Goal: Task Accomplishment & Management: Complete application form

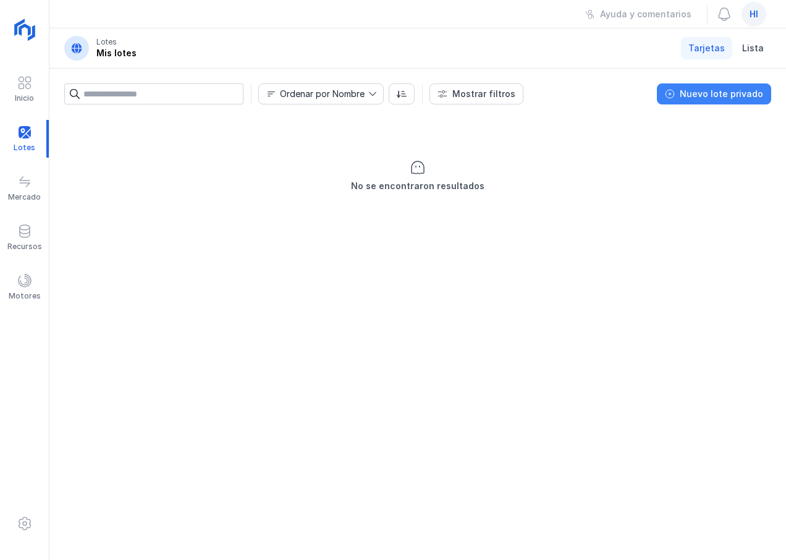
click at [721, 98] on div "Nuevo lote privado" at bounding box center [721, 94] width 83 height 12
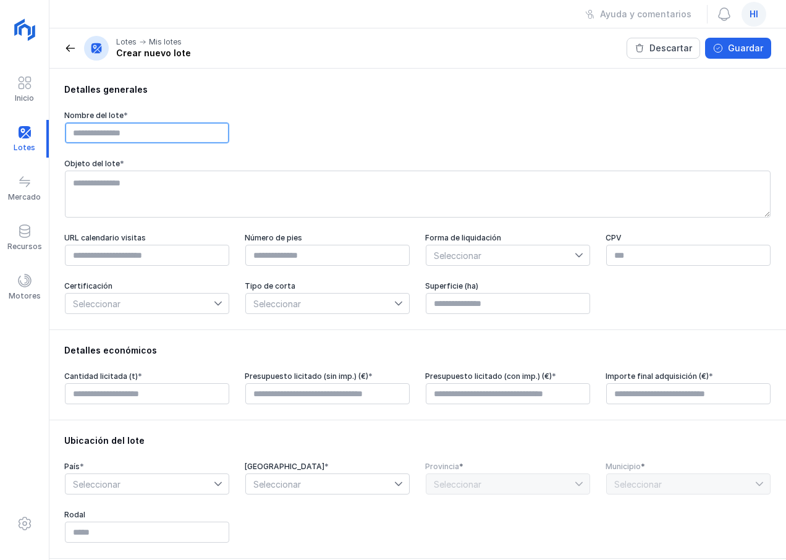
click at [202, 135] on input "text" at bounding box center [147, 132] width 164 height 21
type input "*"
type input "**********"
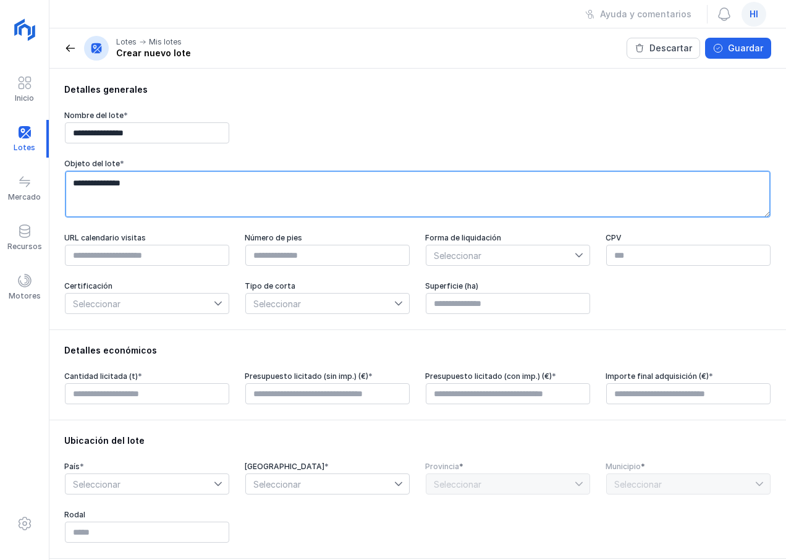
type textarea "**********"
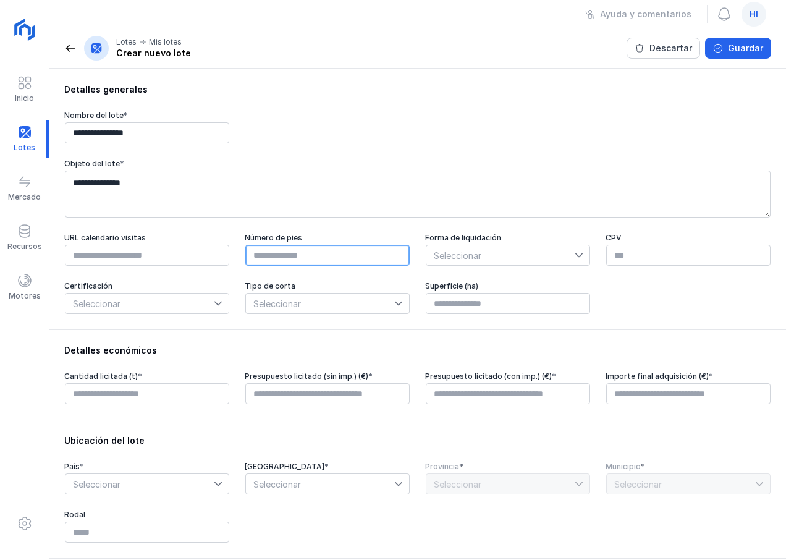
click at [253, 260] on input "text" at bounding box center [327, 255] width 164 height 21
type input "****"
click at [575, 255] on icon at bounding box center [579, 255] width 9 height 9
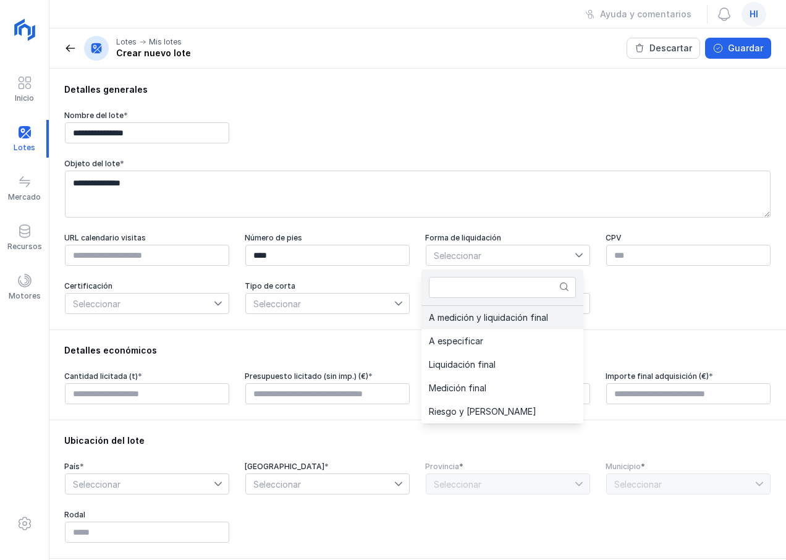
click at [538, 322] on span "A medición y liquidación final" at bounding box center [488, 317] width 119 height 9
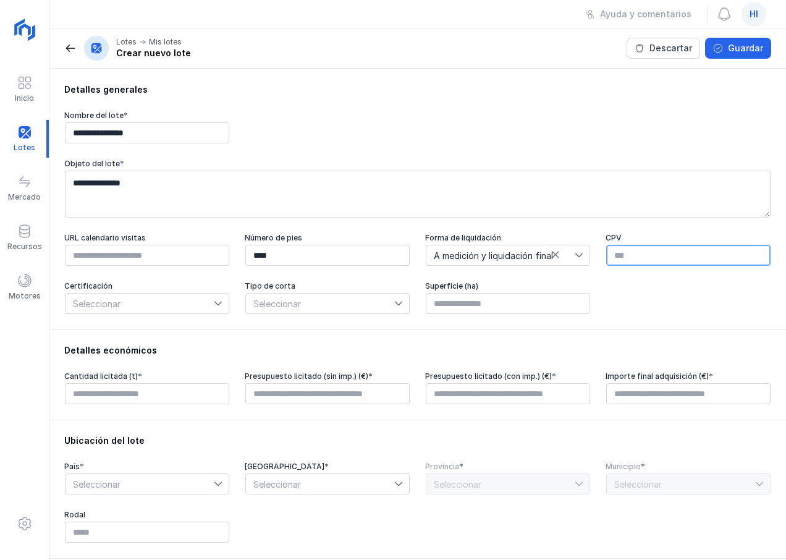
click at [629, 260] on input "text" at bounding box center [688, 255] width 164 height 21
click at [214, 306] on icon at bounding box center [218, 303] width 9 height 9
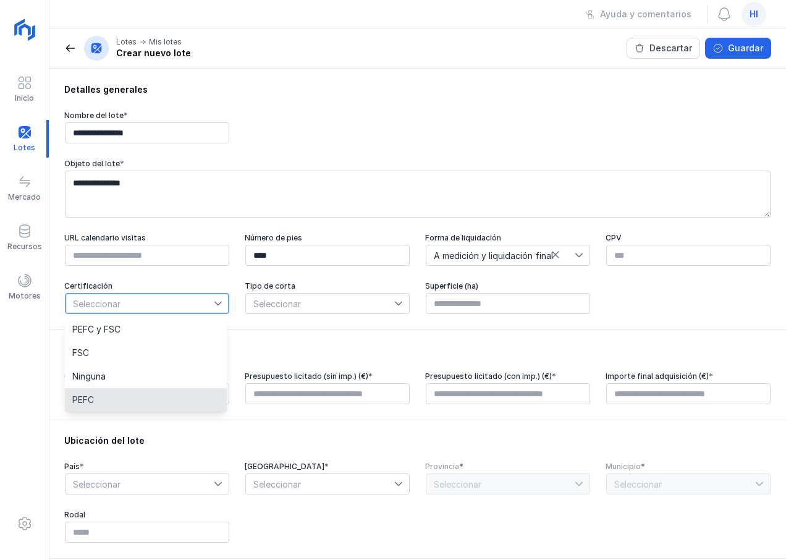
click at [127, 399] on li "PEFC" at bounding box center [146, 399] width 162 height 23
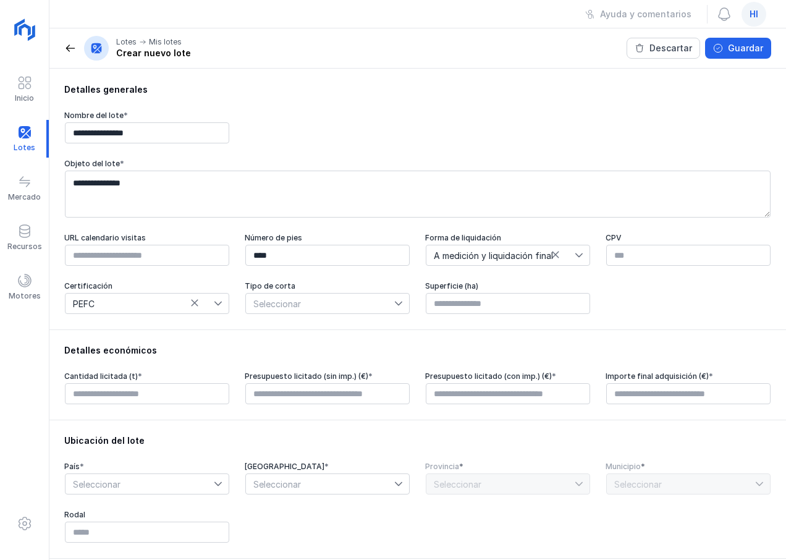
click at [394, 303] on icon at bounding box center [398, 303] width 9 height 9
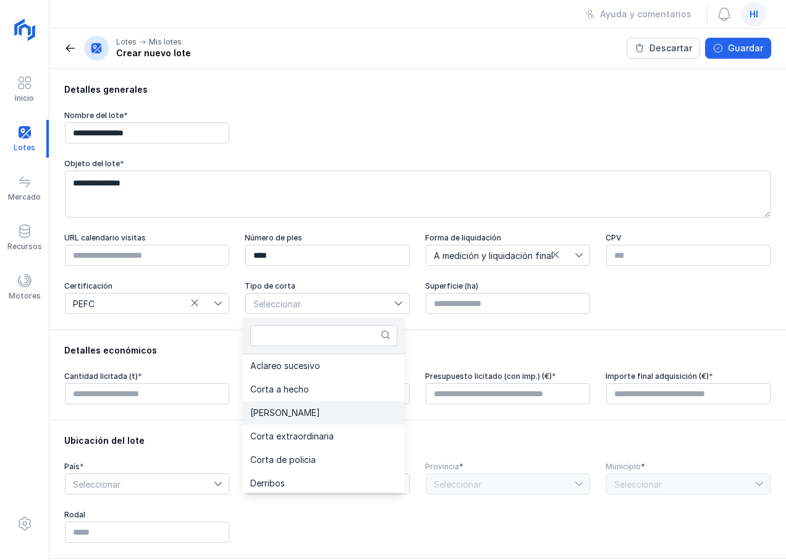
click at [314, 417] on li "Clara" at bounding box center [324, 412] width 162 height 23
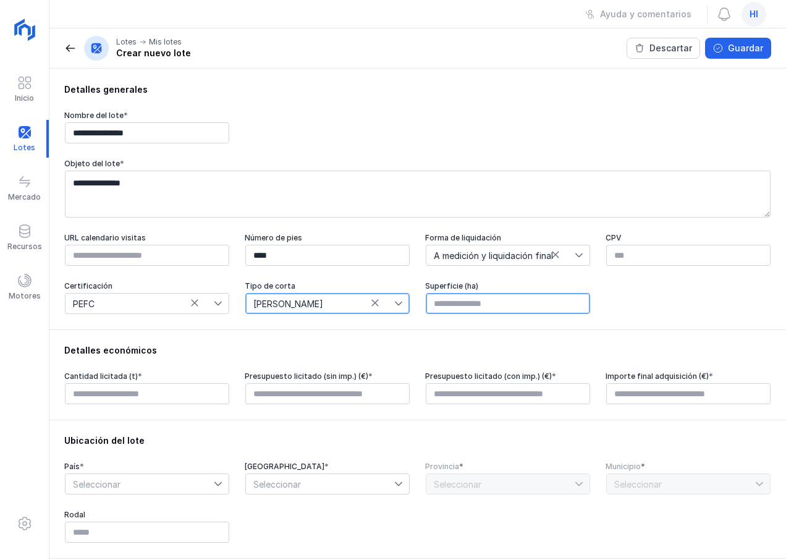
click at [498, 311] on input "text" at bounding box center [508, 303] width 164 height 21
drag, startPoint x: 423, startPoint y: 311, endPoint x: 407, endPoint y: 312, distance: 15.5
click at [407, 312] on div "URL calendario visitas Número de pies **** Forma de liquidación A medición y li…" at bounding box center [417, 274] width 707 height 82
type input "*****"
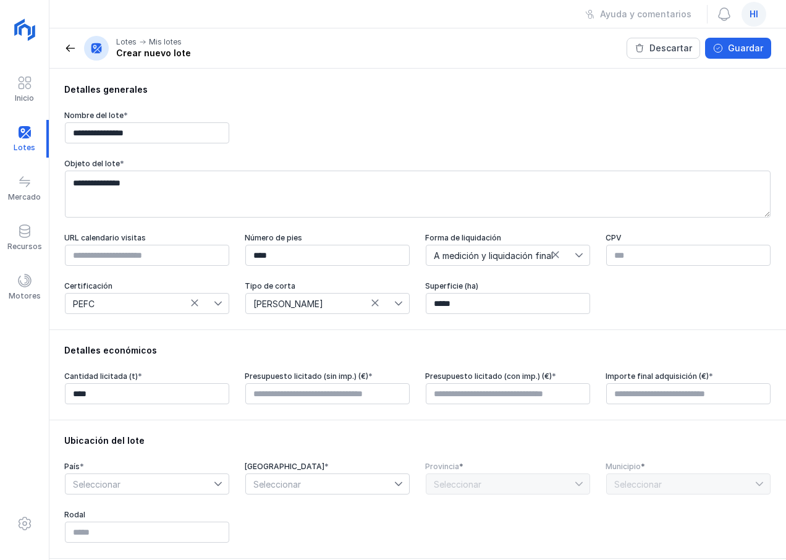
click at [297, 357] on div "Detalles económicos" at bounding box center [417, 350] width 707 height 12
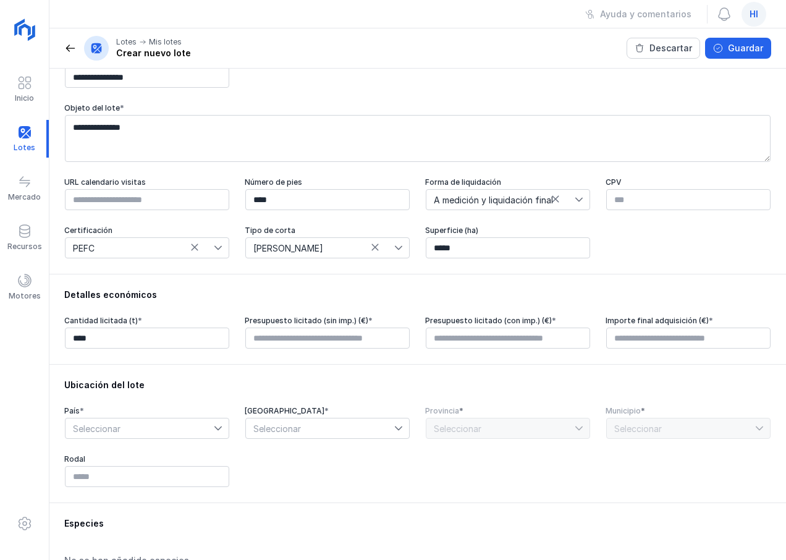
scroll to position [124, 0]
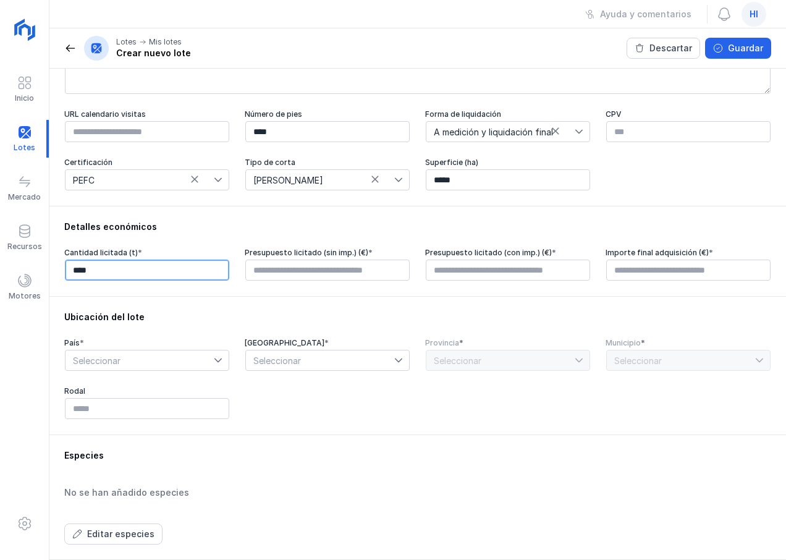
drag, startPoint x: 74, startPoint y: 282, endPoint x: 62, endPoint y: 283, distance: 11.8
click at [62, 283] on div "Detalles económicos Cantidad licitada (t) * **** Presupuesto licitado (sin imp.…" at bounding box center [417, 251] width 737 height 90
click at [144, 274] on input "****" at bounding box center [147, 270] width 164 height 21
drag, startPoint x: 124, startPoint y: 277, endPoint x: 32, endPoint y: 271, distance: 92.3
click at [30, 273] on div "**********" at bounding box center [393, 280] width 786 height 560
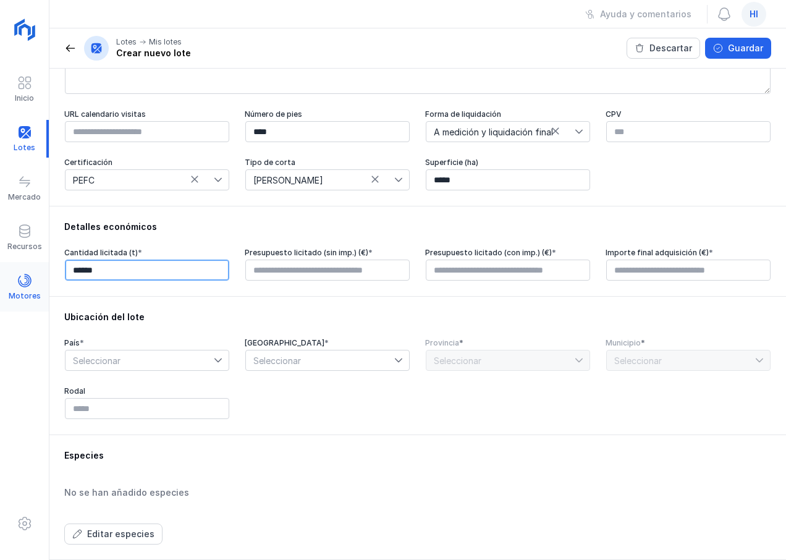
type input "********"
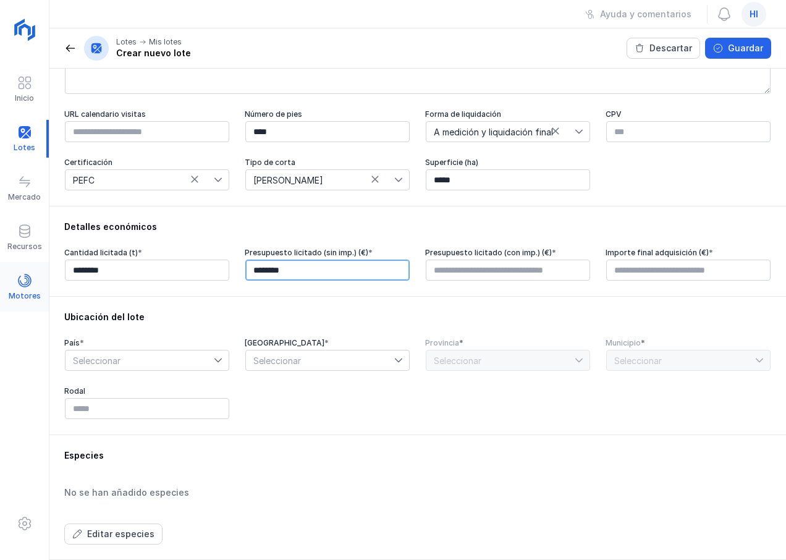
type input "*********"
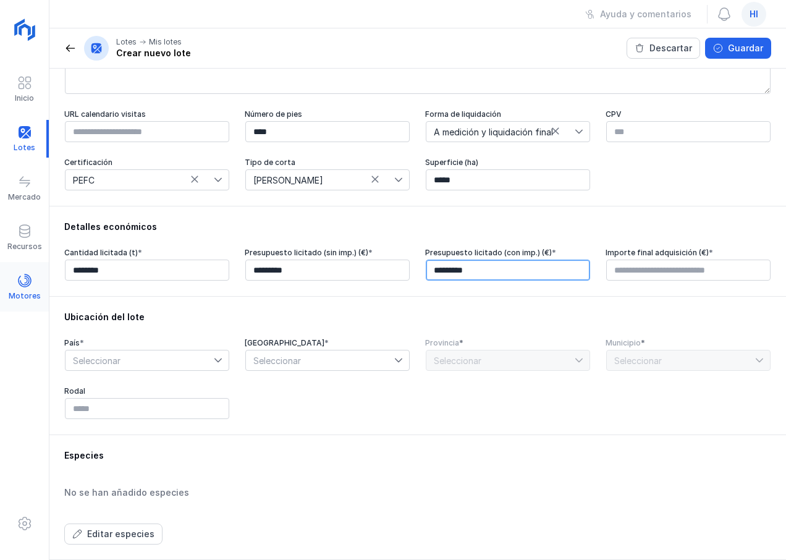
type input "**********"
type input "****"
drag, startPoint x: 475, startPoint y: 274, endPoint x: 409, endPoint y: 275, distance: 66.8
click at [409, 275] on div "**********" at bounding box center [417, 264] width 707 height 33
click at [470, 278] on input "**********" at bounding box center [508, 270] width 164 height 21
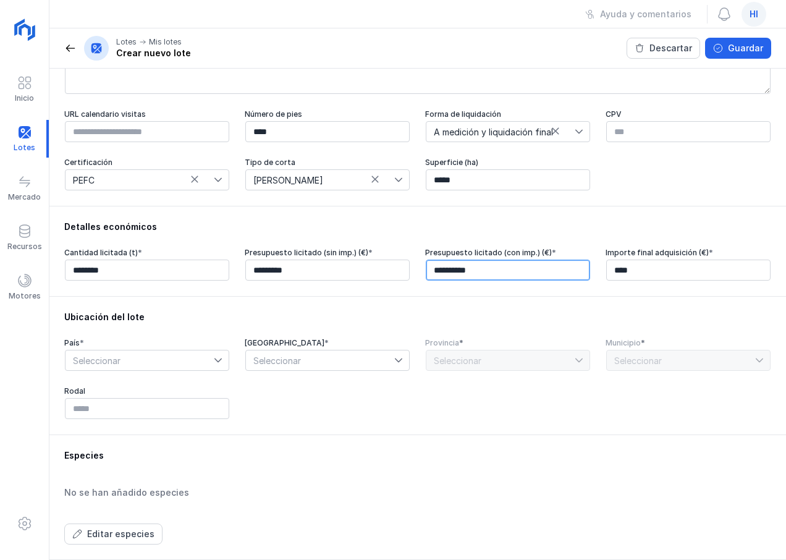
drag, startPoint x: 470, startPoint y: 278, endPoint x: 390, endPoint y: 286, distance: 80.2
click at [390, 286] on div "**********" at bounding box center [417, 251] width 737 height 90
type input "*********"
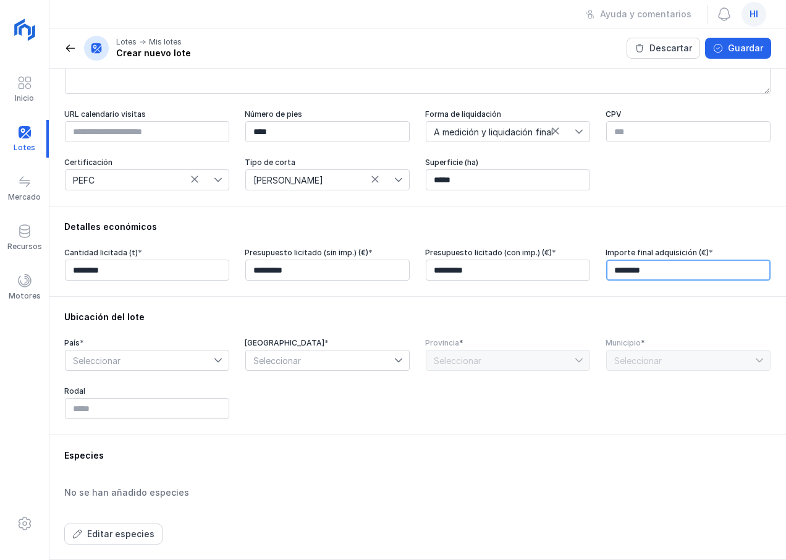
type input "*********"
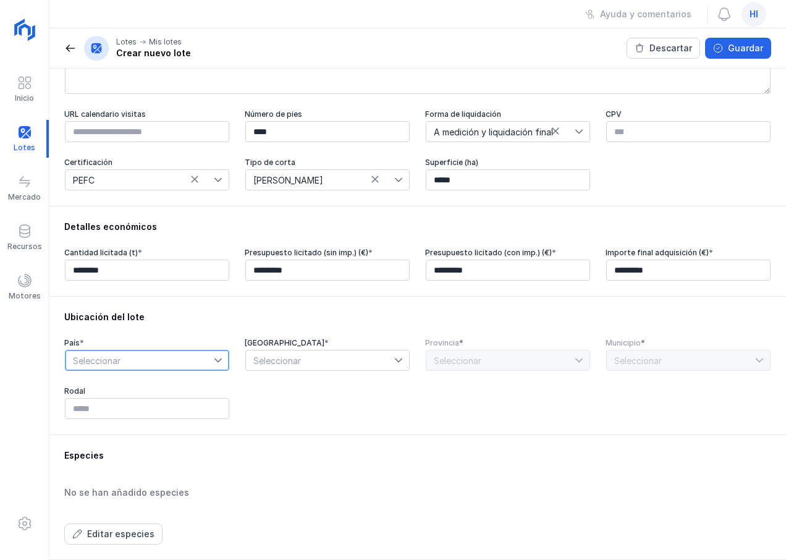
click at [215, 362] on icon at bounding box center [218, 361] width 7 height 4
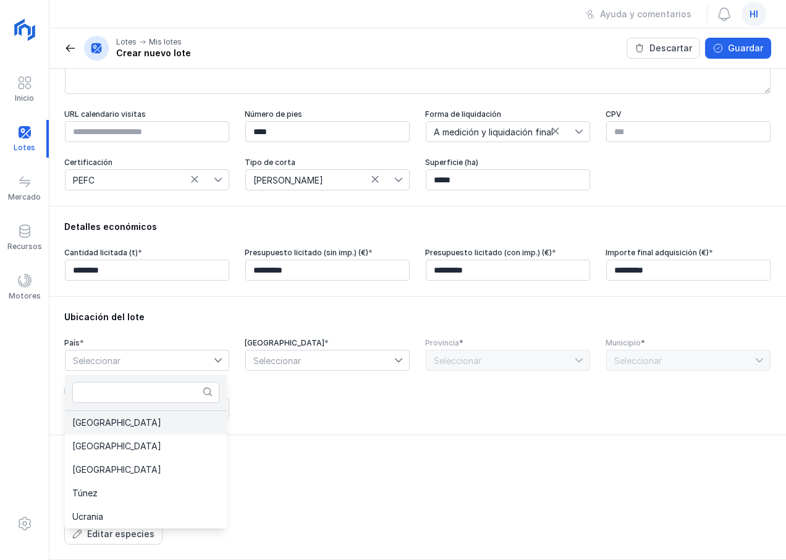
click at [164, 427] on li "España" at bounding box center [146, 422] width 162 height 23
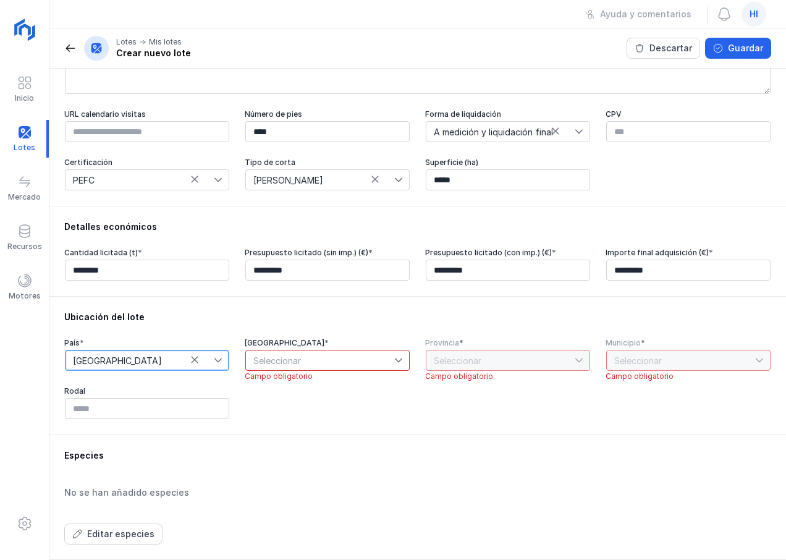
click at [394, 358] on div at bounding box center [401, 361] width 15 height 20
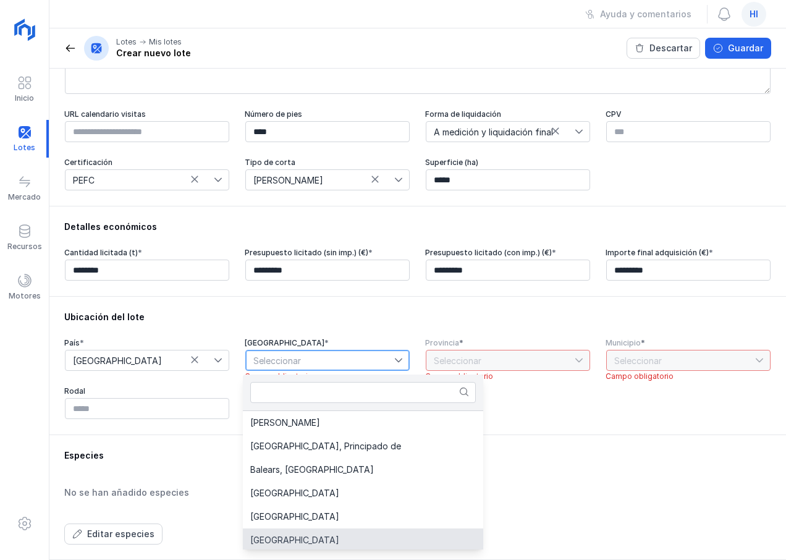
scroll to position [26, 0]
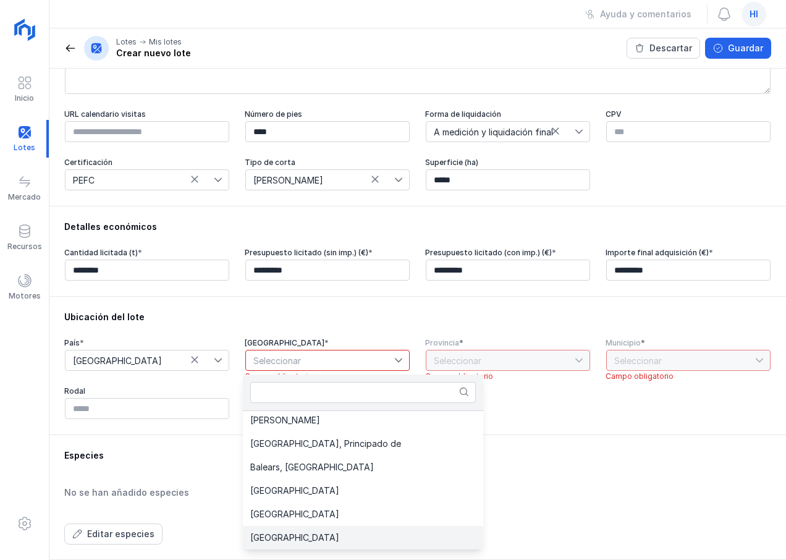
click at [310, 540] on span "Castilla y León" at bounding box center [294, 538] width 89 height 9
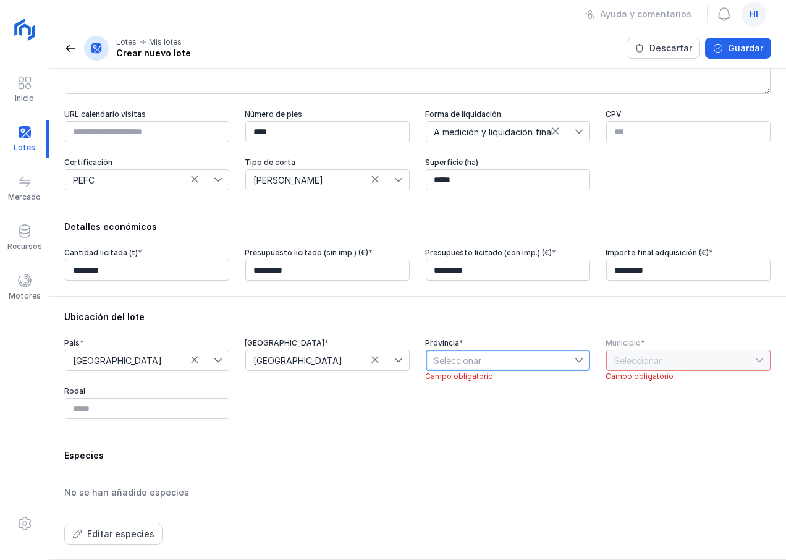
click at [478, 361] on span "Seleccionar" at bounding box center [501, 361] width 148 height 20
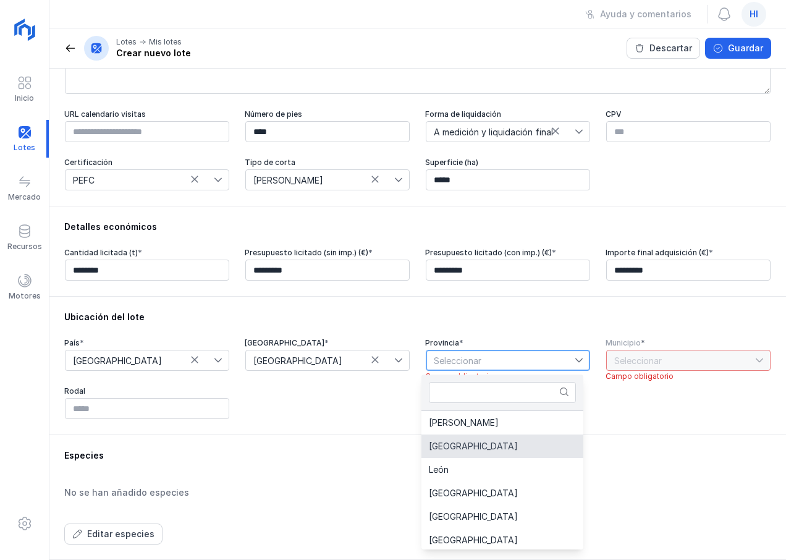
click at [465, 448] on li "Burgos" at bounding box center [503, 446] width 162 height 23
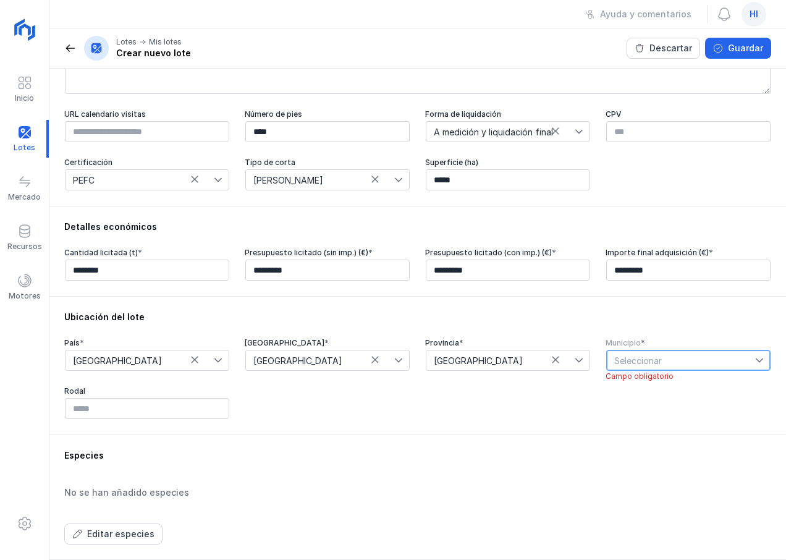
click at [650, 361] on span "Seleccionar" at bounding box center [681, 361] width 148 height 20
click at [580, 410] on div "País * España Comunidad autónoma * Castilla y León Provincia * Burgos Municipio…" at bounding box center [417, 379] width 707 height 82
click at [755, 362] on icon at bounding box center [759, 360] width 9 height 9
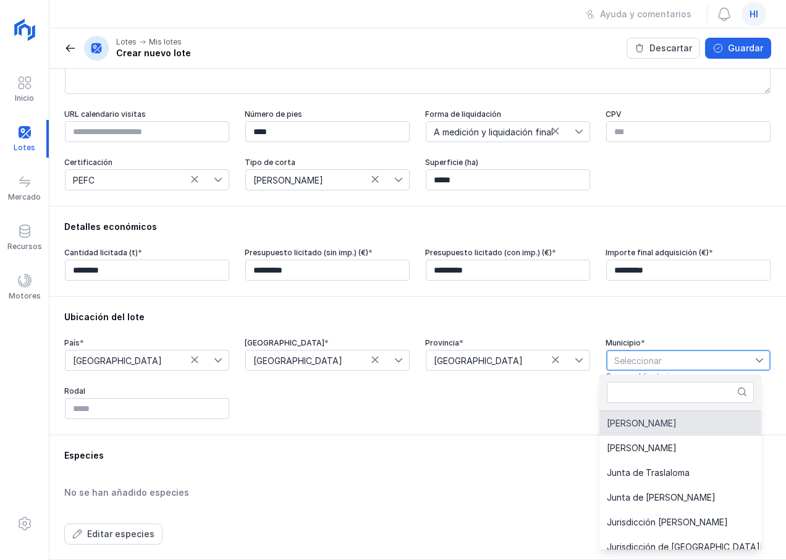
click at [677, 423] on span "Jaramillo de la Fuente" at bounding box center [642, 423] width 70 height 9
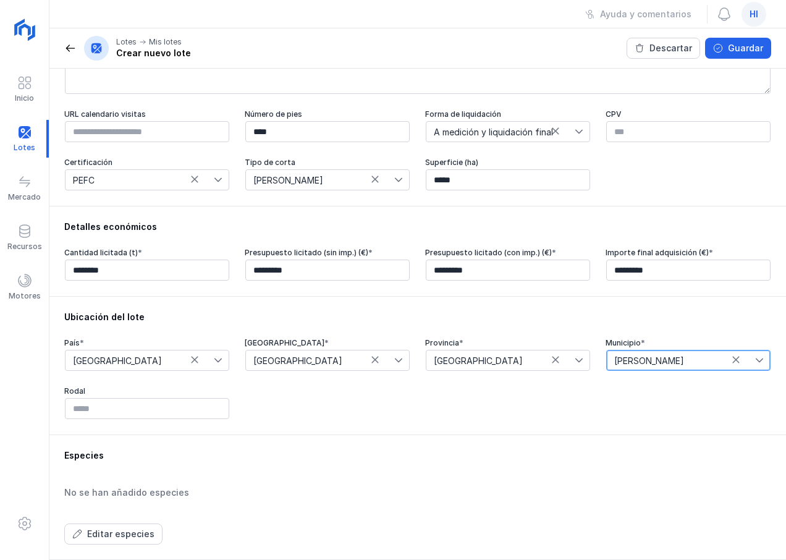
click at [489, 462] on div "Especies" at bounding box center [417, 455] width 707 height 12
click at [131, 412] on input "text" at bounding box center [147, 408] width 164 height 21
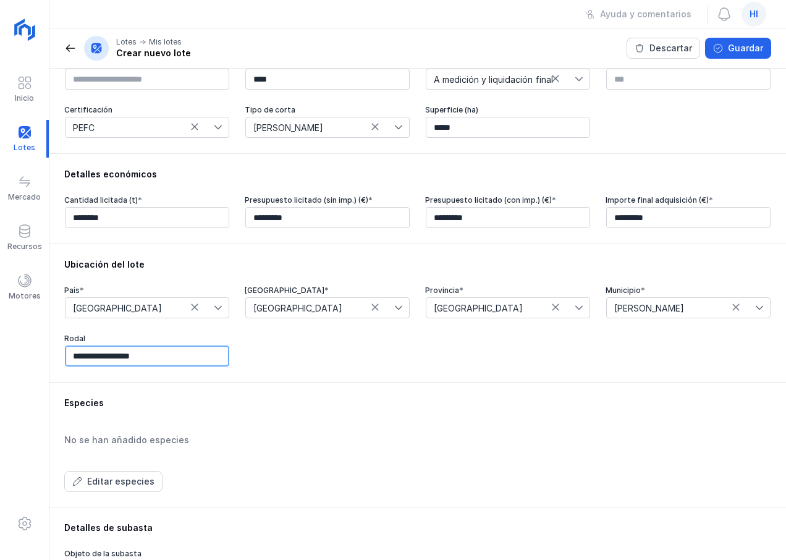
scroll to position [309, 0]
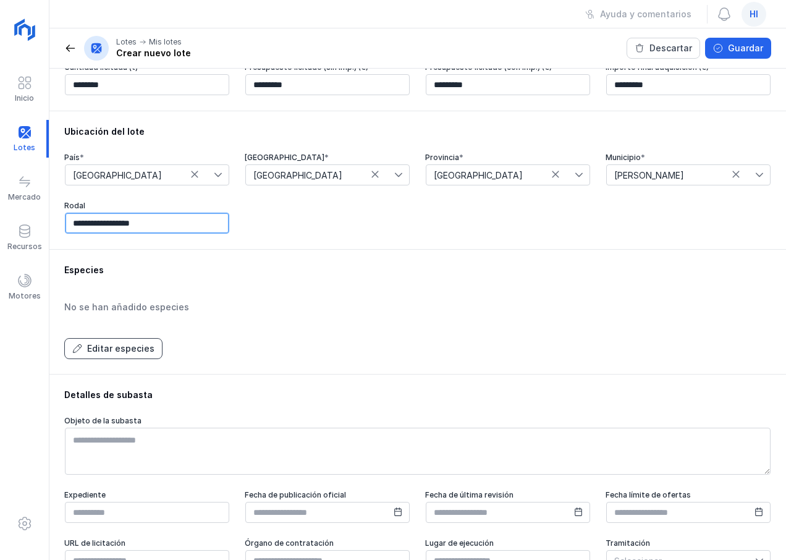
type input "**********"
click at [116, 355] on div "Editar especies" at bounding box center [120, 348] width 67 height 12
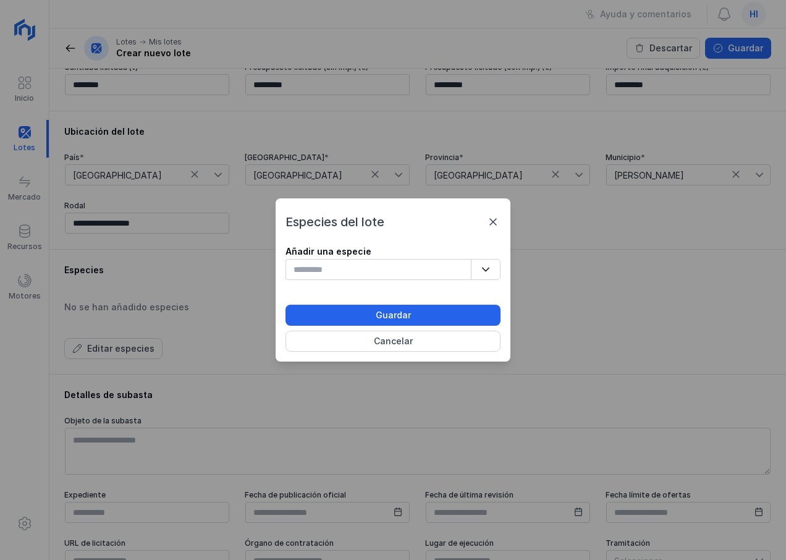
click at [488, 266] on icon "button" at bounding box center [486, 269] width 9 height 9
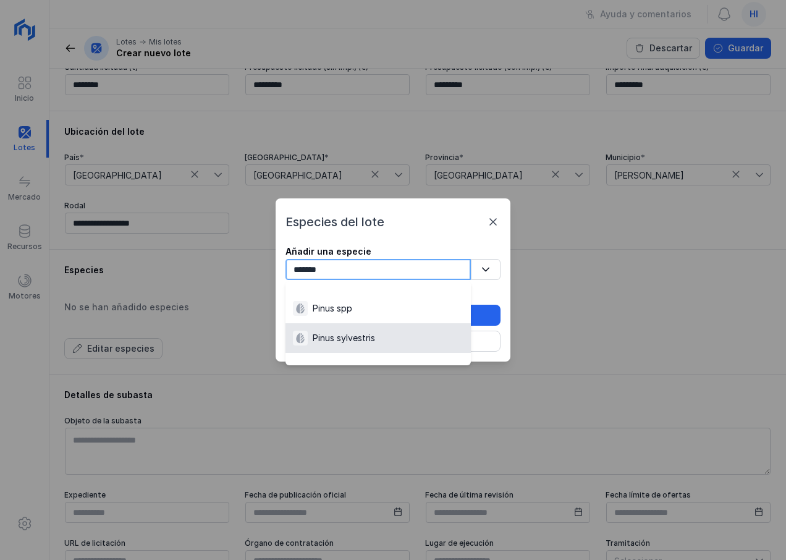
type input "*******"
click at [352, 336] on div "Pinus sylvestris" at bounding box center [344, 338] width 62 height 12
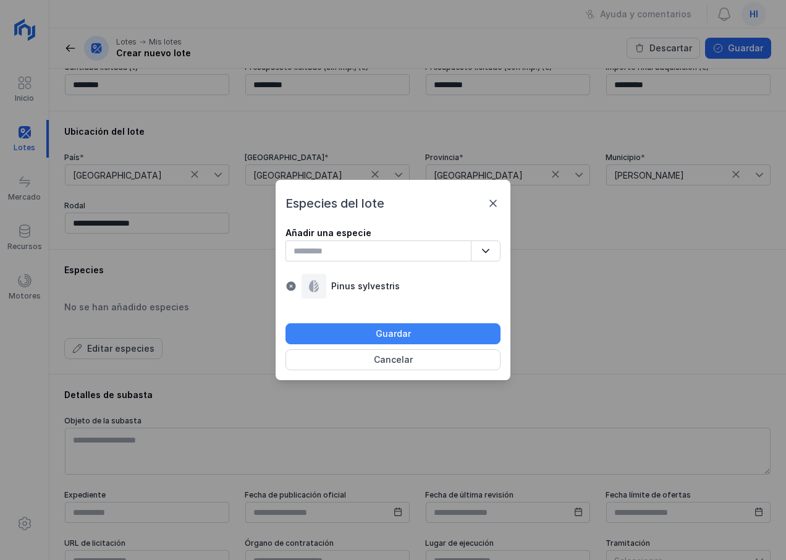
click at [380, 333] on div "Guardar" at bounding box center [393, 334] width 35 height 12
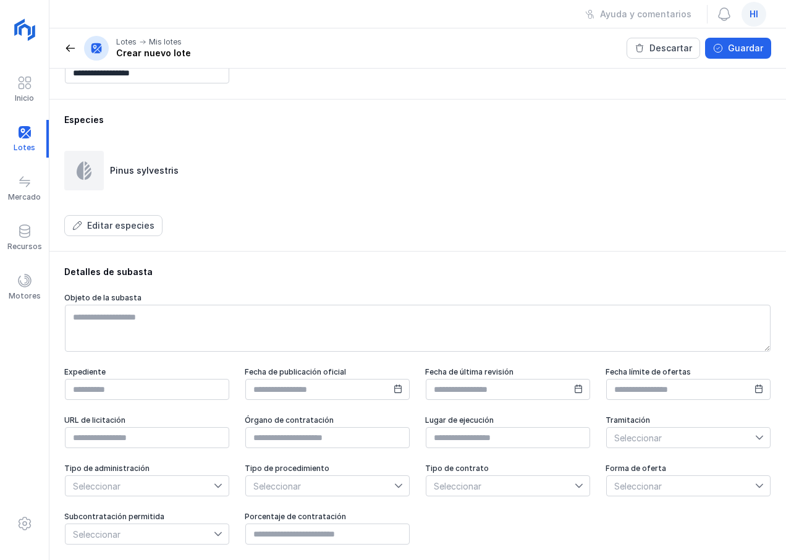
scroll to position [467, 0]
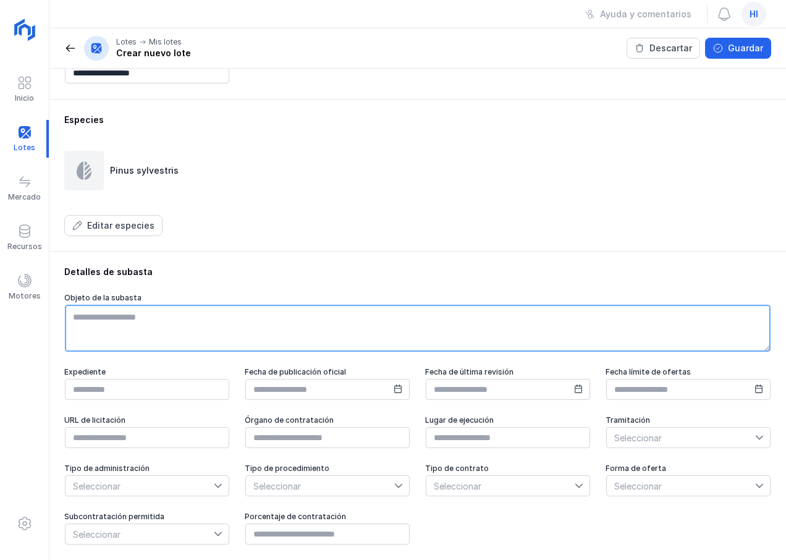
click at [307, 321] on textarea at bounding box center [418, 328] width 706 height 47
type textarea "**********"
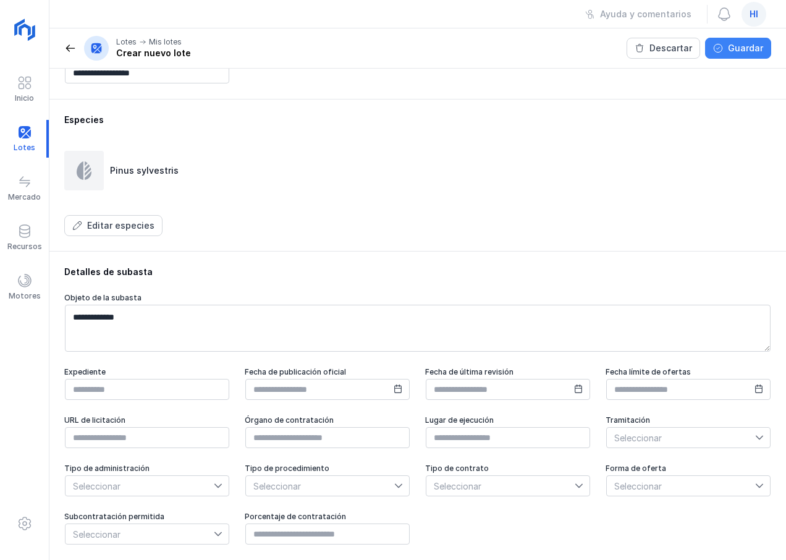
click at [731, 53] on div "Guardar" at bounding box center [745, 48] width 35 height 12
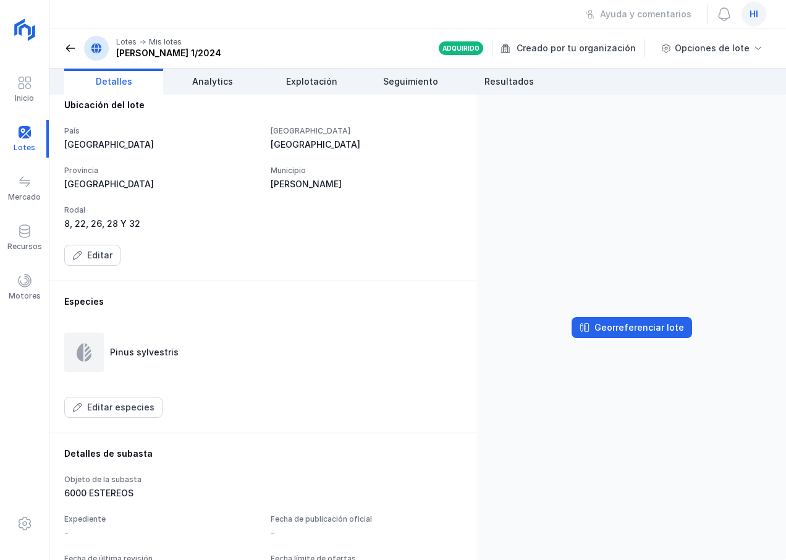
scroll to position [556, 0]
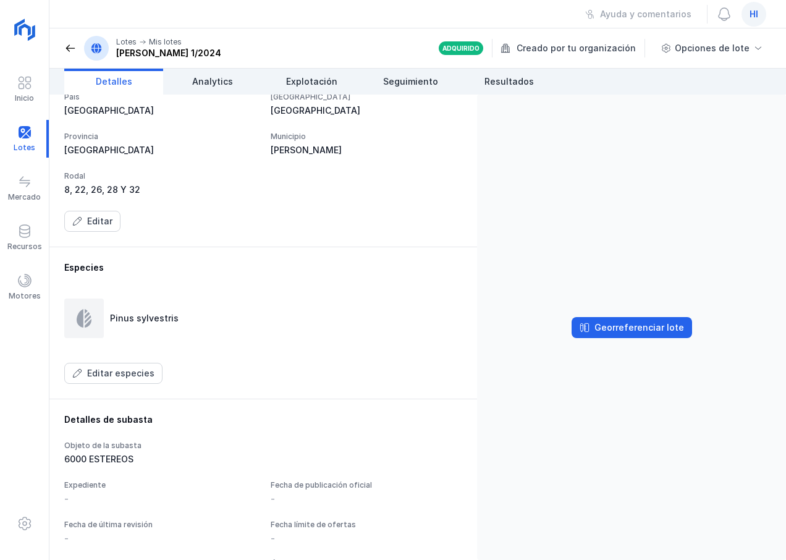
drag, startPoint x: 112, startPoint y: 319, endPoint x: 169, endPoint y: 314, distance: 57.7
click at [169, 314] on div "Pinus sylvestris" at bounding box center [144, 318] width 69 height 12
click at [632, 330] on div "Georreferenciar lote" at bounding box center [640, 327] width 90 height 12
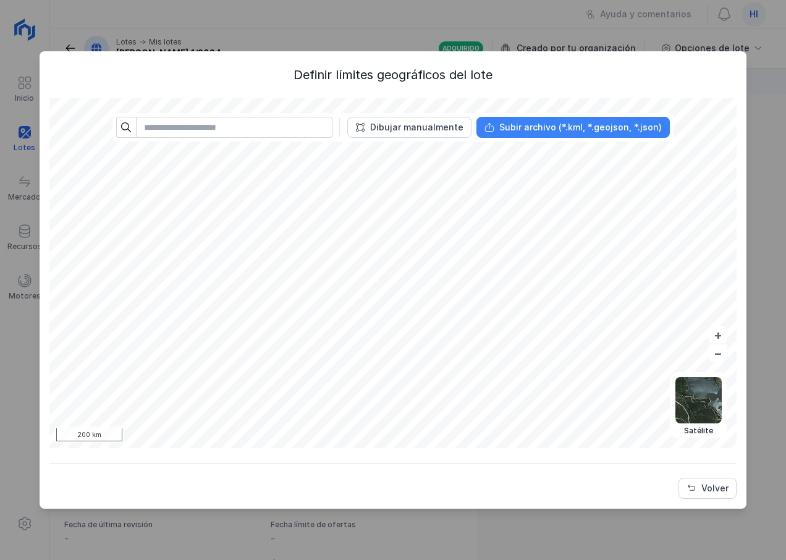
click at [544, 130] on div "Subir archivo (*.kml, *.geojson, *.json)" at bounding box center [581, 127] width 163 height 12
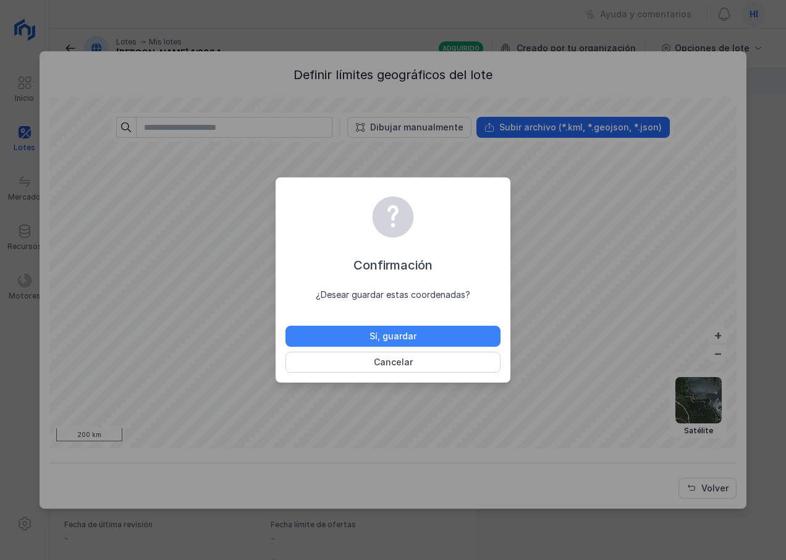
click at [411, 336] on div "Sí, guardar" at bounding box center [393, 336] width 47 height 12
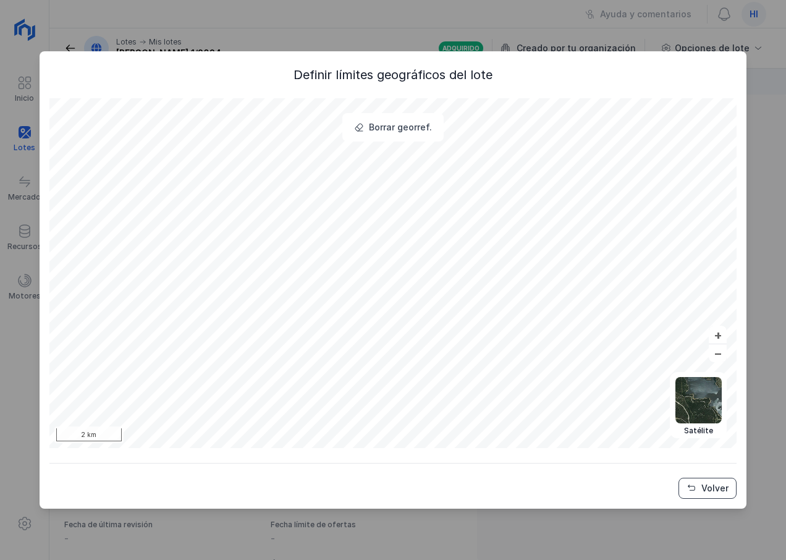
click at [700, 485] on button "Volver" at bounding box center [708, 488] width 58 height 21
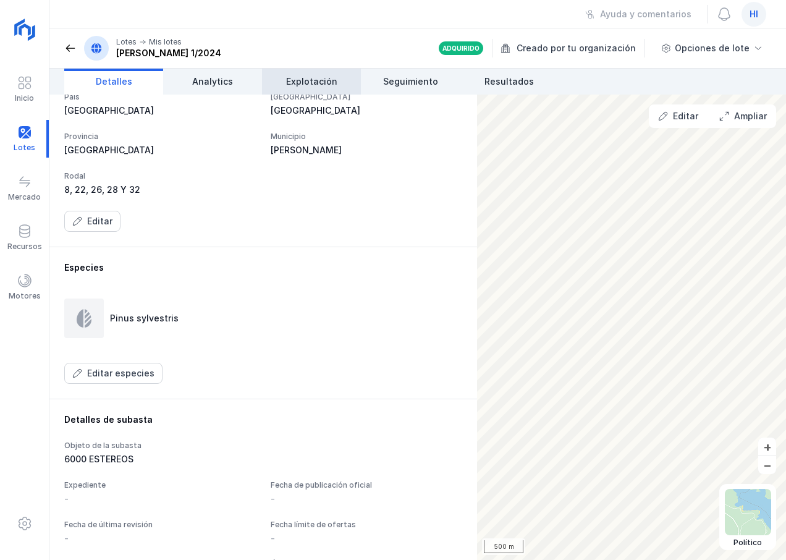
click at [317, 81] on span "Explotación" at bounding box center [311, 81] width 51 height 12
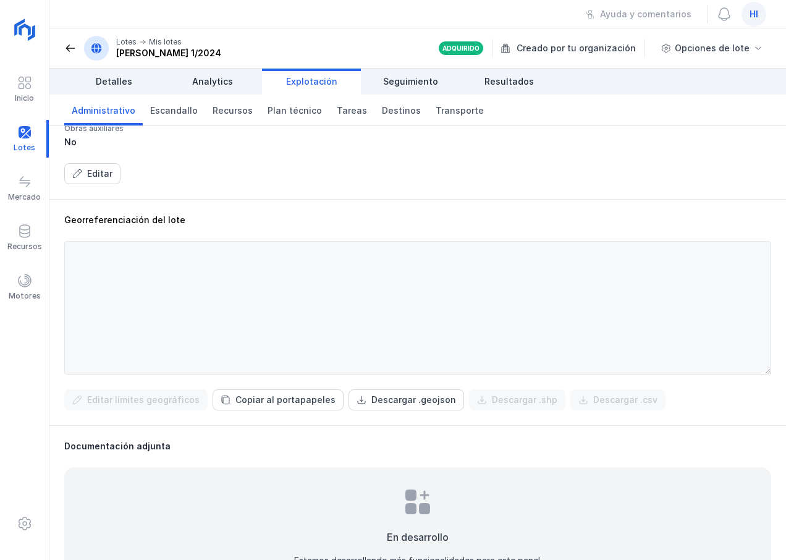
scroll to position [416, 0]
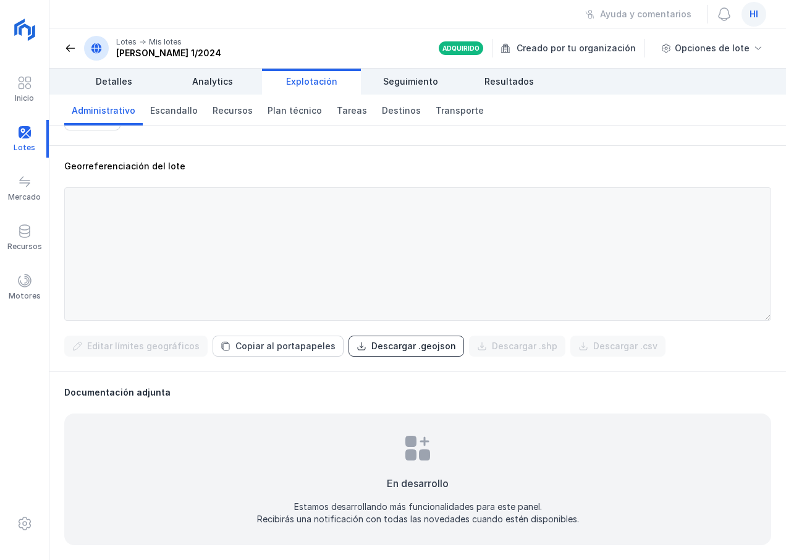
click at [390, 347] on div "Descargar .geojson" at bounding box center [414, 346] width 85 height 12
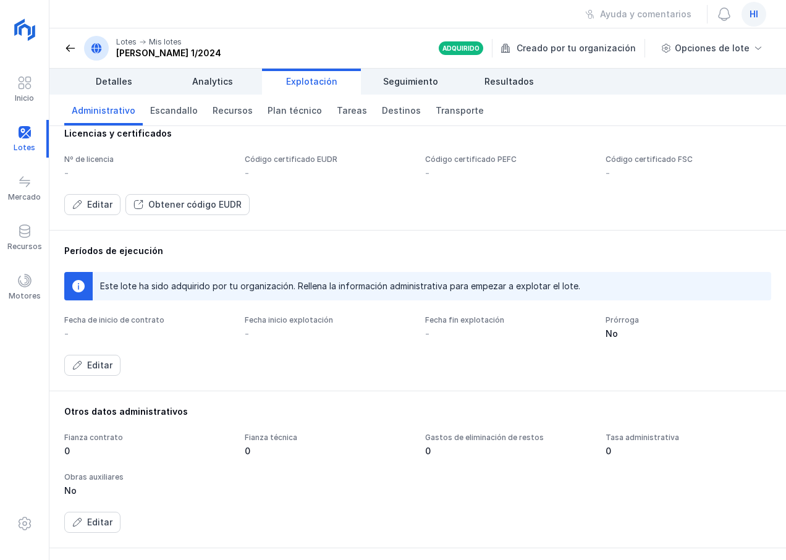
scroll to position [0, 0]
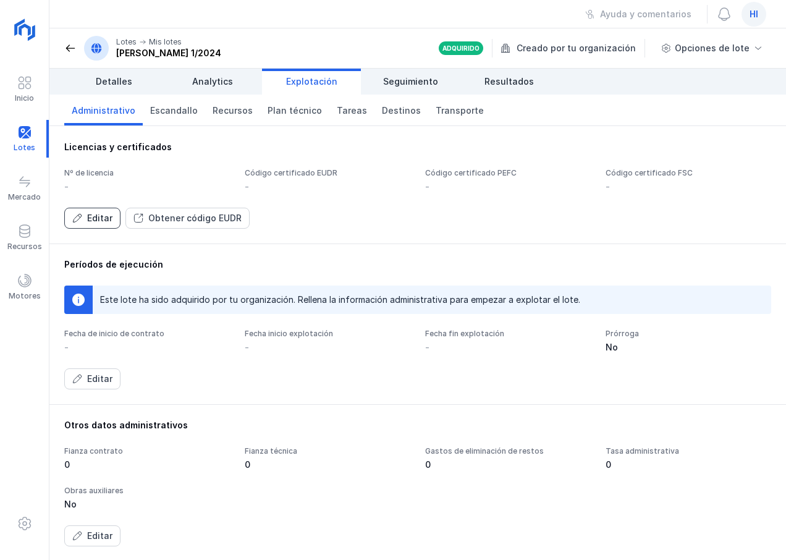
click at [98, 220] on div "Editar" at bounding box center [99, 218] width 25 height 12
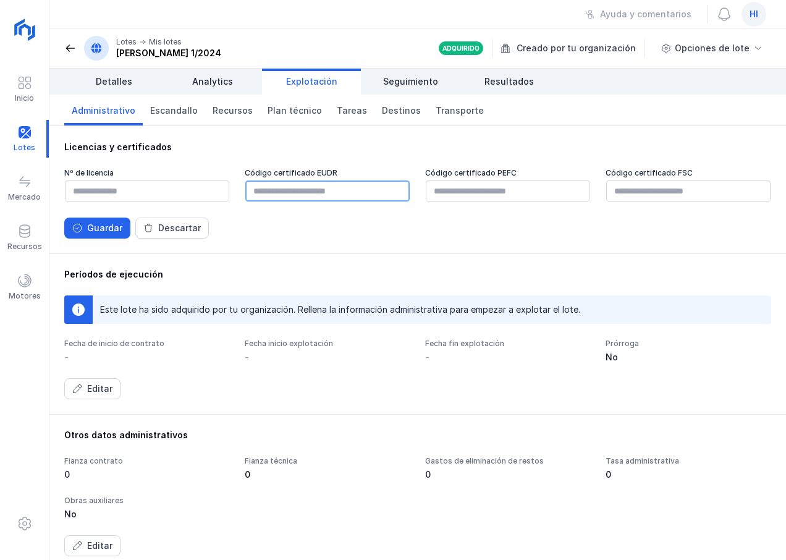
click at [283, 189] on input "text" at bounding box center [327, 191] width 164 height 21
paste input "**********"
type input "**********"
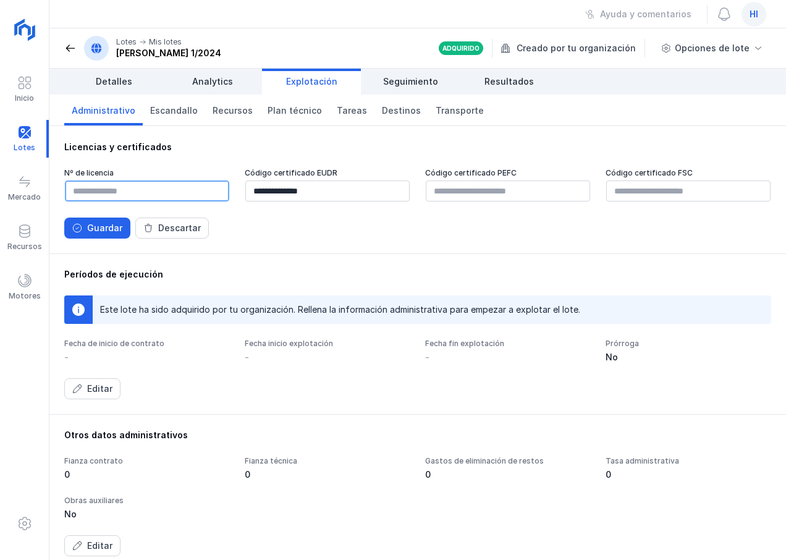
click at [163, 195] on input "text" at bounding box center [147, 191] width 164 height 21
type input "*****"
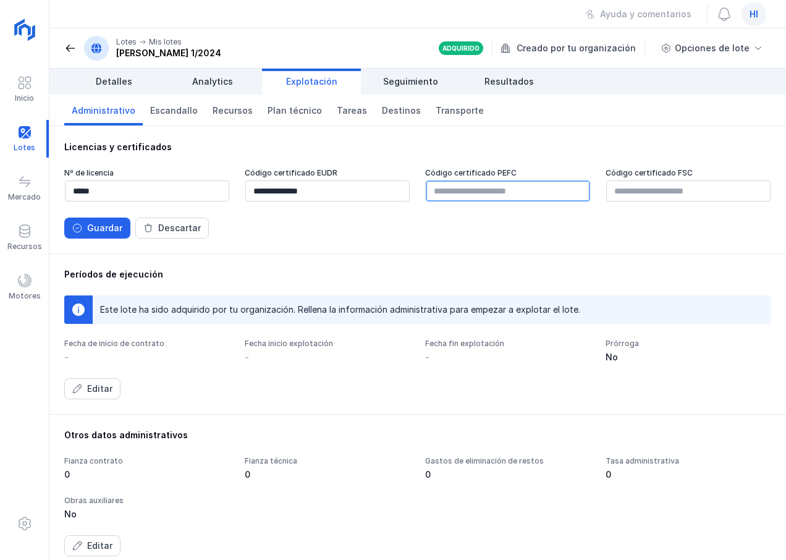
type input "*"
type input "**********"
click at [96, 234] on div "Guardar" at bounding box center [104, 228] width 35 height 12
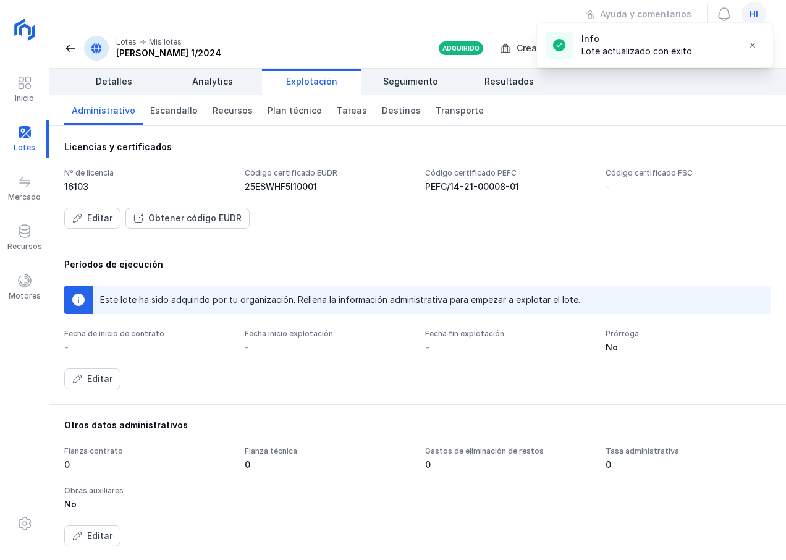
click at [334, 223] on div "Editar Obtener código EUDR" at bounding box center [417, 218] width 707 height 21
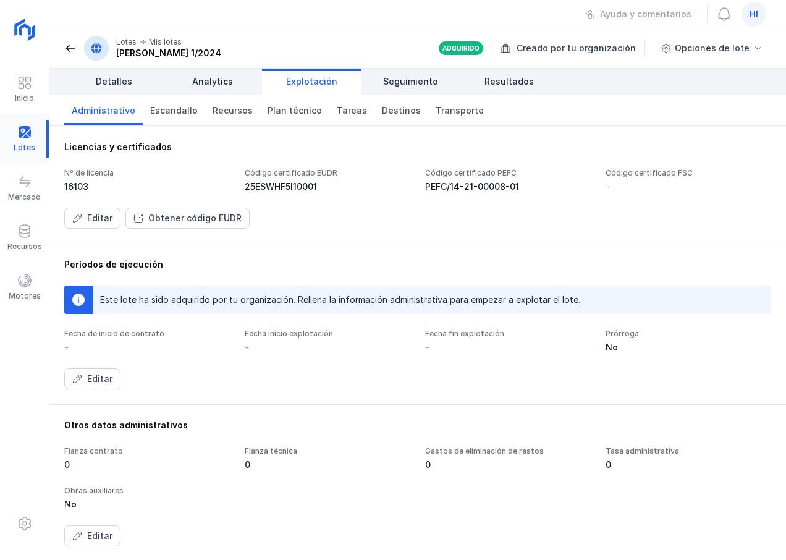
click at [13, 135] on div at bounding box center [24, 139] width 49 height 38
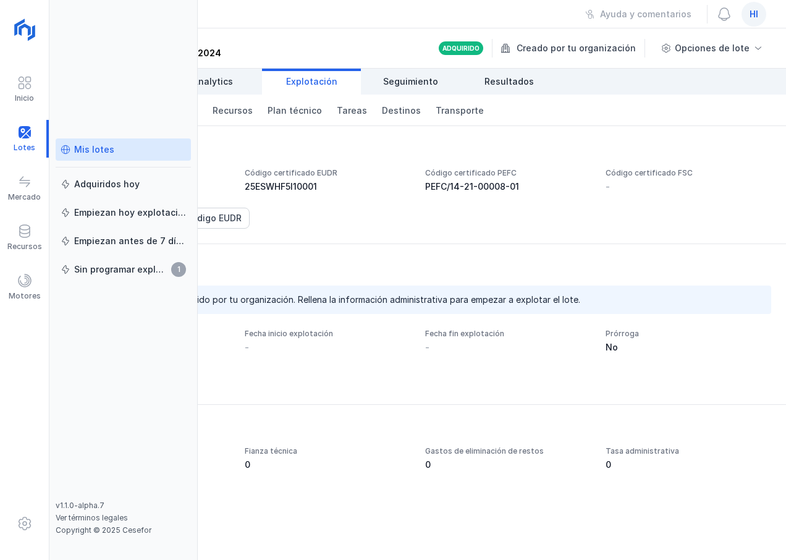
click at [90, 154] on div "Mis lotes" at bounding box center [94, 149] width 40 height 12
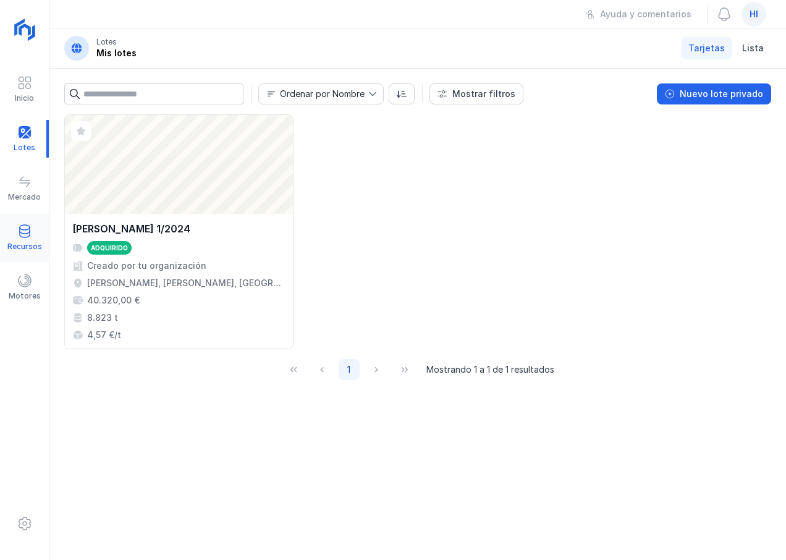
click at [35, 244] on div "Recursos" at bounding box center [24, 247] width 35 height 10
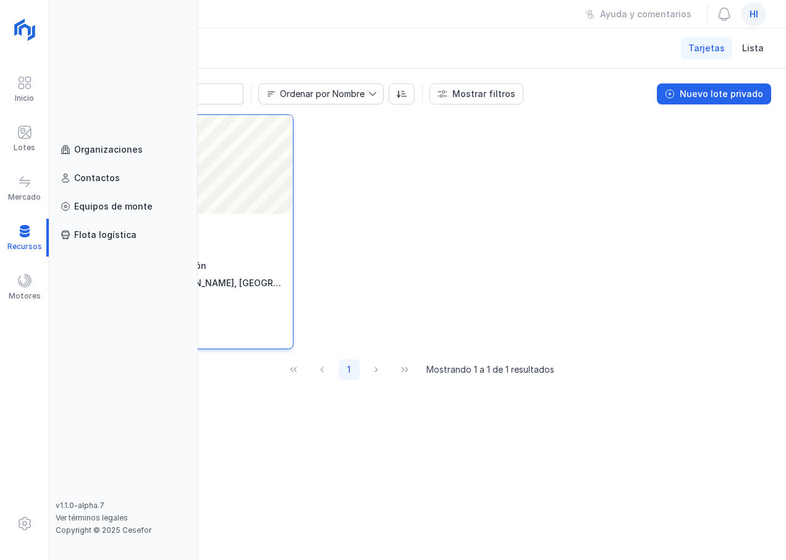
click at [221, 164] on div "Abrir lote" at bounding box center [179, 164] width 228 height 99
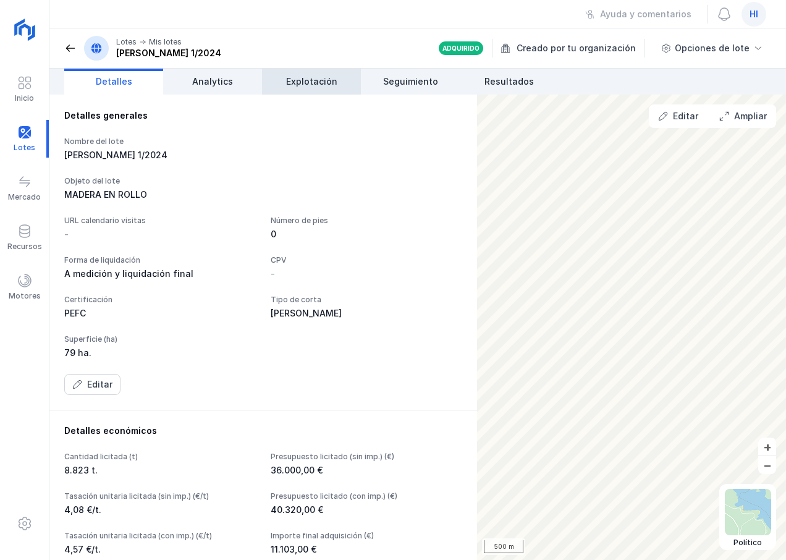
click at [319, 83] on span "Explotación" at bounding box center [311, 81] width 51 height 12
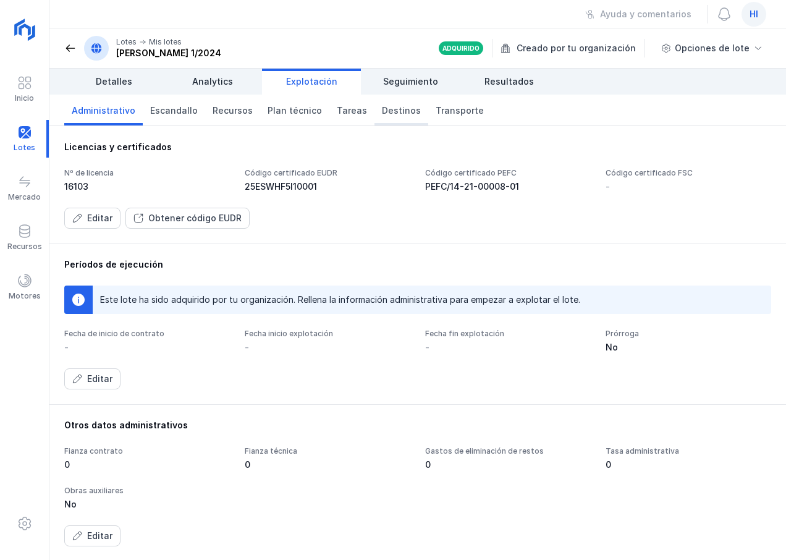
click at [388, 123] on link "Destinos" at bounding box center [402, 110] width 54 height 31
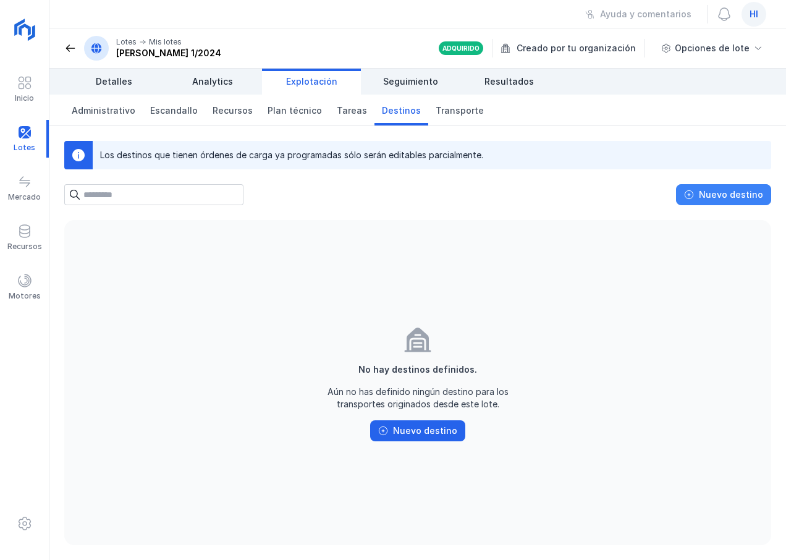
click at [700, 191] on button "Nuevo destino" at bounding box center [723, 194] width 95 height 21
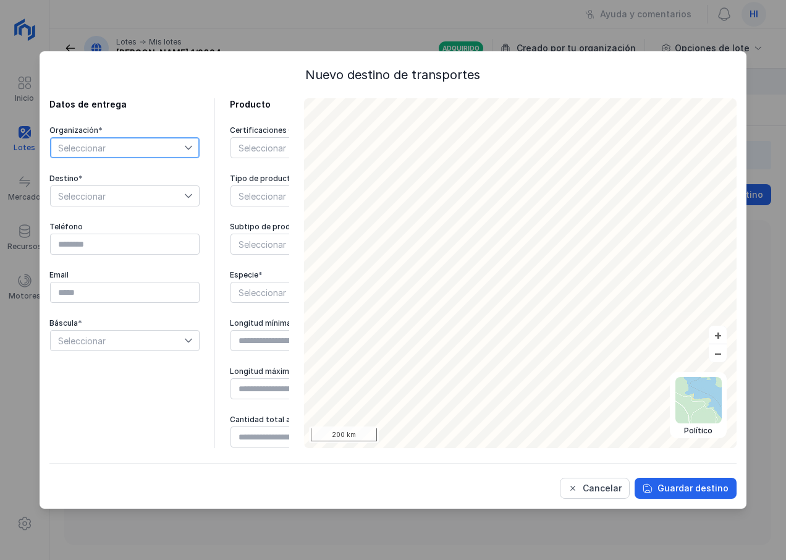
click at [156, 154] on span "Seleccionar" at bounding box center [118, 148] width 134 height 20
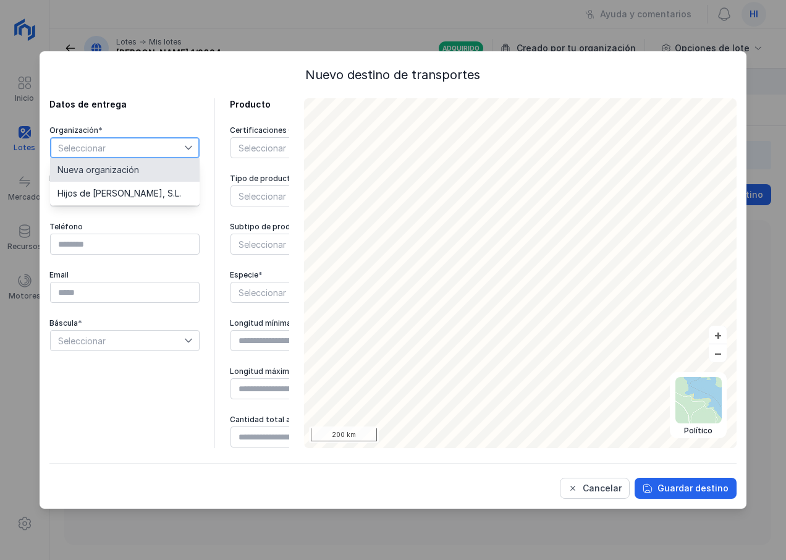
click at [143, 161] on li "Nueva organización" at bounding box center [125, 169] width 150 height 23
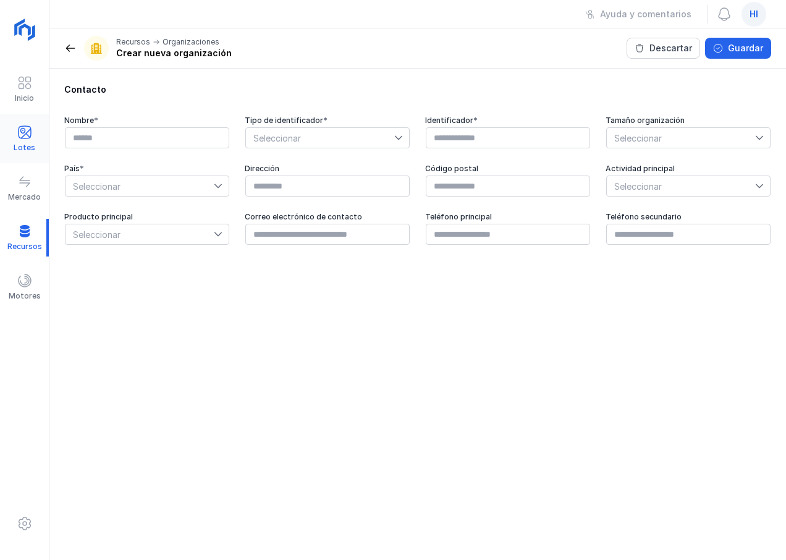
click at [27, 130] on span at bounding box center [24, 132] width 15 height 15
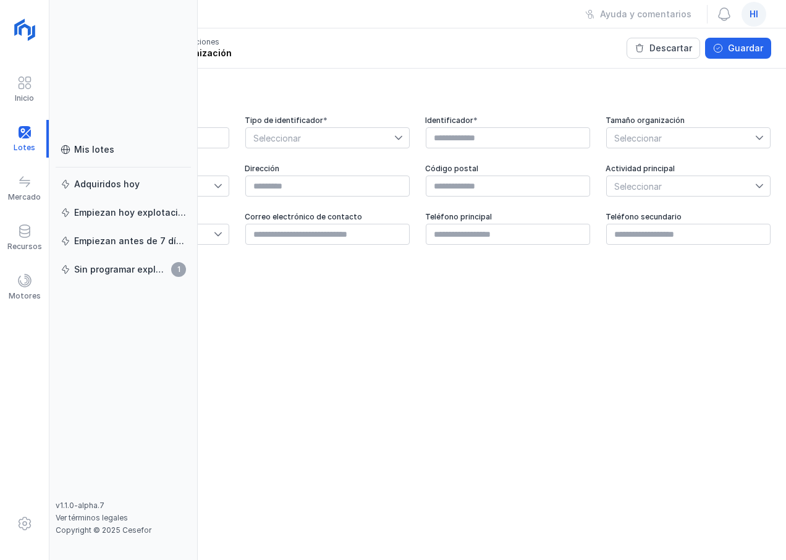
click at [285, 373] on div "Contacto Nombre * Tipo de identificador * Seleccionar Identificador * Tamaño or…" at bounding box center [417, 314] width 737 height 491
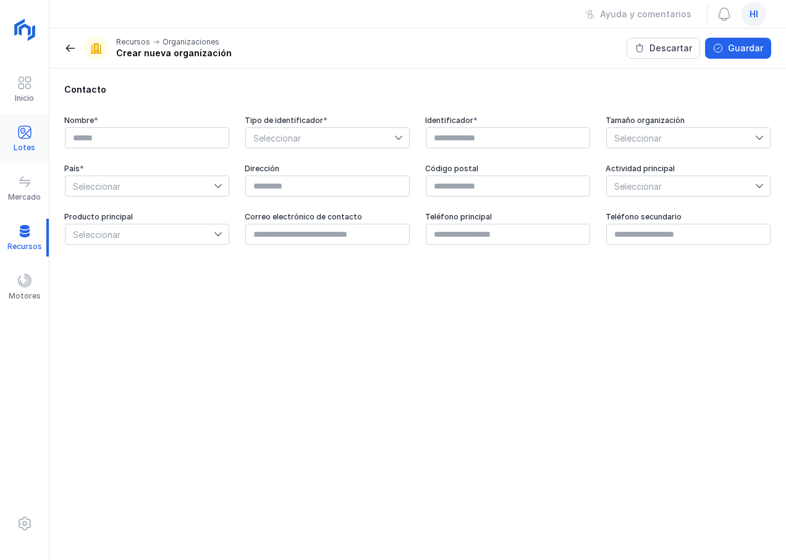
click at [25, 142] on div "Lotes" at bounding box center [24, 139] width 49 height 38
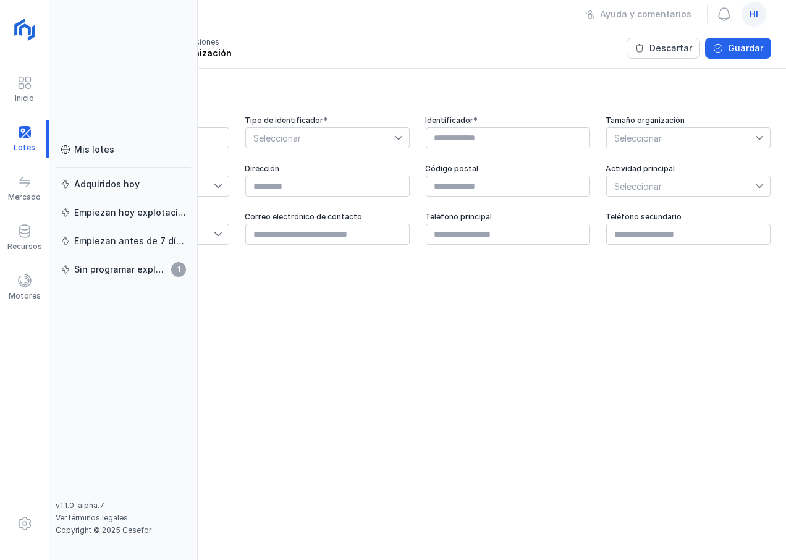
click at [364, 374] on div "Contacto Nombre * Tipo de identificador * Seleccionar Identificador * Tamaño or…" at bounding box center [417, 314] width 737 height 491
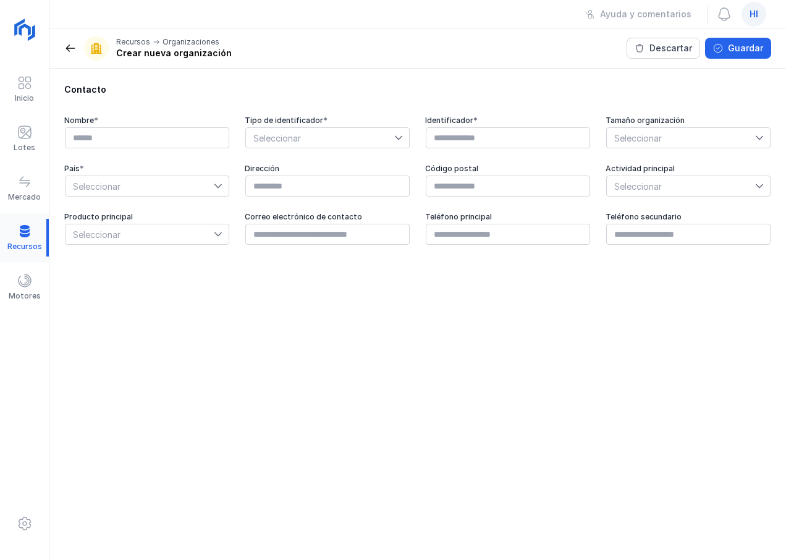
click at [17, 240] on div at bounding box center [24, 238] width 49 height 38
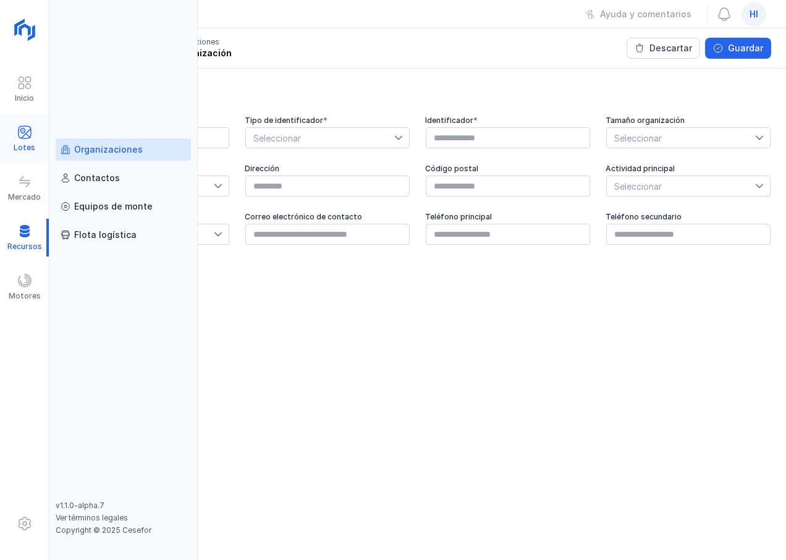
click at [25, 142] on div at bounding box center [24, 134] width 15 height 18
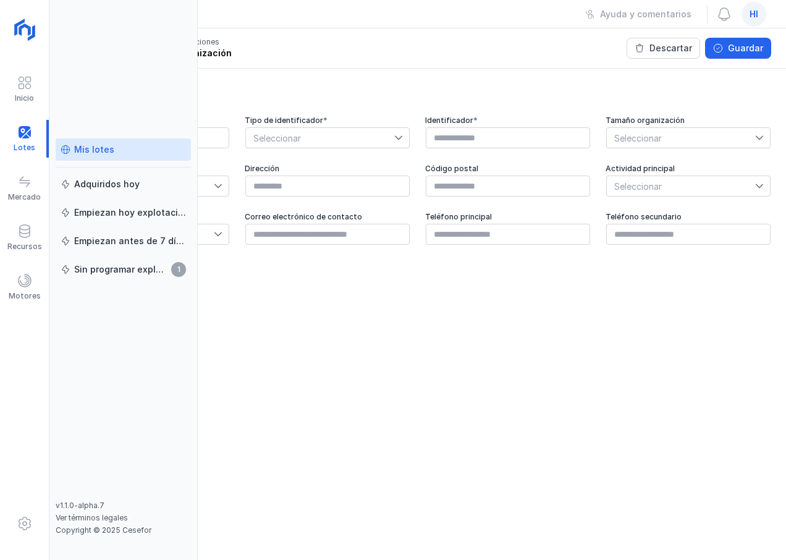
click at [140, 150] on div "Mis lotes" at bounding box center [123, 149] width 125 height 12
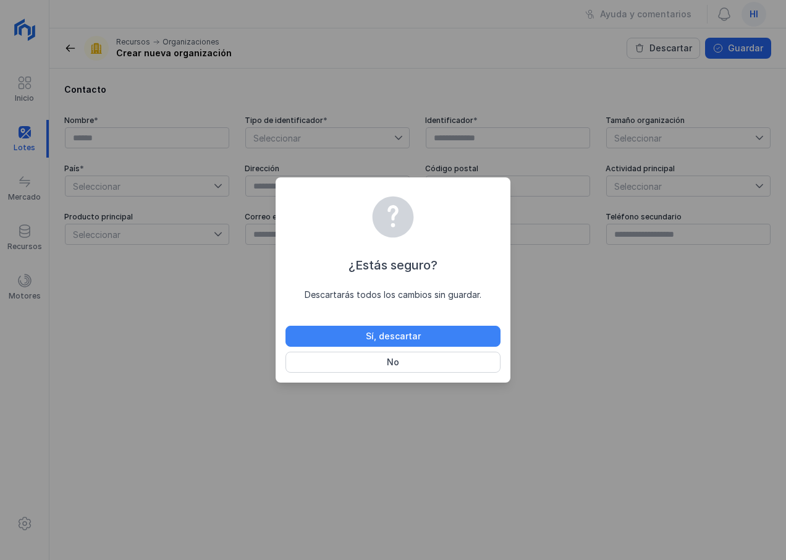
click at [383, 338] on div "Sí, descartar" at bounding box center [393, 336] width 55 height 12
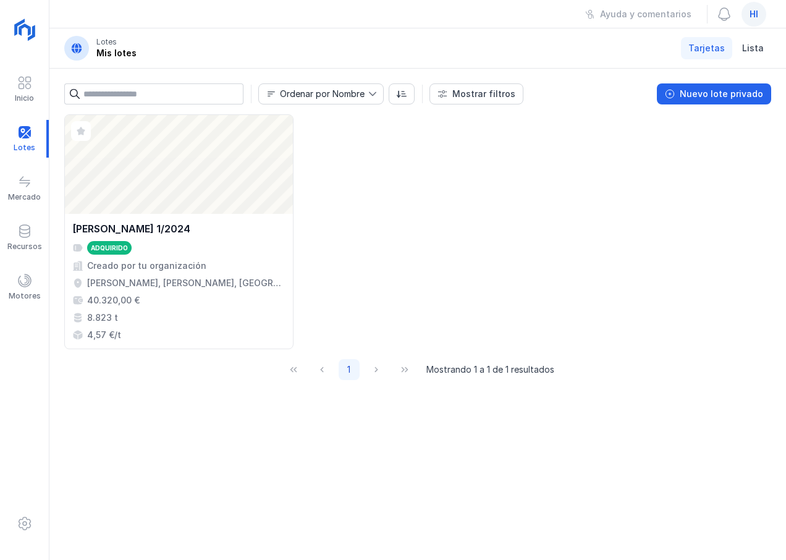
click at [374, 95] on icon at bounding box center [372, 94] width 7 height 4
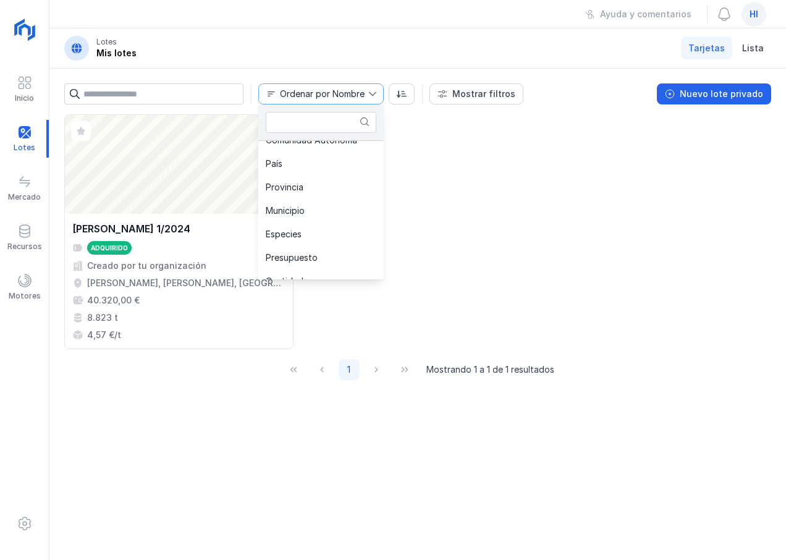
scroll to position [237, 0]
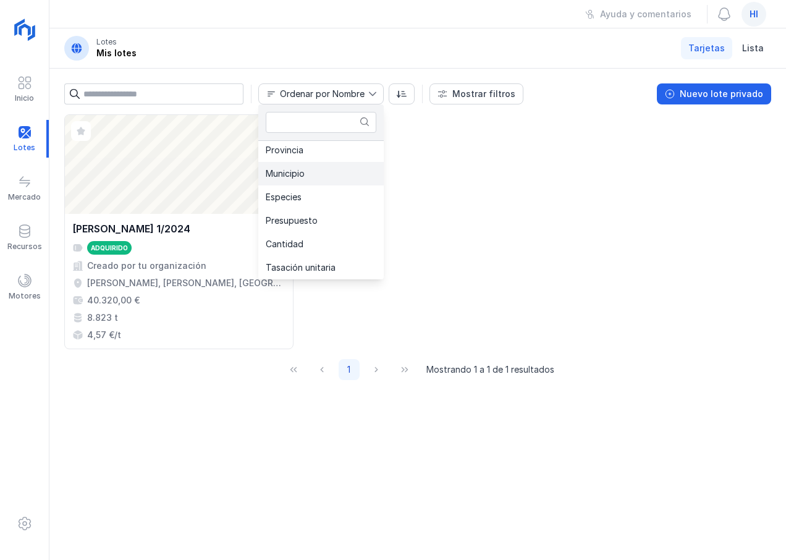
click at [324, 170] on li "Municipio" at bounding box center [320, 173] width 125 height 23
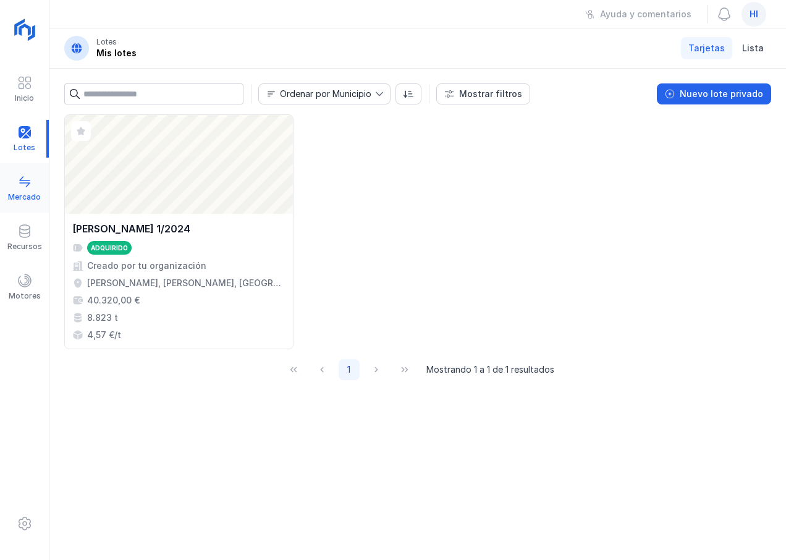
click at [32, 186] on span at bounding box center [24, 181] width 15 height 15
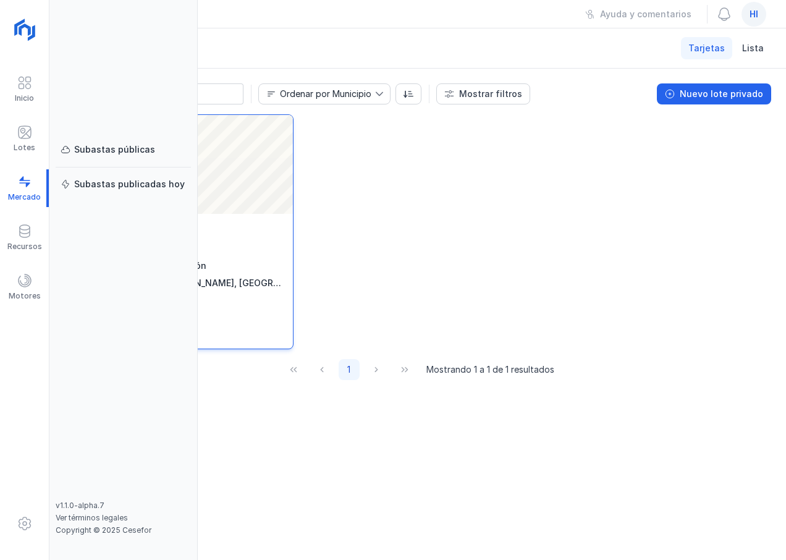
click at [93, 190] on div "Subastas publicadas hoy" at bounding box center [129, 184] width 111 height 12
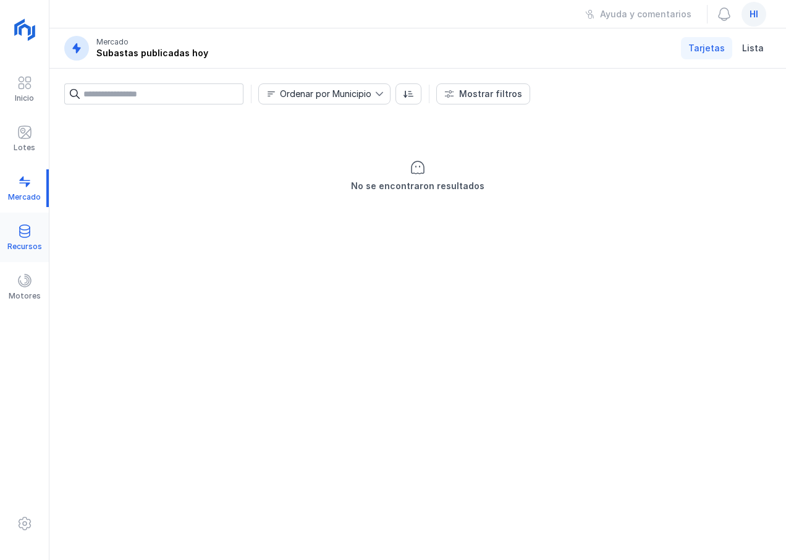
click at [36, 234] on div "Recursos" at bounding box center [24, 238] width 49 height 38
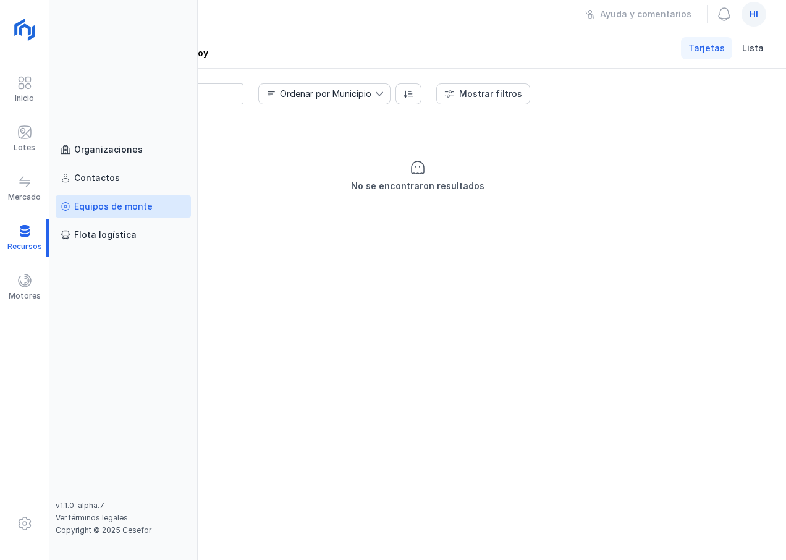
click at [94, 209] on div "Equipos de monte" at bounding box center [113, 206] width 79 height 12
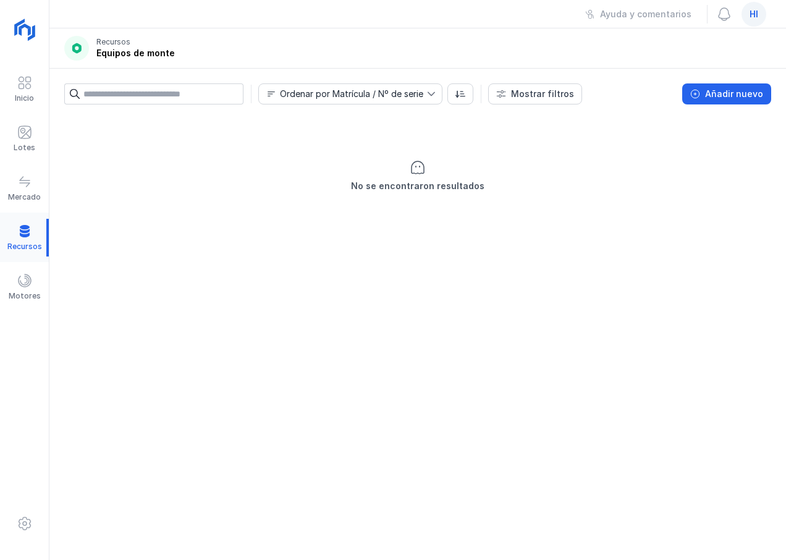
click at [17, 242] on div at bounding box center [24, 238] width 49 height 38
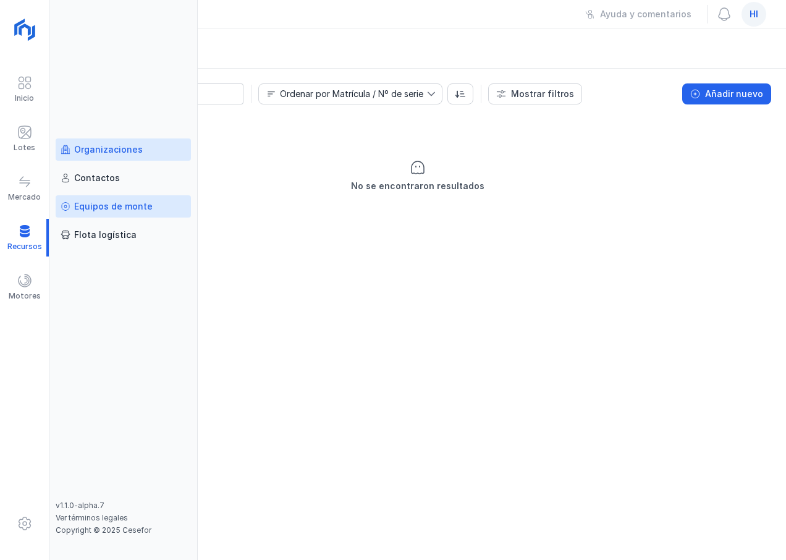
click at [127, 145] on div "Organizaciones" at bounding box center [108, 149] width 69 height 12
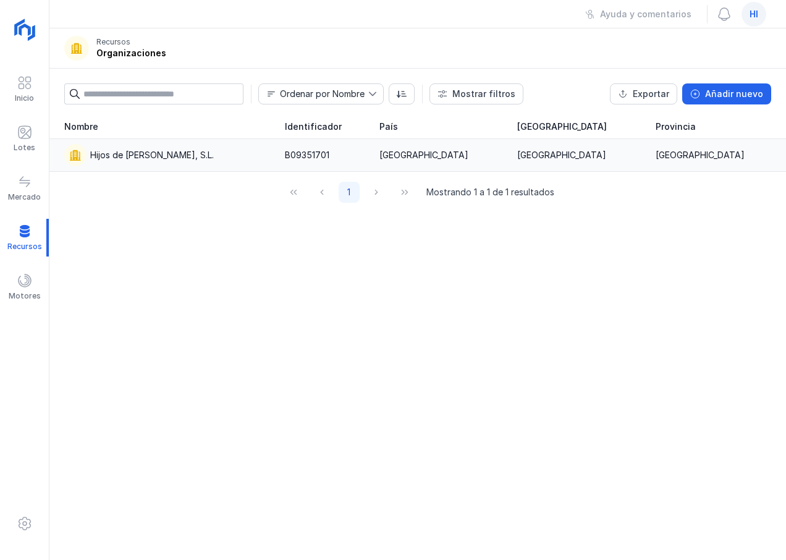
click at [128, 156] on div "Hijos de [PERSON_NAME], [PERSON_NAME]" at bounding box center [152, 155] width 124 height 12
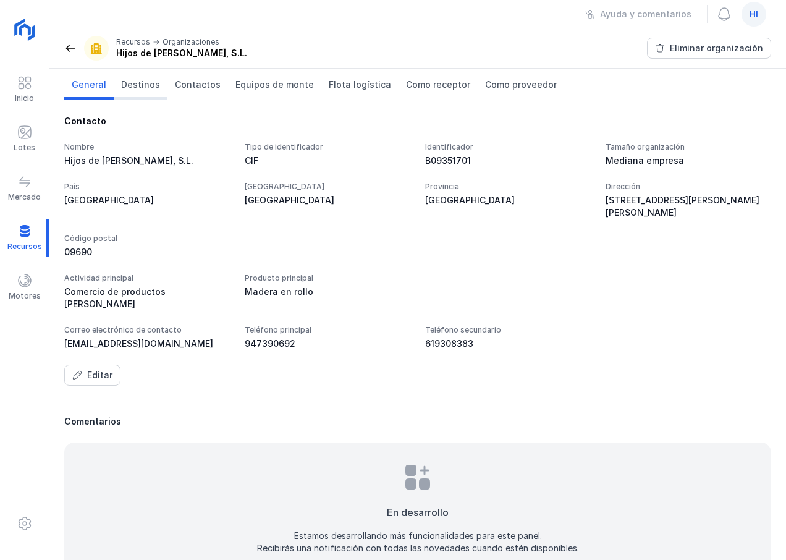
click at [144, 86] on span "Destinos" at bounding box center [140, 85] width 39 height 12
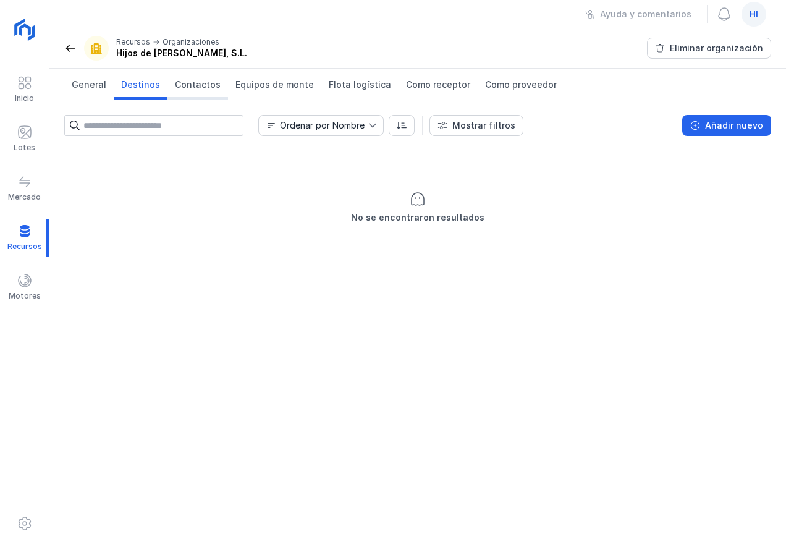
click at [187, 84] on span "Contactos" at bounding box center [198, 85] width 46 height 12
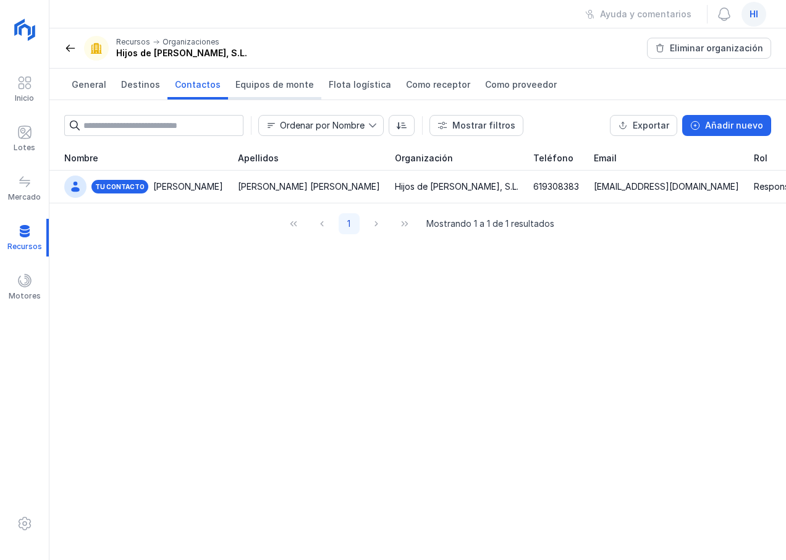
click at [245, 87] on span "Equipos de monte" at bounding box center [275, 85] width 79 height 12
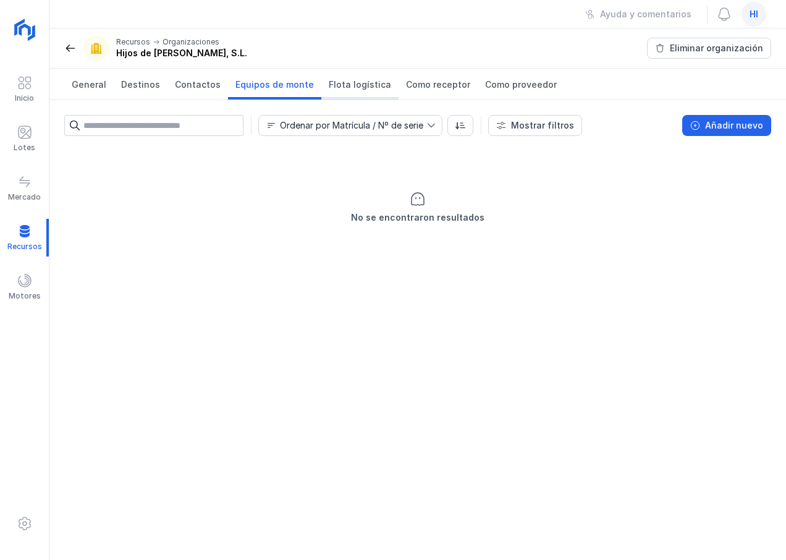
click at [349, 86] on span "Flota logística" at bounding box center [360, 85] width 62 height 12
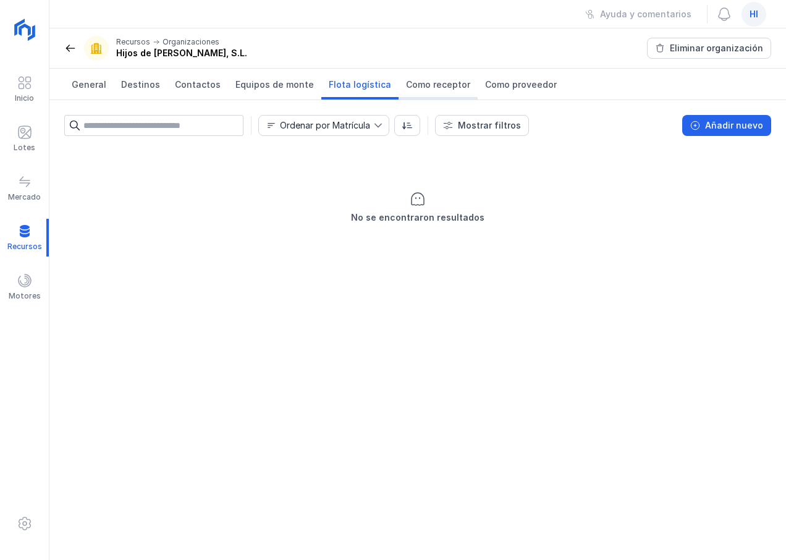
click at [418, 87] on span "Como receptor" at bounding box center [438, 85] width 64 height 12
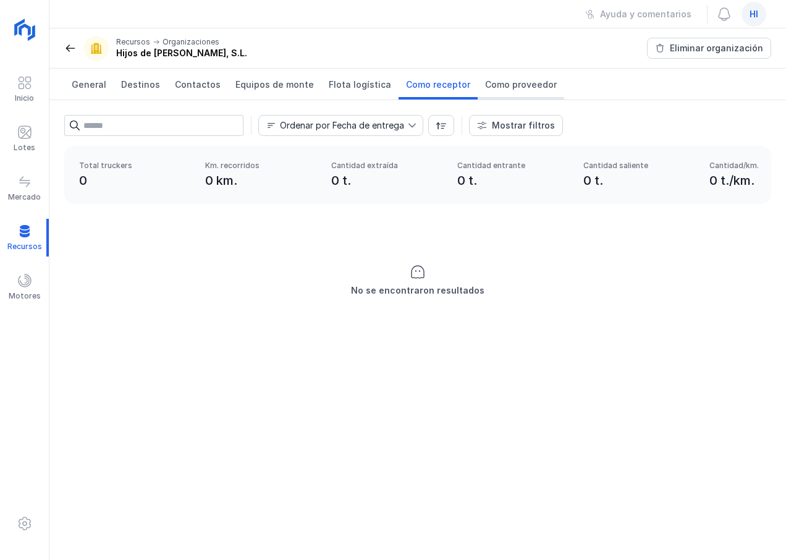
click at [509, 86] on span "Como proveedor" at bounding box center [521, 85] width 72 height 12
click at [423, 85] on span "Como receptor" at bounding box center [438, 85] width 64 height 12
click at [124, 85] on span "Destinos" at bounding box center [140, 85] width 39 height 12
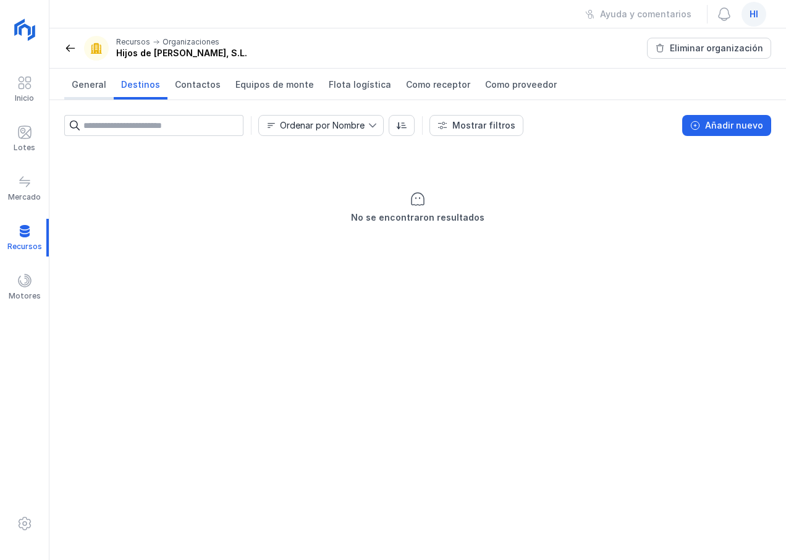
click at [100, 83] on span "General" at bounding box center [89, 85] width 35 height 12
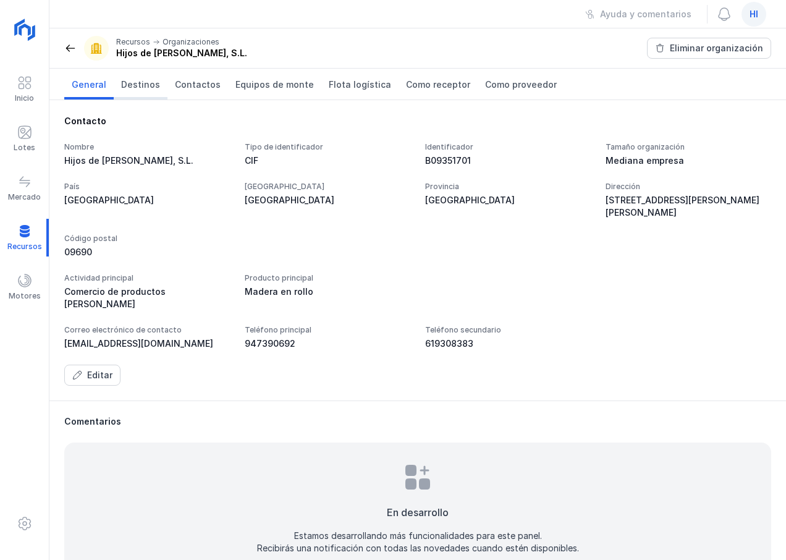
click at [143, 87] on span "Destinos" at bounding box center [140, 85] width 39 height 12
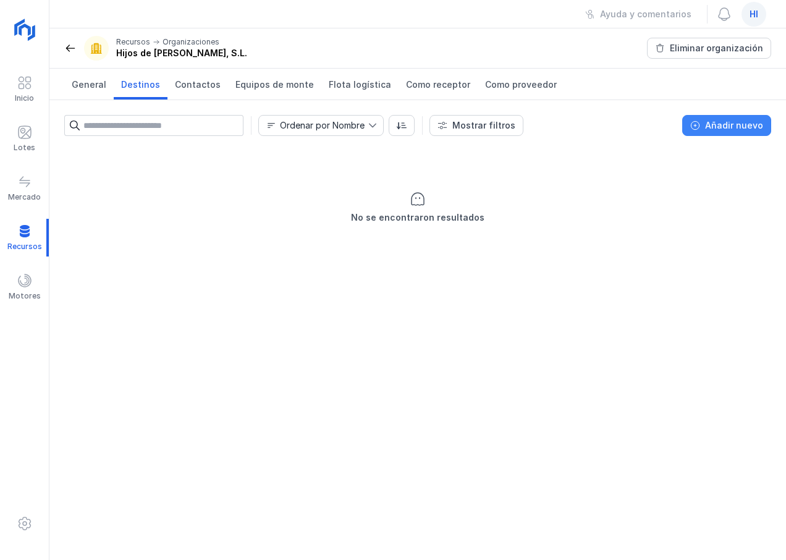
click at [739, 125] on div "Añadir nuevo" at bounding box center [734, 125] width 58 height 12
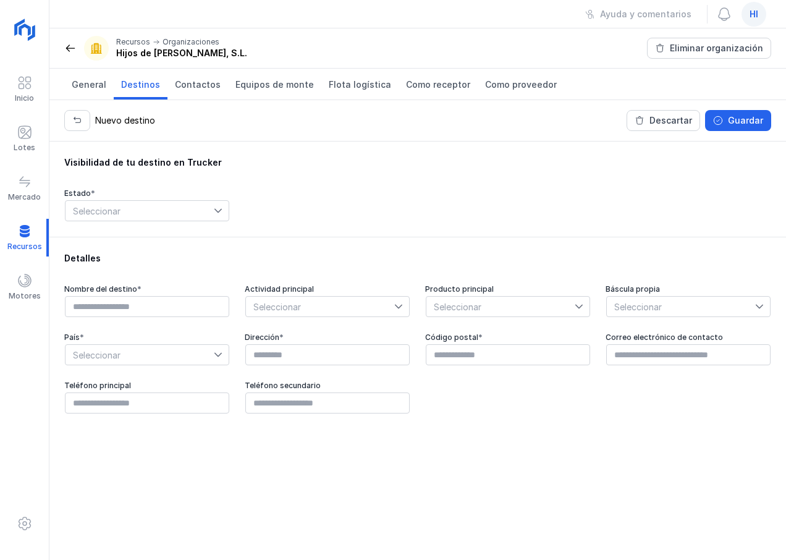
click at [221, 213] on icon at bounding box center [218, 210] width 9 height 9
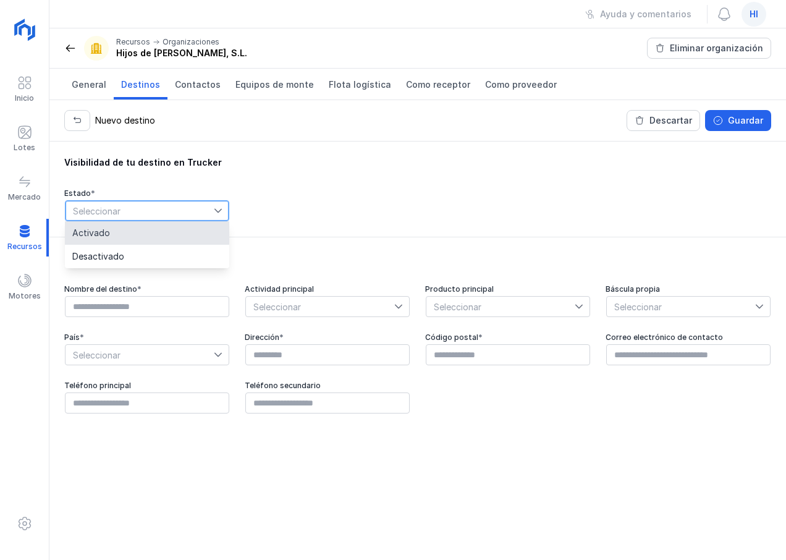
click at [181, 229] on li "Activado" at bounding box center [147, 232] width 164 height 23
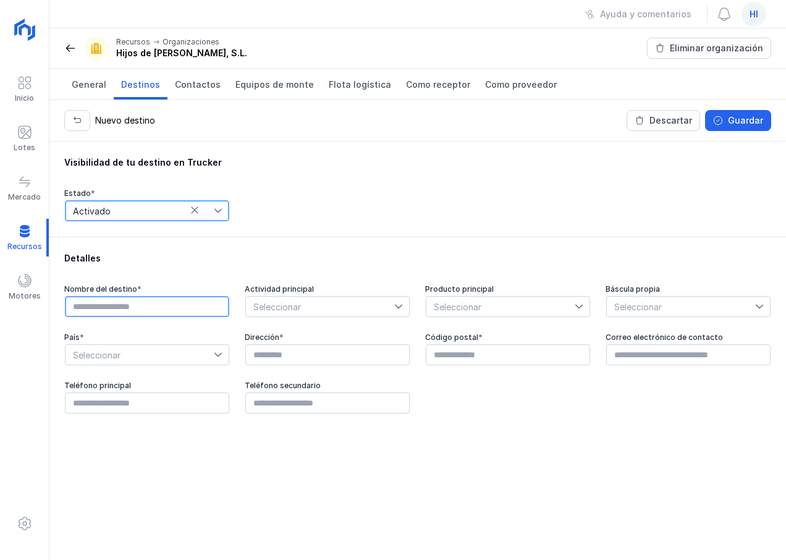
click at [146, 305] on input "text" at bounding box center [147, 306] width 164 height 21
type input "**********"
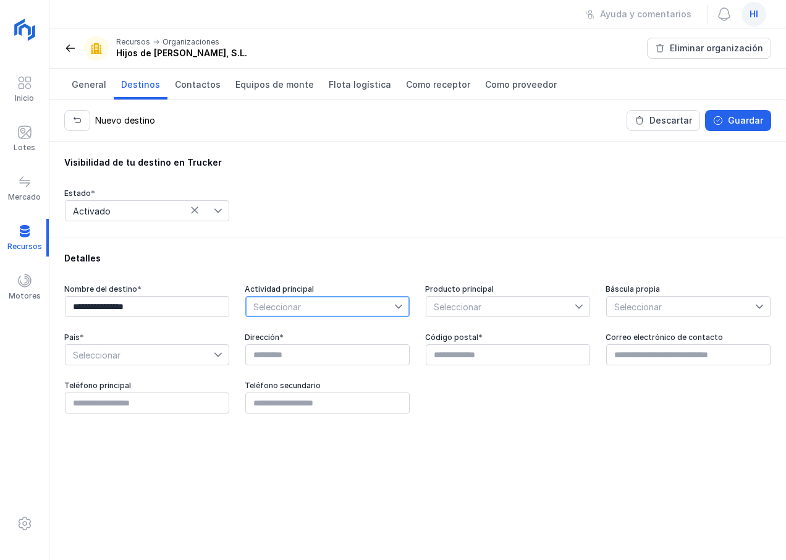
click at [401, 307] on icon at bounding box center [398, 306] width 9 height 9
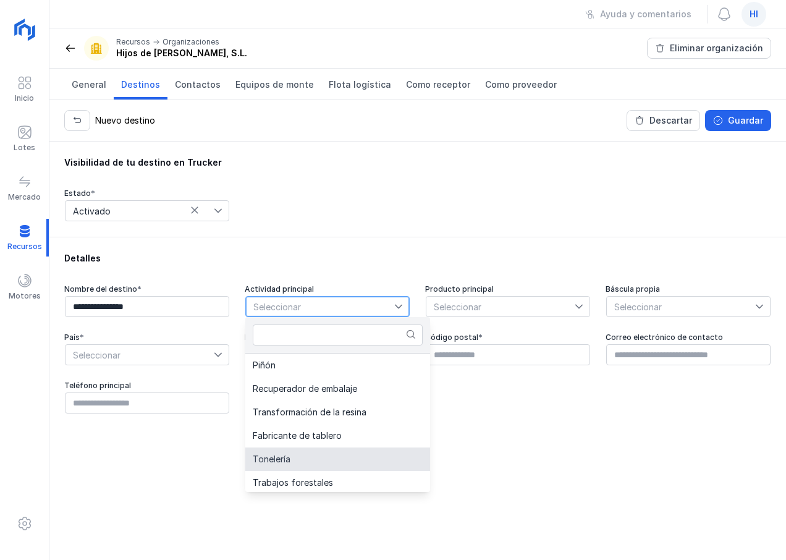
scroll to position [472, 0]
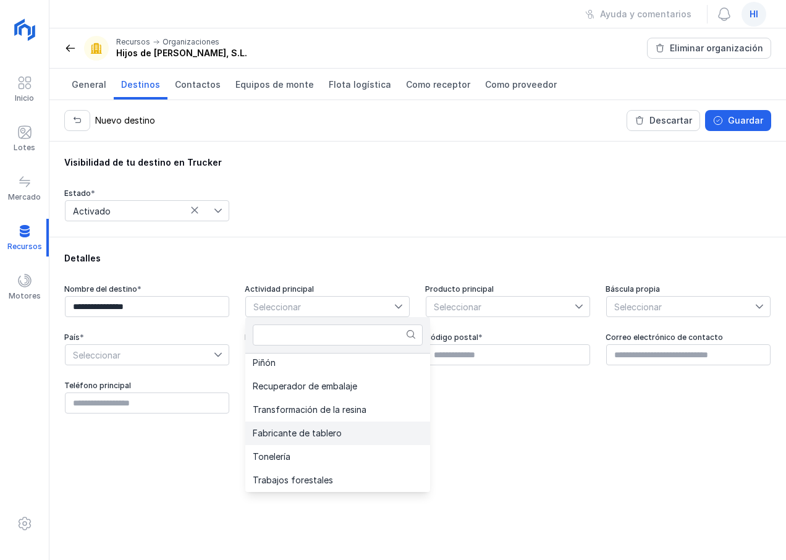
click at [316, 430] on span "Fabricante de tablero" at bounding box center [297, 433] width 89 height 9
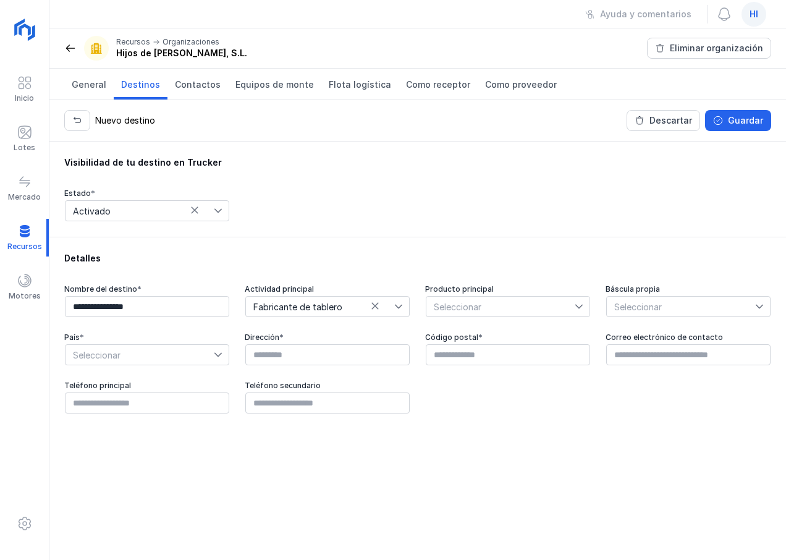
click at [581, 304] on icon at bounding box center [579, 306] width 9 height 9
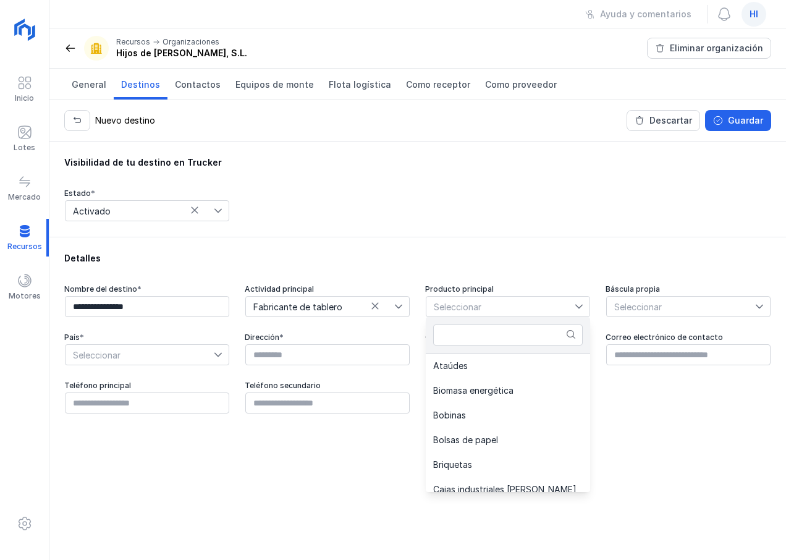
scroll to position [74, 0]
click at [587, 484] on div "Sin producto principal definido Astilla Ataúdes Biomasa energética Bobinas Bols…" at bounding box center [508, 423] width 164 height 138
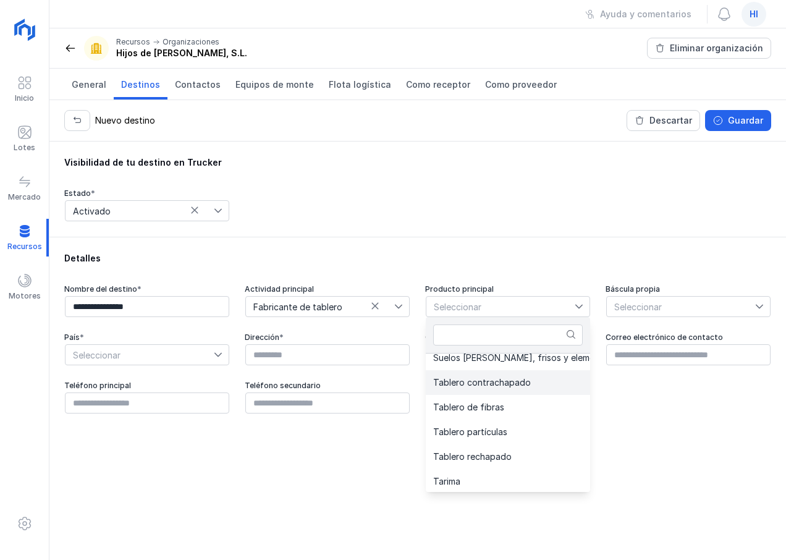
scroll to position [816, 0]
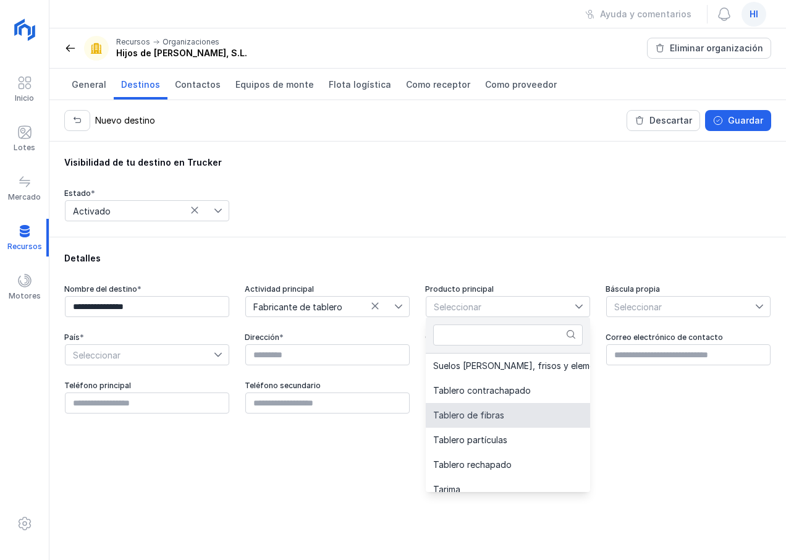
click at [528, 414] on li "Tablero de fibras" at bounding box center [552, 415] width 252 height 25
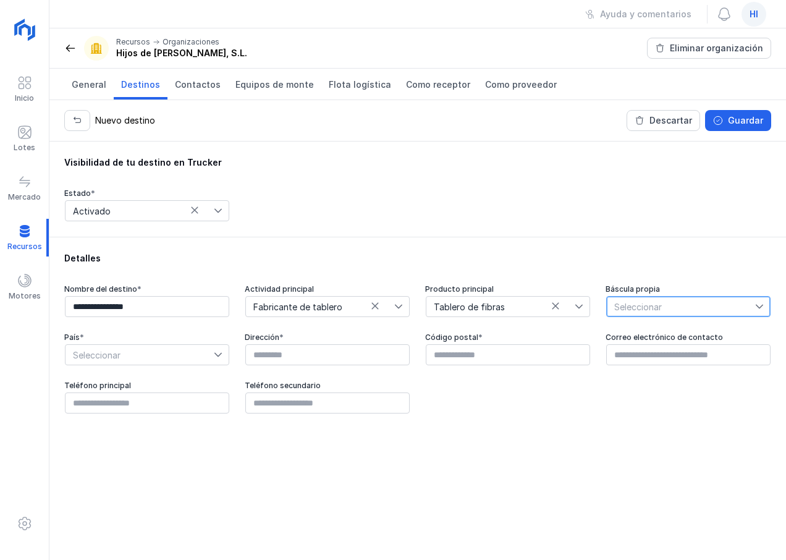
click at [697, 307] on span "Seleccionar" at bounding box center [681, 307] width 148 height 20
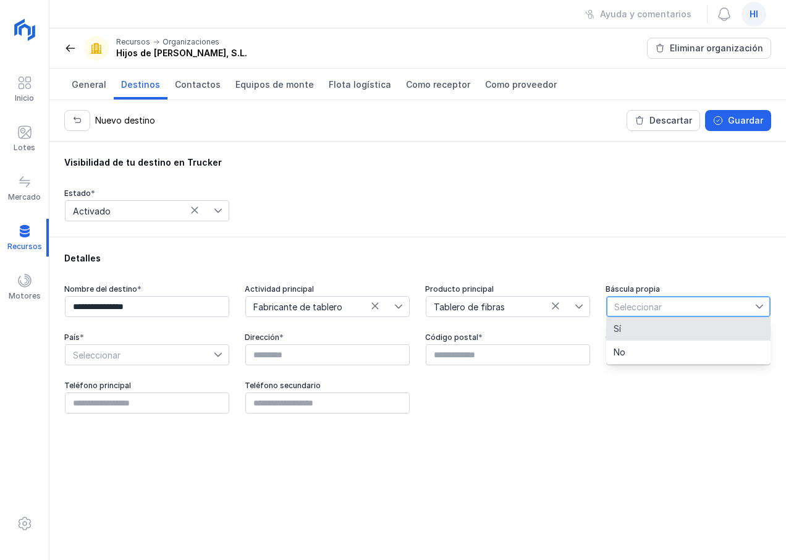
click at [681, 328] on li "Sí" at bounding box center [688, 328] width 164 height 23
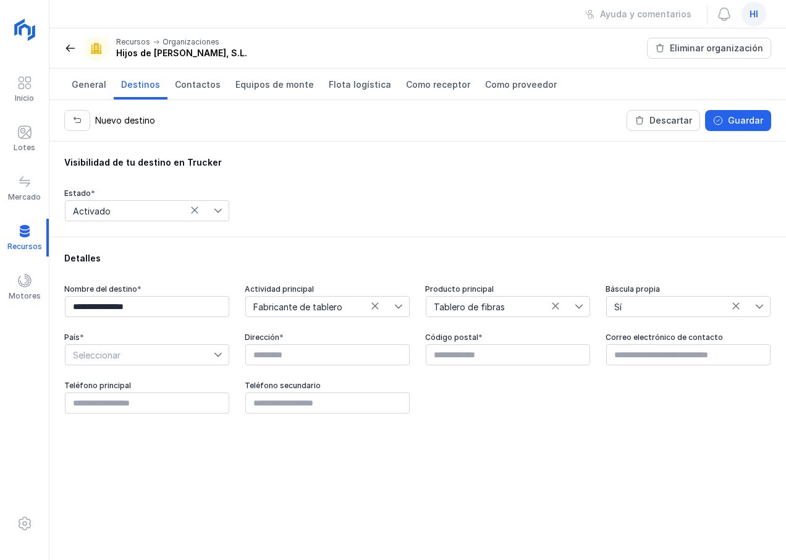
click at [223, 355] on div at bounding box center [221, 355] width 15 height 20
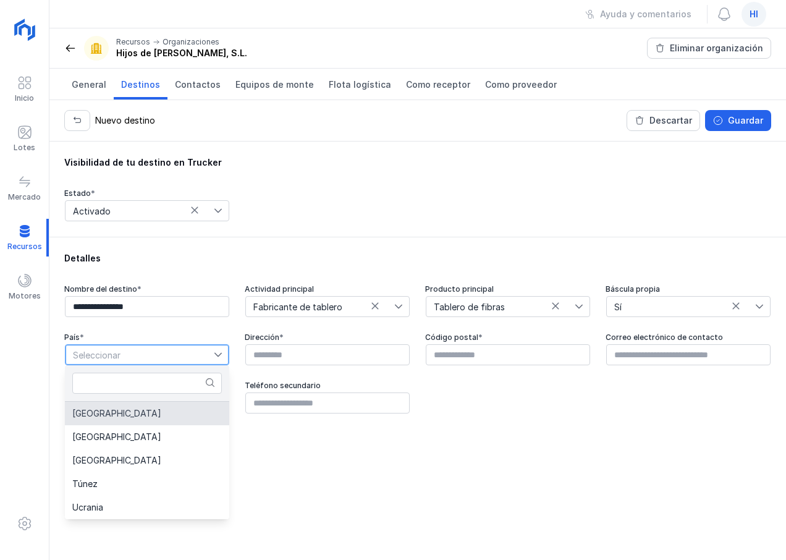
click at [174, 416] on li "[GEOGRAPHIC_DATA]" at bounding box center [147, 413] width 164 height 23
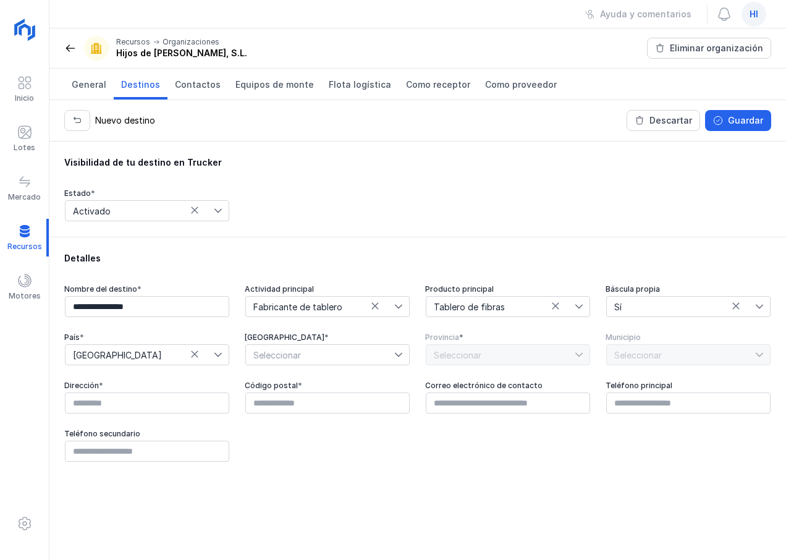
click at [396, 353] on icon at bounding box center [398, 355] width 9 height 9
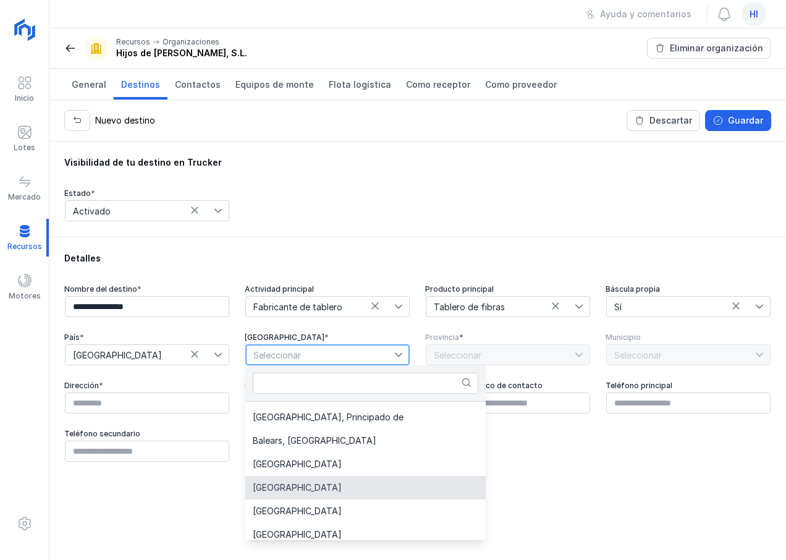
scroll to position [52, 0]
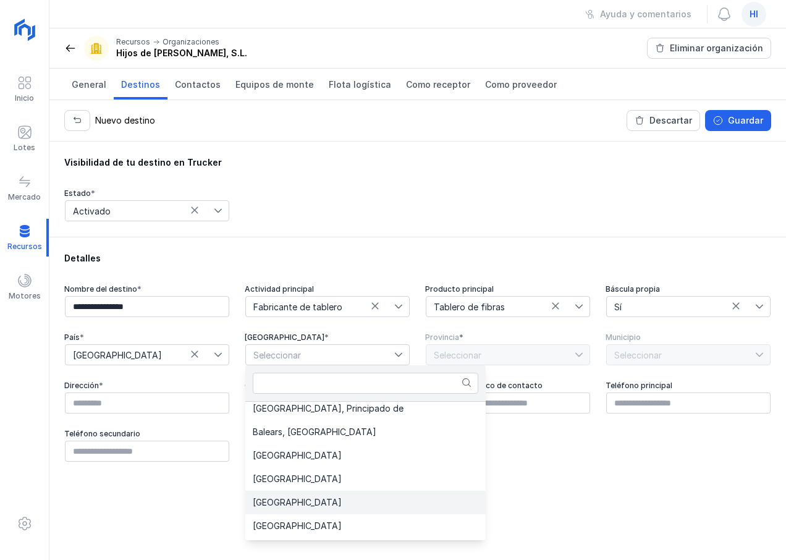
click at [307, 499] on span "[GEOGRAPHIC_DATA]" at bounding box center [297, 502] width 89 height 9
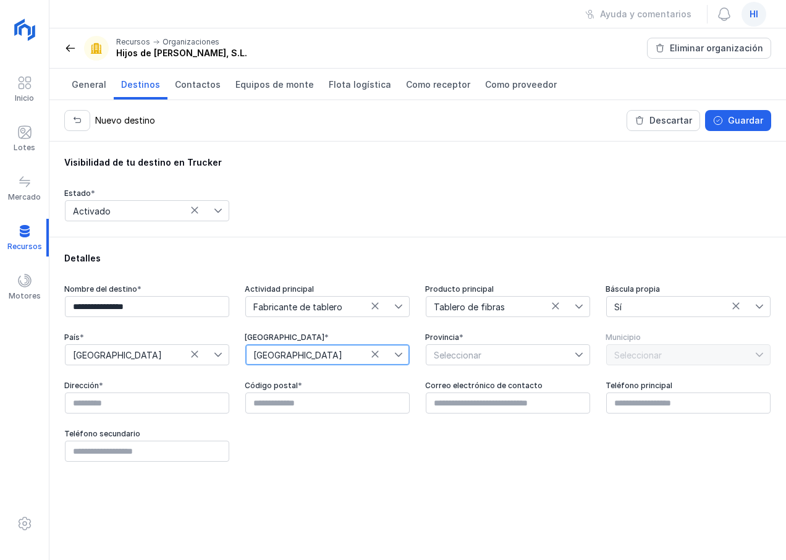
click at [580, 355] on icon at bounding box center [579, 355] width 7 height 4
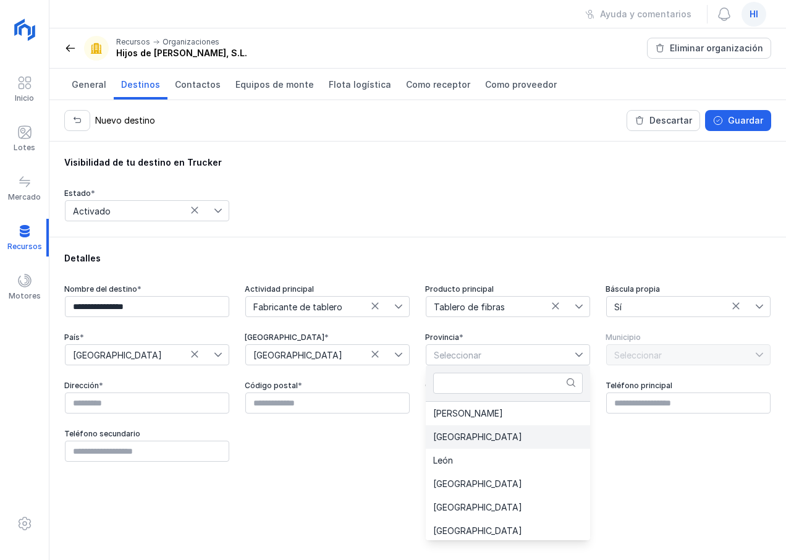
click at [515, 435] on li "[GEOGRAPHIC_DATA]" at bounding box center [508, 436] width 164 height 23
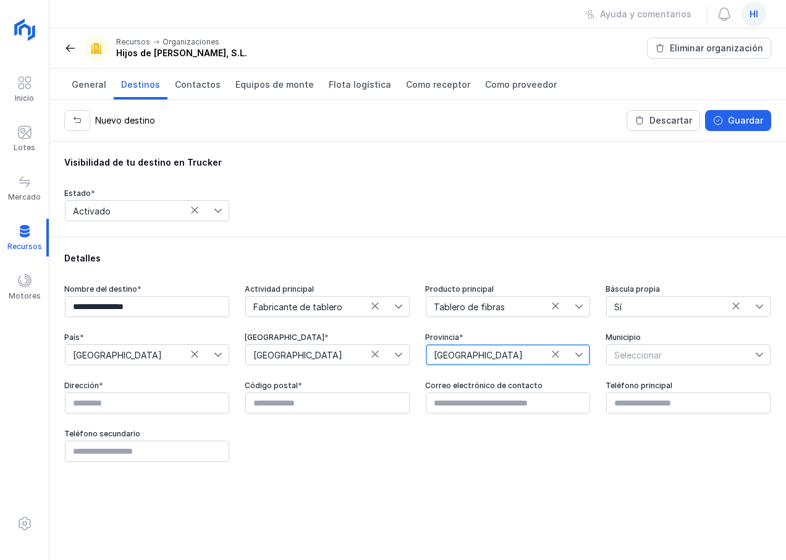
click at [670, 356] on span "Seleccionar" at bounding box center [681, 355] width 148 height 20
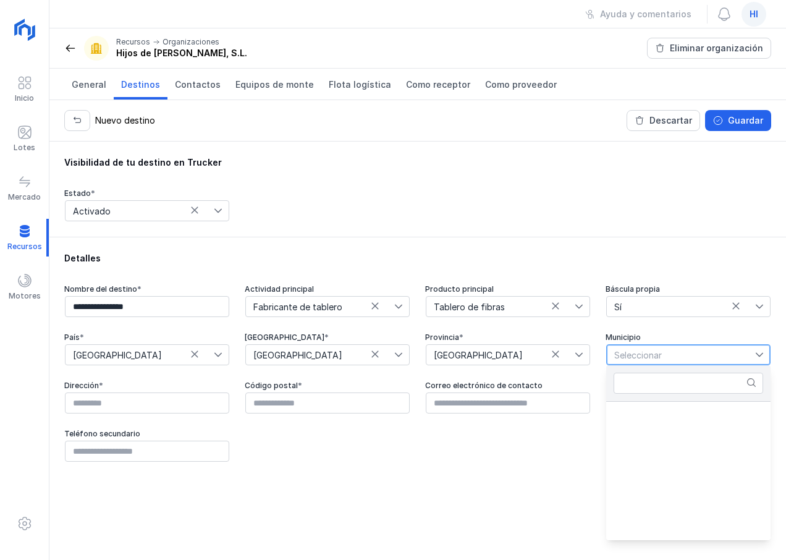
scroll to position [6232, 0]
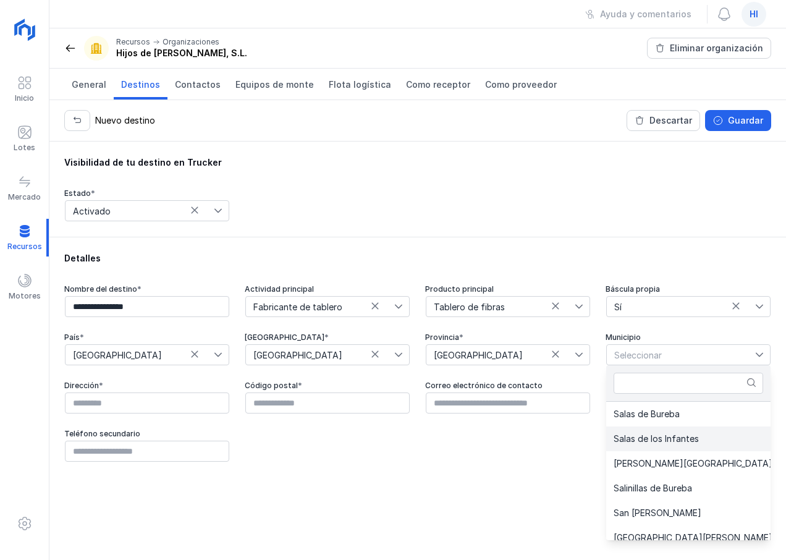
click at [663, 437] on span "Salas de los Infantes" at bounding box center [656, 439] width 85 height 9
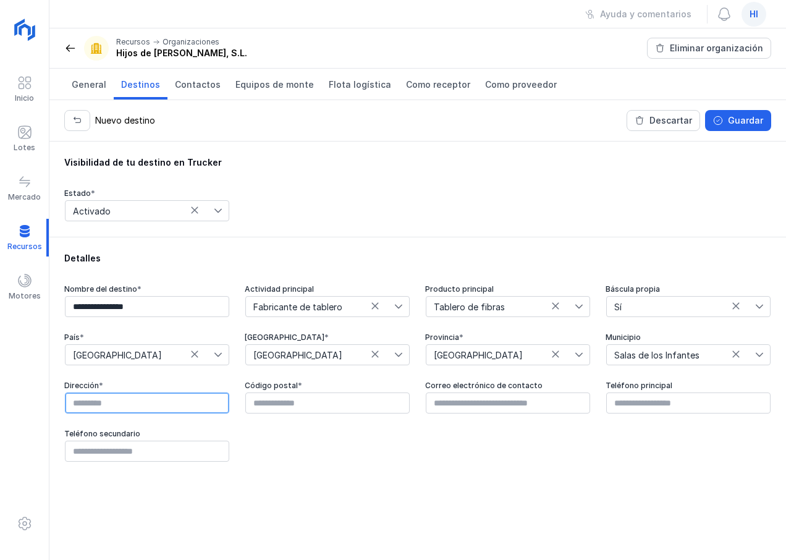
click at [197, 404] on input "text" at bounding box center [147, 403] width 164 height 21
type input "**********"
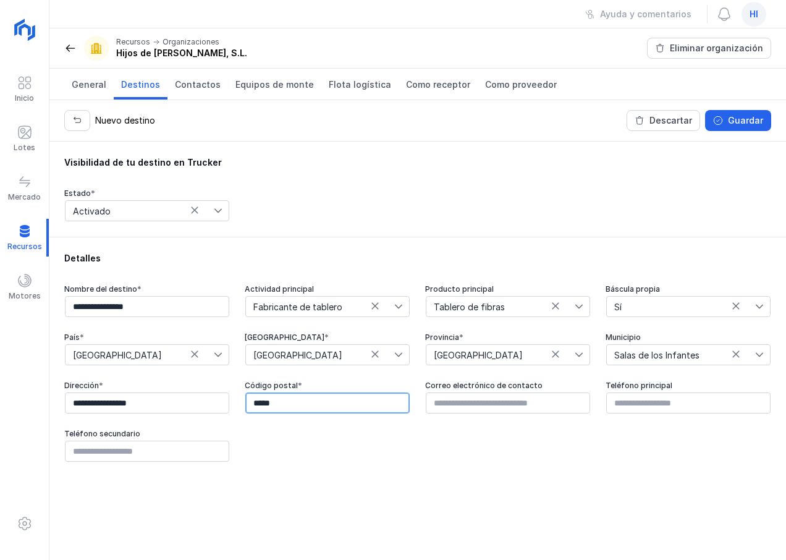
type input "*****"
paste input "**********"
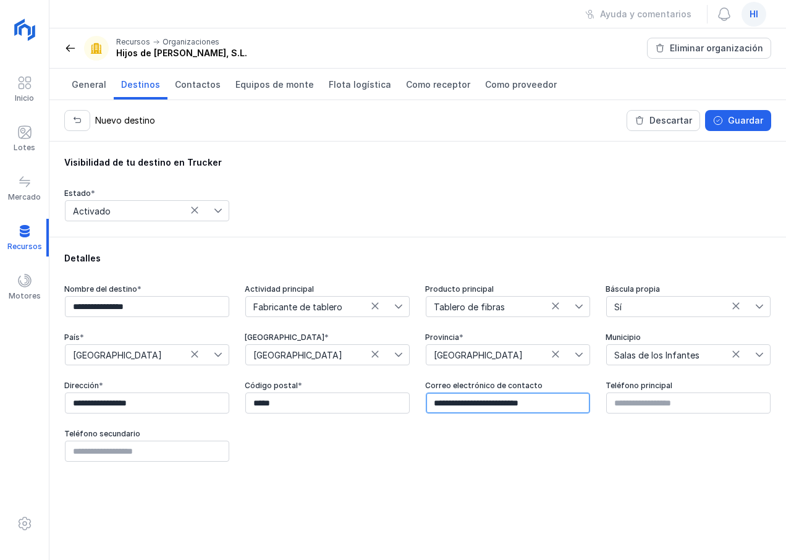
type input "**********"
click at [743, 122] on div "Guardar" at bounding box center [745, 120] width 35 height 12
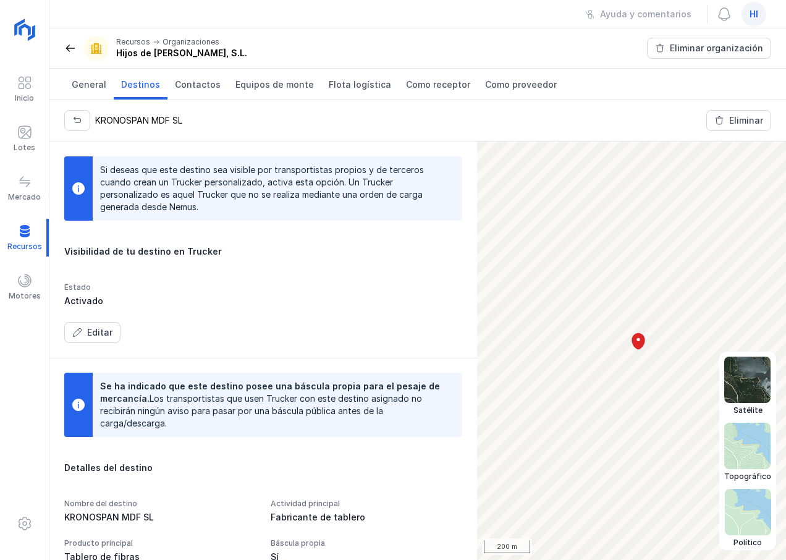
click at [751, 384] on img at bounding box center [748, 380] width 46 height 46
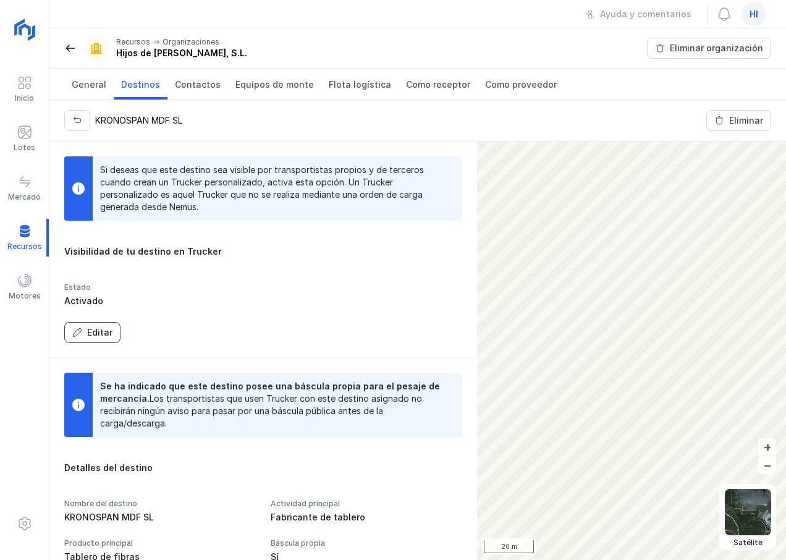
click at [102, 333] on div "Editar" at bounding box center [99, 332] width 25 height 12
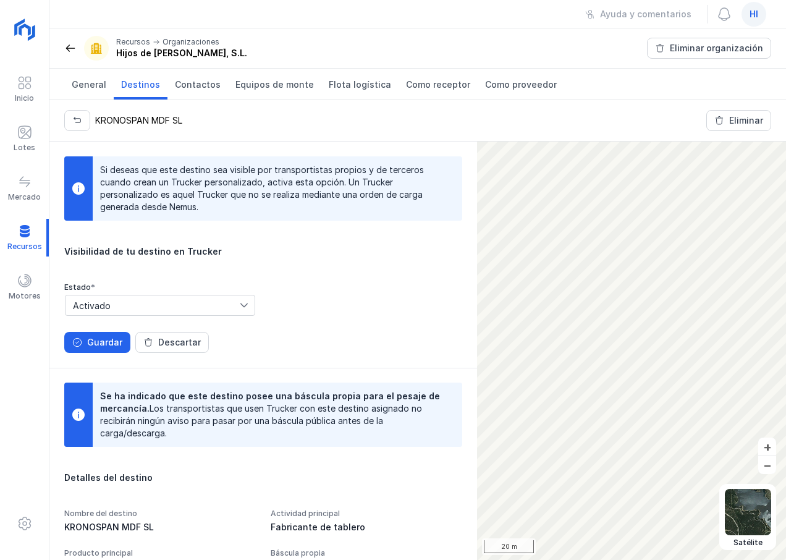
click at [330, 325] on div "Estado * Activado Guardar Descartar" at bounding box center [263, 318] width 398 height 70
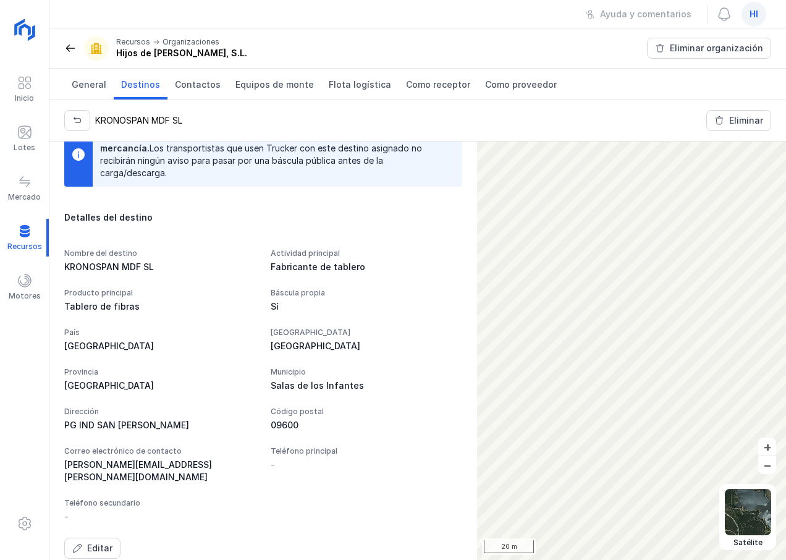
scroll to position [262, 0]
click at [95, 541] on div "Editar" at bounding box center [99, 547] width 25 height 12
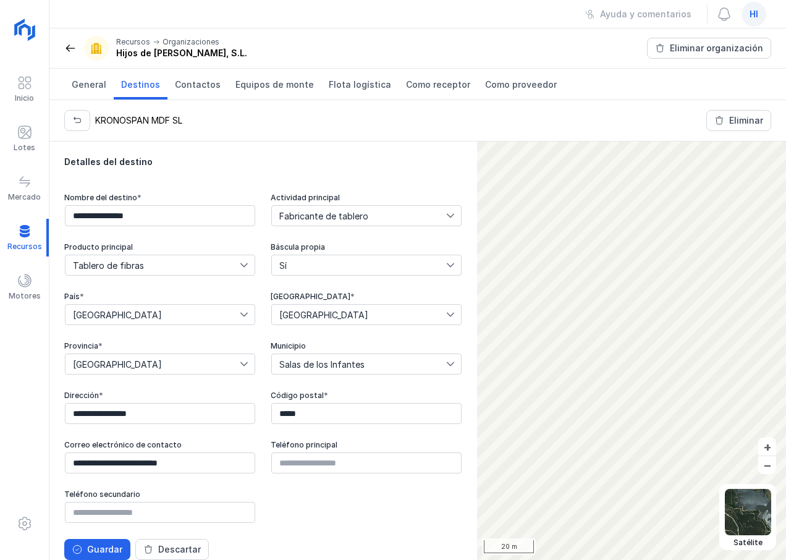
scroll to position [331, 0]
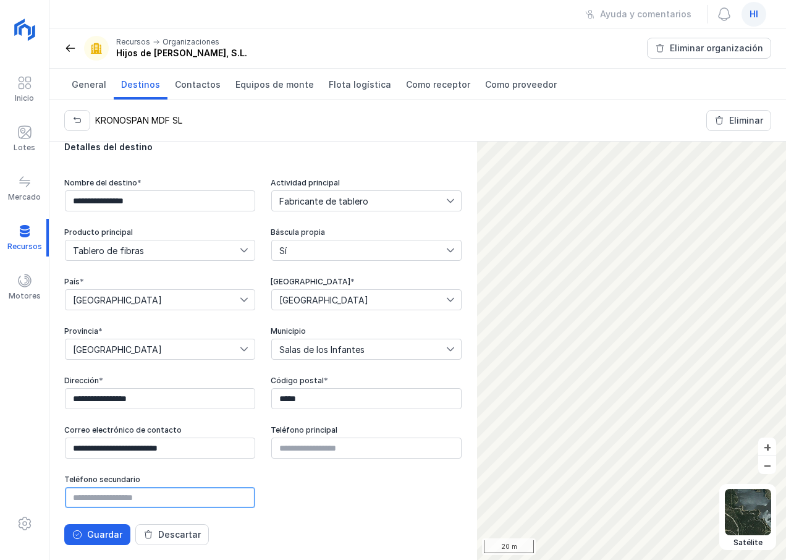
click at [195, 495] on input "text" at bounding box center [160, 497] width 190 height 21
click at [319, 500] on div "**********" at bounding box center [263, 343] width 398 height 331
click at [101, 535] on div "Guardar" at bounding box center [104, 535] width 35 height 12
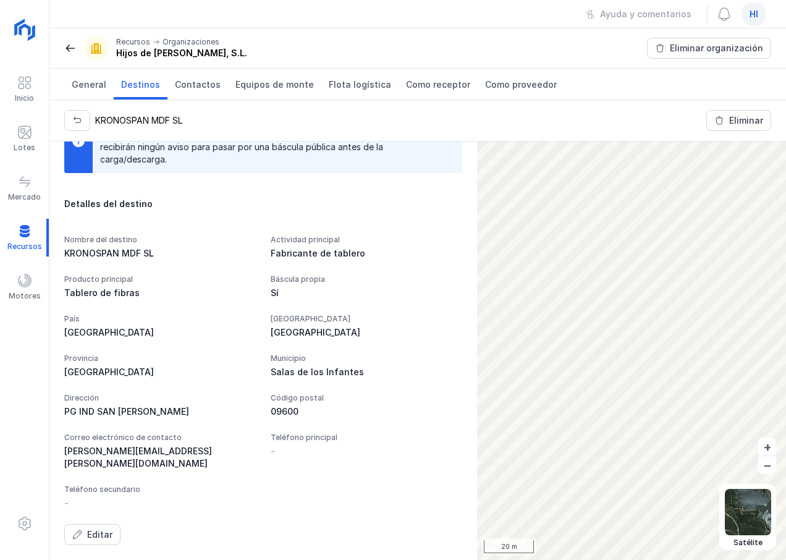
scroll to position [262, 0]
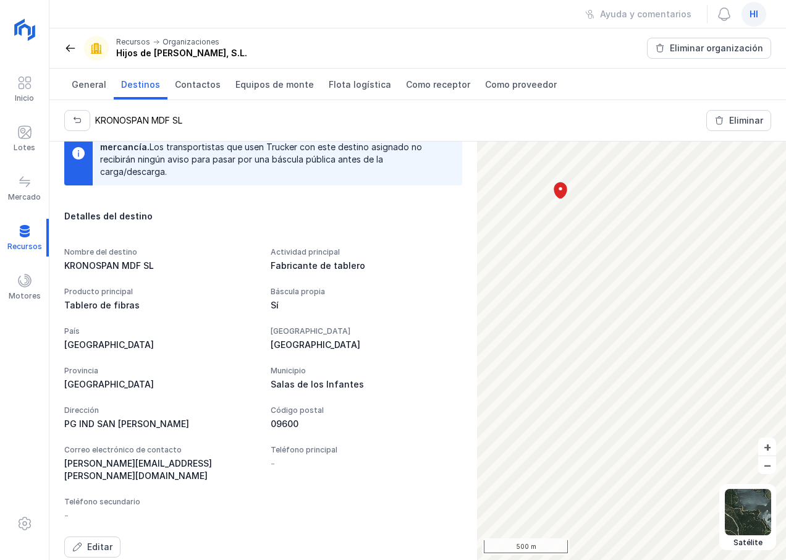
drag, startPoint x: 468, startPoint y: 405, endPoint x: 170, endPoint y: 423, distance: 298.5
click at [170, 423] on div "PG IND SAN ISIDRO" at bounding box center [160, 424] width 192 height 12
click at [100, 541] on div "Editar" at bounding box center [99, 547] width 25 height 12
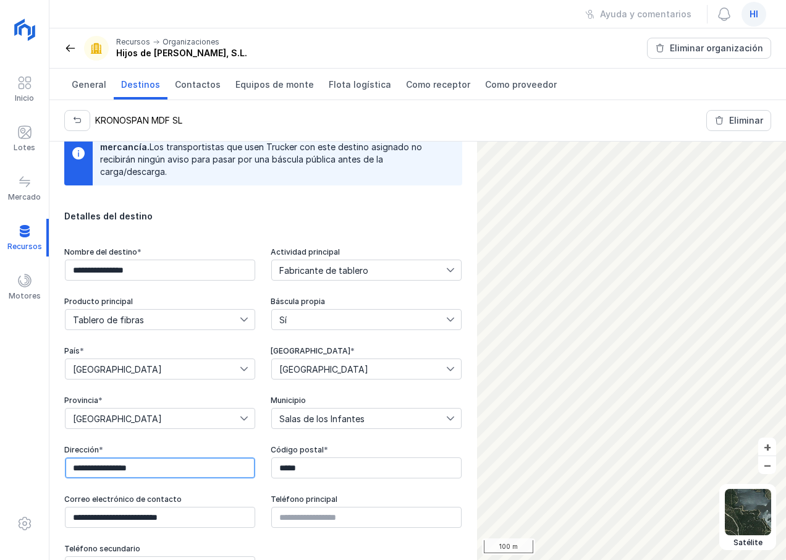
drag, startPoint x: 117, startPoint y: 464, endPoint x: 33, endPoint y: 453, distance: 84.7
click at [33, 453] on div "Inicio Lotes Mercado Recursos Motores Organizaciones Contactos Equipos de monte…" at bounding box center [393, 280] width 786 height 560
type input "**********"
click at [130, 441] on div "**********" at bounding box center [263, 412] width 398 height 331
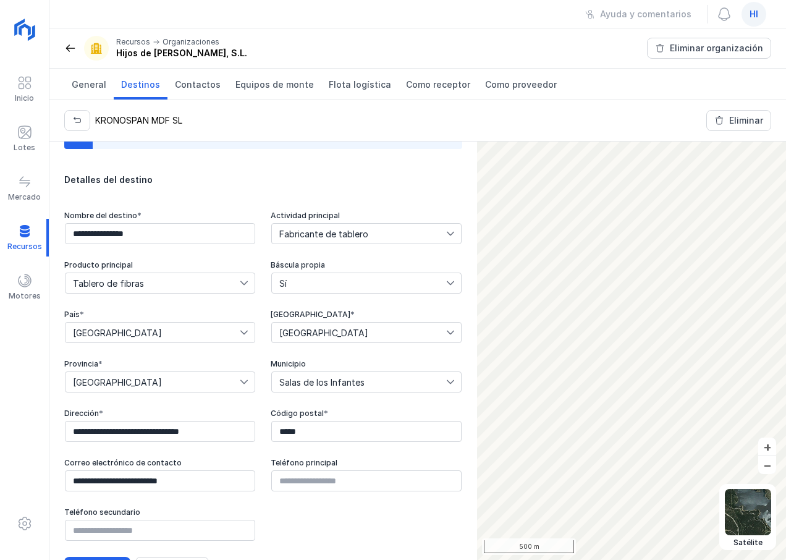
scroll to position [331, 0]
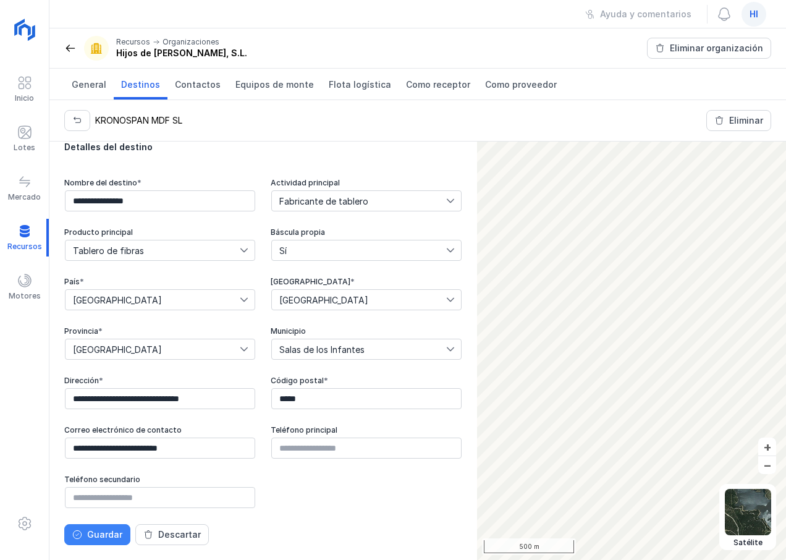
click at [101, 538] on div "Guardar" at bounding box center [104, 535] width 35 height 12
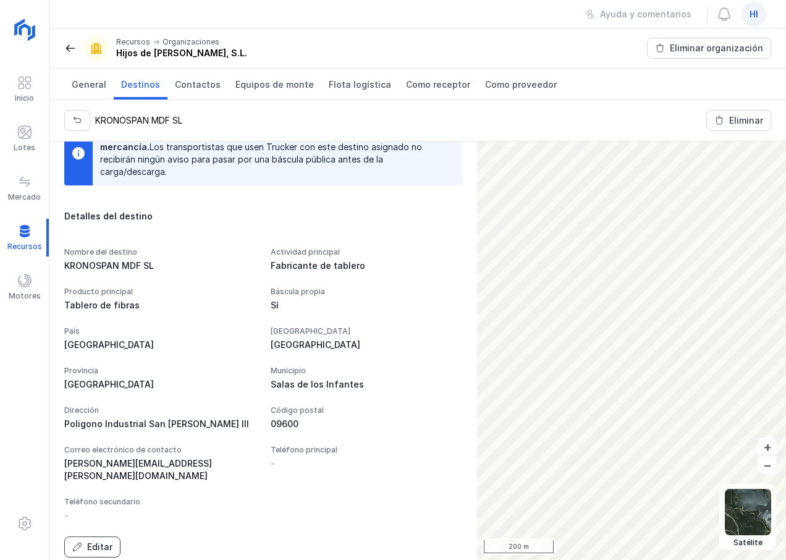
click at [80, 542] on span "Editar" at bounding box center [77, 547] width 10 height 10
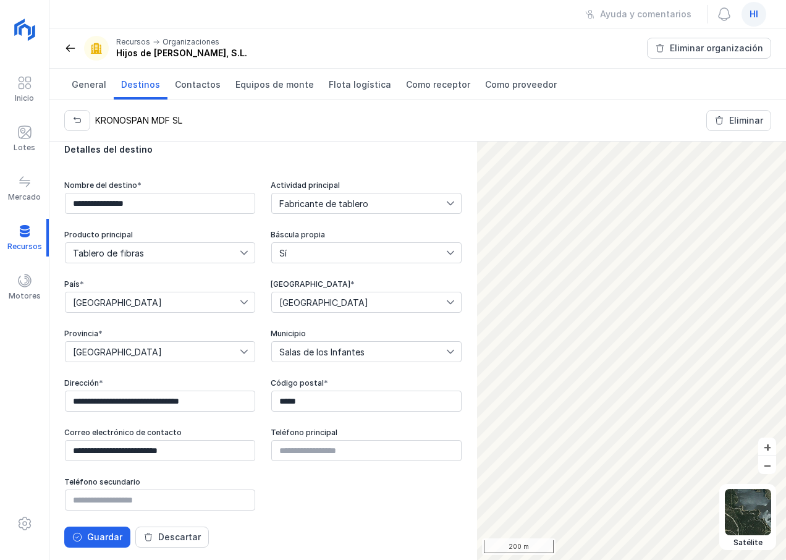
scroll to position [331, 0]
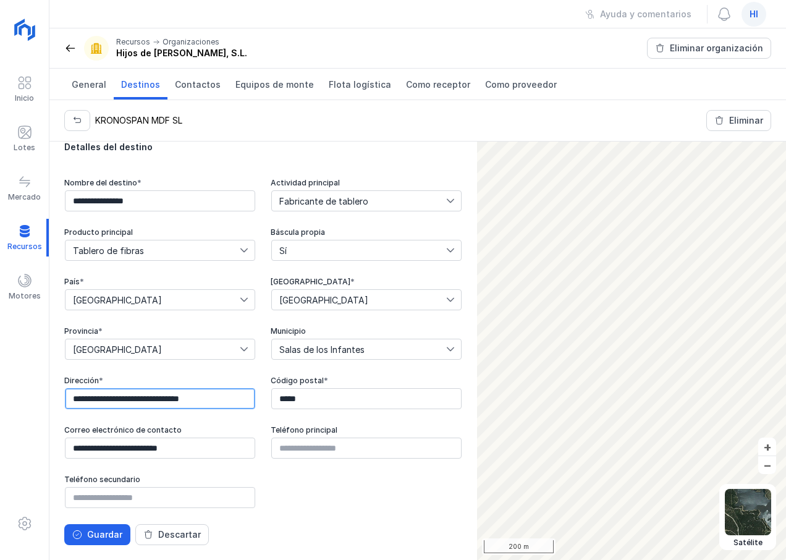
click at [219, 402] on input "**********" at bounding box center [160, 398] width 190 height 21
type input "**********"
click at [106, 532] on div "Guardar" at bounding box center [104, 535] width 35 height 12
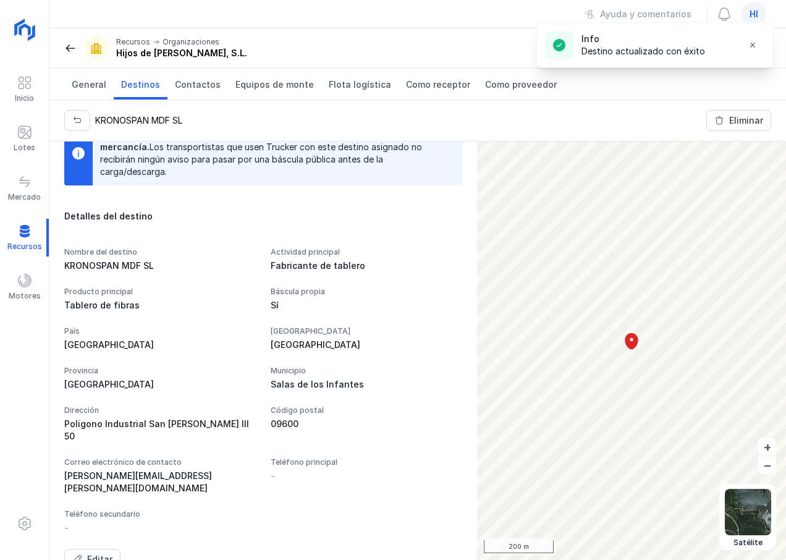
click at [217, 428] on div "Poligono Industrial San Isidro III 50" at bounding box center [160, 430] width 192 height 25
click at [99, 553] on div "Editar" at bounding box center [99, 559] width 25 height 12
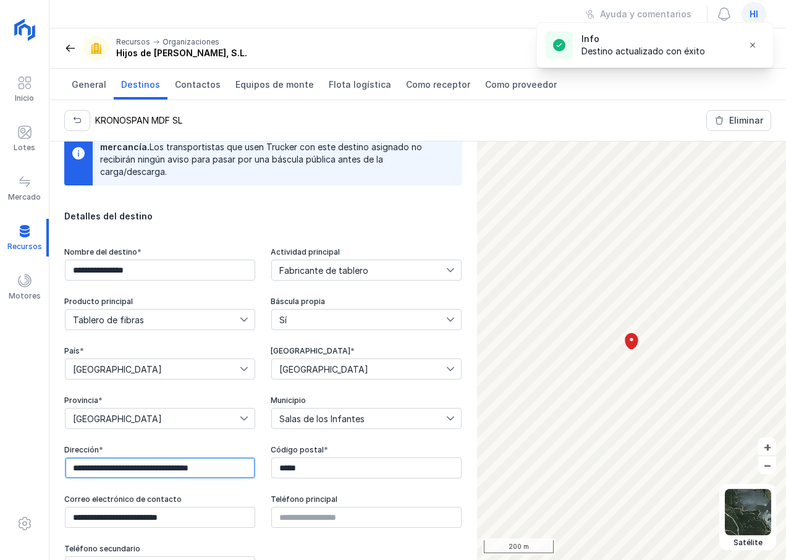
click at [225, 465] on input "**********" at bounding box center [160, 467] width 190 height 21
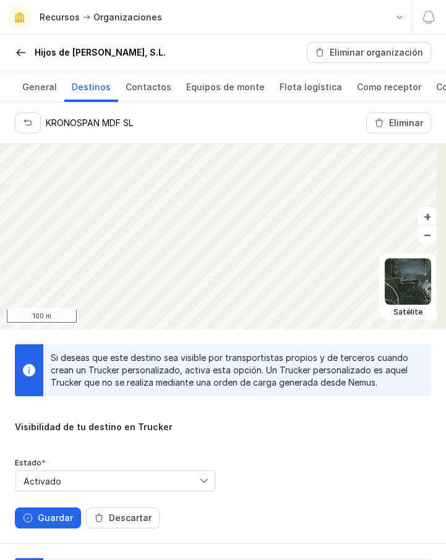
click at [62, 524] on div "Guardar" at bounding box center [55, 518] width 35 height 12
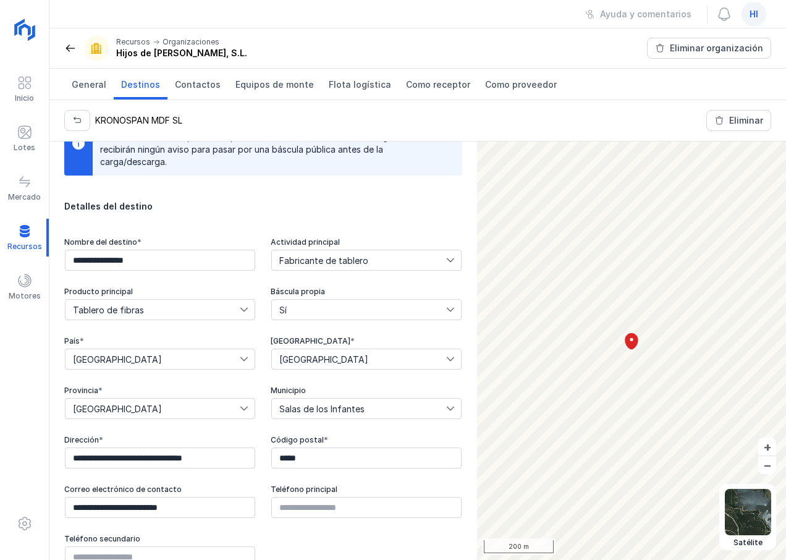
scroll to position [321, 0]
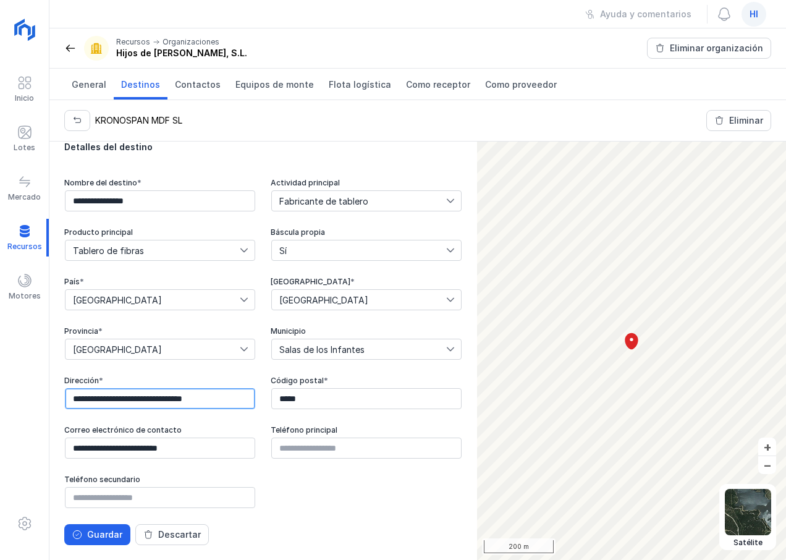
click at [217, 403] on input "**********" at bounding box center [160, 398] width 190 height 21
type input "**********"
click at [103, 538] on div "Guardar" at bounding box center [104, 535] width 35 height 12
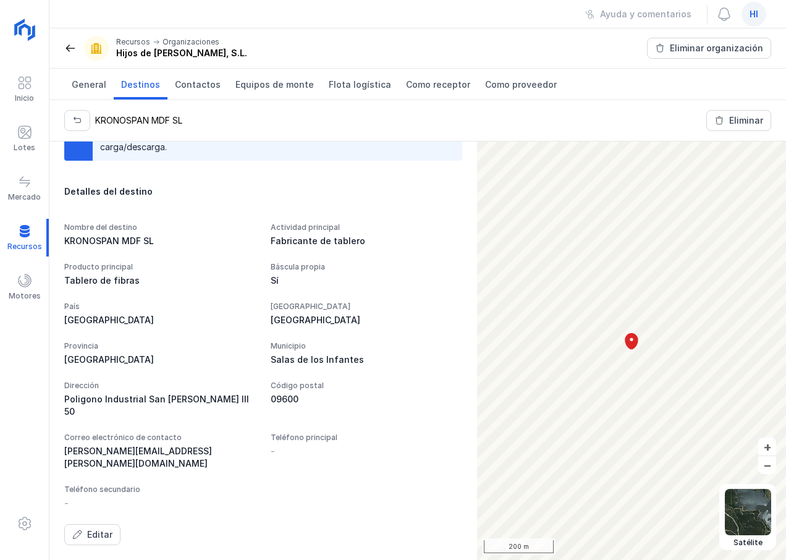
scroll to position [252, 0]
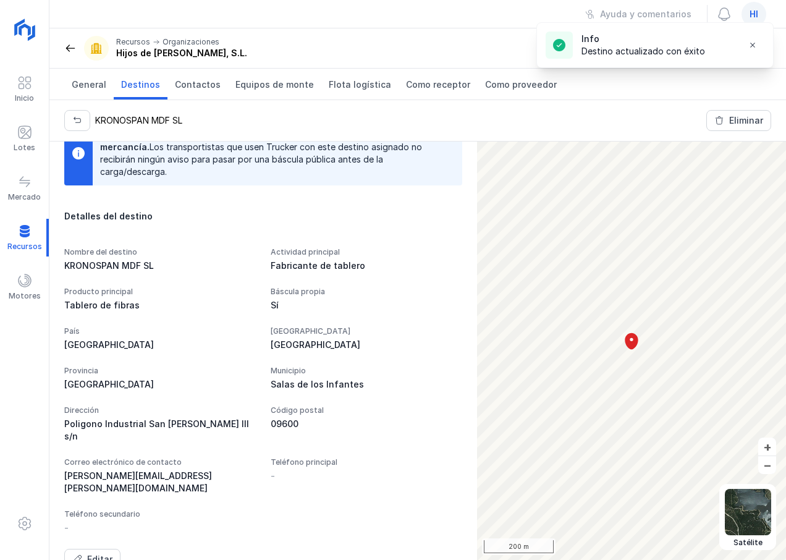
click at [218, 425] on div "Poligono Industrial San Isidro III s/n" at bounding box center [160, 430] width 192 height 25
click at [98, 549] on button "Editar" at bounding box center [92, 559] width 56 height 21
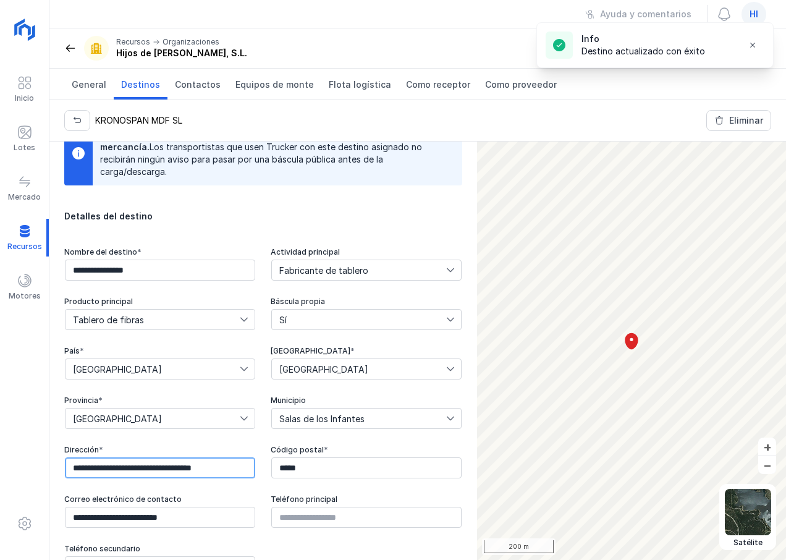
click at [224, 466] on input "**********" at bounding box center [160, 467] width 190 height 21
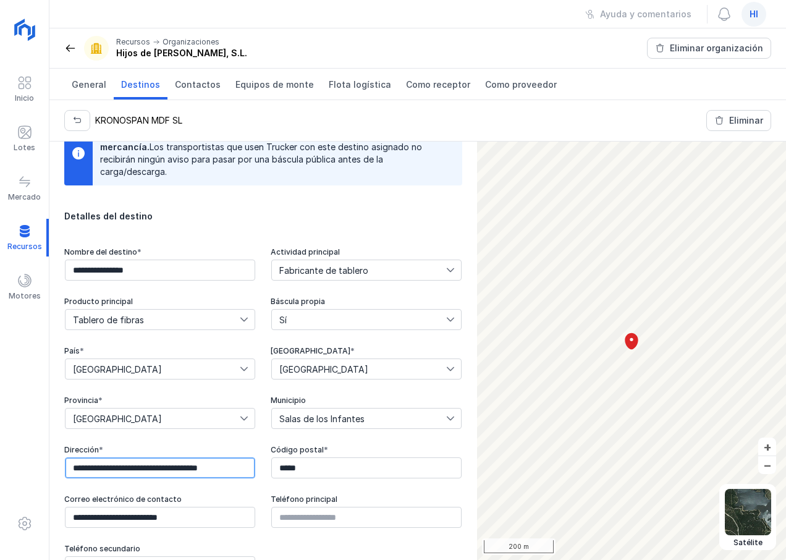
type input "**********"
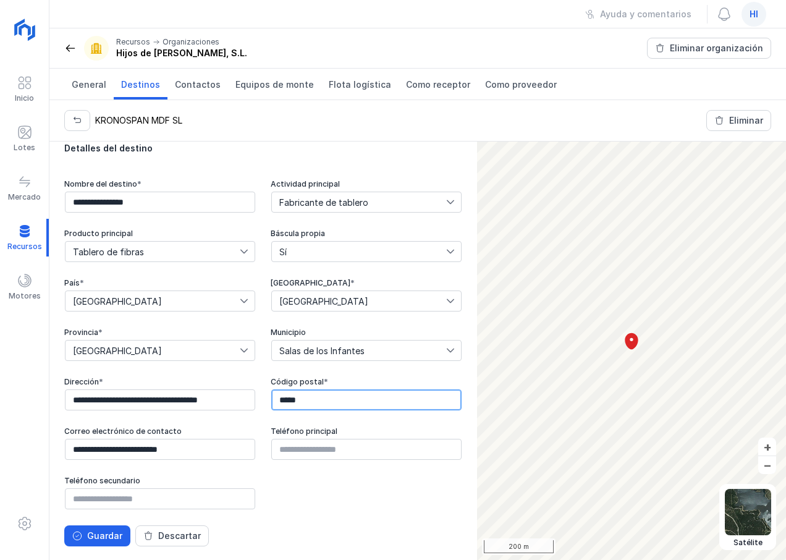
scroll to position [321, 0]
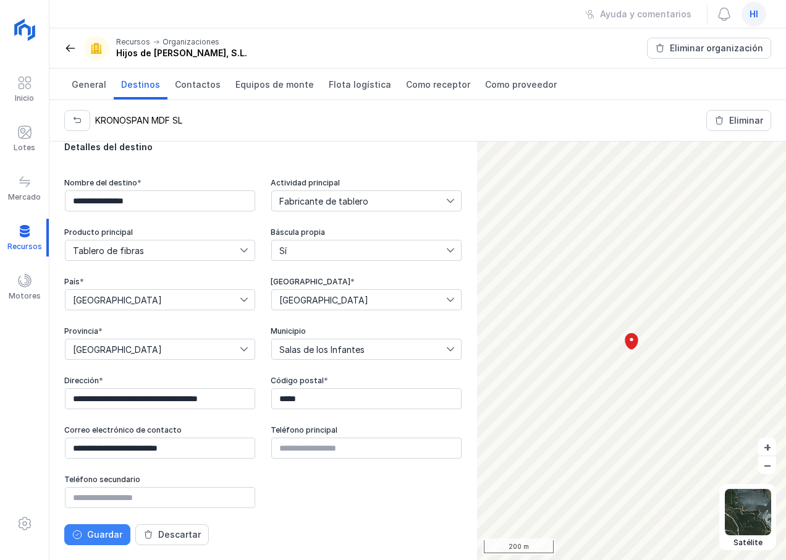
click at [98, 540] on div "Guardar" at bounding box center [104, 535] width 35 height 12
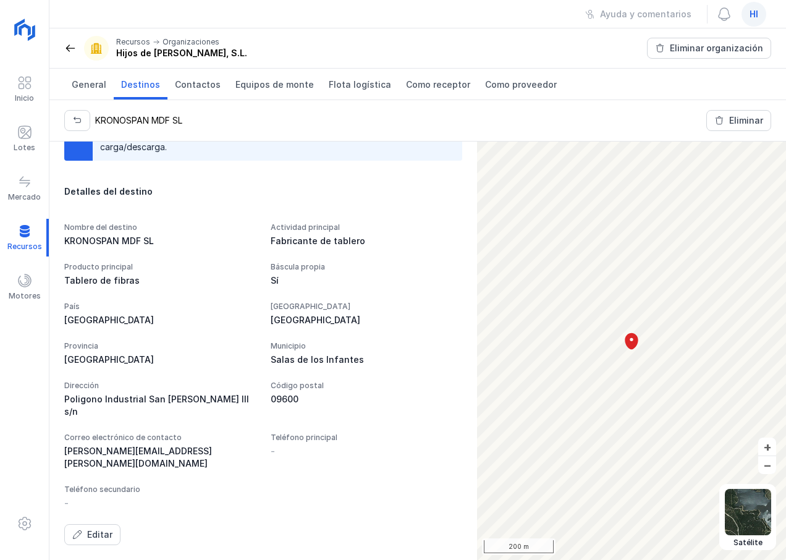
scroll to position [252, 0]
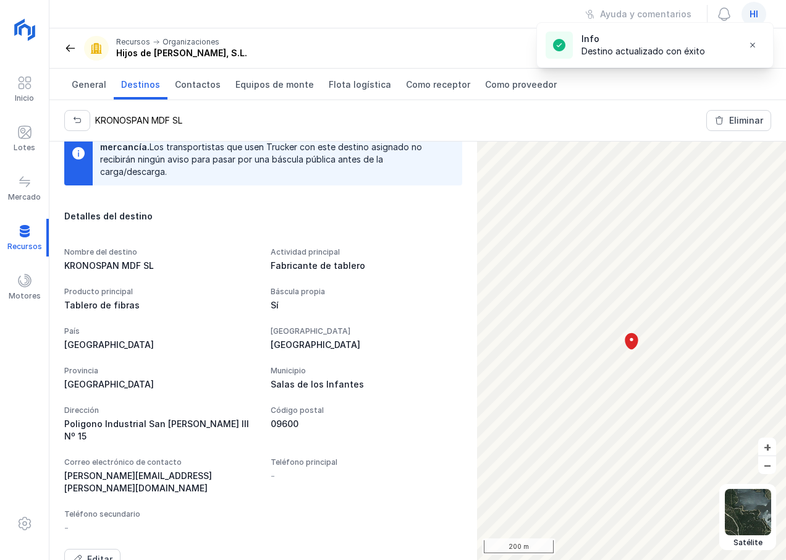
click at [219, 421] on div "Poligono Industrial San Isidro III Nº 15" at bounding box center [160, 430] width 192 height 25
click at [101, 553] on div "Editar" at bounding box center [99, 559] width 25 height 12
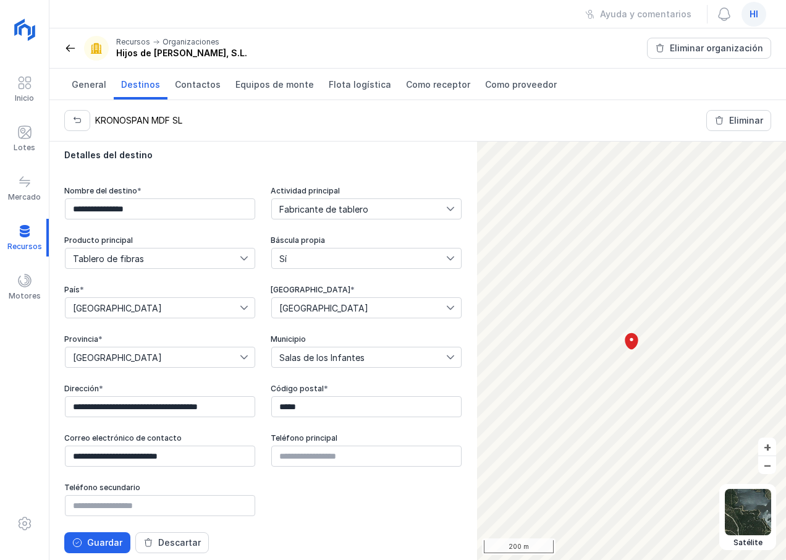
scroll to position [321, 0]
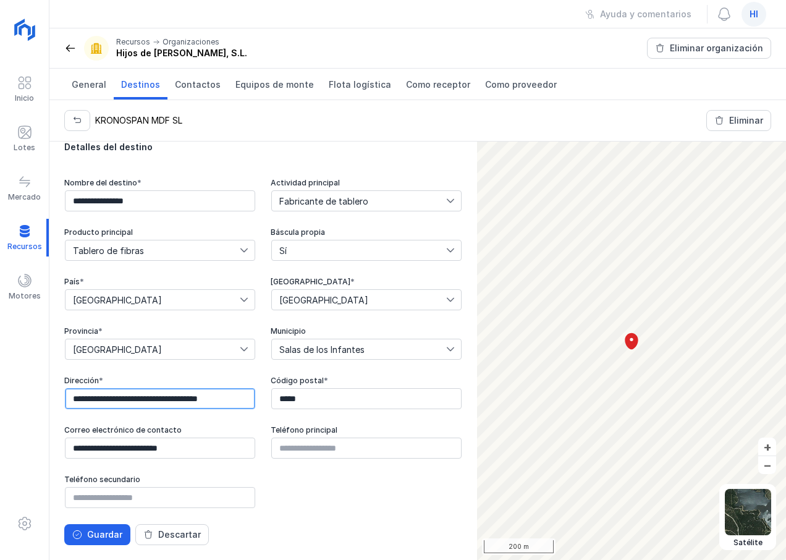
drag, startPoint x: 232, startPoint y: 399, endPoint x: 60, endPoint y: 385, distance: 173.1
click at [60, 385] on div "**********" at bounding box center [263, 298] width 428 height 523
type input "*"
type input "**********"
click at [101, 534] on div "Guardar" at bounding box center [104, 535] width 35 height 12
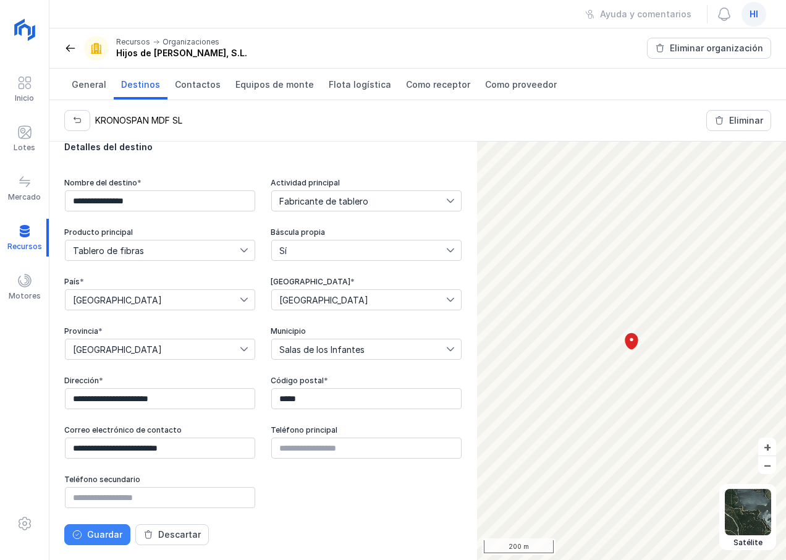
scroll to position [252, 0]
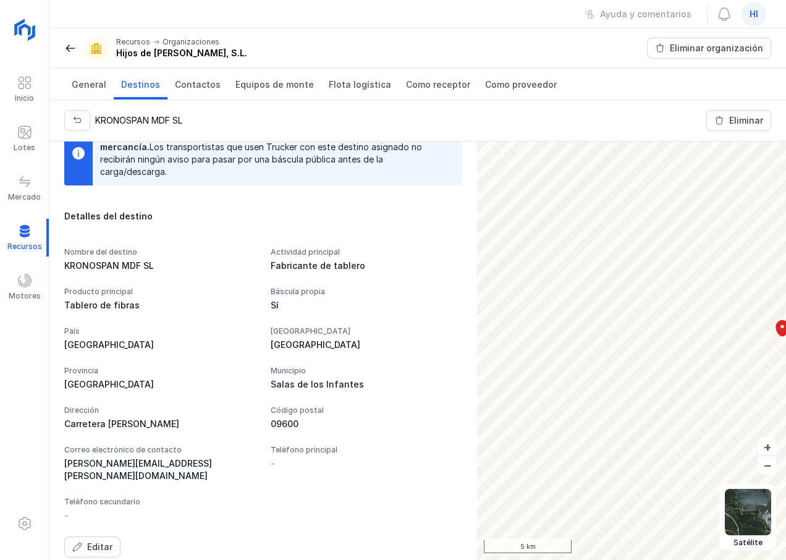
click at [170, 422] on div "Carretera Salas a Abejar" at bounding box center [160, 424] width 192 height 12
click at [93, 541] on div "Editar" at bounding box center [99, 547] width 25 height 12
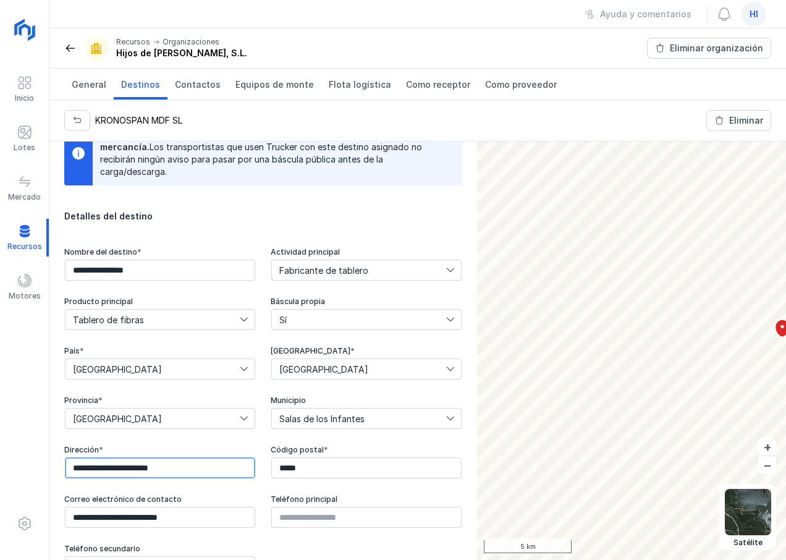
drag, startPoint x: 201, startPoint y: 468, endPoint x: 44, endPoint y: 461, distance: 157.2
click at [44, 461] on div "**********" at bounding box center [393, 280] width 786 height 560
click at [203, 467] on input "**********" at bounding box center [160, 467] width 190 height 21
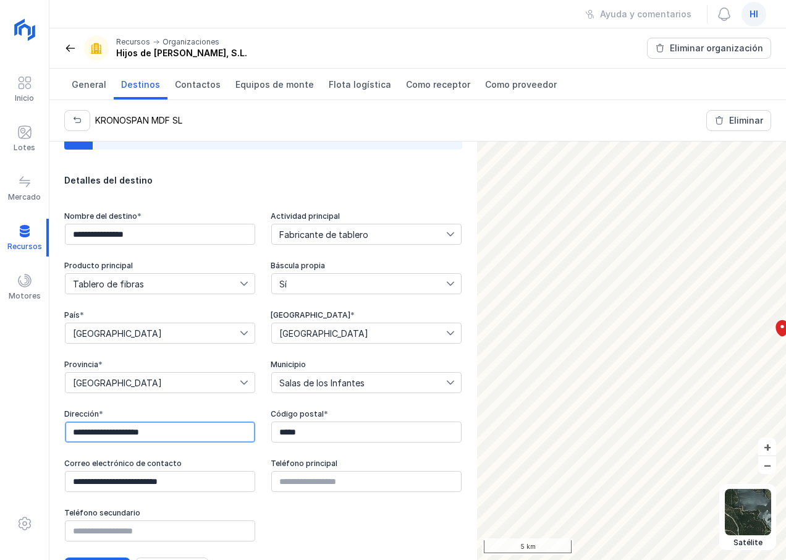
scroll to position [321, 0]
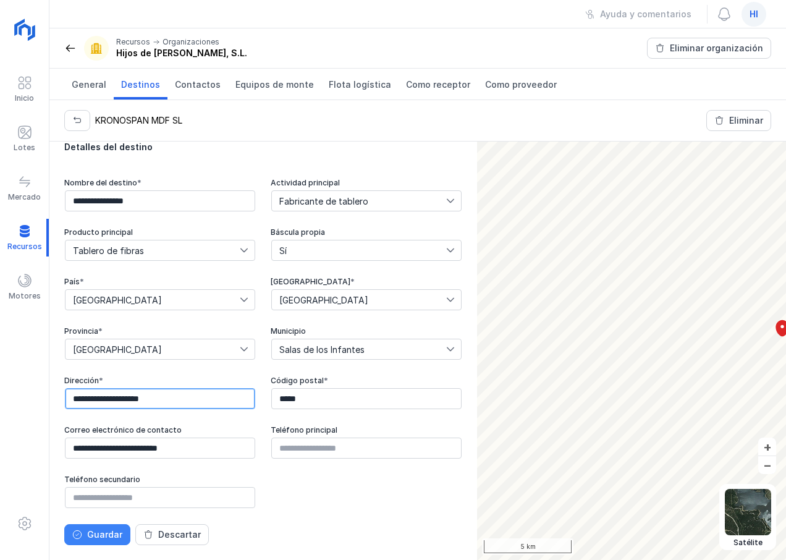
type input "**********"
click at [108, 534] on div "Guardar" at bounding box center [104, 535] width 35 height 12
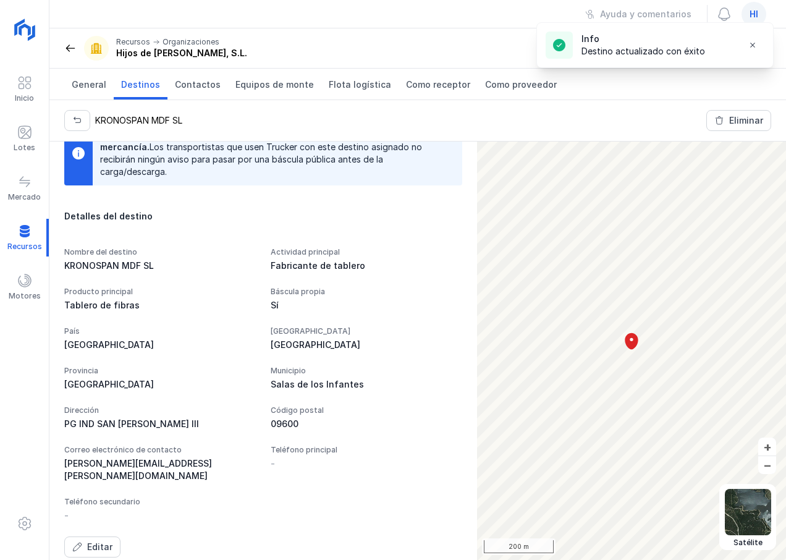
click at [158, 425] on div "PG IND SAN ISIDRO III" at bounding box center [160, 424] width 192 height 12
click at [100, 541] on div "Editar" at bounding box center [99, 547] width 25 height 12
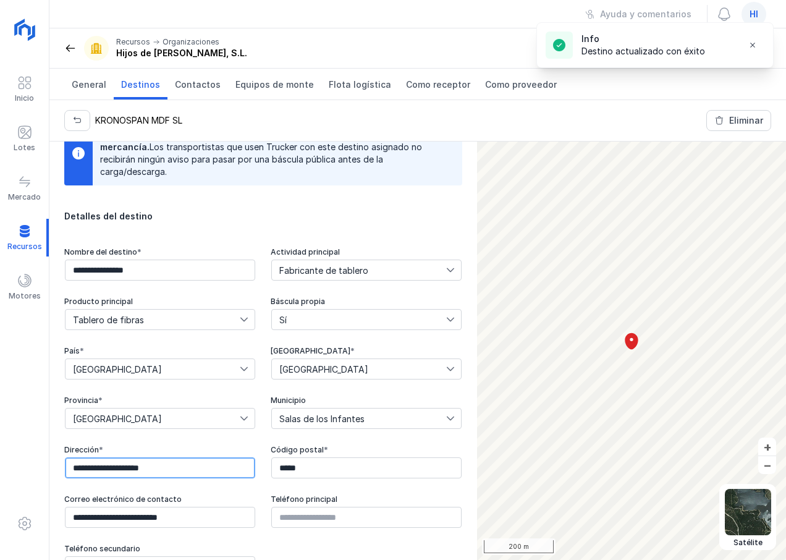
drag, startPoint x: 173, startPoint y: 470, endPoint x: 25, endPoint y: 464, distance: 148.5
click at [25, 464] on div "**********" at bounding box center [393, 280] width 786 height 560
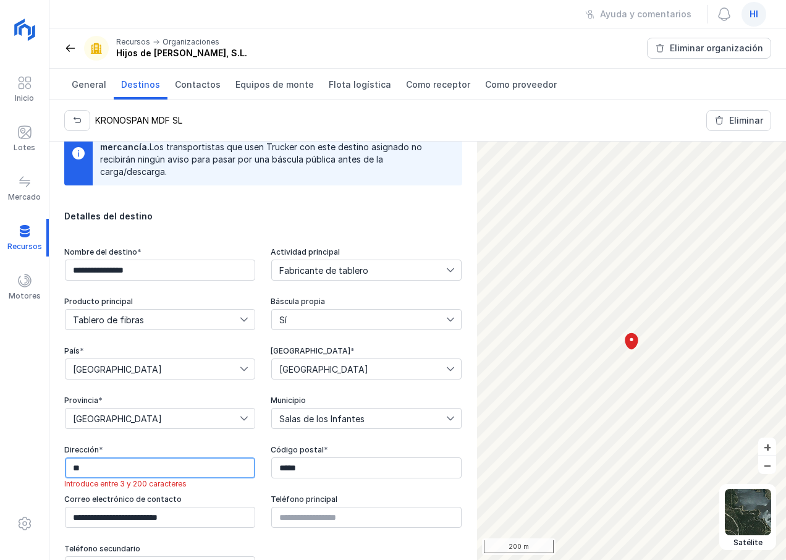
type input "*"
type input "**********"
click at [205, 446] on div "Dirección *" at bounding box center [160, 449] width 192 height 9
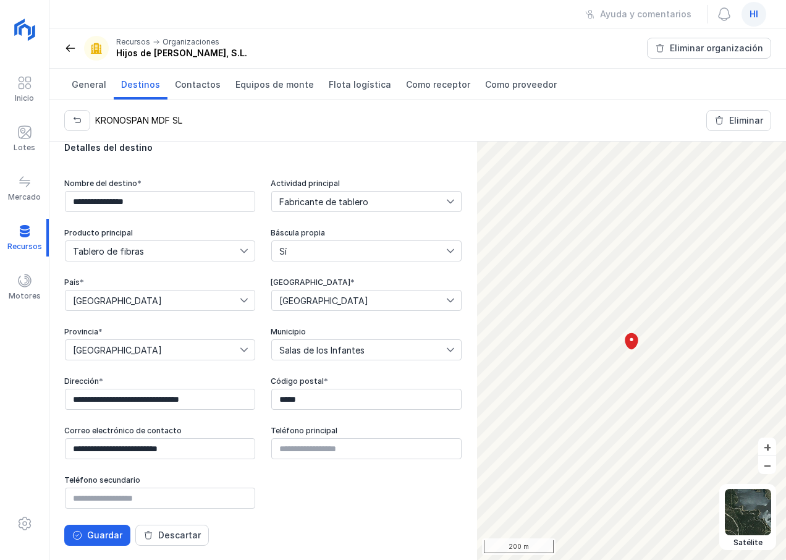
scroll to position [321, 0]
click at [104, 537] on div "Guardar" at bounding box center [104, 535] width 35 height 12
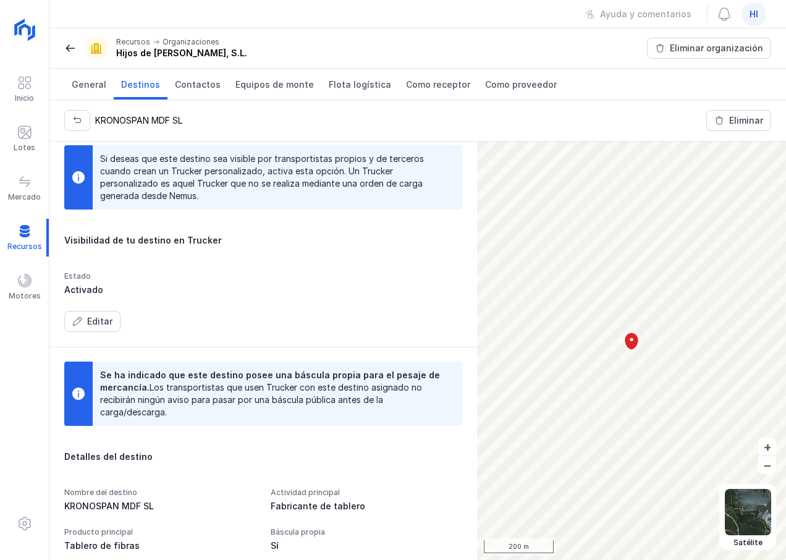
scroll to position [0, 0]
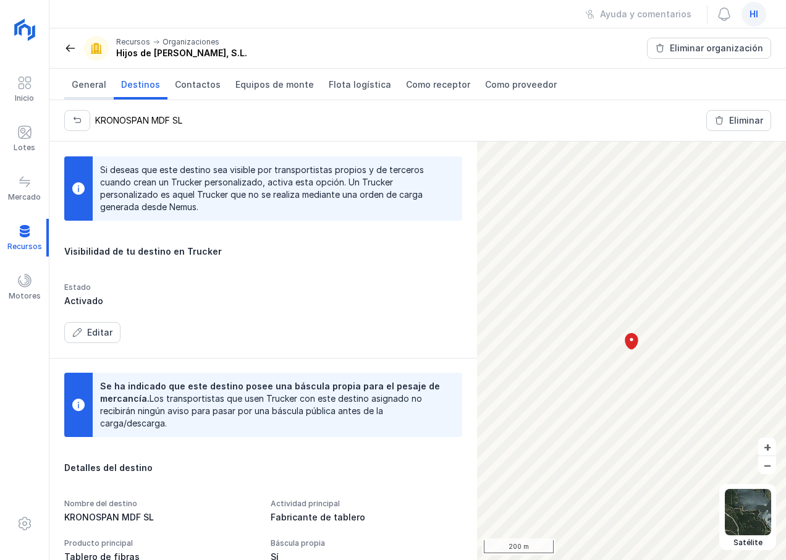
click at [88, 87] on span "General" at bounding box center [89, 85] width 35 height 12
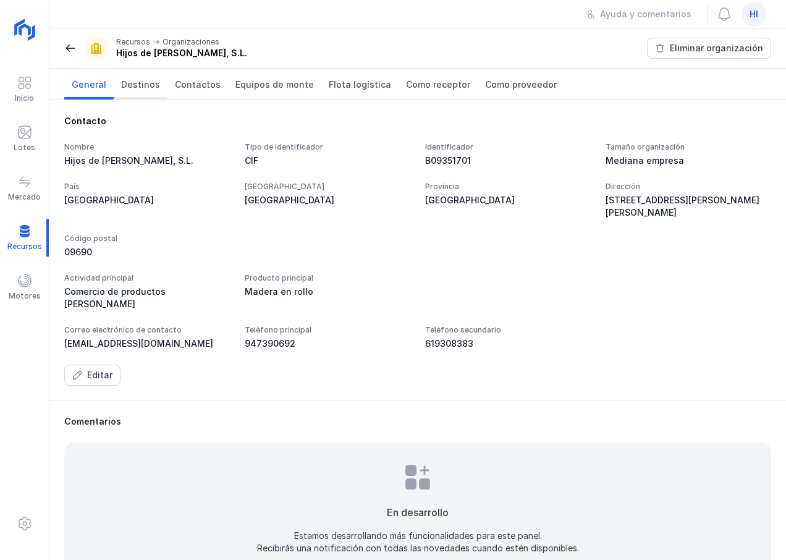
click at [140, 83] on span "Destinos" at bounding box center [140, 85] width 39 height 12
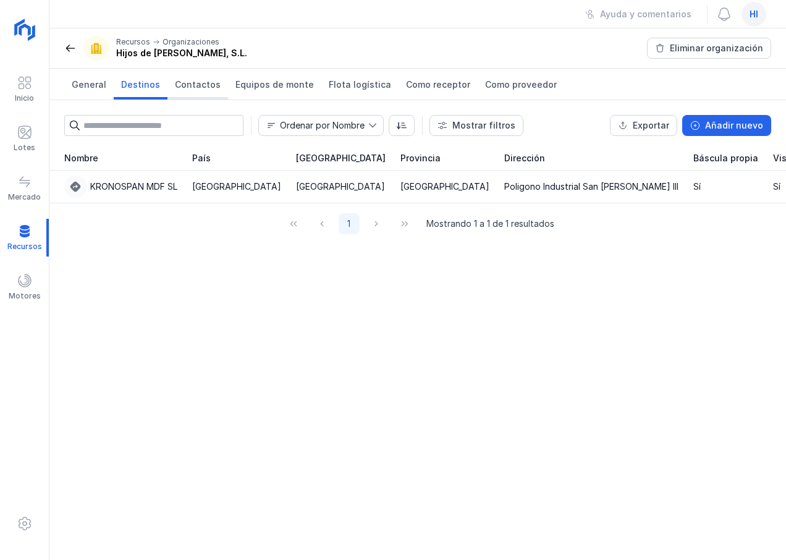
click at [201, 88] on span "Contactos" at bounding box center [198, 85] width 46 height 12
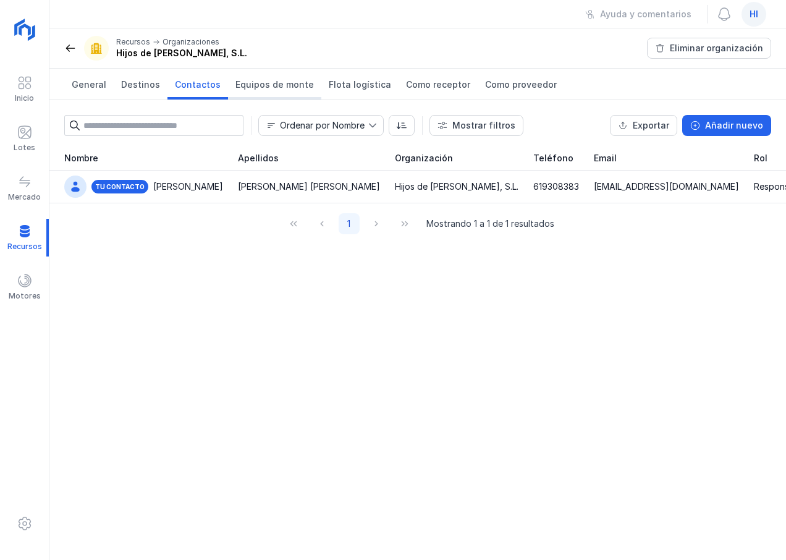
click at [252, 83] on span "Equipos de monte" at bounding box center [275, 85] width 79 height 12
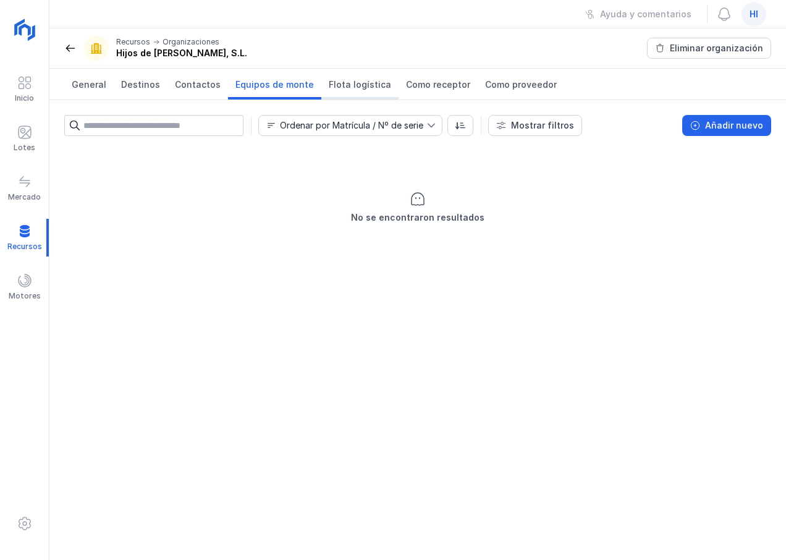
click at [352, 86] on span "Flota logística" at bounding box center [360, 85] width 62 height 12
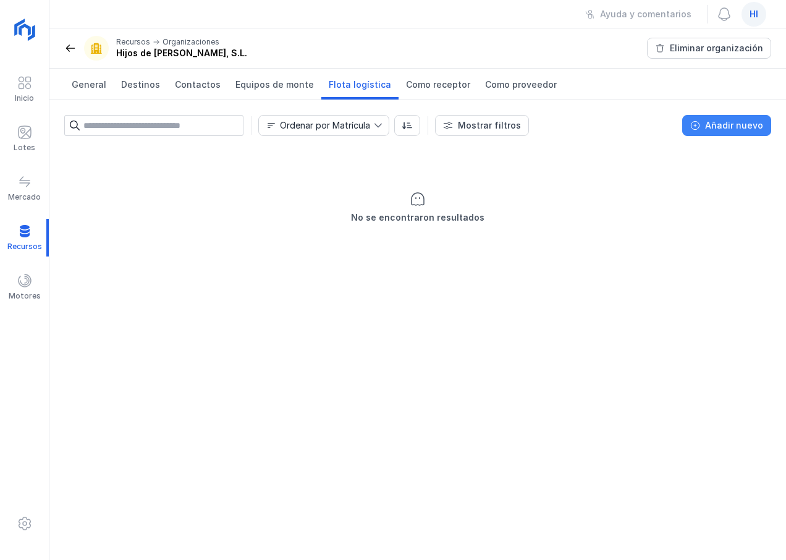
click at [734, 126] on div "Añadir nuevo" at bounding box center [734, 125] width 58 height 12
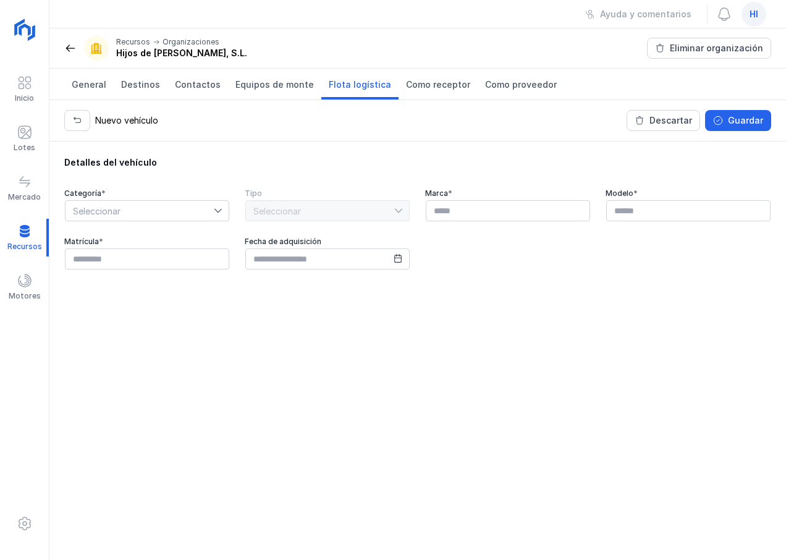
click at [220, 208] on icon at bounding box center [218, 210] width 9 height 9
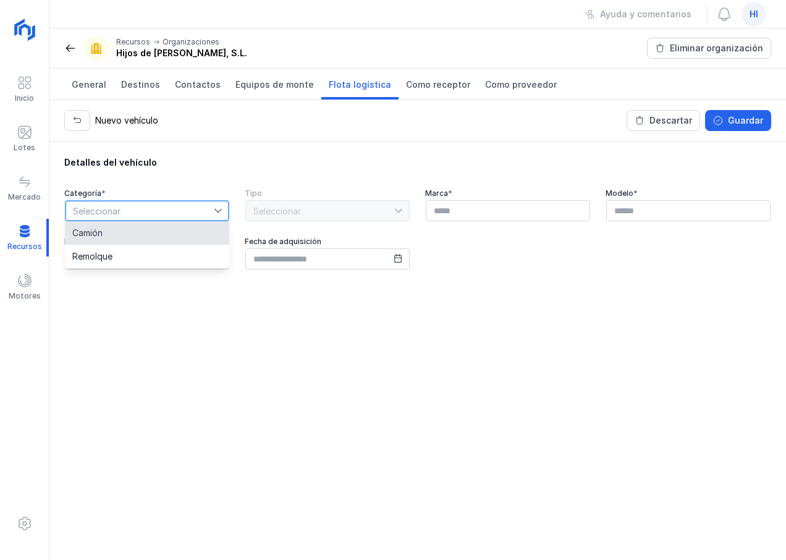
click at [178, 230] on li "Camión" at bounding box center [147, 232] width 164 height 23
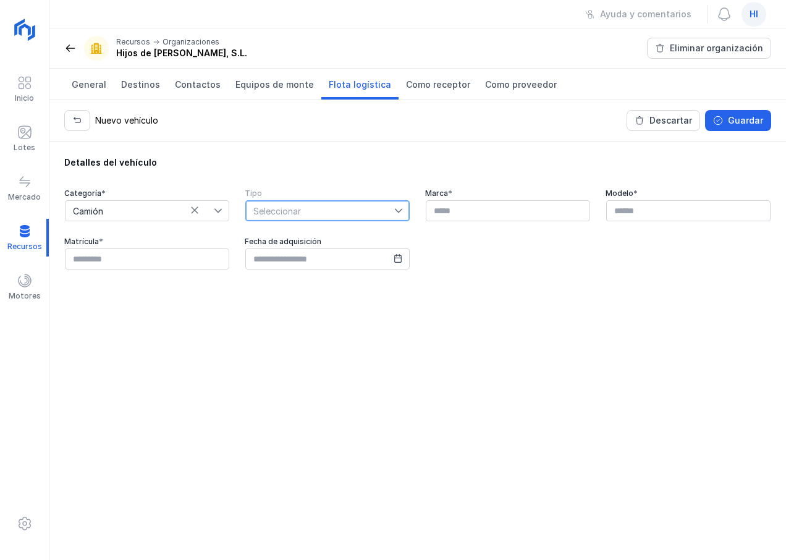
click at [348, 214] on span "Seleccionar" at bounding box center [320, 211] width 148 height 20
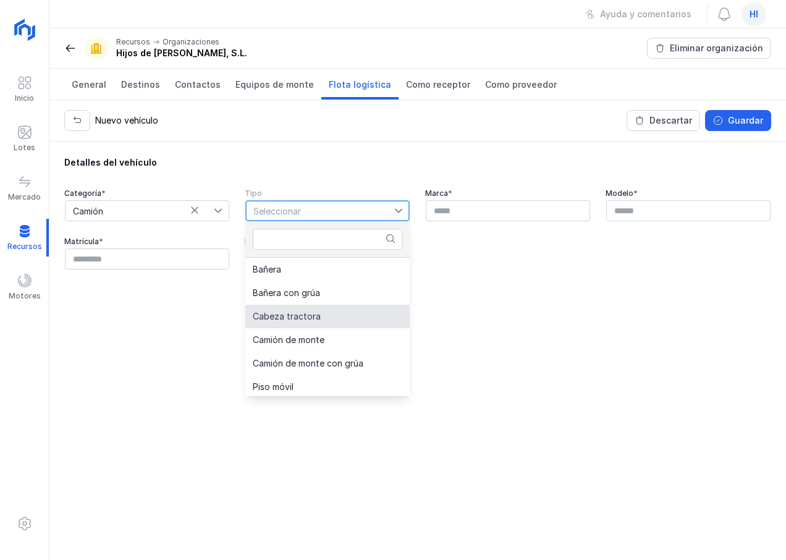
click at [323, 317] on li "Cabeza tractora" at bounding box center [327, 316] width 164 height 23
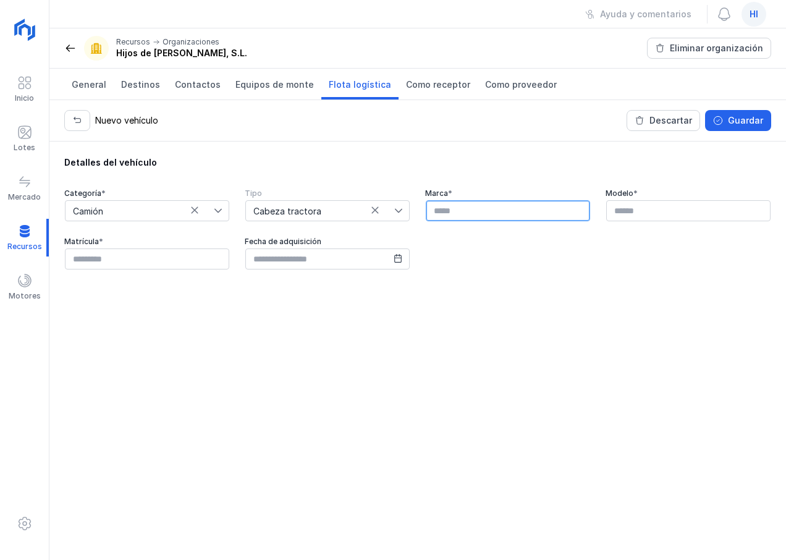
click at [521, 209] on input "text" at bounding box center [508, 210] width 164 height 21
type input "*****"
type input "*******"
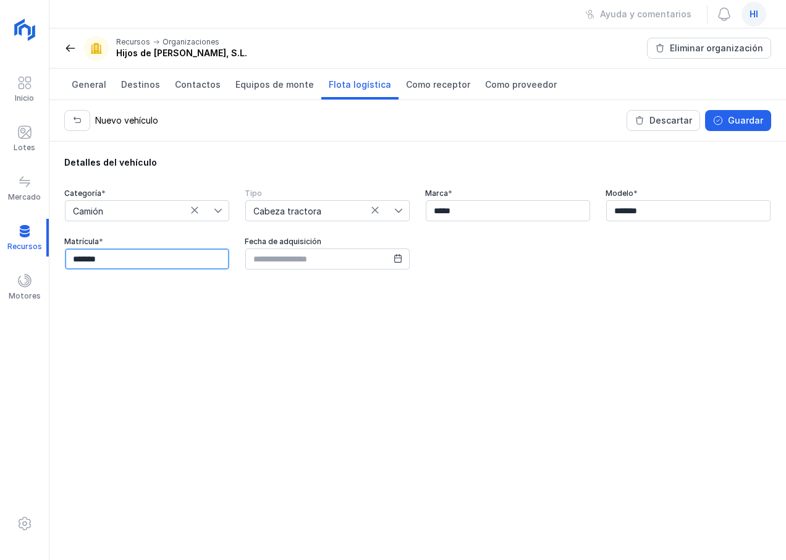
type input "*******"
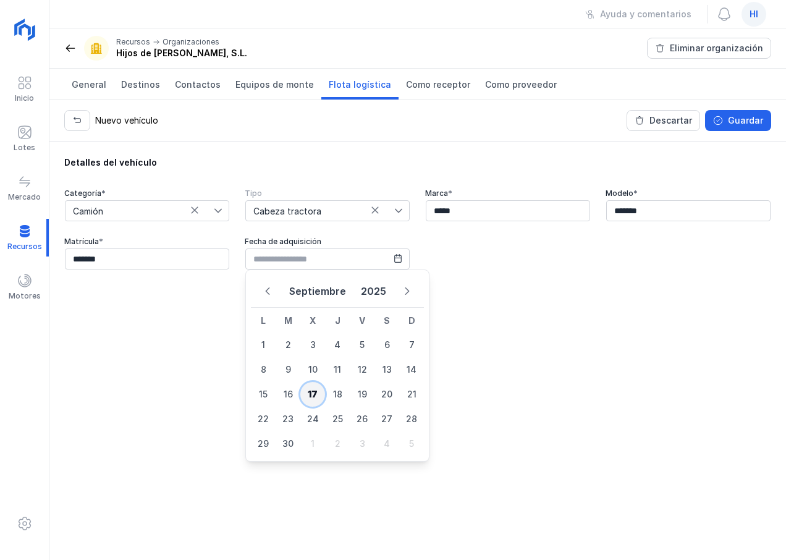
click at [316, 393] on span "17" at bounding box center [312, 394] width 25 height 25
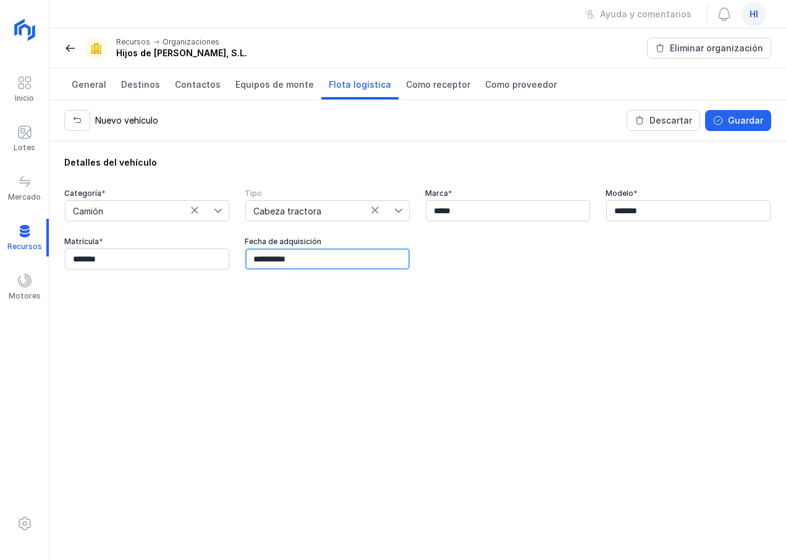
click at [255, 262] on input "**********" at bounding box center [327, 259] width 164 height 21
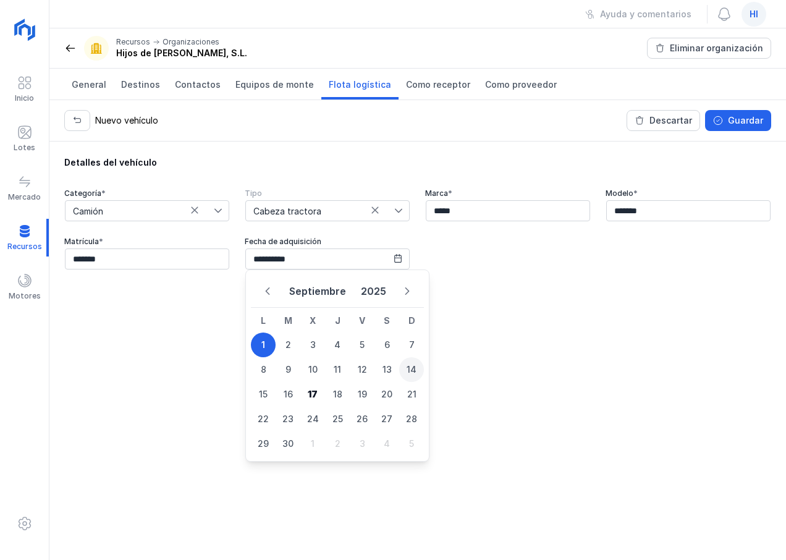
click at [414, 372] on span "14" at bounding box center [411, 369] width 25 height 25
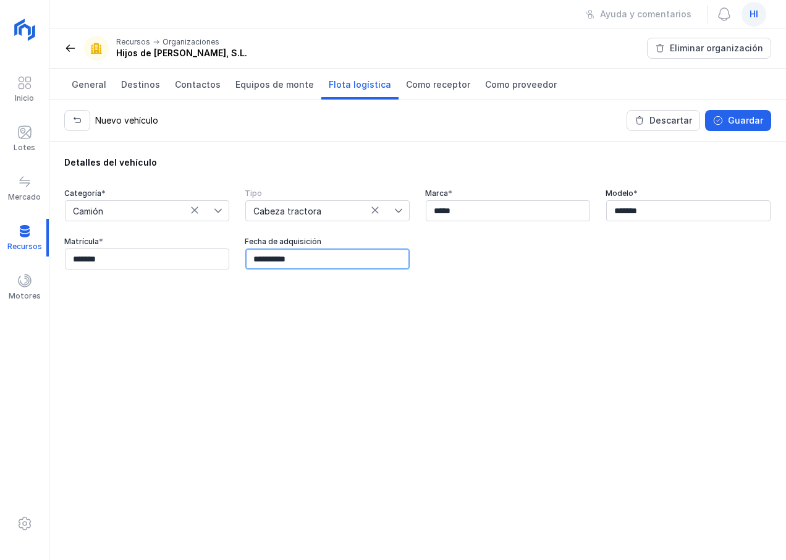
click at [268, 258] on input "**********" at bounding box center [327, 259] width 164 height 21
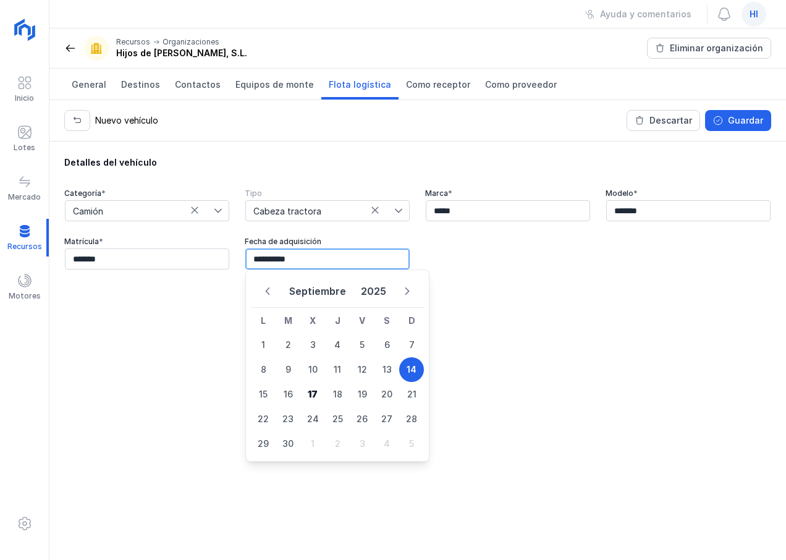
type input "**********"
click at [581, 335] on div "**********" at bounding box center [417, 351] width 737 height 419
drag, startPoint x: 329, startPoint y: 258, endPoint x: 170, endPoint y: 249, distance: 159.2
click at [170, 249] on div "**********" at bounding box center [417, 230] width 707 height 82
click at [310, 292] on button "Septiembre" at bounding box center [317, 291] width 67 height 22
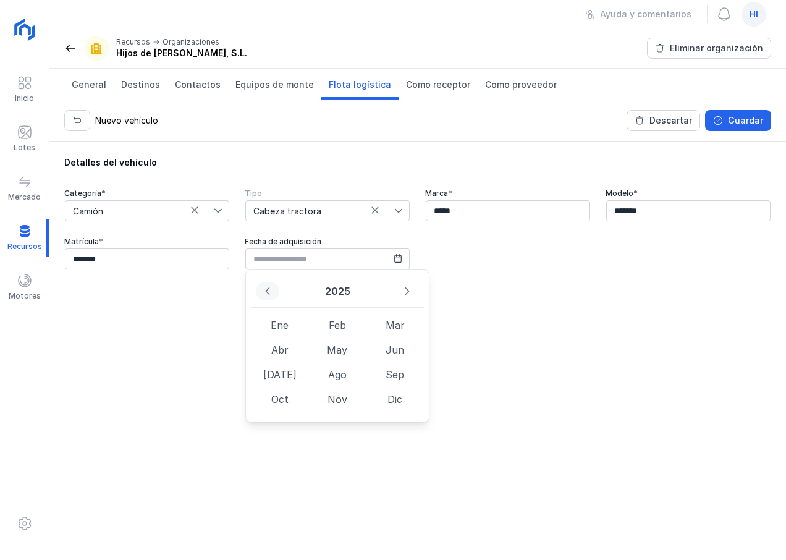
click at [271, 294] on icon "Previous Year" at bounding box center [267, 291] width 9 height 9
click at [272, 321] on span "Ene" at bounding box center [279, 325] width 57 height 25
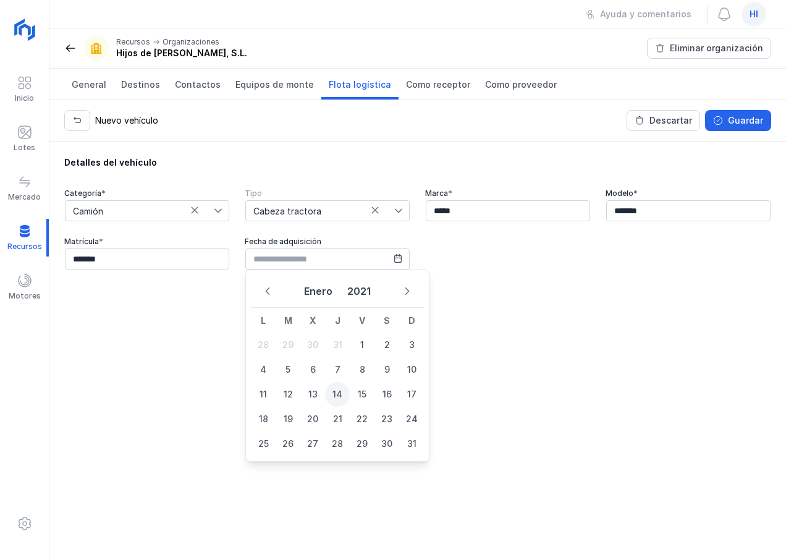
click at [339, 391] on span "14" at bounding box center [337, 394] width 25 height 25
type input "**********"
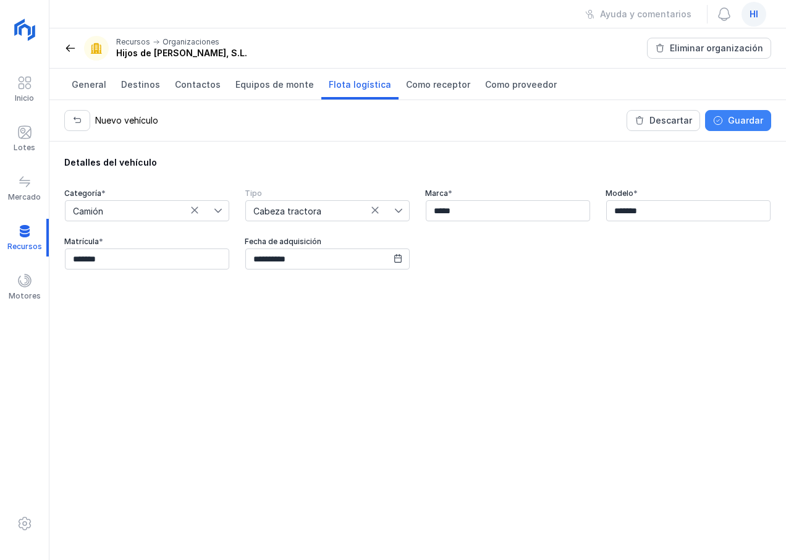
click at [746, 124] on div "Guardar" at bounding box center [745, 120] width 35 height 12
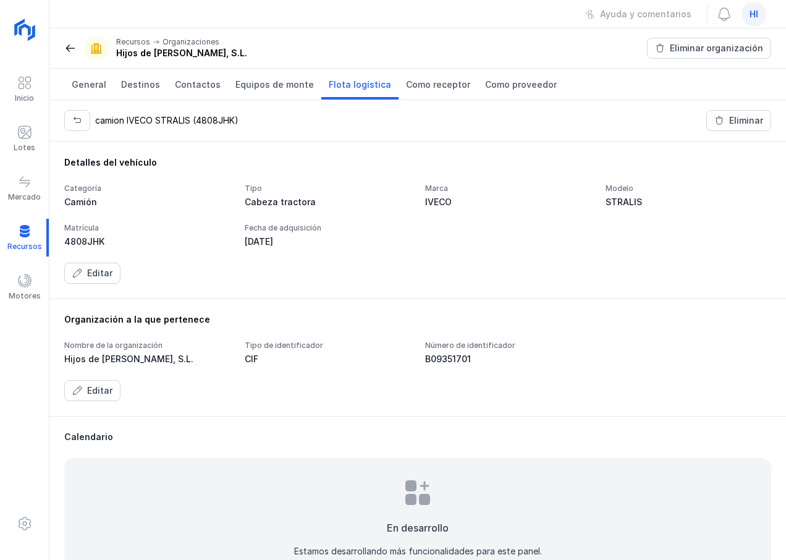
click at [336, 85] on span "Flota logística" at bounding box center [360, 85] width 62 height 12
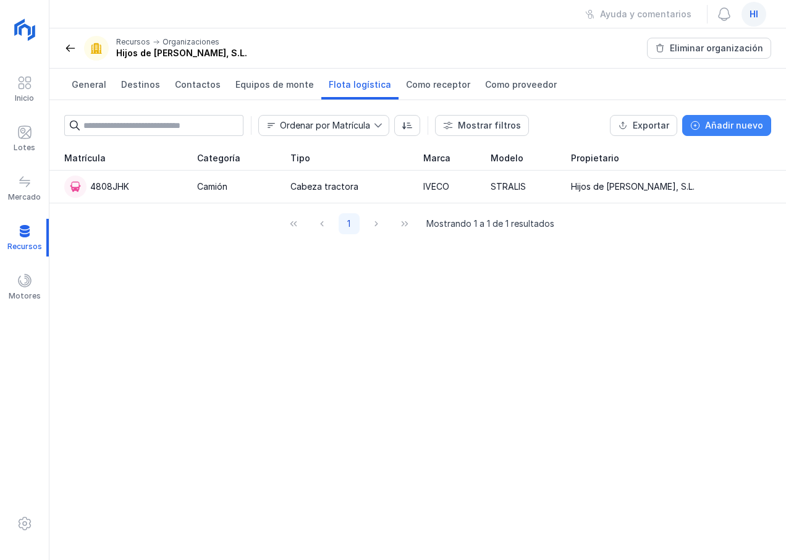
click at [718, 128] on div "Añadir nuevo" at bounding box center [734, 125] width 58 height 12
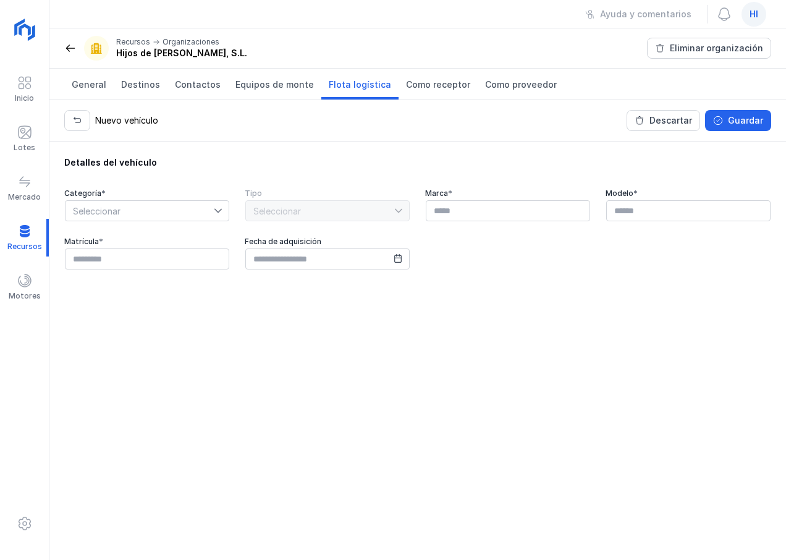
click at [221, 210] on icon at bounding box center [218, 211] width 7 height 4
click at [190, 253] on li "Remolque" at bounding box center [147, 256] width 164 height 23
click at [375, 210] on div "Seleccionar" at bounding box center [328, 211] width 166 height 22
click at [459, 210] on input "text" at bounding box center [508, 210] width 164 height 21
type input "******"
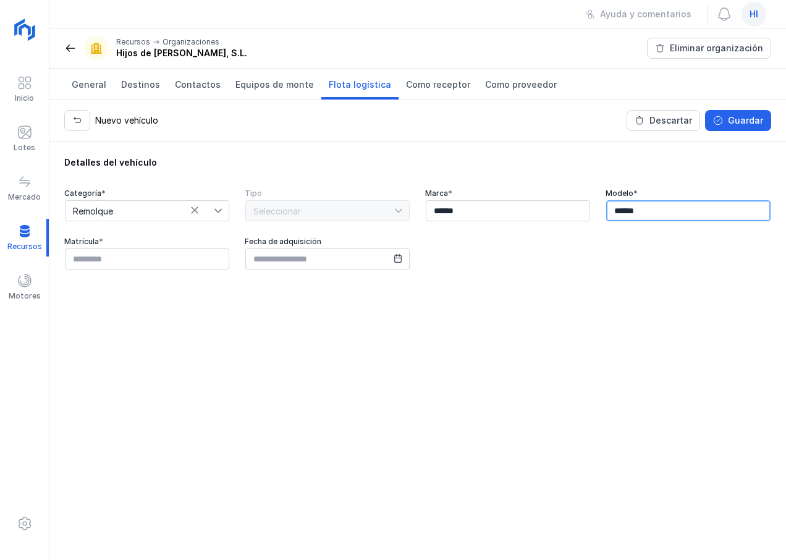
type input "******"
type input "********"
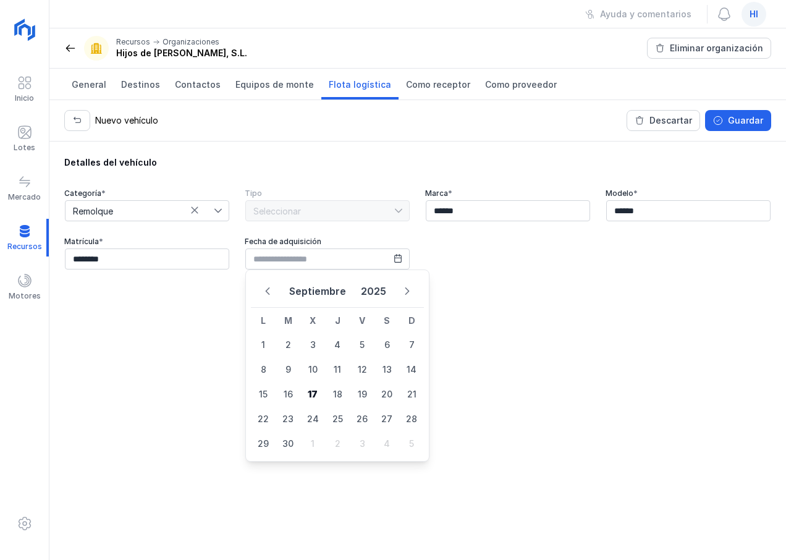
click at [313, 292] on button "Septiembre" at bounding box center [317, 291] width 67 height 22
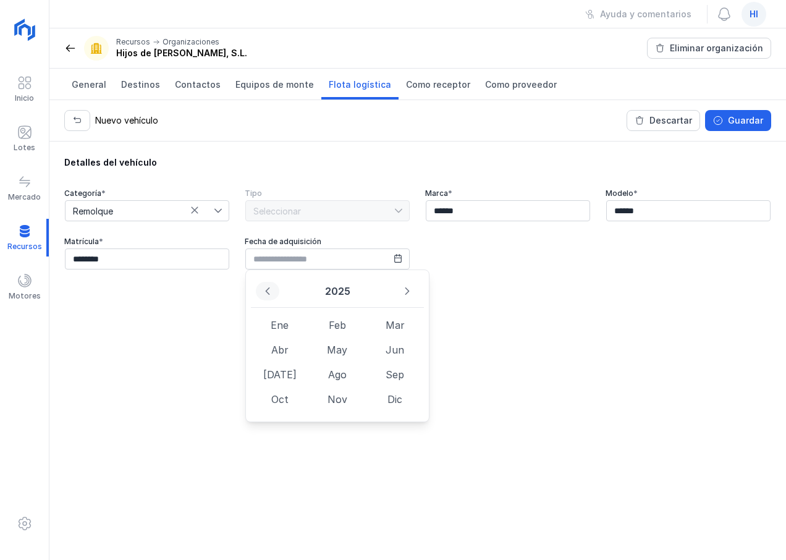
click at [267, 293] on icon "Previous Year" at bounding box center [267, 291] width 9 height 9
click at [393, 376] on span "Sep" at bounding box center [395, 374] width 57 height 25
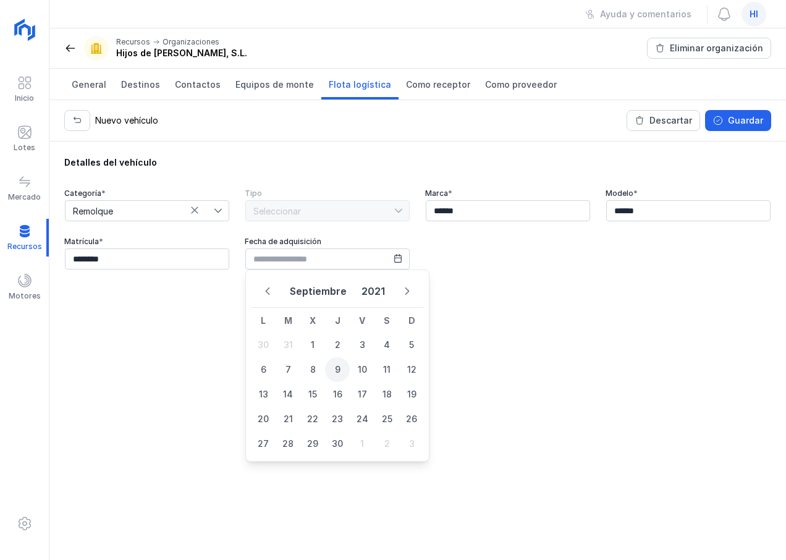
click at [336, 373] on span "9" at bounding box center [337, 369] width 25 height 25
type input "**********"
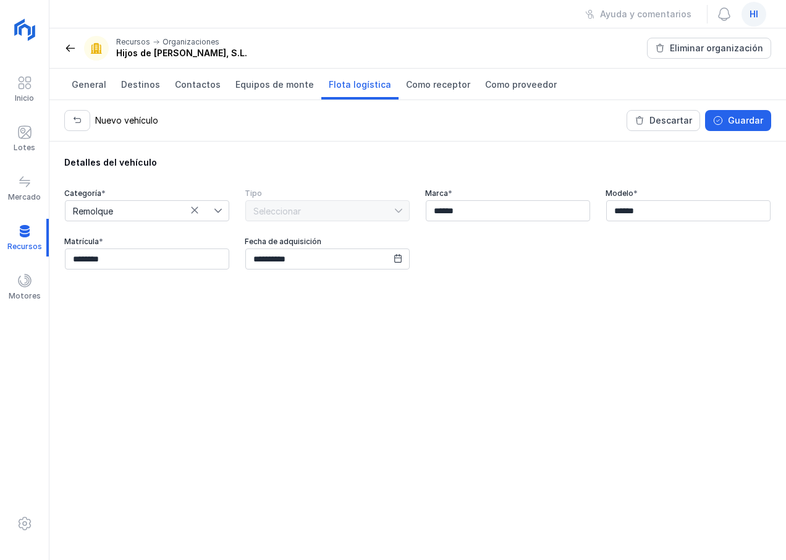
click at [455, 364] on div "**********" at bounding box center [417, 351] width 737 height 419
click at [749, 119] on div "Guardar" at bounding box center [745, 120] width 35 height 12
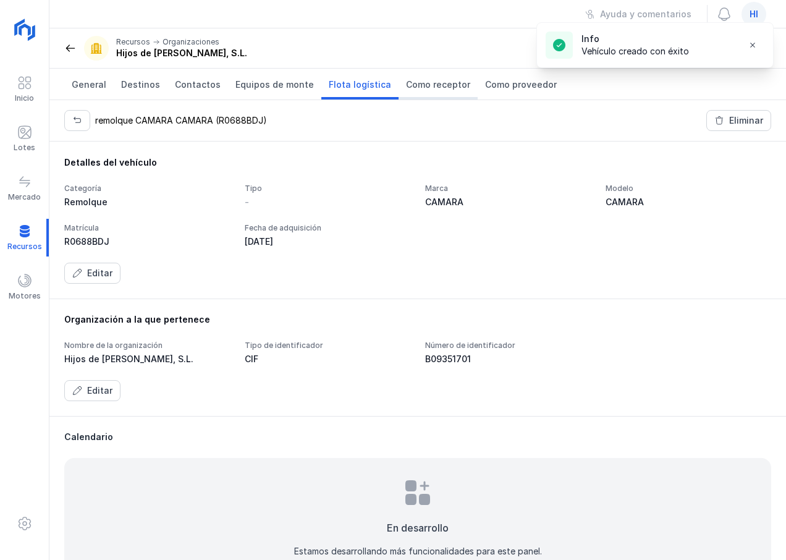
click at [422, 88] on span "Como receptor" at bounding box center [438, 85] width 64 height 12
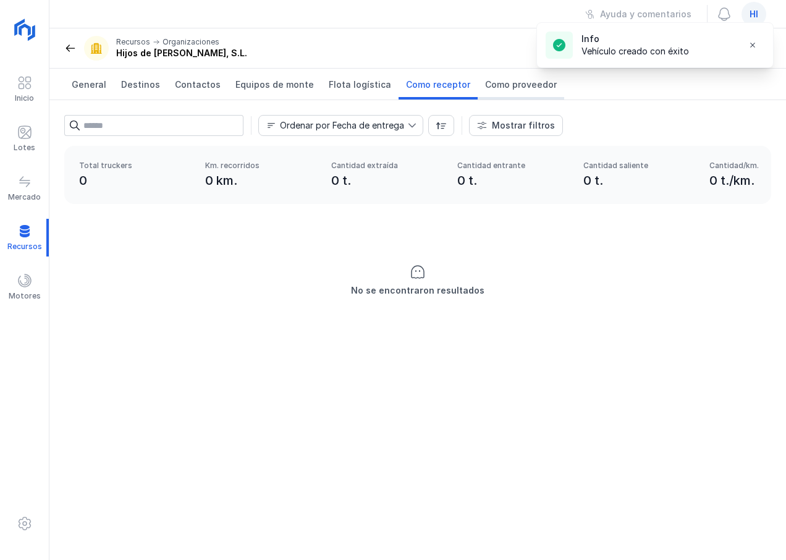
click at [511, 88] on span "Como proveedor" at bounding box center [521, 85] width 72 height 12
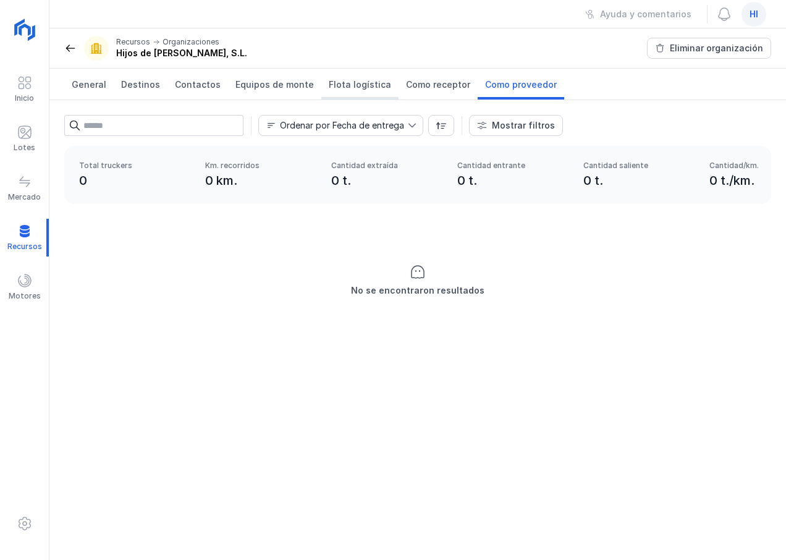
click at [354, 87] on span "Flota logística" at bounding box center [360, 85] width 62 height 12
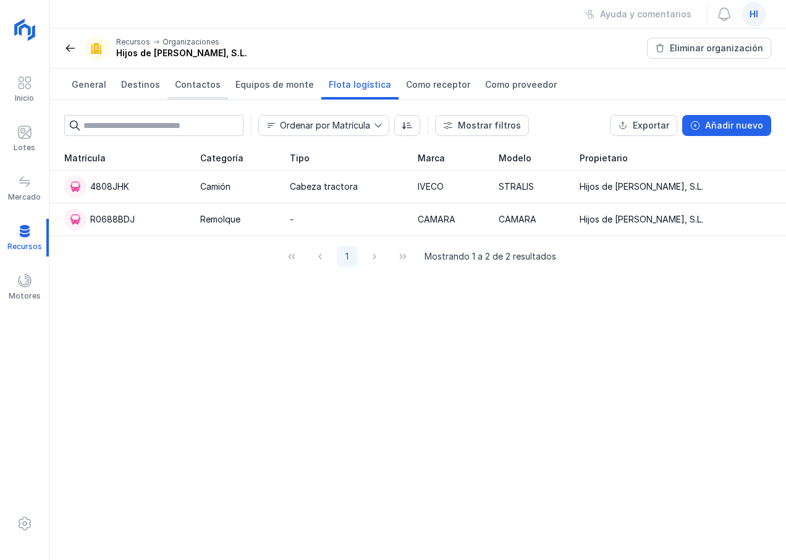
click at [198, 87] on span "Contactos" at bounding box center [198, 85] width 46 height 12
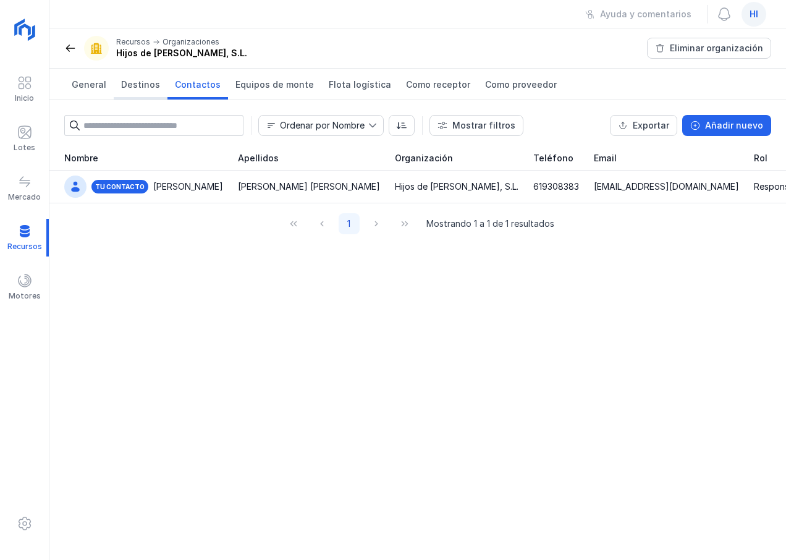
click at [137, 87] on span "Destinos" at bounding box center [140, 85] width 39 height 12
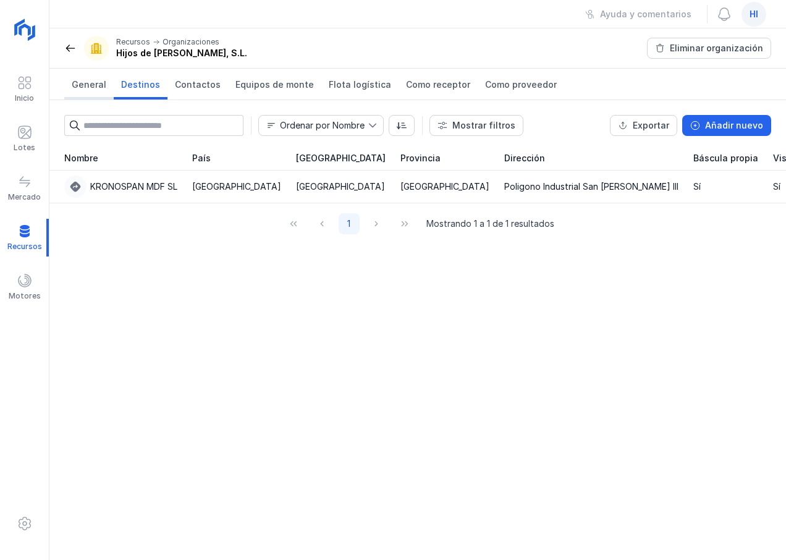
click at [88, 84] on span "General" at bounding box center [89, 85] width 35 height 12
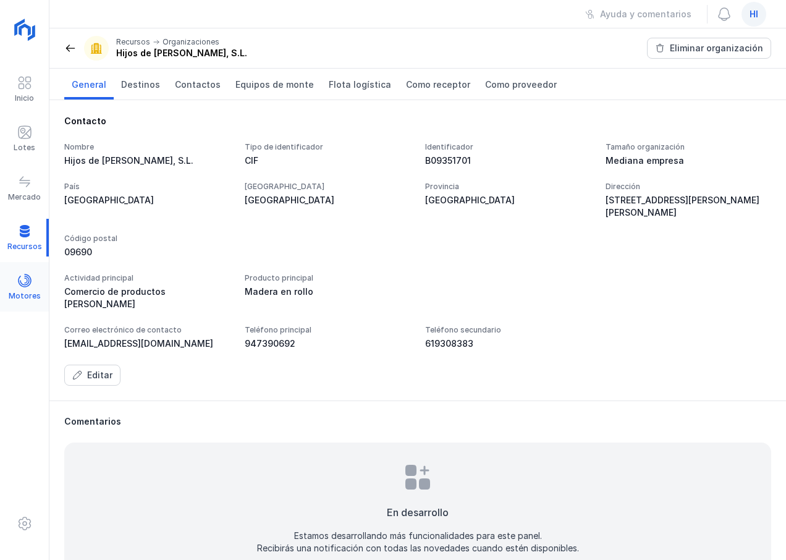
click at [30, 289] on div at bounding box center [24, 282] width 15 height 18
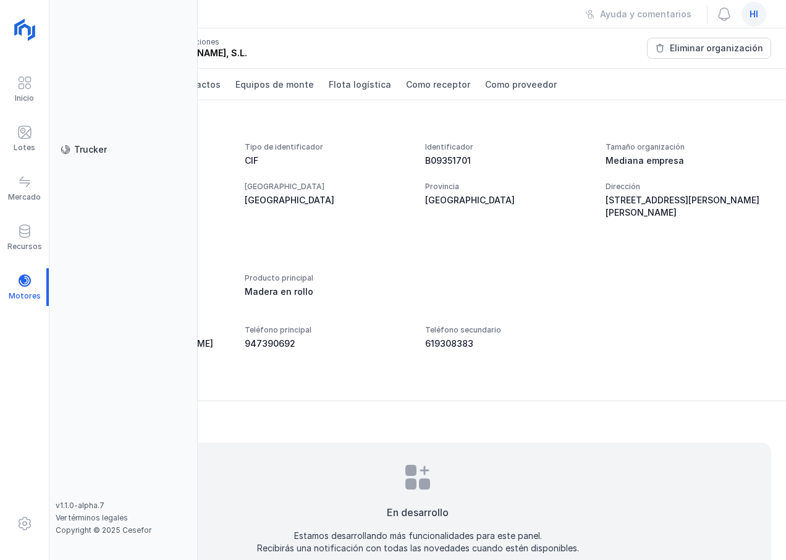
click at [88, 150] on div "Trucker" at bounding box center [90, 149] width 33 height 12
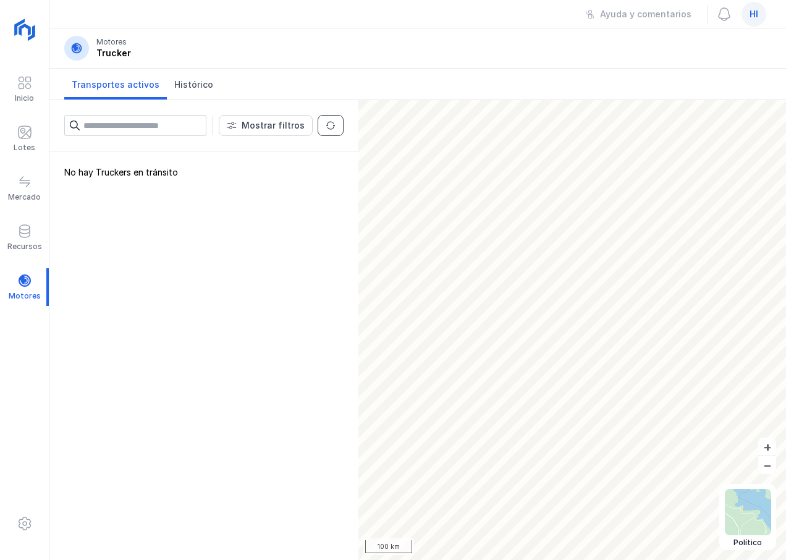
click at [327, 129] on span "button" at bounding box center [331, 126] width 10 height 10
click at [190, 128] on input "text" at bounding box center [144, 125] width 123 height 21
click at [197, 85] on span "Histórico" at bounding box center [193, 85] width 39 height 12
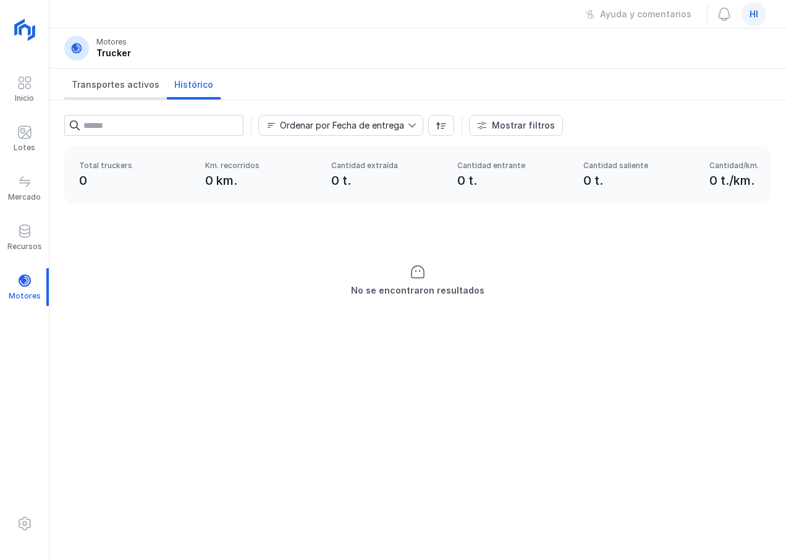
click at [116, 89] on span "Transportes activos" at bounding box center [116, 85] width 88 height 12
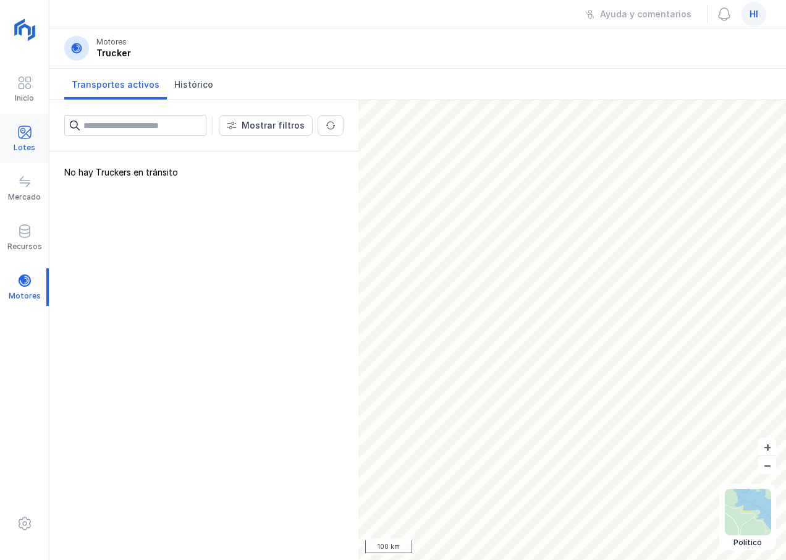
click at [29, 142] on div at bounding box center [24, 134] width 15 height 18
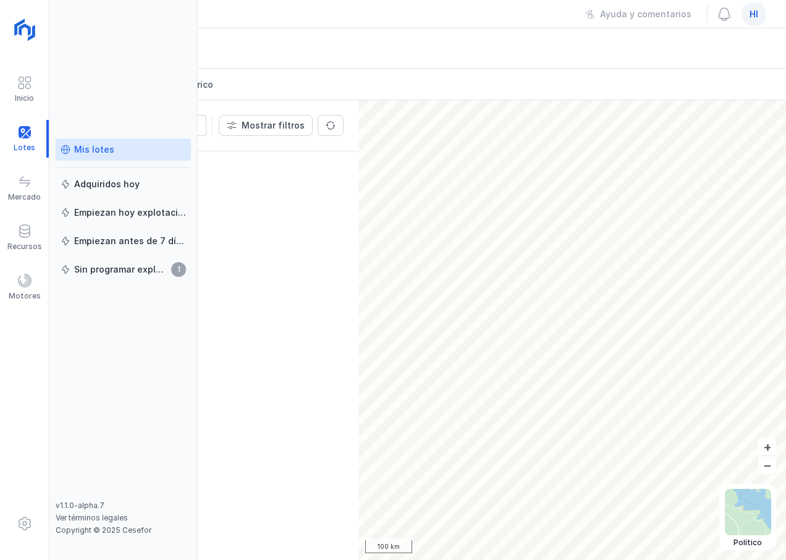
click at [155, 150] on div "Mis lotes" at bounding box center [123, 149] width 125 height 12
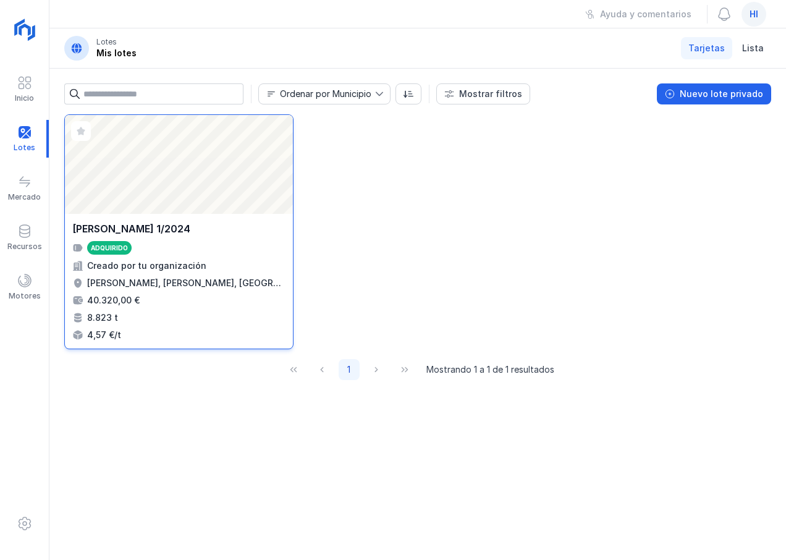
click at [202, 225] on div "JARAMILLO 1/2024" at bounding box center [178, 228] width 213 height 15
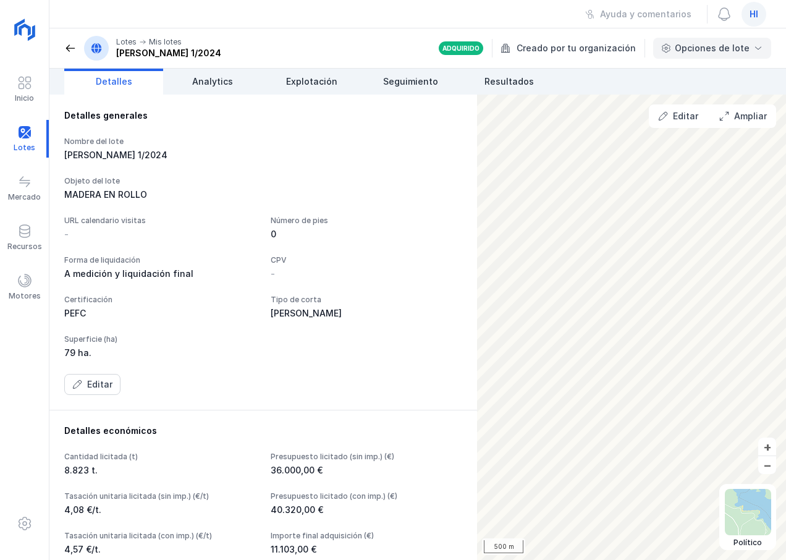
click at [720, 48] on div "Opciones de lote" at bounding box center [712, 48] width 75 height 12
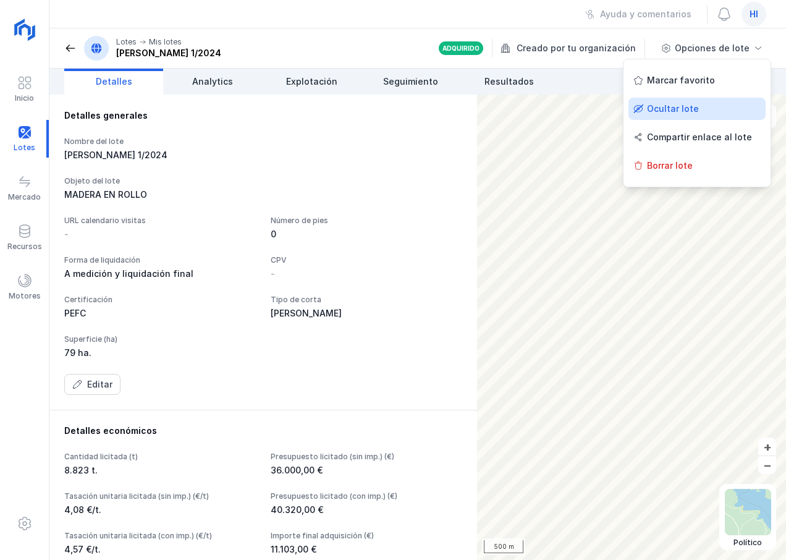
click at [664, 106] on div "Ocultar lote" at bounding box center [697, 109] width 137 height 22
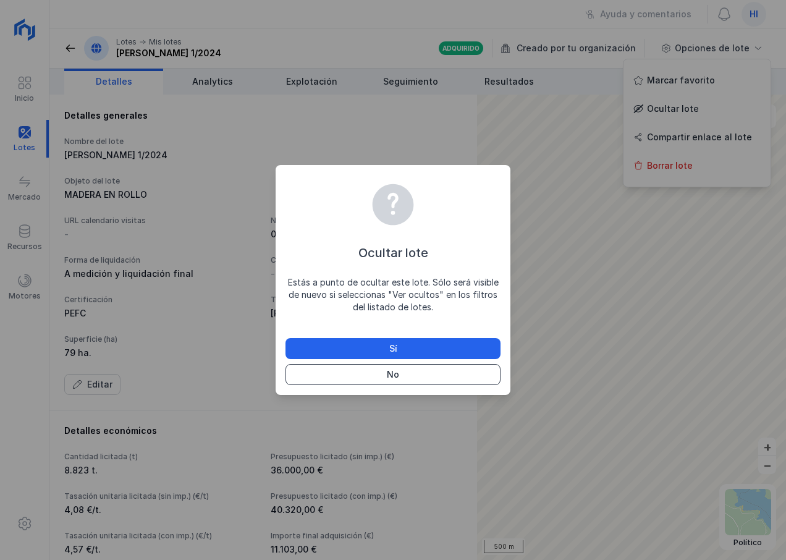
click at [402, 375] on button "No" at bounding box center [393, 374] width 215 height 21
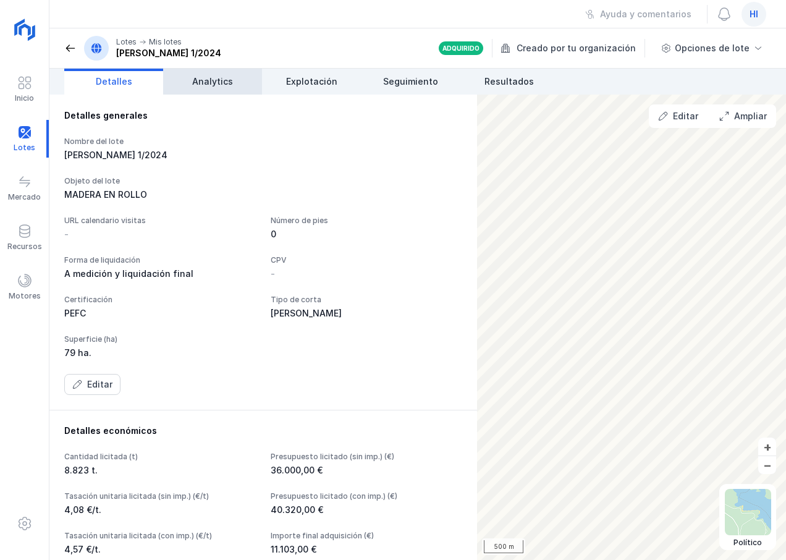
click at [226, 87] on span "Analytics" at bounding box center [212, 81] width 41 height 12
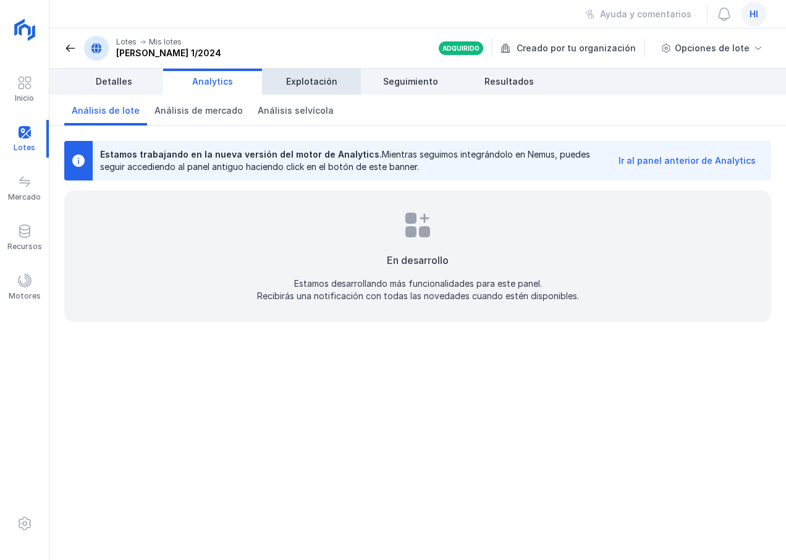
click at [303, 85] on span "Explotación" at bounding box center [311, 81] width 51 height 12
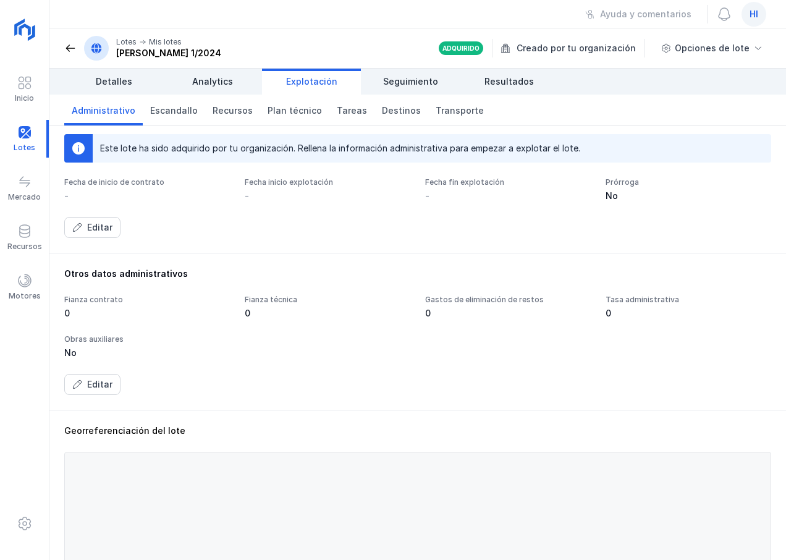
scroll to position [124, 0]
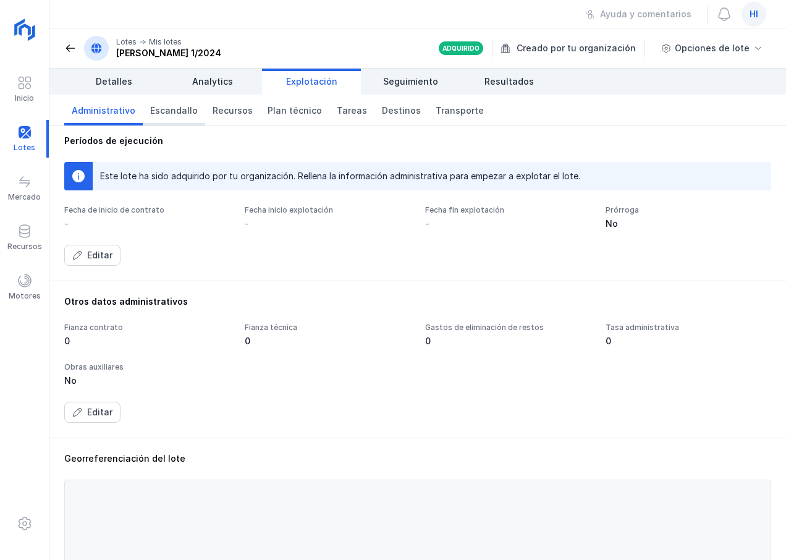
click at [172, 116] on span "Escandallo" at bounding box center [174, 110] width 48 height 12
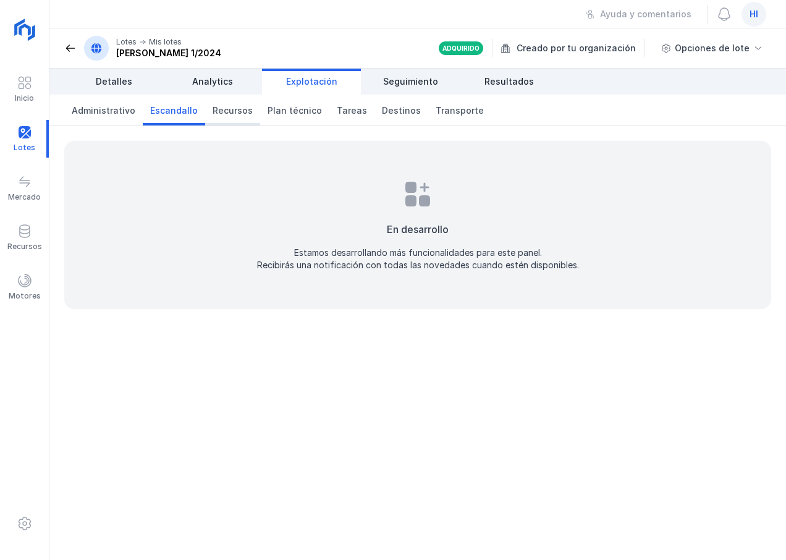
click at [227, 107] on span "Recursos" at bounding box center [233, 110] width 40 height 12
click at [287, 111] on span "Plan técnico" at bounding box center [295, 110] width 54 height 12
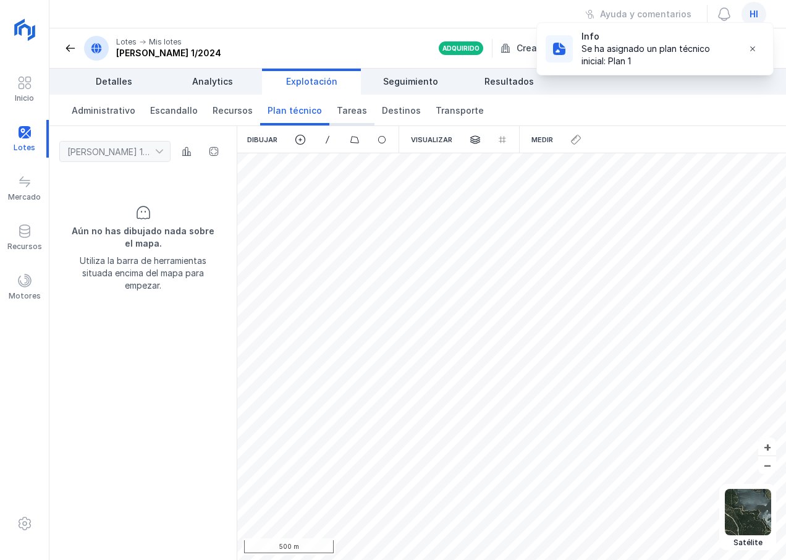
click at [339, 111] on span "Tareas" at bounding box center [352, 110] width 30 height 12
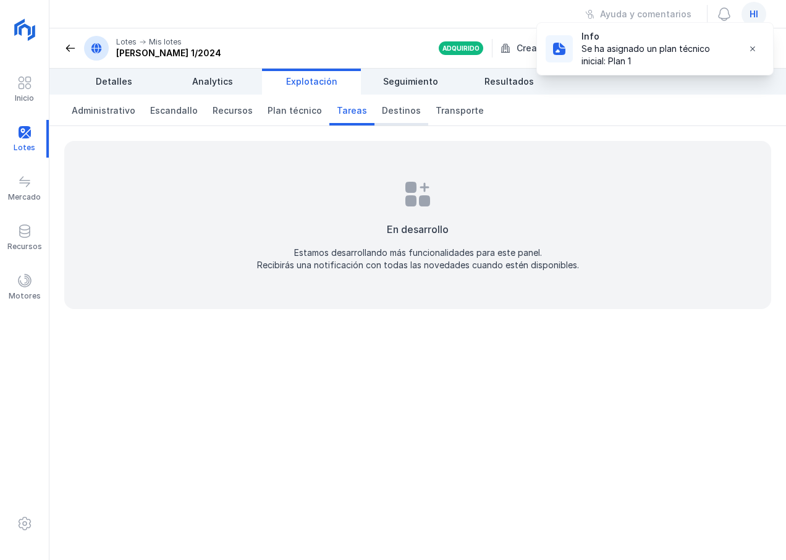
click at [382, 113] on span "Destinos" at bounding box center [401, 110] width 39 height 12
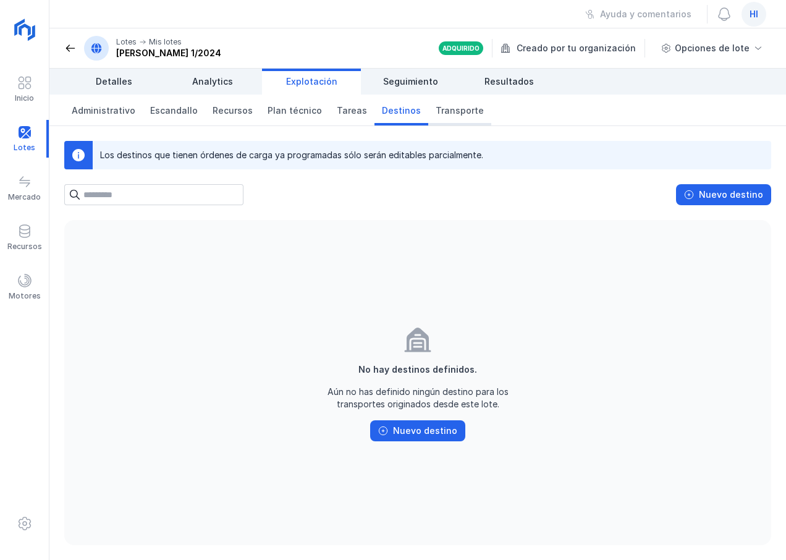
click at [440, 111] on span "Transporte" at bounding box center [460, 110] width 48 height 12
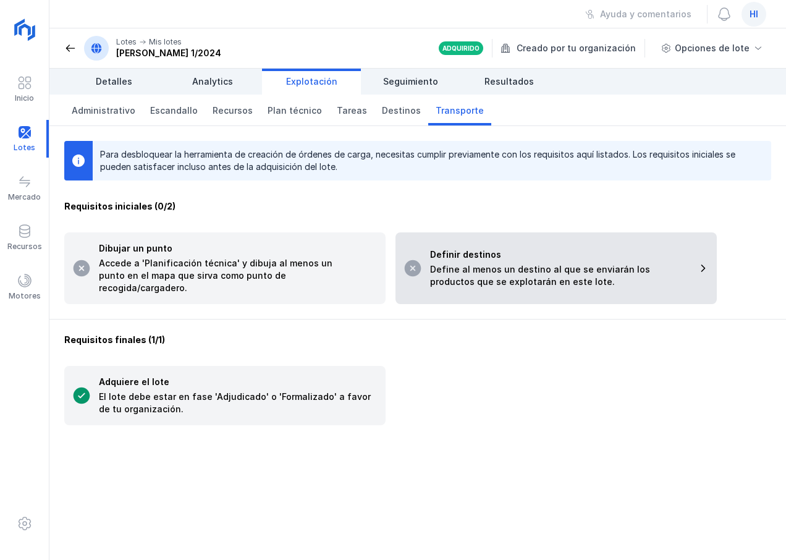
click at [478, 263] on div "Define al menos un destino al que se enviarán los productos que se explotarán e…" at bounding box center [560, 275] width 260 height 25
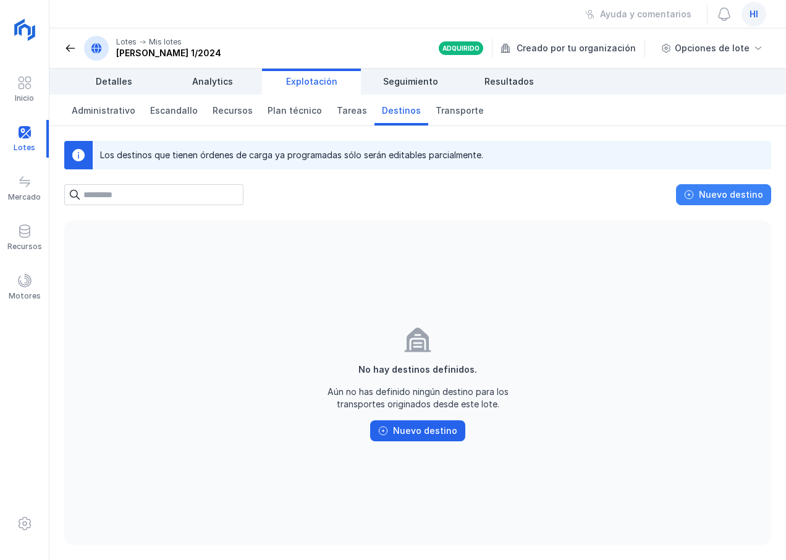
click at [710, 190] on div "Nuevo destino" at bounding box center [731, 195] width 64 height 12
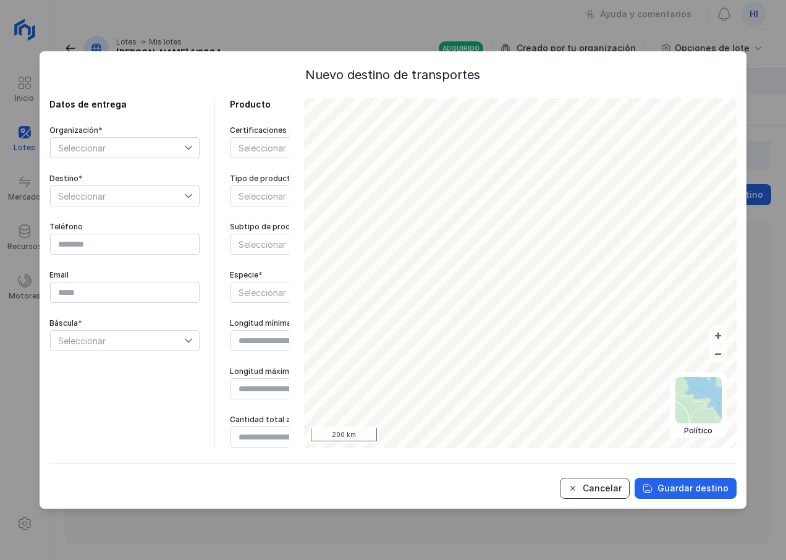
click at [578, 487] on span "Cancelar" at bounding box center [573, 488] width 10 height 10
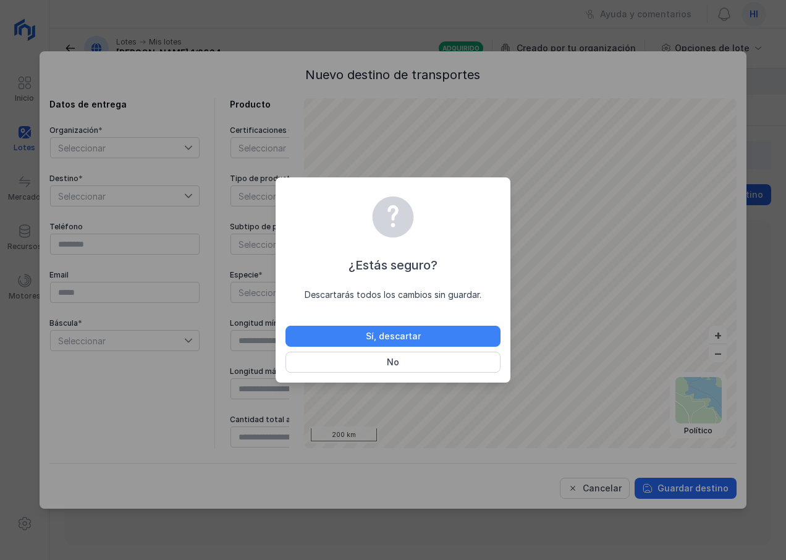
click at [390, 337] on div "Sí, descartar" at bounding box center [393, 336] width 55 height 12
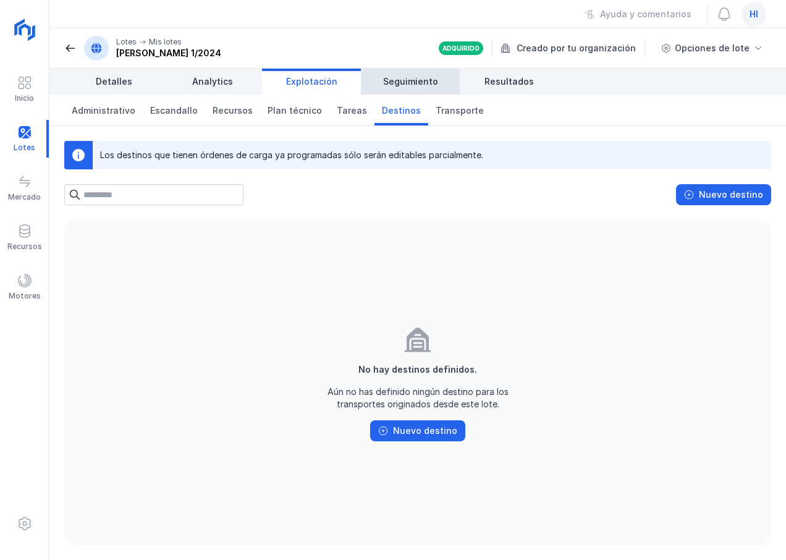
click at [417, 83] on span "Seguimiento" at bounding box center [410, 81] width 55 height 12
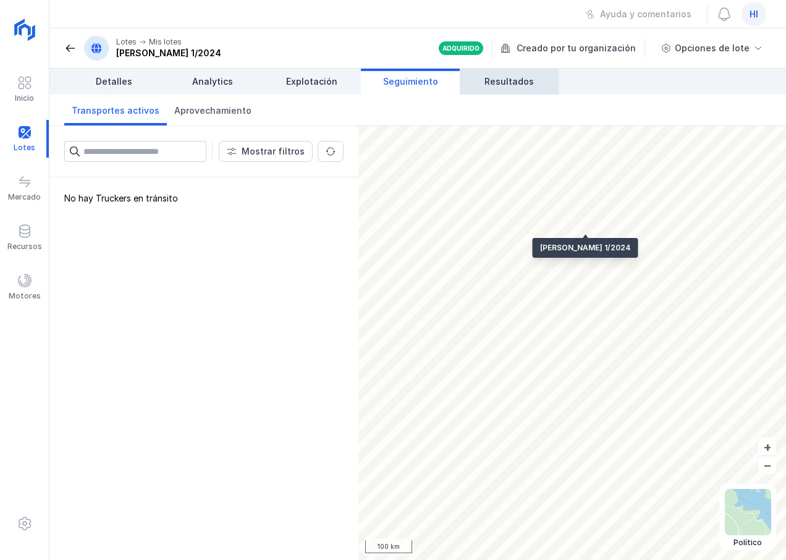
click at [512, 82] on span "Resultados" at bounding box center [509, 81] width 49 height 12
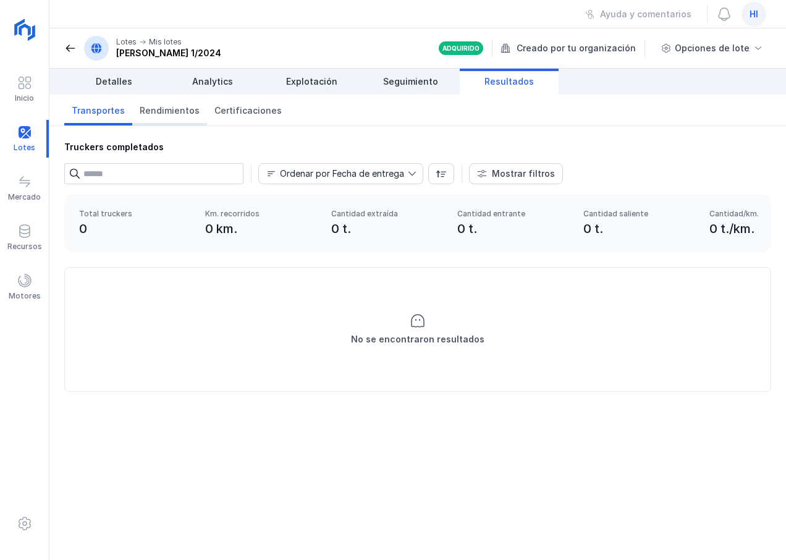
click at [159, 112] on span "Rendimientos" at bounding box center [170, 110] width 60 height 12
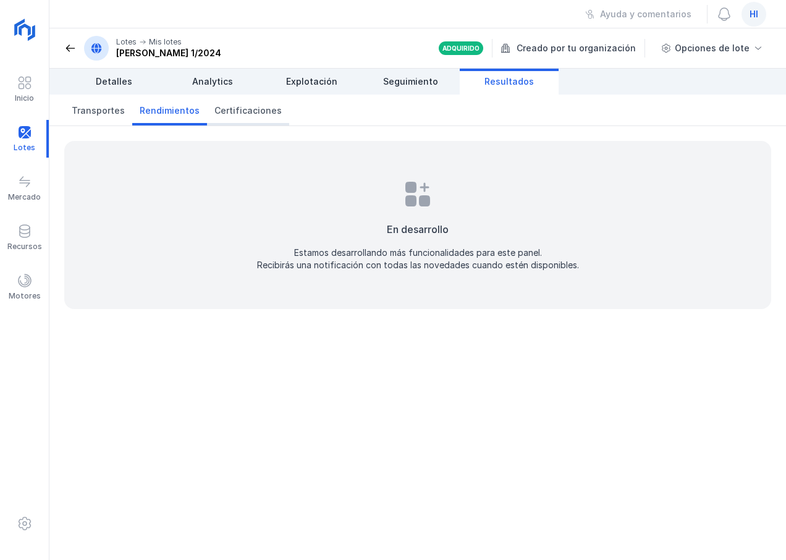
click at [243, 111] on span "Certificaciones" at bounding box center [248, 110] width 67 height 12
click at [167, 112] on span "Rendimientos" at bounding box center [170, 110] width 60 height 12
click at [98, 112] on span "Transportes" at bounding box center [98, 110] width 53 height 12
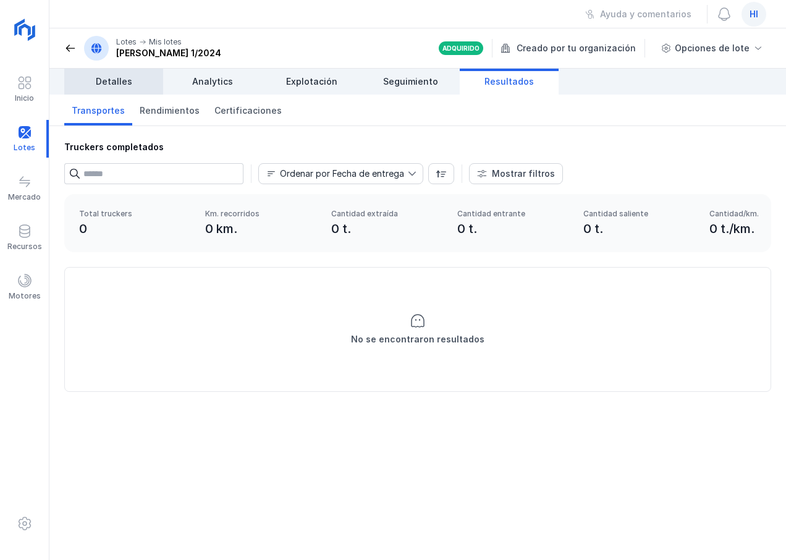
click at [109, 83] on span "Detalles" at bounding box center [114, 81] width 36 height 12
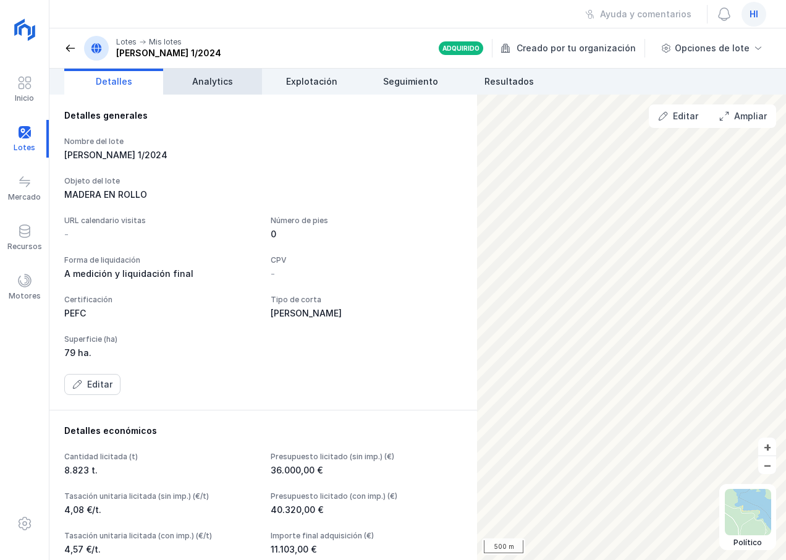
click at [209, 86] on span "Analytics" at bounding box center [212, 81] width 41 height 12
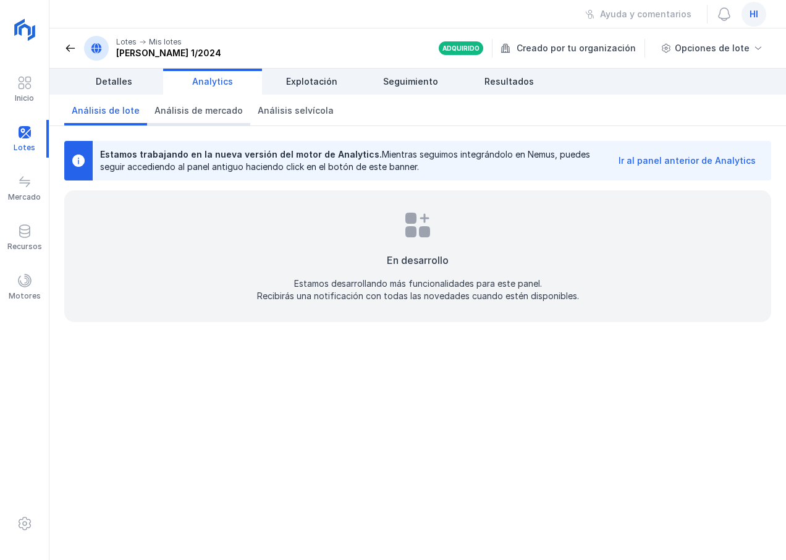
click at [201, 114] on span "Análisis de mercado" at bounding box center [199, 110] width 88 height 12
click at [273, 111] on span "Análisis selvícola" at bounding box center [296, 110] width 76 height 12
click at [103, 111] on span "Análisis de lote" at bounding box center [106, 110] width 68 height 12
click at [121, 80] on span "Detalles" at bounding box center [114, 81] width 36 height 12
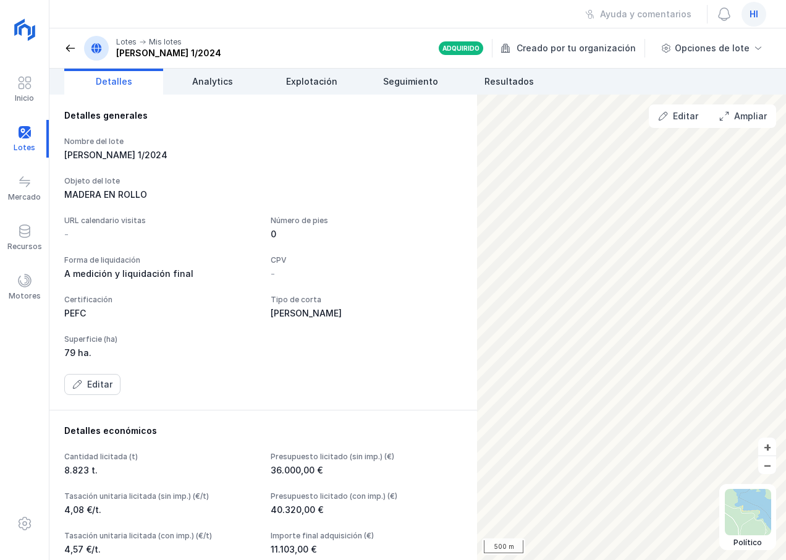
click at [69, 47] on span at bounding box center [70, 48] width 12 height 12
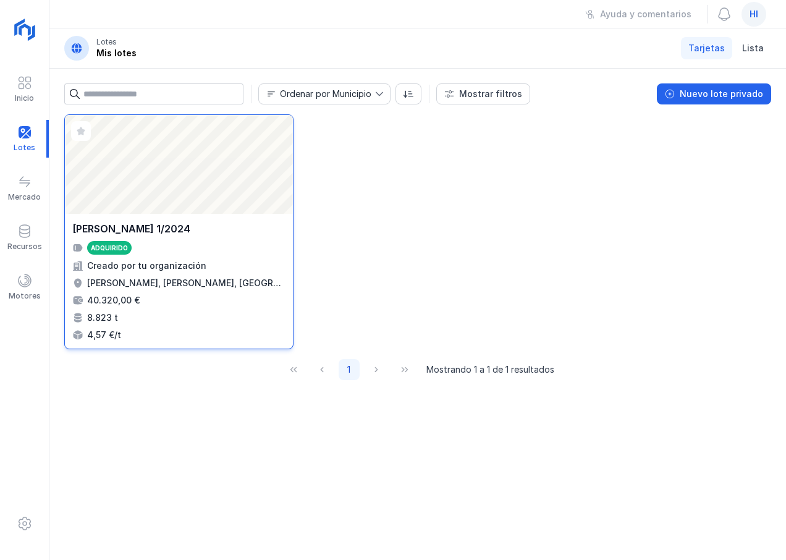
click at [174, 255] on div "JARAMILLO 1/2024 Adquirido Creado por tu organización Jaramillo de la Fuente, B…" at bounding box center [178, 281] width 213 height 120
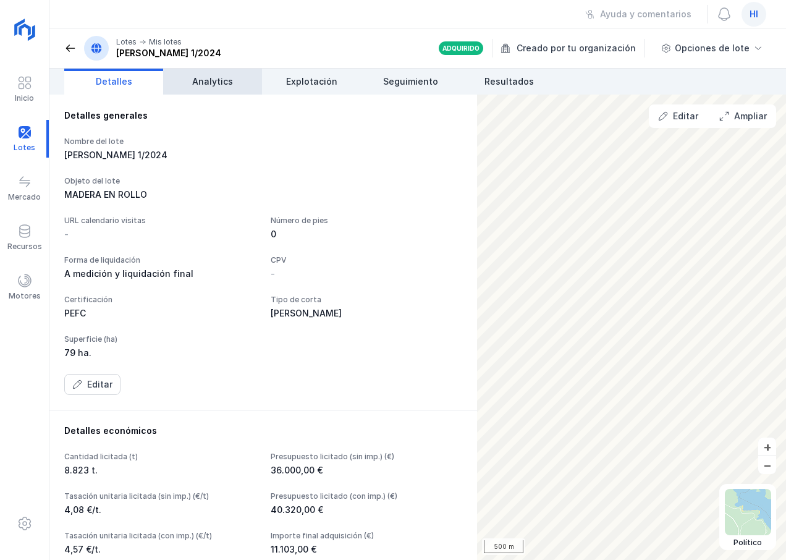
click at [212, 87] on span "Analytics" at bounding box center [212, 81] width 41 height 12
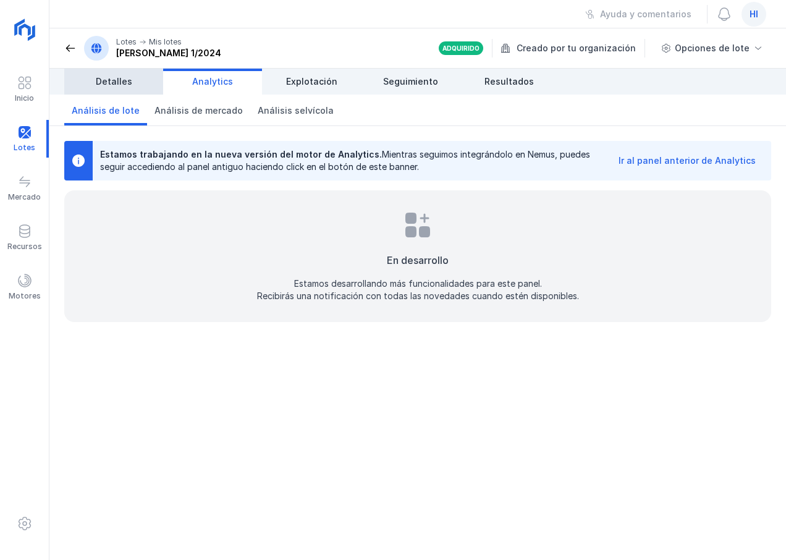
click at [110, 80] on span "Detalles" at bounding box center [114, 81] width 36 height 12
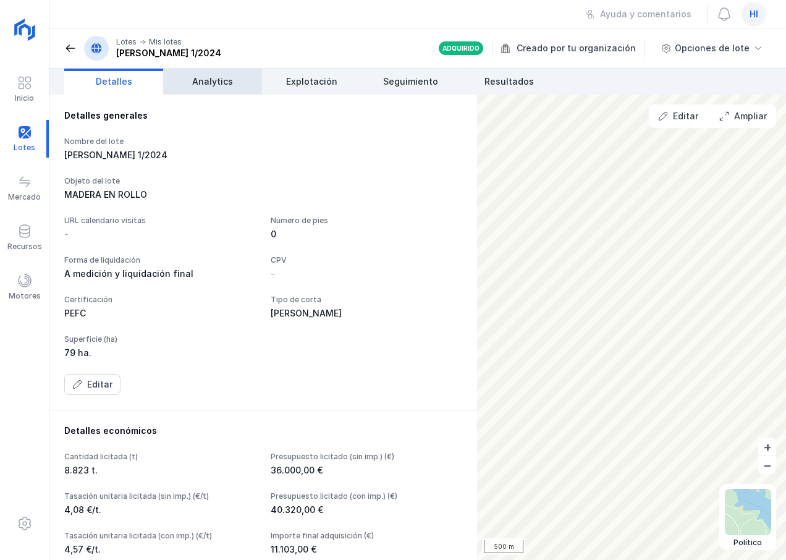
click at [209, 87] on span "Analytics" at bounding box center [212, 81] width 41 height 12
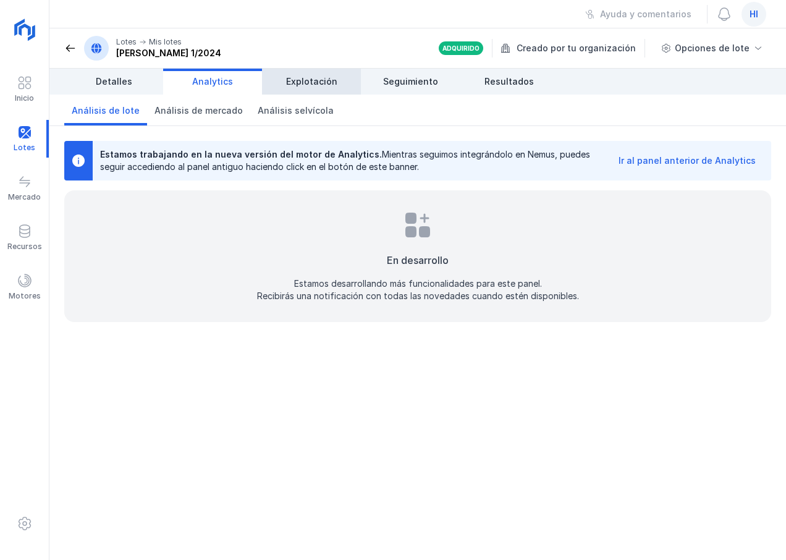
click at [317, 80] on span "Explotación" at bounding box center [311, 81] width 51 height 12
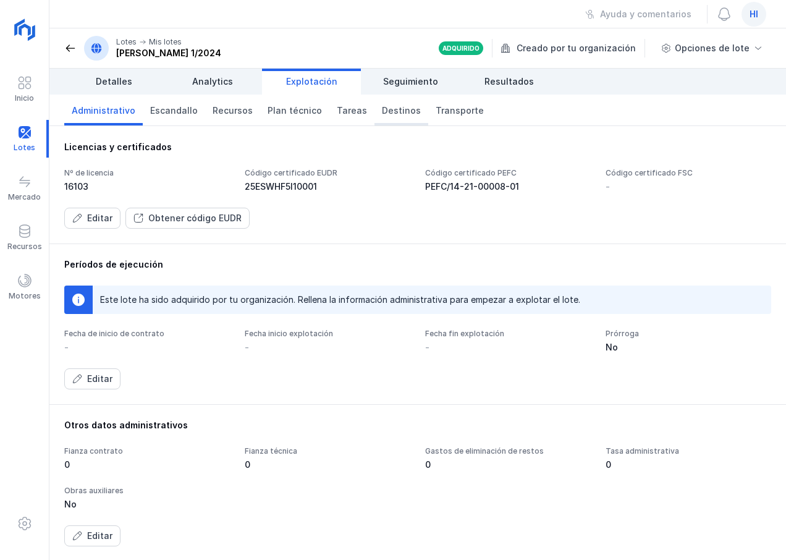
click at [382, 109] on span "Destinos" at bounding box center [401, 110] width 39 height 12
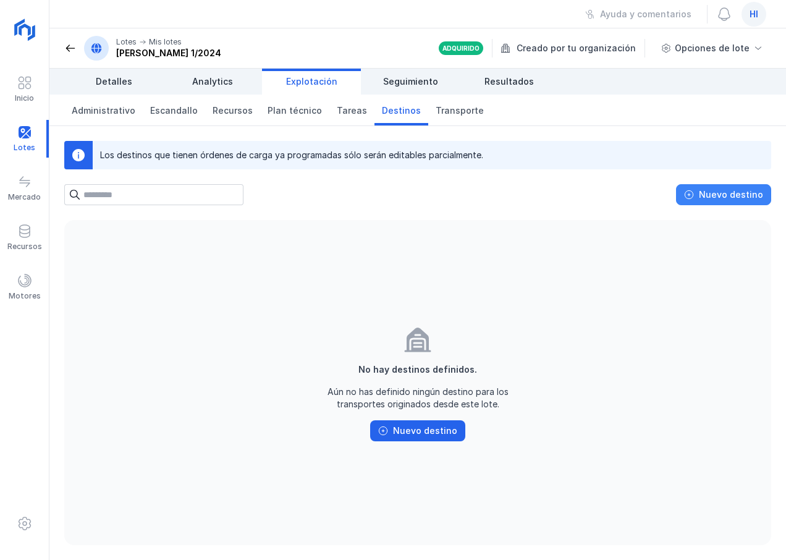
click at [720, 192] on div "Nuevo destino" at bounding box center [731, 195] width 64 height 12
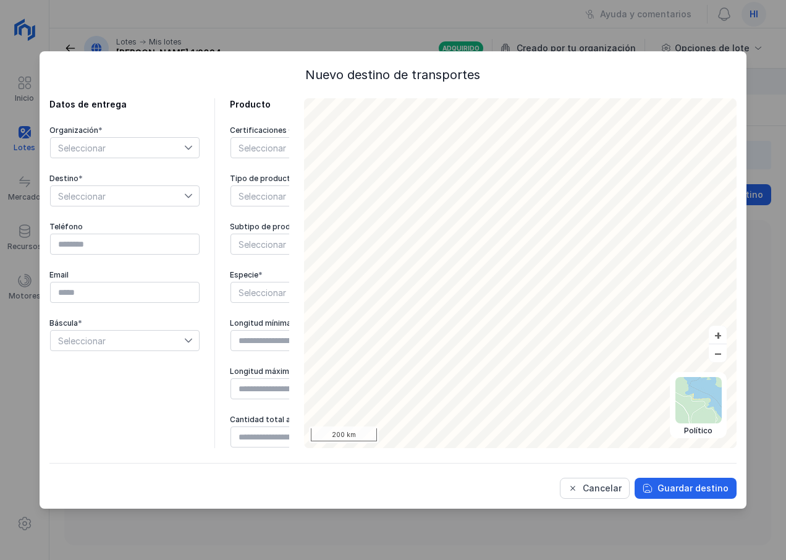
click at [194, 145] on div at bounding box center [191, 148] width 15 height 20
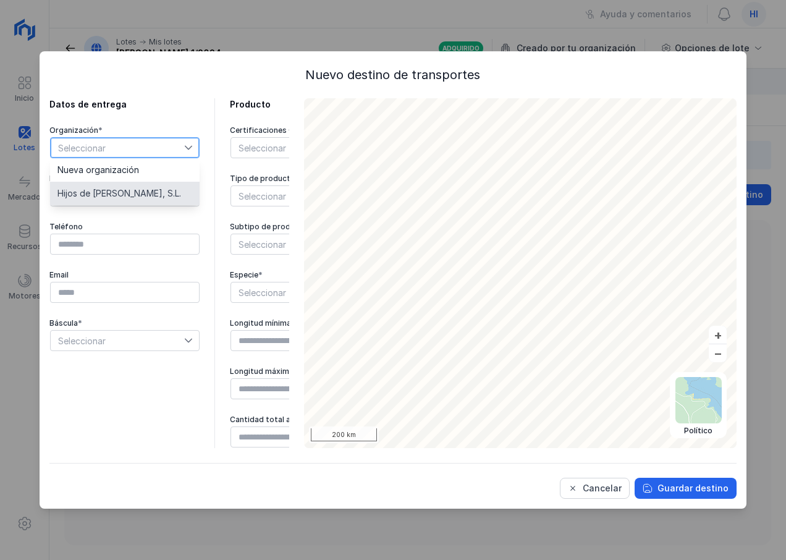
click at [162, 192] on span "Hijos de Pascual Mediavilla, S.L." at bounding box center [119, 193] width 124 height 9
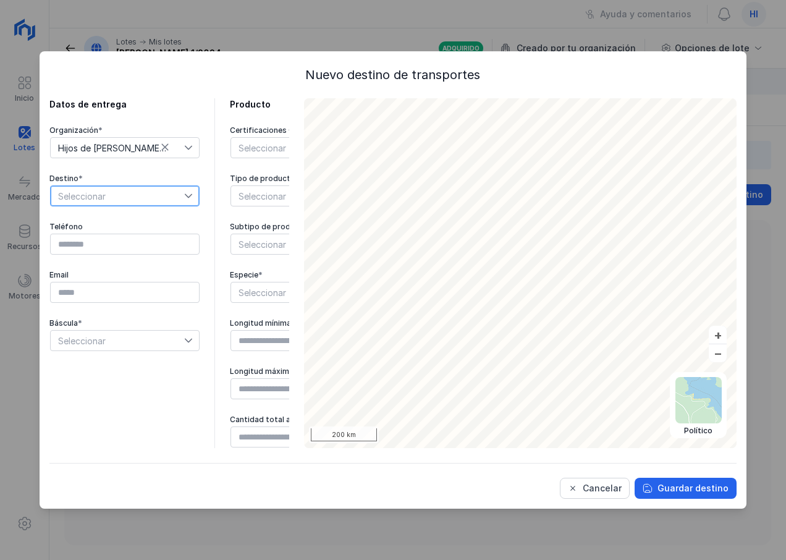
click at [182, 195] on span "Seleccionar" at bounding box center [118, 196] width 134 height 20
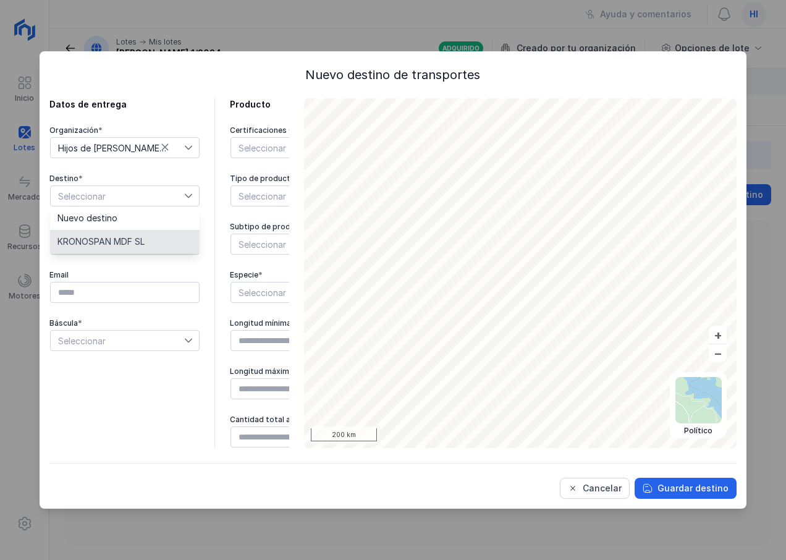
click at [151, 239] on li "KRONOSPAN MDF SL" at bounding box center [125, 241] width 150 height 23
type input "**********"
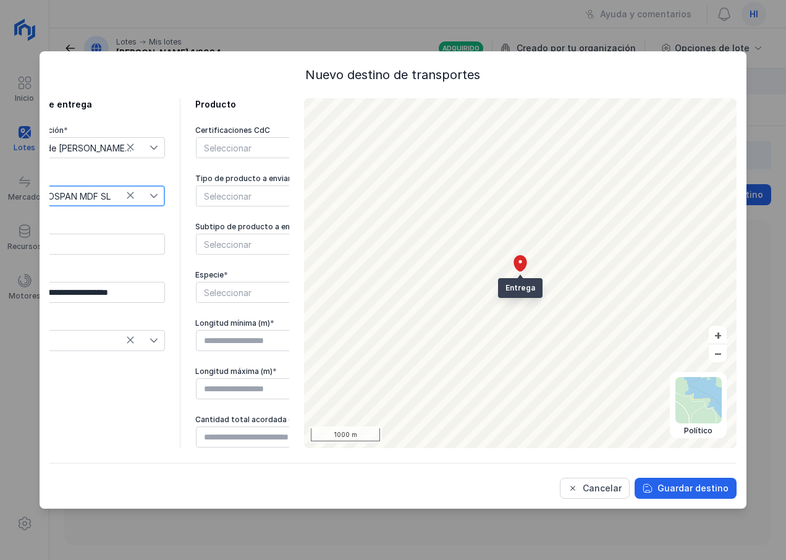
scroll to position [0, 100]
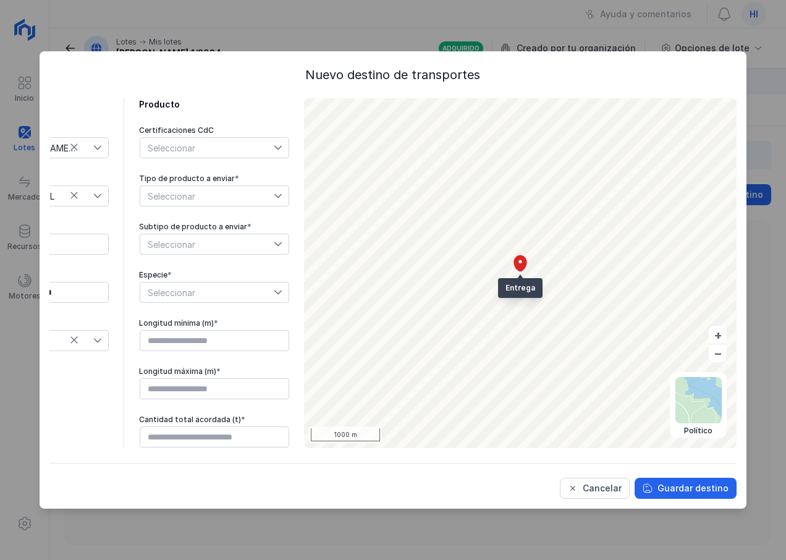
click at [274, 146] on icon at bounding box center [278, 147] width 9 height 9
click at [242, 195] on span "Seleccionar" at bounding box center [207, 196] width 134 height 20
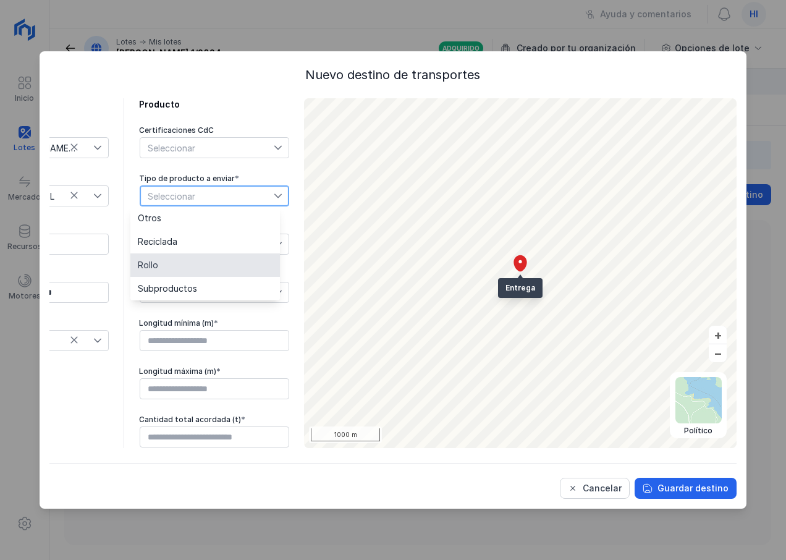
click at [224, 264] on li "Rollo" at bounding box center [205, 264] width 150 height 23
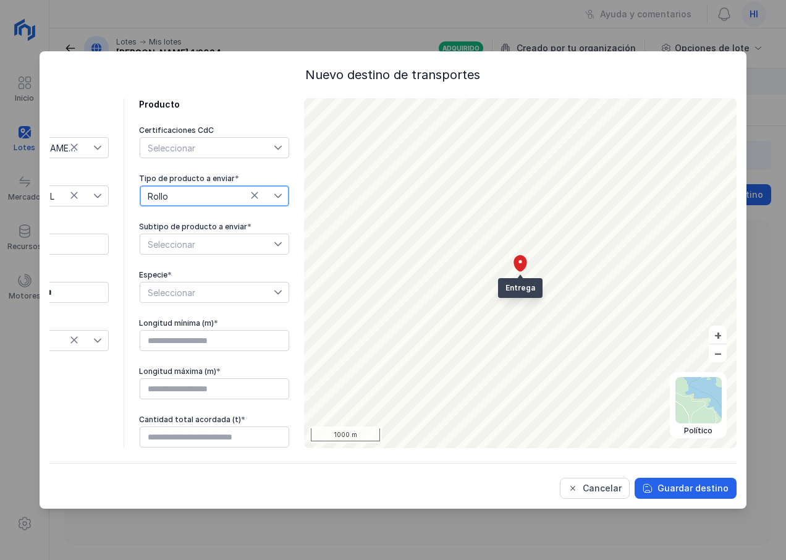
click at [244, 245] on span "Seleccionar" at bounding box center [207, 244] width 134 height 20
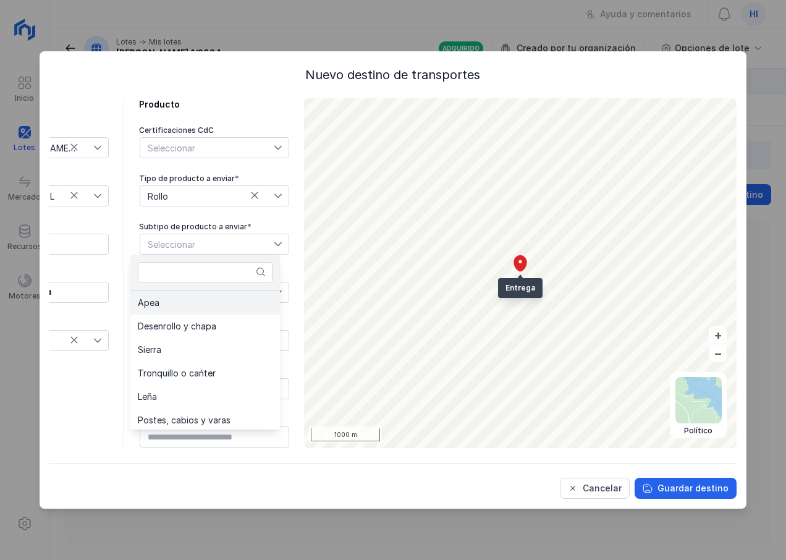
click at [208, 304] on li "Apea" at bounding box center [205, 302] width 150 height 23
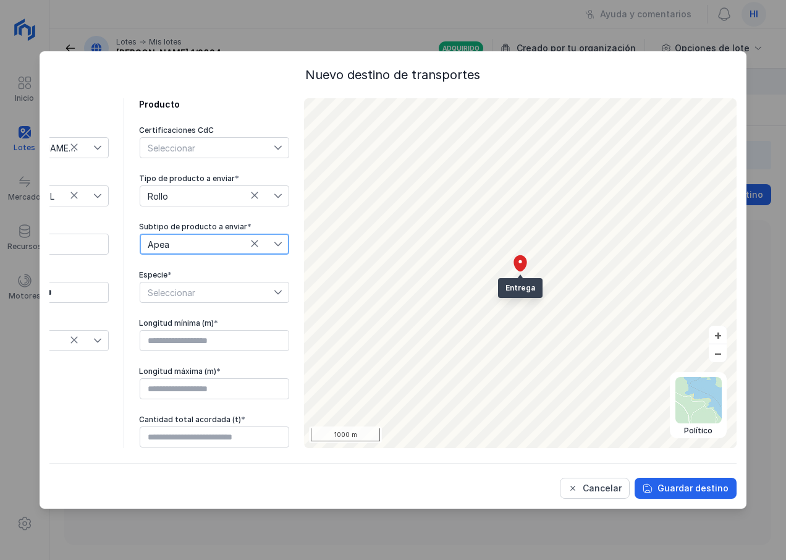
click at [274, 291] on icon at bounding box center [278, 292] width 9 height 9
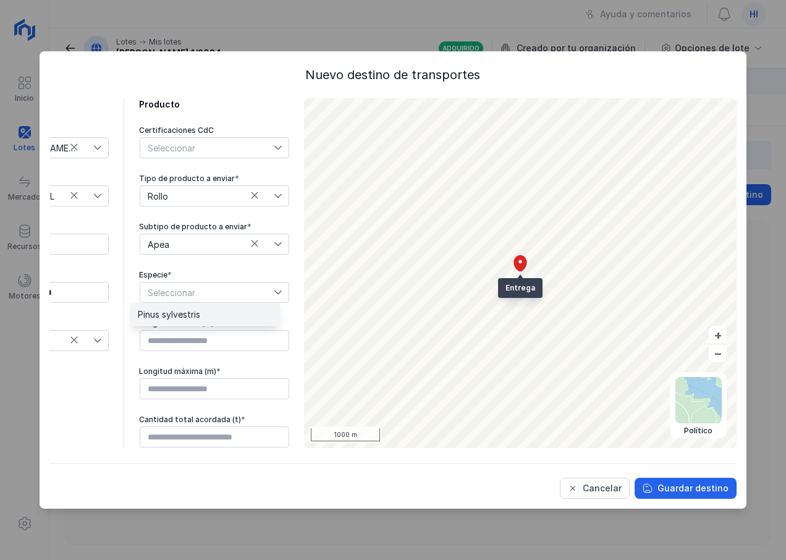
click at [233, 313] on li "Pinus sylvestris" at bounding box center [205, 314] width 150 height 23
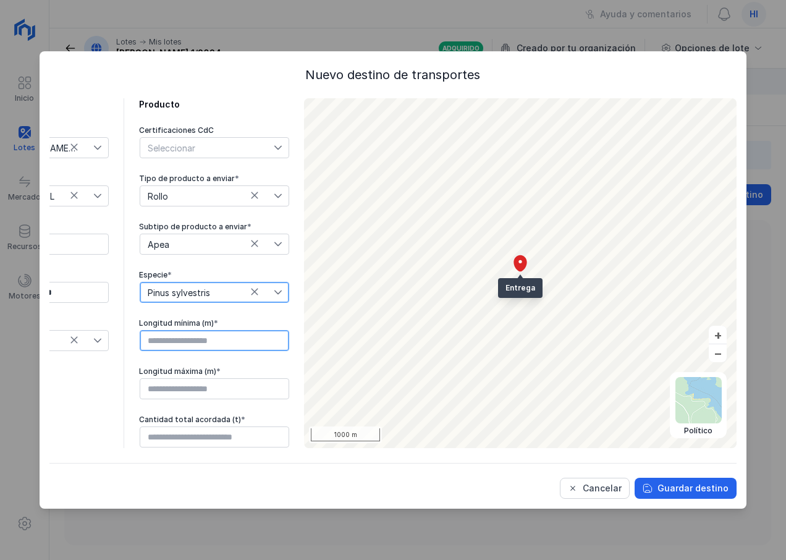
click at [243, 343] on input "text" at bounding box center [215, 340] width 150 height 21
type input "****"
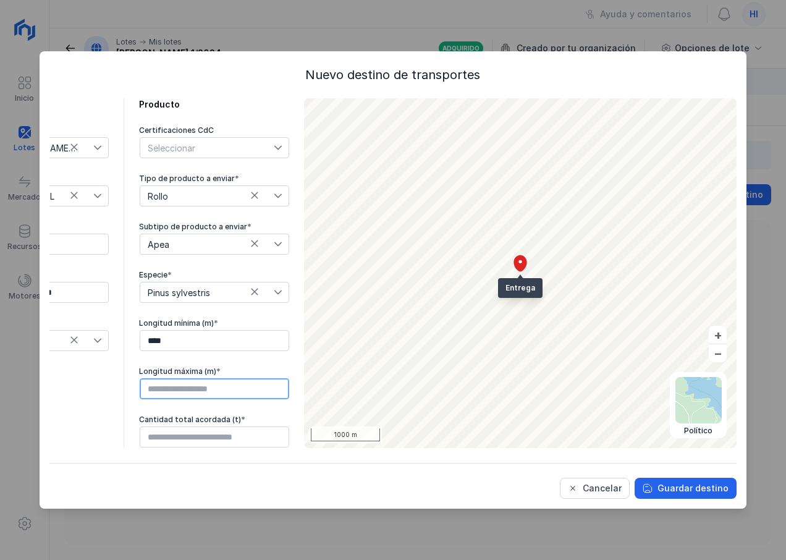
click at [182, 393] on input "text" at bounding box center [215, 388] width 150 height 21
type input "****"
click at [684, 488] on div "Guardar destino" at bounding box center [693, 488] width 71 height 12
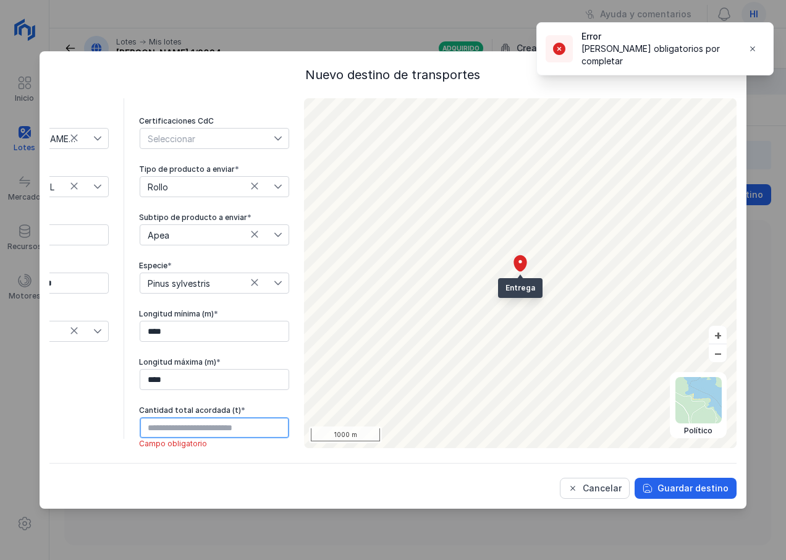
click at [155, 430] on input "text" at bounding box center [215, 427] width 150 height 21
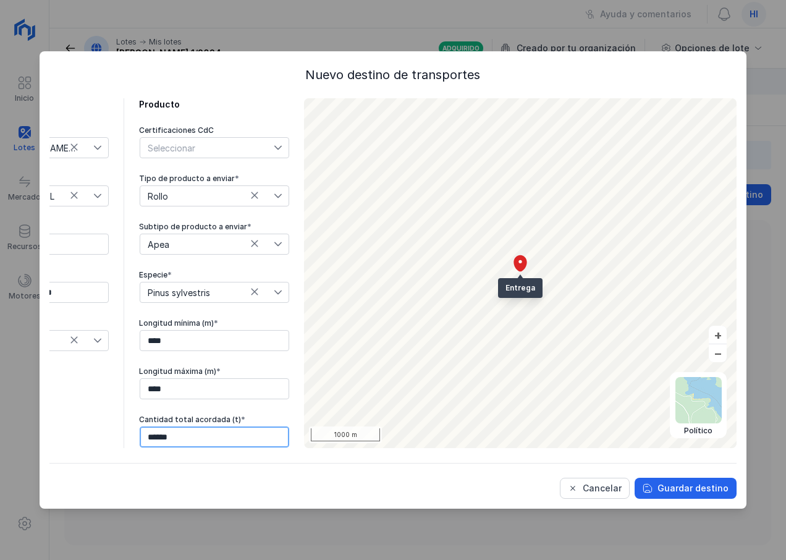
type input "********"
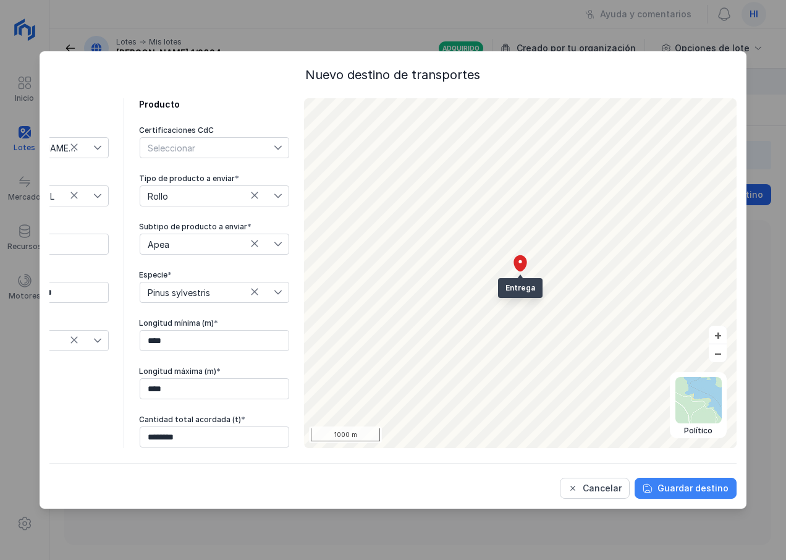
click at [682, 485] on div "Guardar destino" at bounding box center [693, 488] width 71 height 12
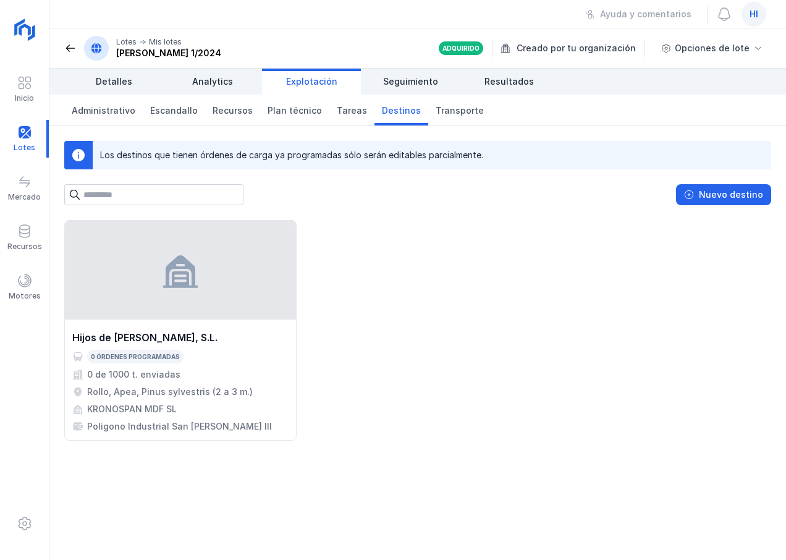
click at [379, 250] on div "Hijos de Pascual Mediavilla, S.L. 0 órdenes programadas 0 de 1000 t. enviadas R…" at bounding box center [417, 330] width 707 height 221
click at [411, 234] on div "Hijos de Pascual Mediavilla, S.L. 0 órdenes programadas 0 de 1000 t. enviadas R…" at bounding box center [417, 330] width 707 height 221
click at [111, 109] on span "Administrativo" at bounding box center [104, 110] width 64 height 12
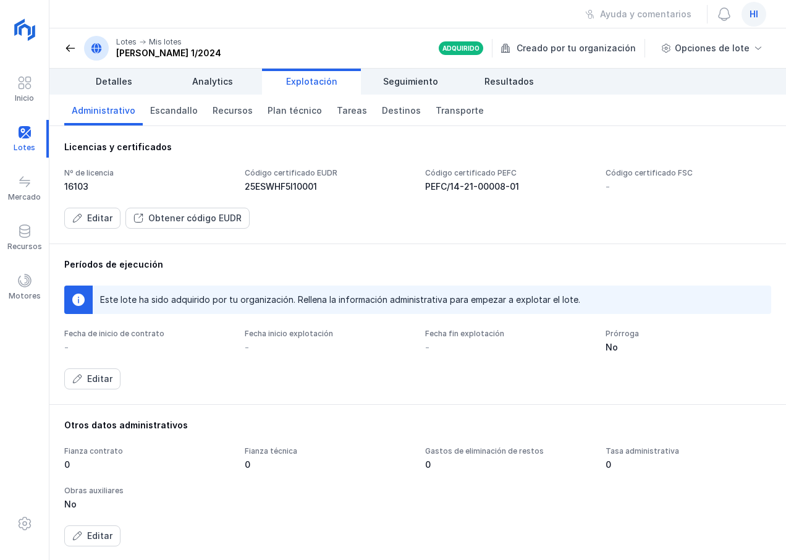
click at [325, 302] on div "Este lote ha sido adquirido por tu organización. Rellena la información adminis…" at bounding box center [340, 300] width 480 height 12
click at [88, 380] on div "Editar" at bounding box center [99, 379] width 25 height 12
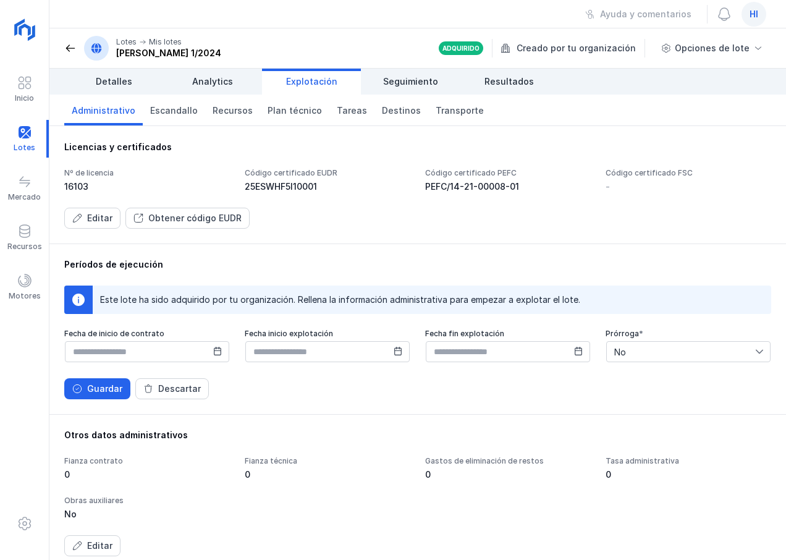
click at [216, 353] on icon at bounding box center [217, 351] width 9 height 9
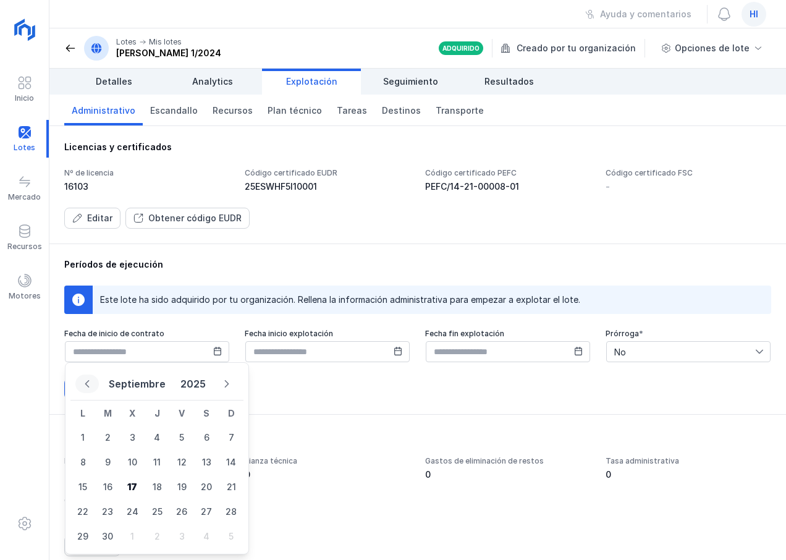
click at [89, 382] on icon "Previous Month" at bounding box center [87, 384] width 9 height 9
click at [144, 380] on button "Agosto" at bounding box center [137, 384] width 46 height 22
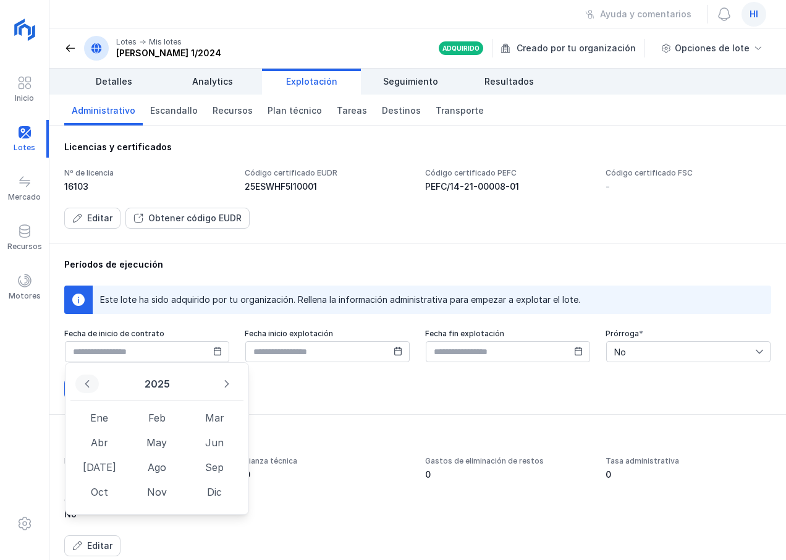
click at [89, 386] on icon "Previous Year" at bounding box center [87, 384] width 9 height 9
click at [104, 468] on span "Jul" at bounding box center [98, 467] width 57 height 25
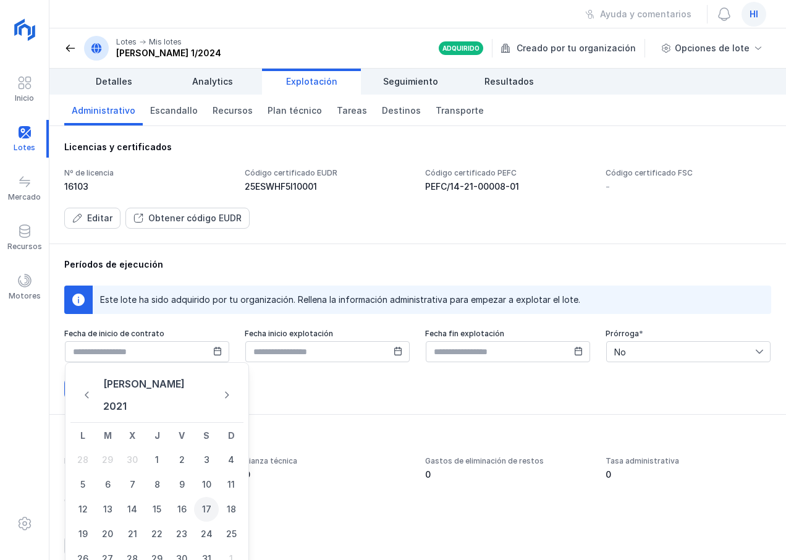
click at [209, 497] on span "17" at bounding box center [206, 509] width 25 height 25
type input "**********"
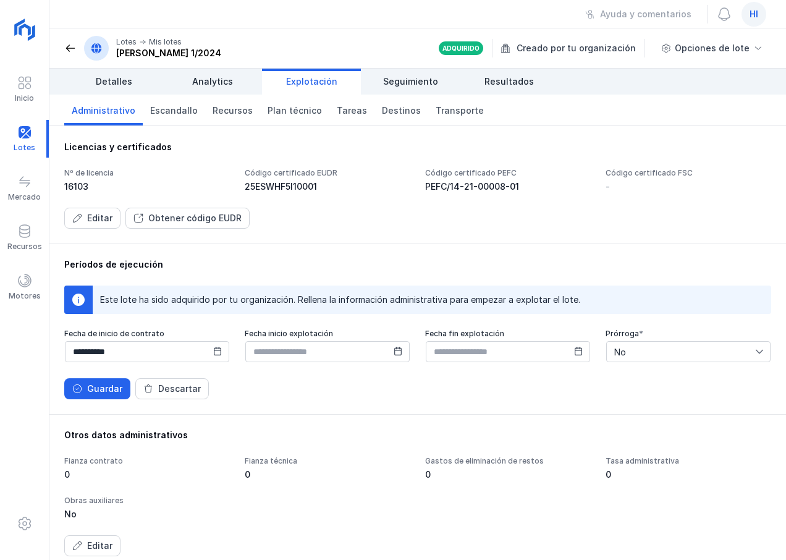
click at [394, 351] on icon at bounding box center [397, 351] width 7 height 9
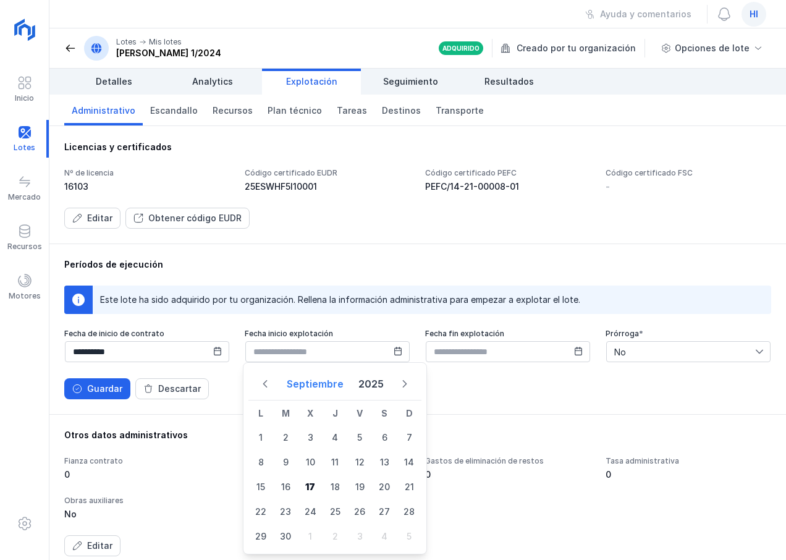
click at [315, 385] on button "Septiembre" at bounding box center [315, 384] width 67 height 22
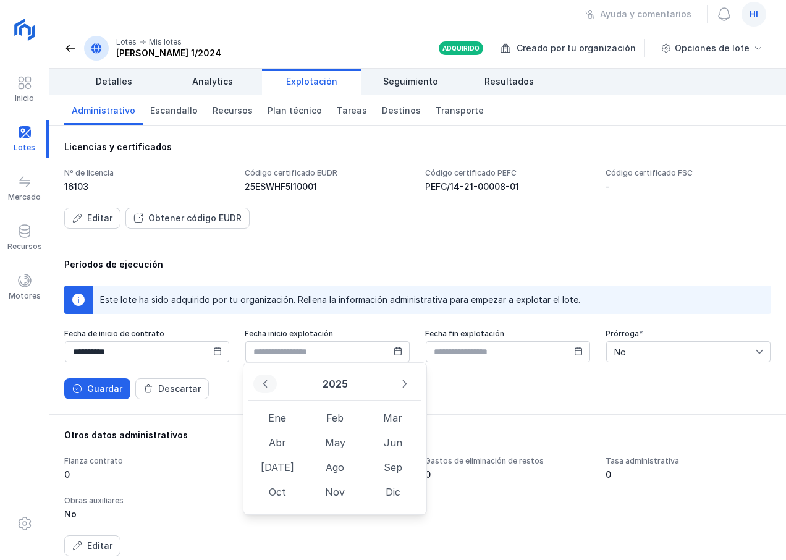
click at [267, 385] on icon "Previous Year" at bounding box center [265, 384] width 9 height 9
click at [277, 467] on span "Jul" at bounding box center [277, 467] width 57 height 25
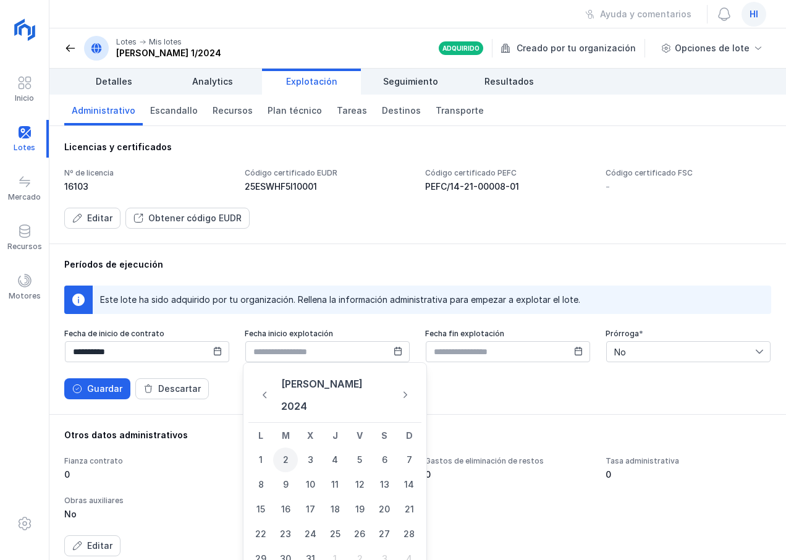
click at [287, 448] on span "2" at bounding box center [285, 460] width 25 height 25
type input "**********"
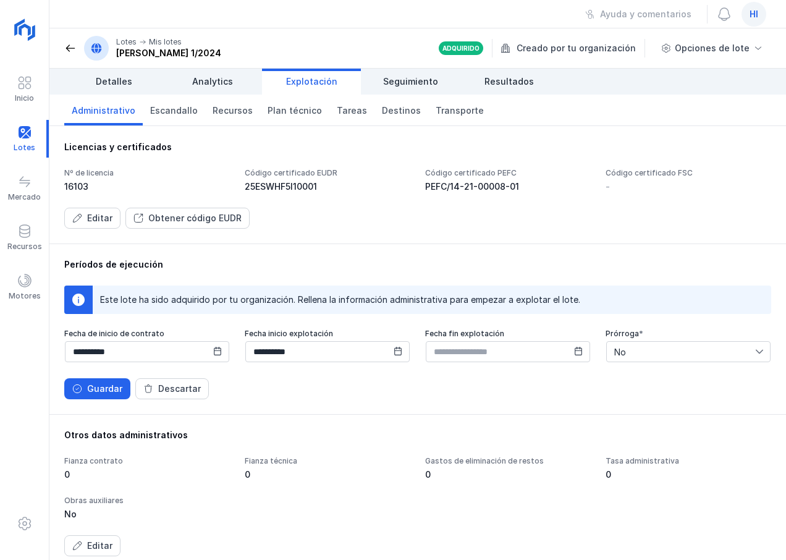
click at [675, 355] on span "No" at bounding box center [681, 352] width 148 height 20
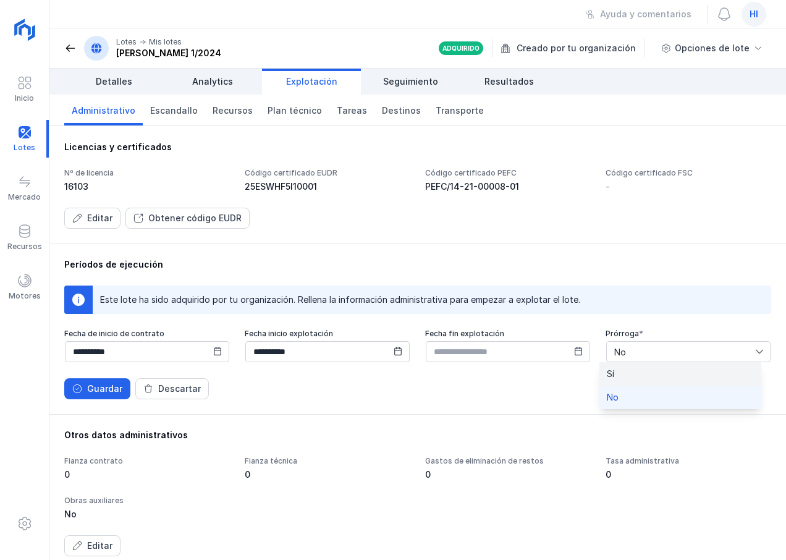
click at [649, 375] on li "Sí" at bounding box center [681, 373] width 162 height 23
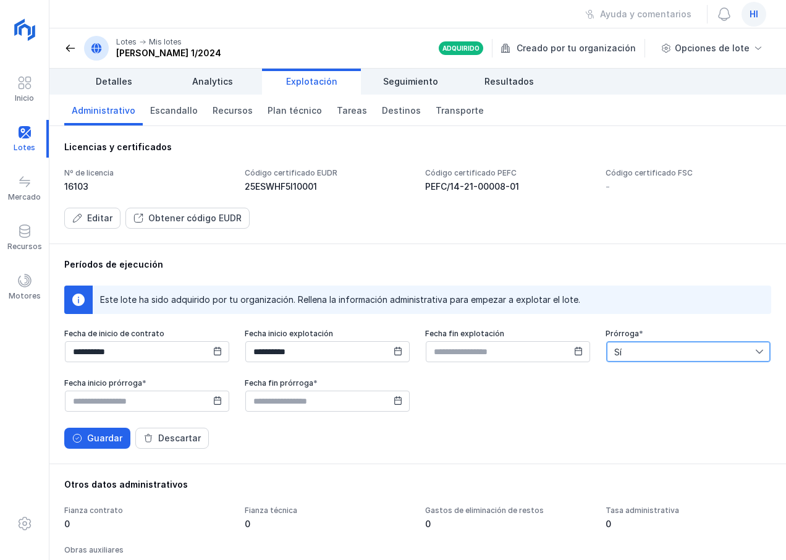
click at [666, 351] on span "Sí" at bounding box center [681, 352] width 148 height 20
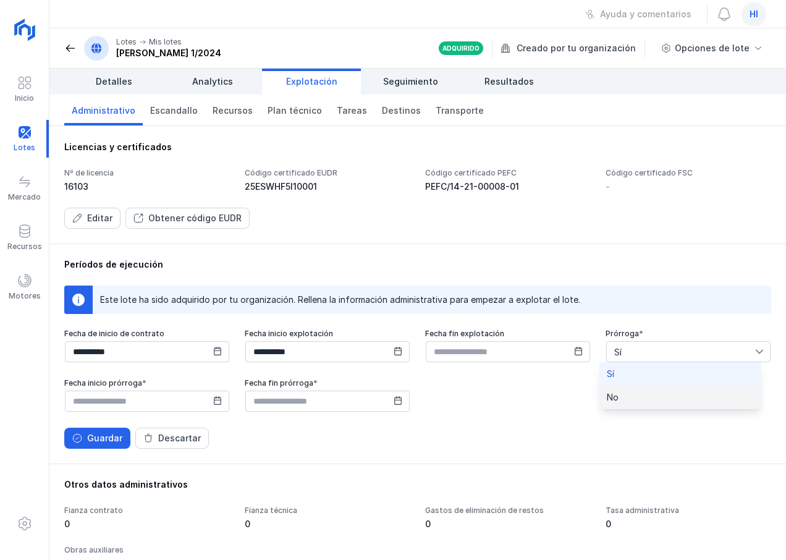
click at [641, 395] on li "No" at bounding box center [681, 397] width 162 height 23
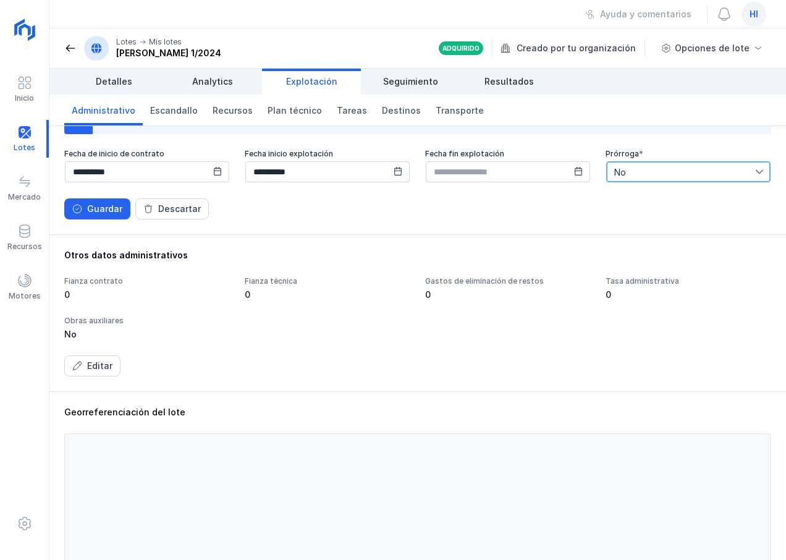
scroll to position [185, 0]
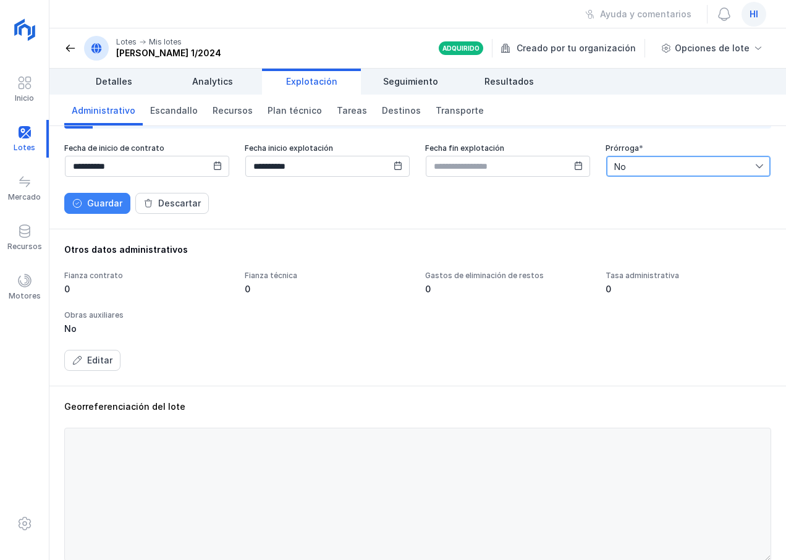
click at [106, 204] on div "Guardar" at bounding box center [104, 203] width 35 height 12
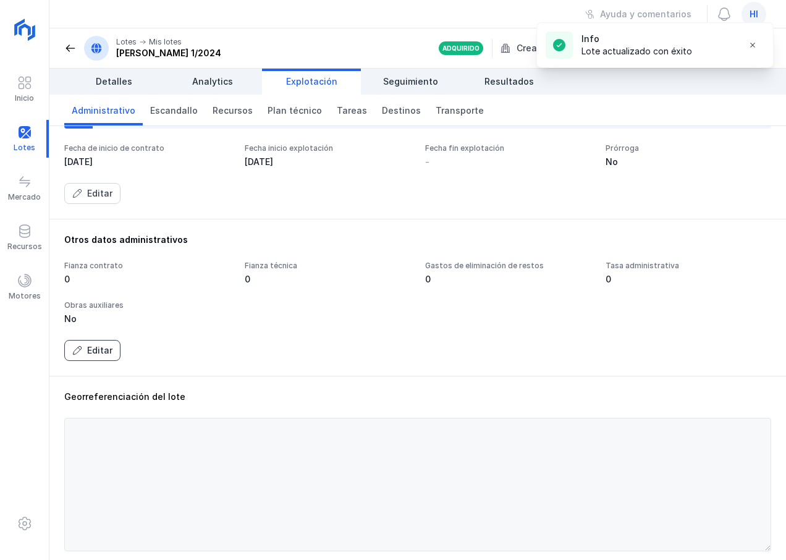
click at [98, 349] on div "Editar" at bounding box center [99, 350] width 25 height 12
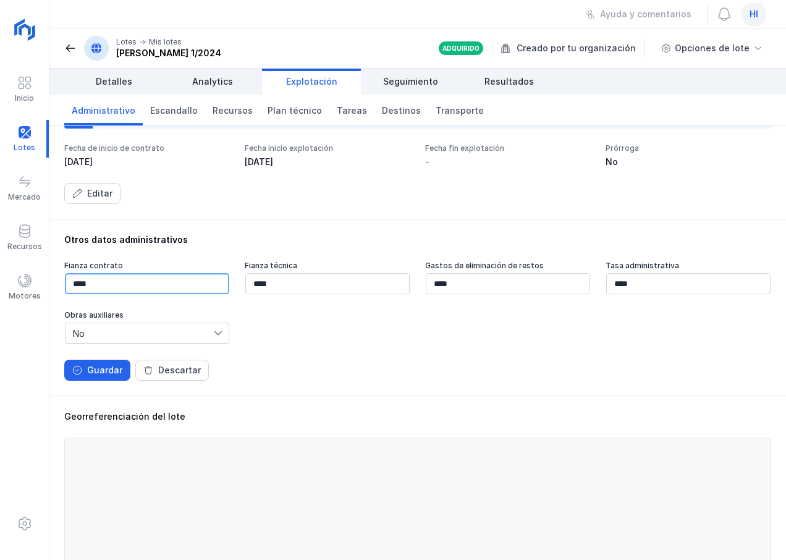
drag, startPoint x: 109, startPoint y: 287, endPoint x: 55, endPoint y: 279, distance: 54.9
click at [50, 280] on div "Otros datos administrativos Fianza contrato **** Fianza técnica **** Gastos de …" at bounding box center [417, 307] width 737 height 177
click at [139, 283] on input "********" at bounding box center [147, 283] width 164 height 21
type input "********"
click at [88, 371] on div "Guardar" at bounding box center [104, 370] width 35 height 12
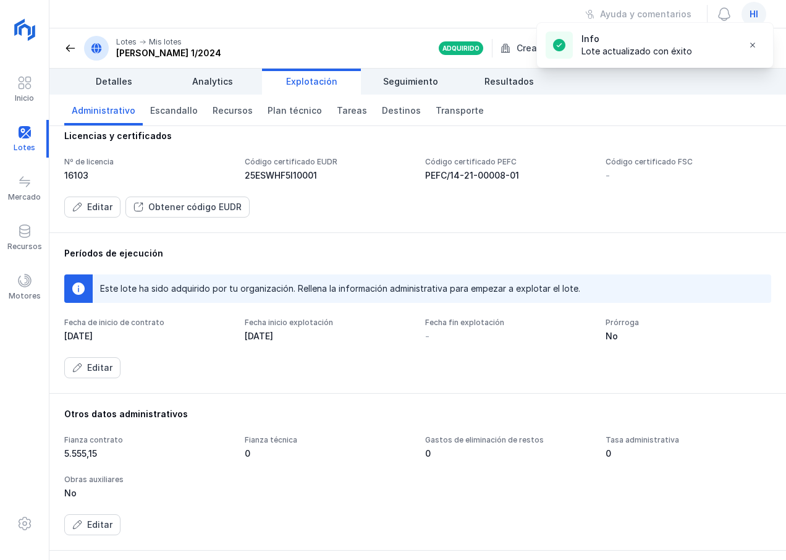
scroll to position [0, 0]
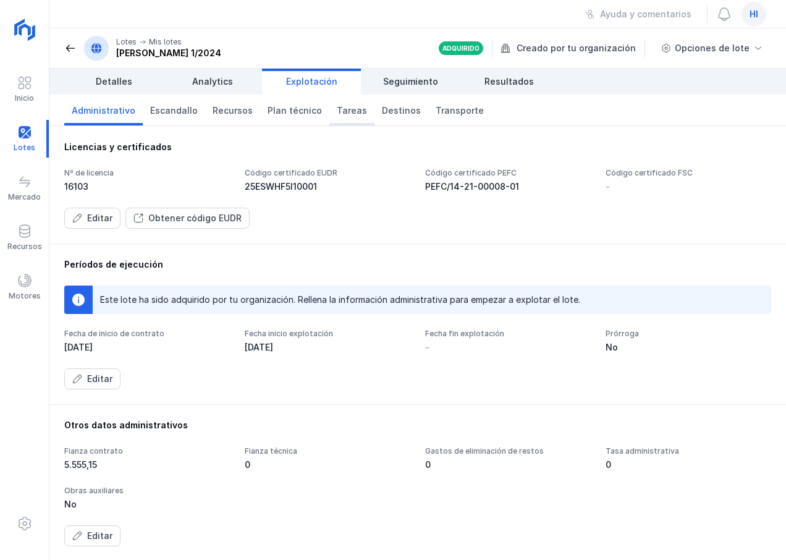
click at [344, 112] on span "Tareas" at bounding box center [352, 110] width 30 height 12
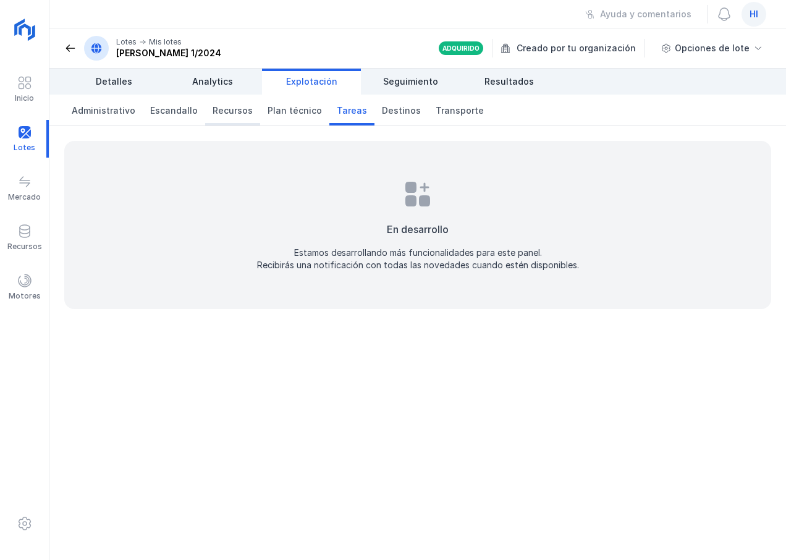
click at [221, 110] on span "Recursos" at bounding box center [233, 110] width 40 height 12
click at [171, 113] on span "Escandallo" at bounding box center [174, 110] width 48 height 12
click at [98, 113] on span "Administrativo" at bounding box center [104, 110] width 64 height 12
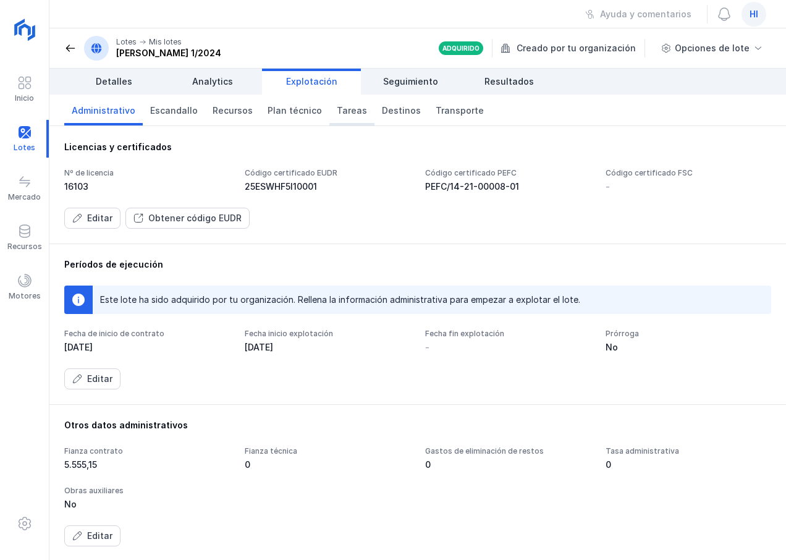
click at [347, 108] on span "Tareas" at bounding box center [352, 110] width 30 height 12
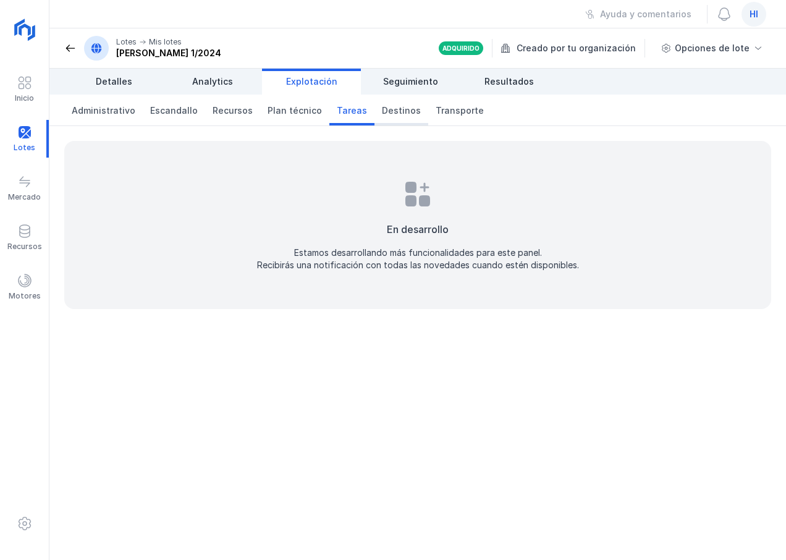
click at [394, 110] on span "Destinos" at bounding box center [401, 110] width 39 height 12
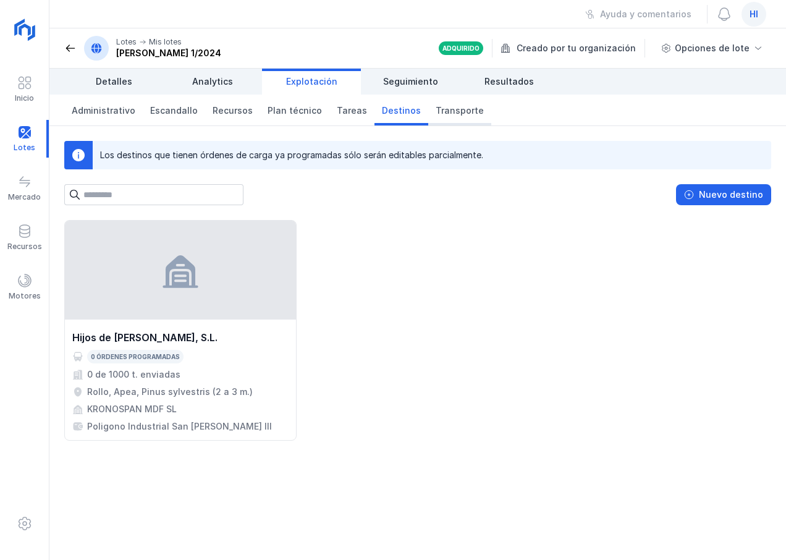
click at [446, 108] on span "Transporte" at bounding box center [460, 110] width 48 height 12
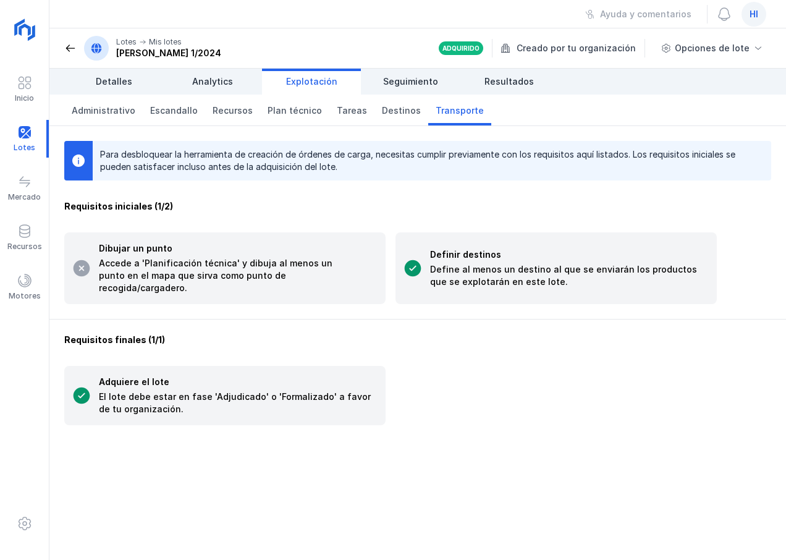
click at [294, 391] on div "El lote debe estar en fase 'Adjudicado' o 'Formalizado' a favor de tu organizac…" at bounding box center [238, 403] width 279 height 25
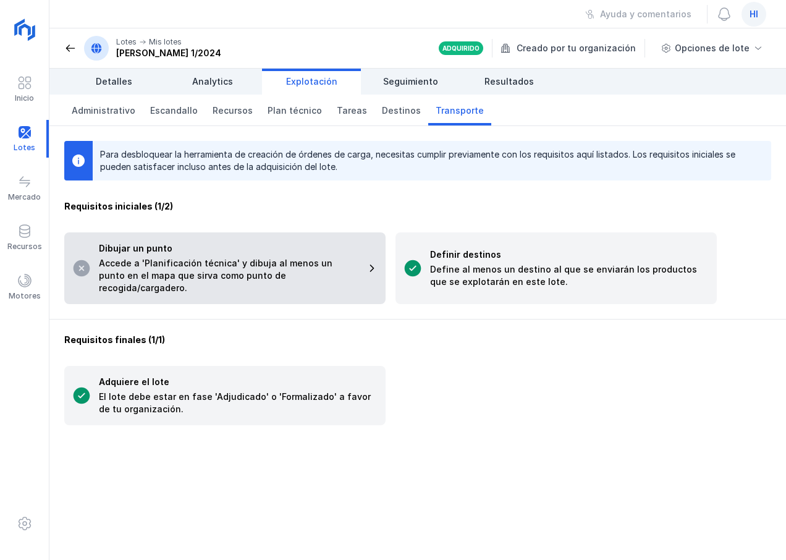
click at [146, 253] on div "Dibujar un punto" at bounding box center [229, 248] width 260 height 12
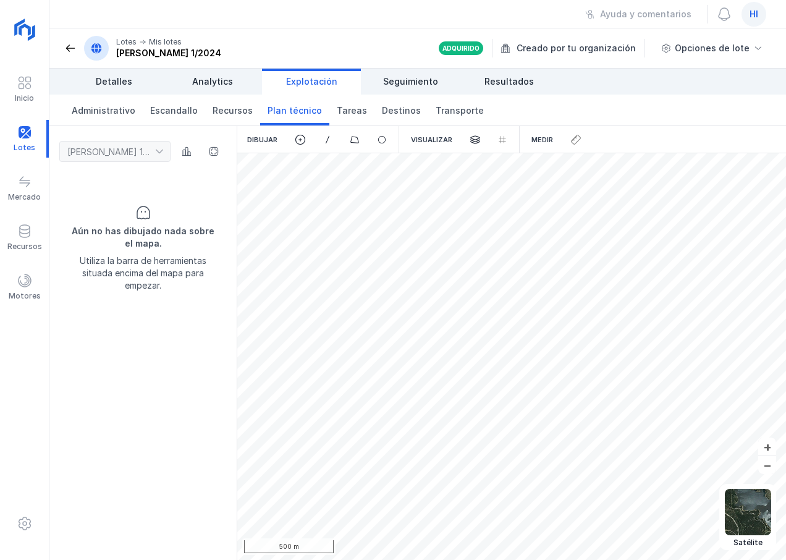
click at [268, 138] on div "Dibujar" at bounding box center [262, 139] width 50 height 27
click at [299, 140] on span at bounding box center [300, 139] width 11 height 11
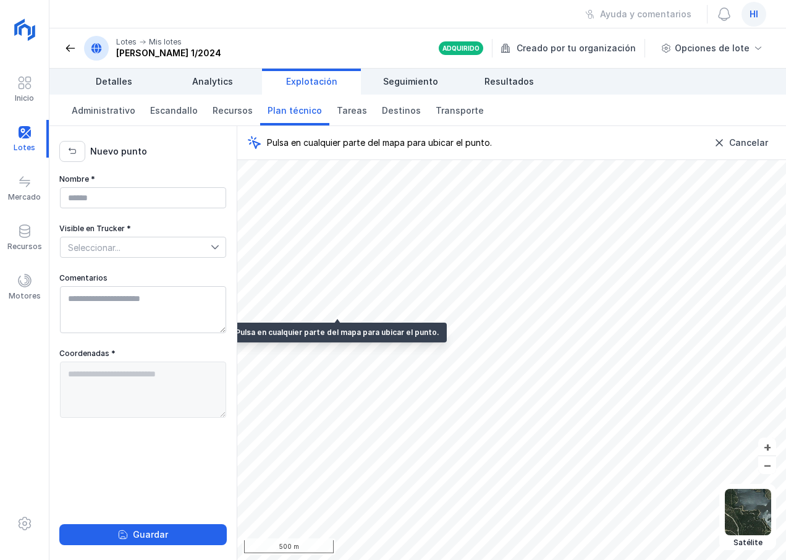
type textarea "**********"
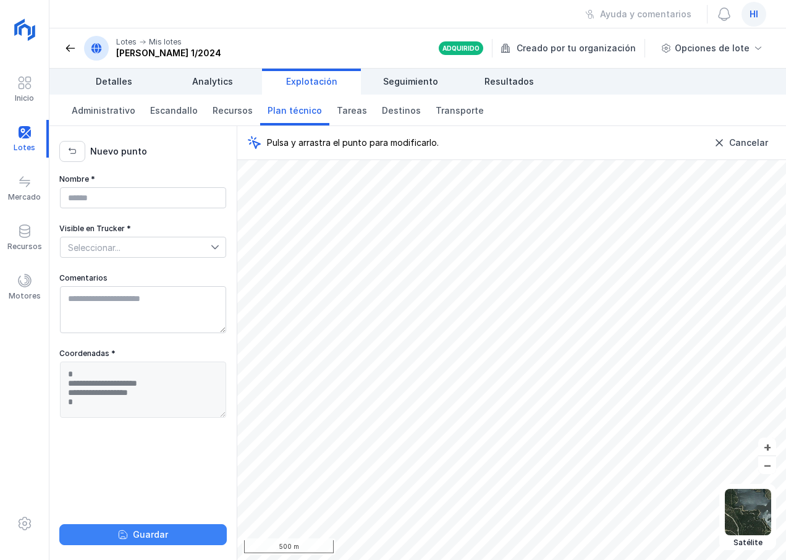
click at [158, 530] on div "Guardar" at bounding box center [150, 535] width 35 height 12
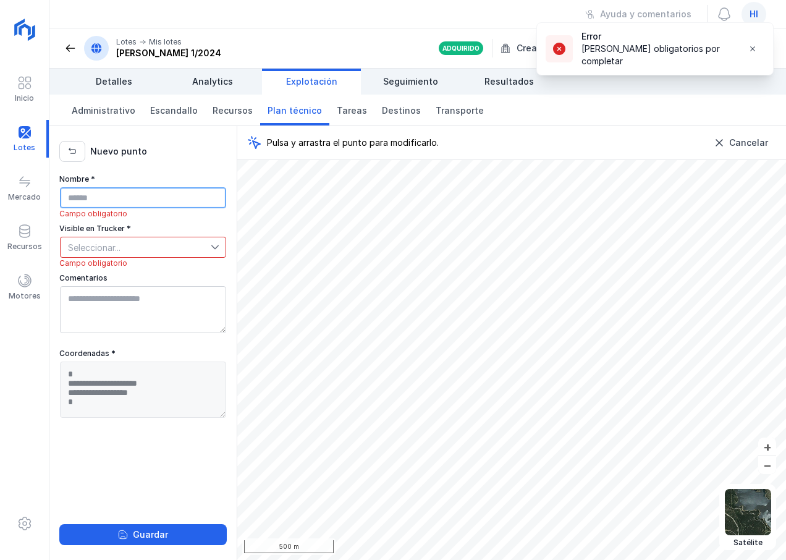
click at [145, 196] on input "Nombre *" at bounding box center [143, 197] width 166 height 21
type input "*********"
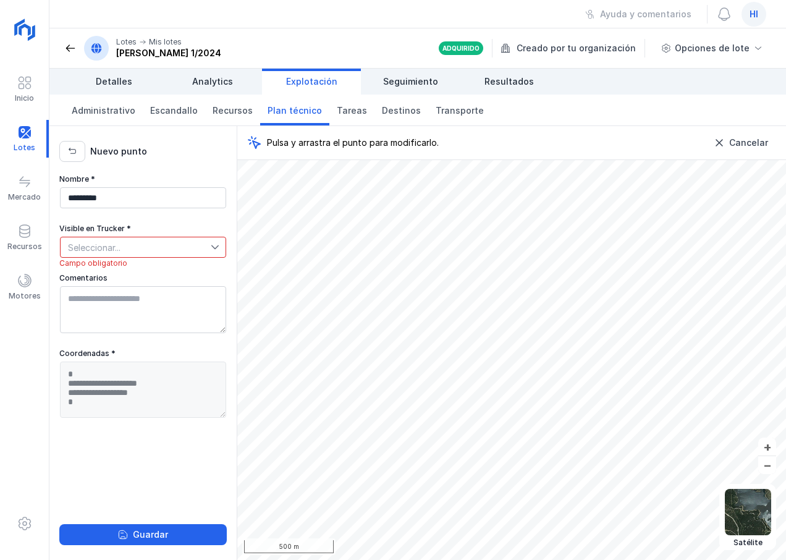
click at [212, 244] on icon at bounding box center [215, 247] width 9 height 9
click at [107, 289] on li "No" at bounding box center [143, 292] width 166 height 23
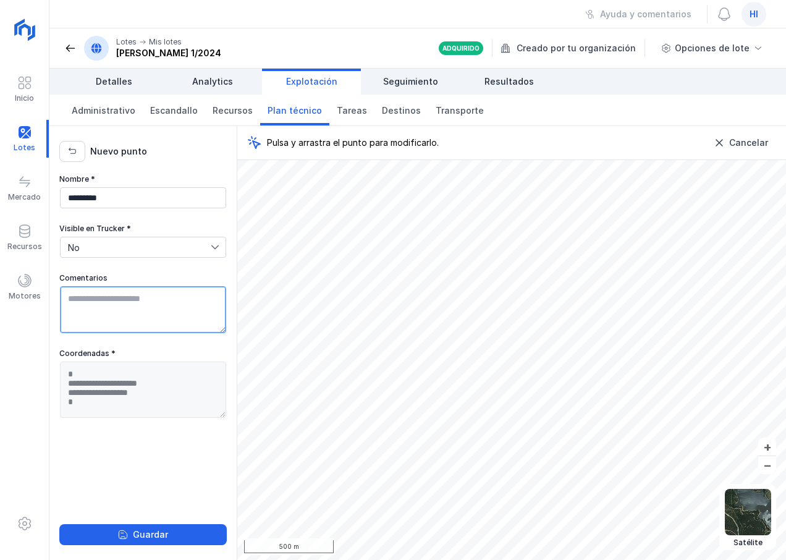
click at [125, 299] on textarea "Comentarios" at bounding box center [143, 309] width 166 height 47
type textarea "*********"
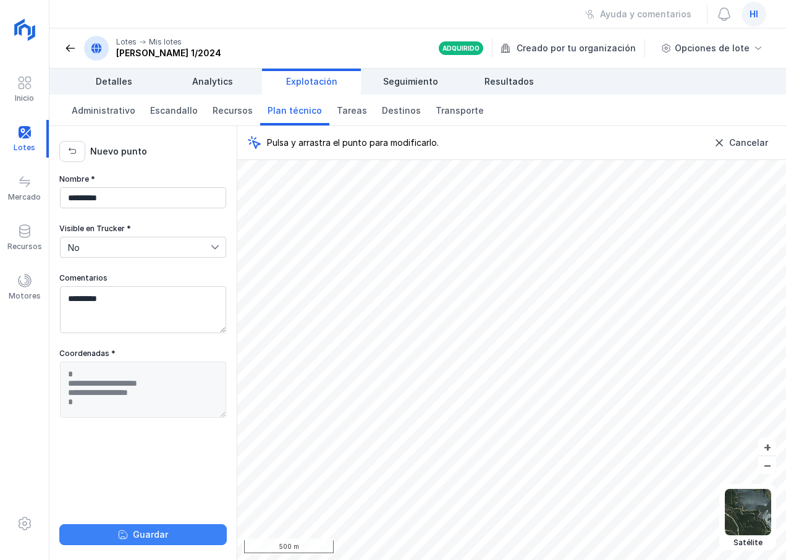
click at [141, 535] on div "Guardar" at bounding box center [150, 535] width 35 height 12
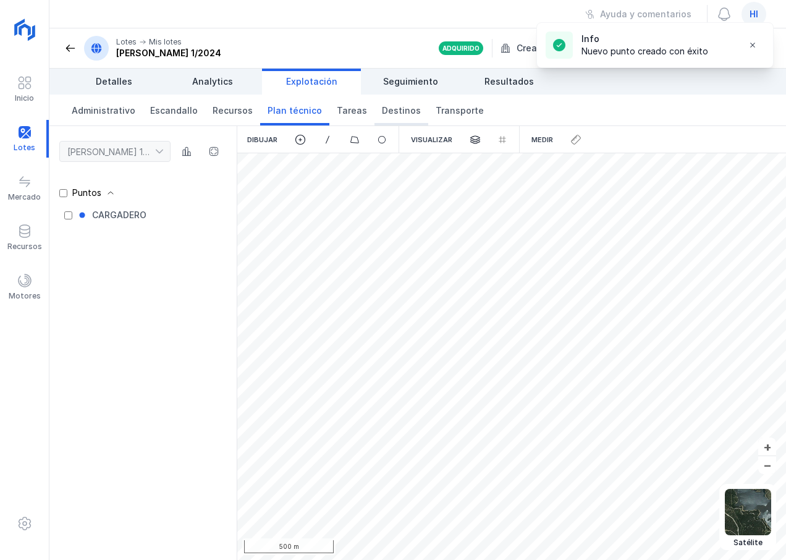
click at [392, 112] on span "Destinos" at bounding box center [401, 110] width 39 height 12
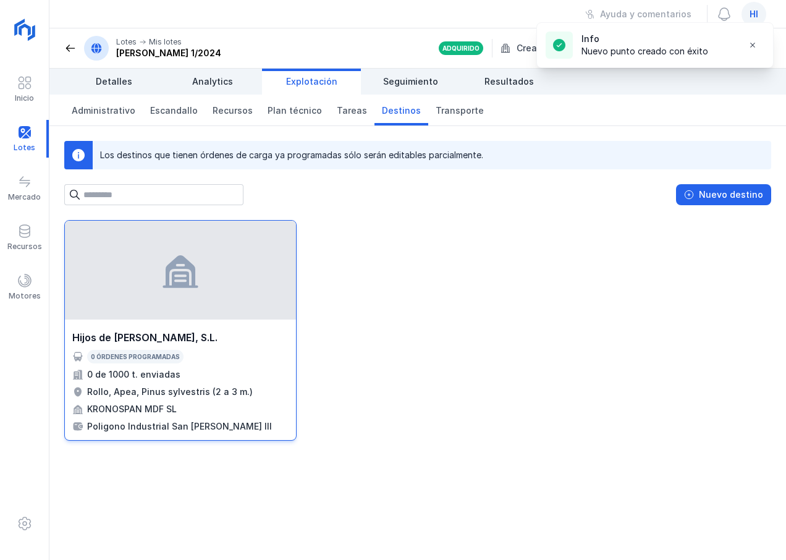
click at [159, 344] on div "Hijos de [PERSON_NAME], S.L." at bounding box center [144, 337] width 145 height 15
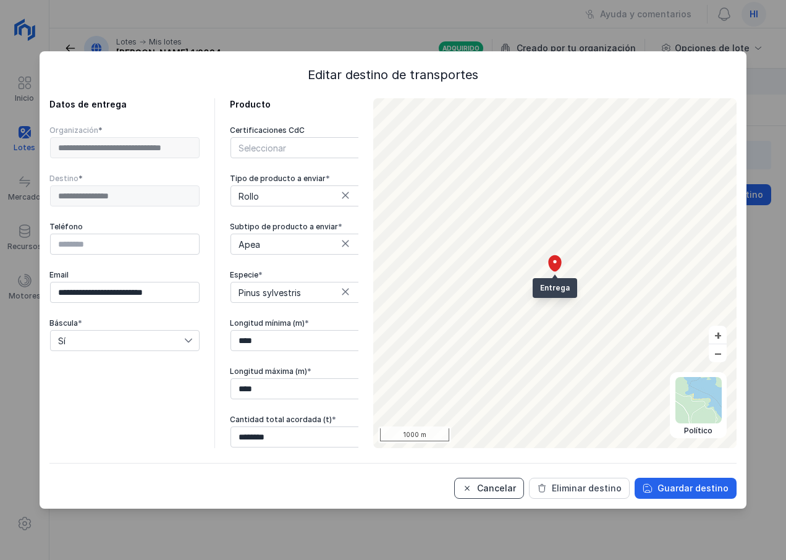
click at [508, 483] on div "Cancelar" at bounding box center [496, 488] width 39 height 12
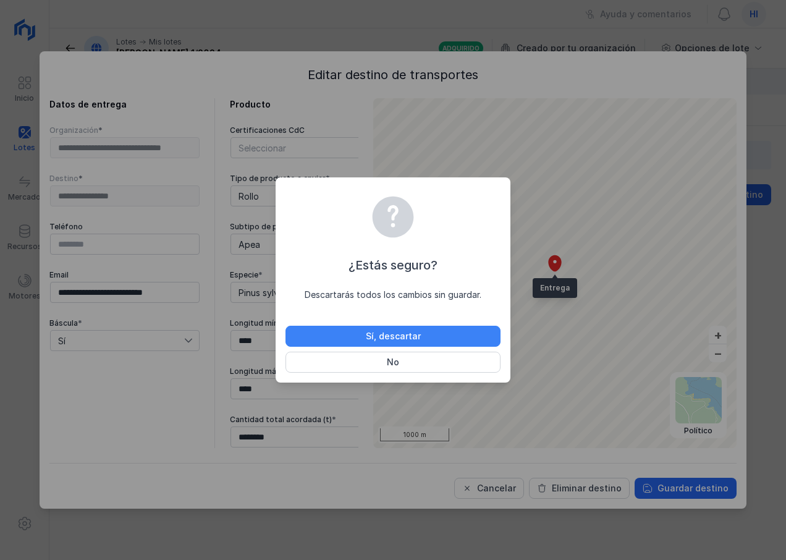
click at [412, 334] on div "Sí, descartar" at bounding box center [393, 336] width 55 height 12
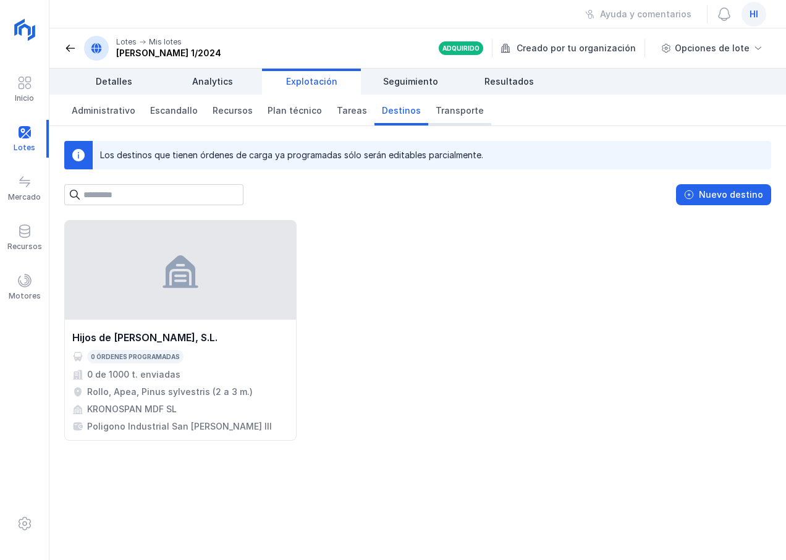
click at [446, 113] on span "Transporte" at bounding box center [460, 110] width 48 height 12
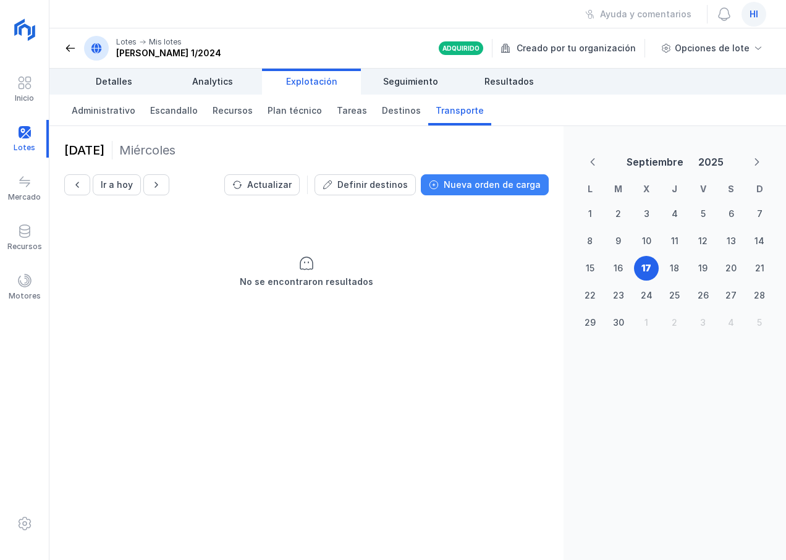
click at [498, 187] on div "Nueva orden de carga" at bounding box center [492, 185] width 97 height 12
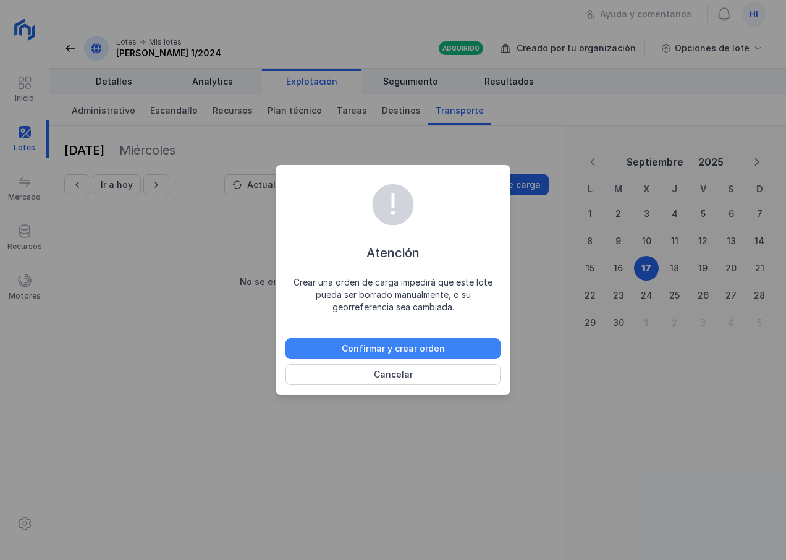
click at [366, 349] on div "Confirmar y crear orden" at bounding box center [393, 348] width 103 height 12
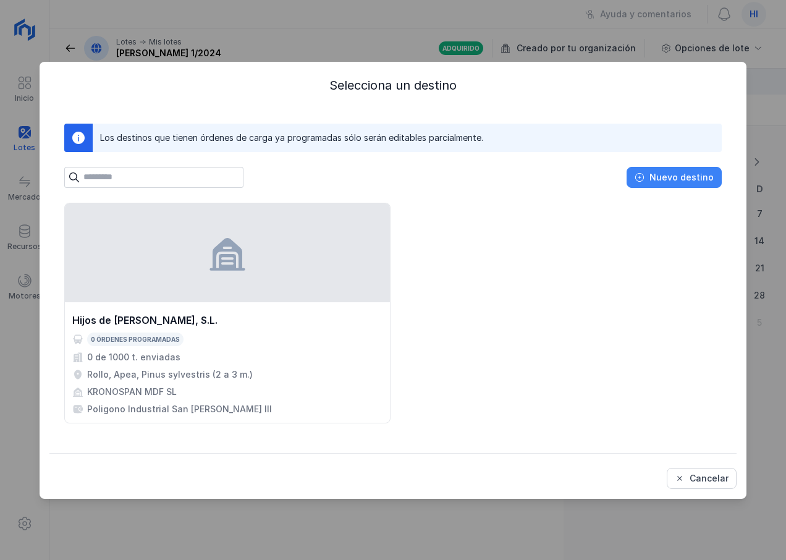
click at [692, 177] on div "Nuevo destino" at bounding box center [682, 177] width 64 height 12
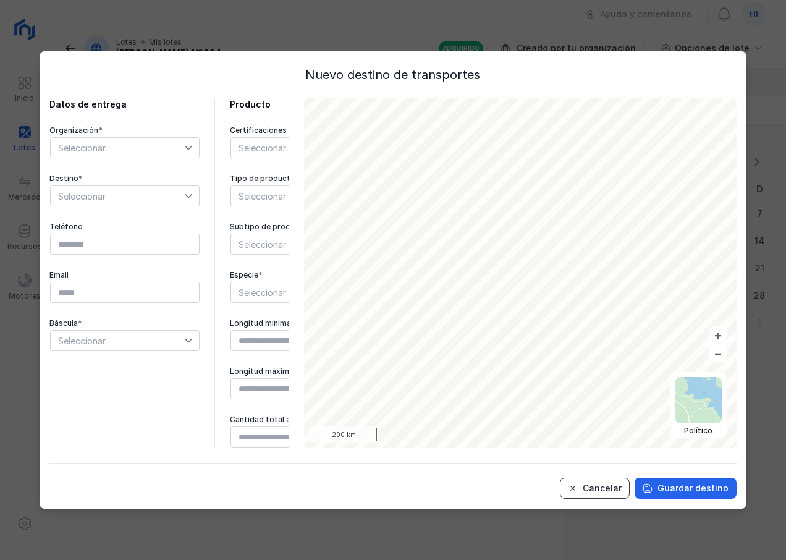
click at [598, 487] on div "Cancelar" at bounding box center [602, 488] width 39 height 12
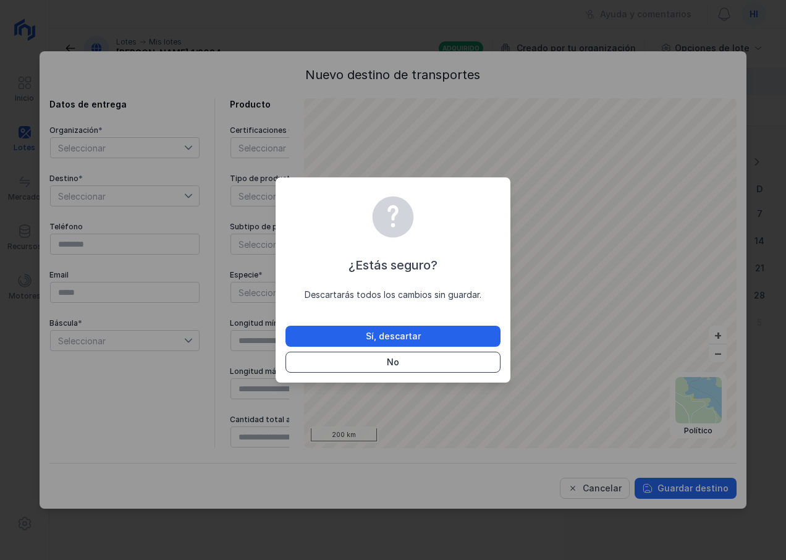
click at [403, 363] on button "No" at bounding box center [393, 362] width 215 height 21
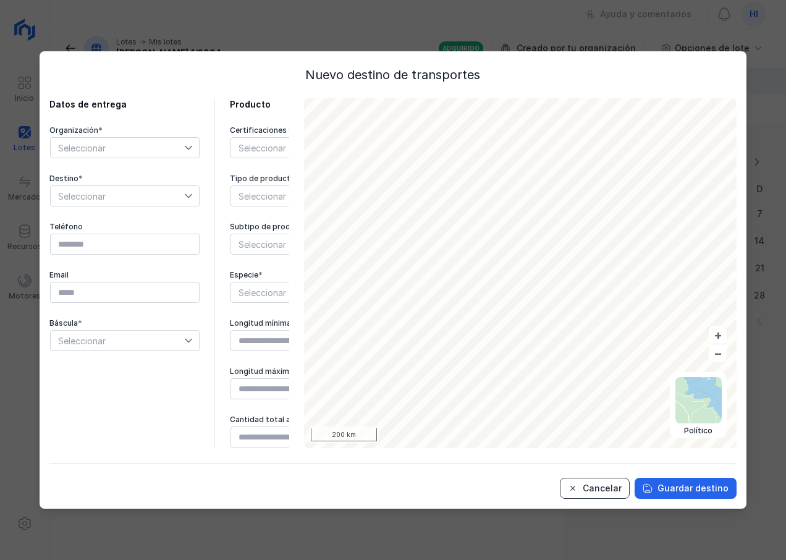
click at [610, 482] on div "Cancelar" at bounding box center [602, 488] width 39 height 12
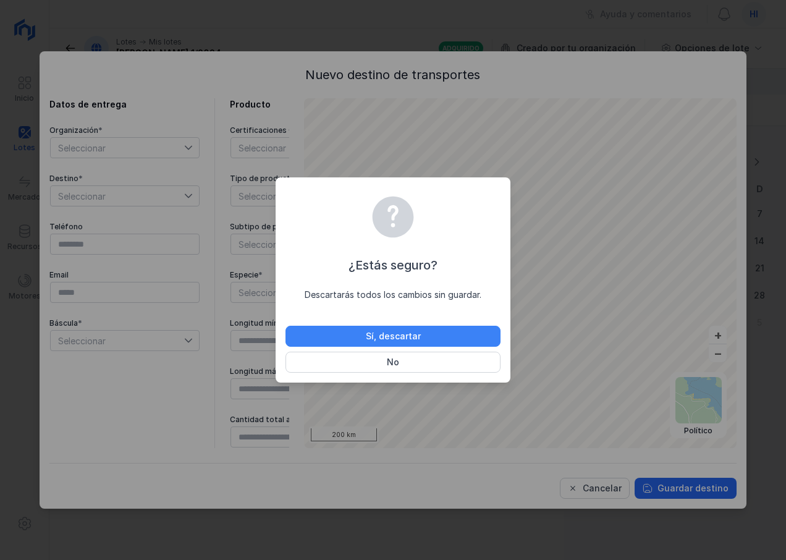
click at [378, 338] on div "Sí, descartar" at bounding box center [393, 336] width 55 height 12
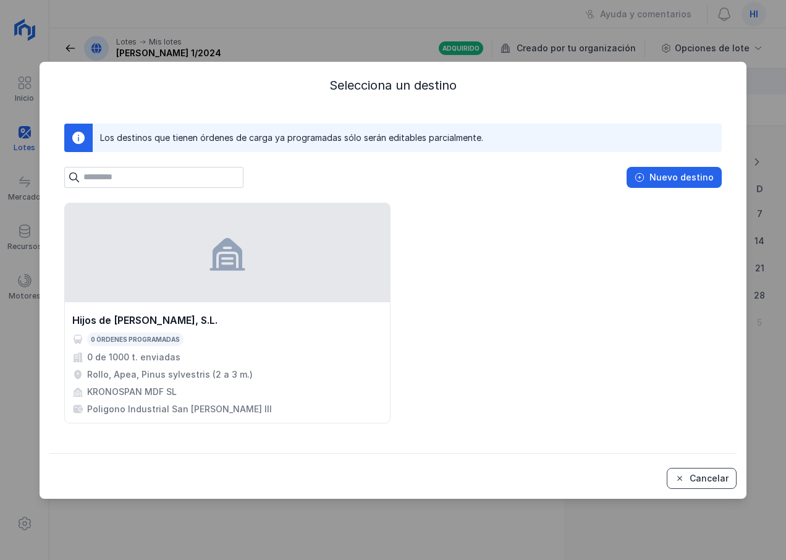
click at [705, 481] on div "Cancelar" at bounding box center [709, 478] width 39 height 12
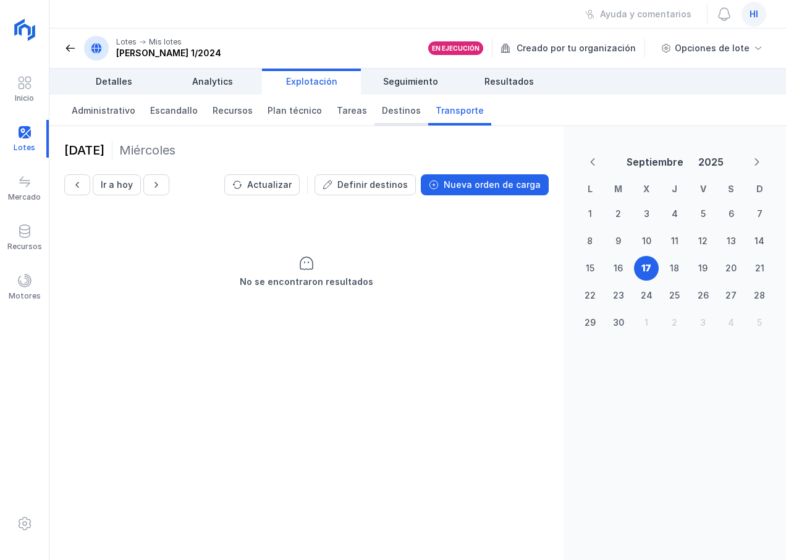
click at [386, 109] on span "Destinos" at bounding box center [401, 110] width 39 height 12
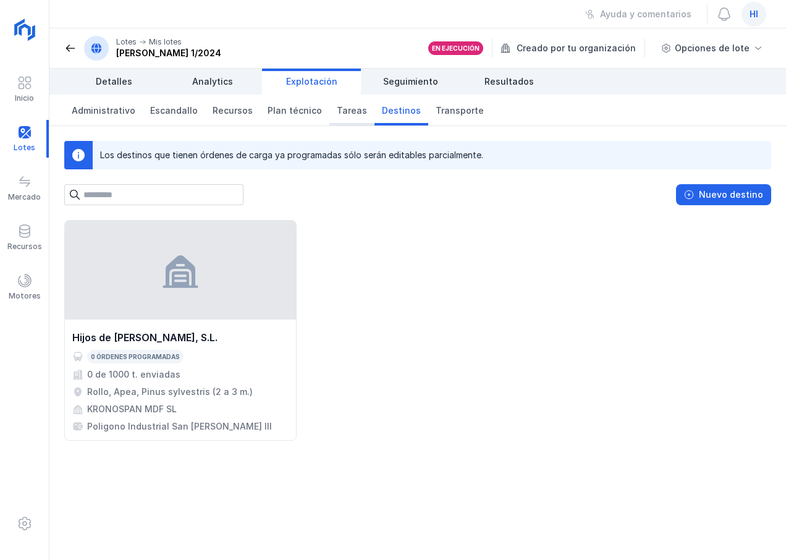
click at [338, 113] on span "Tareas" at bounding box center [352, 110] width 30 height 12
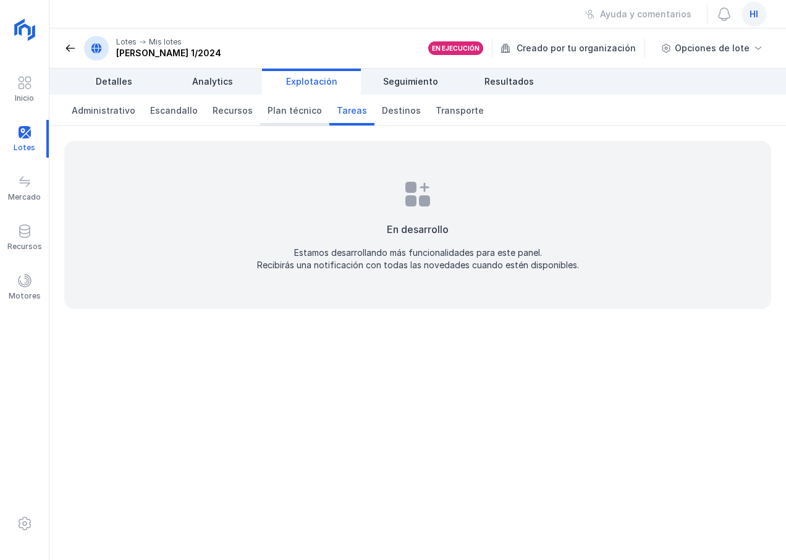
click at [297, 112] on span "Plan técnico" at bounding box center [295, 110] width 54 height 12
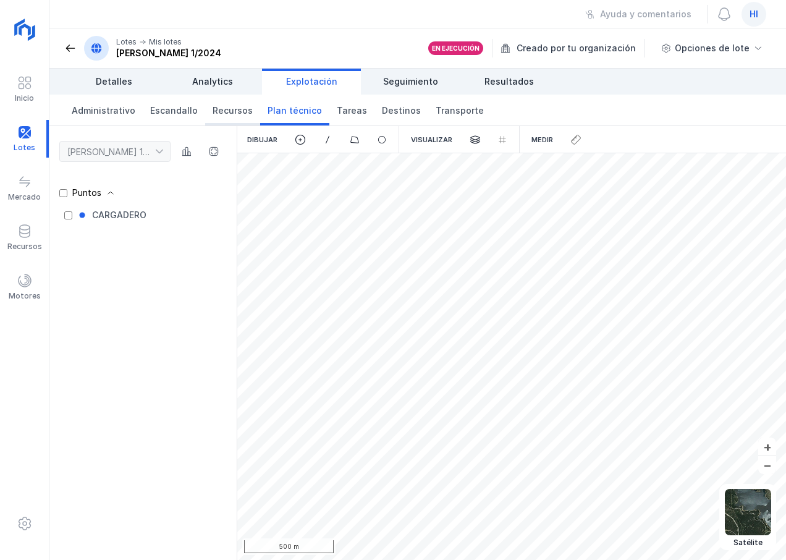
click at [228, 109] on span "Recursos" at bounding box center [233, 110] width 40 height 12
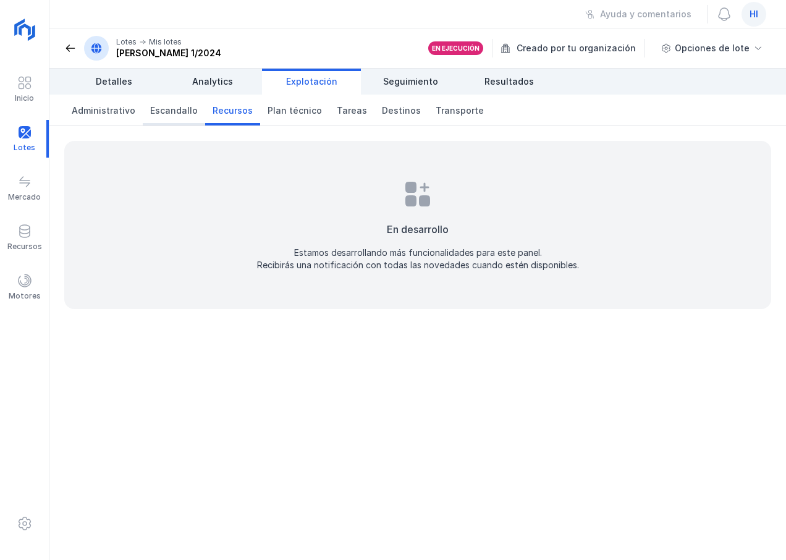
click at [174, 114] on span "Escandallo" at bounding box center [174, 110] width 48 height 12
click at [113, 109] on span "Administrativo" at bounding box center [104, 110] width 64 height 12
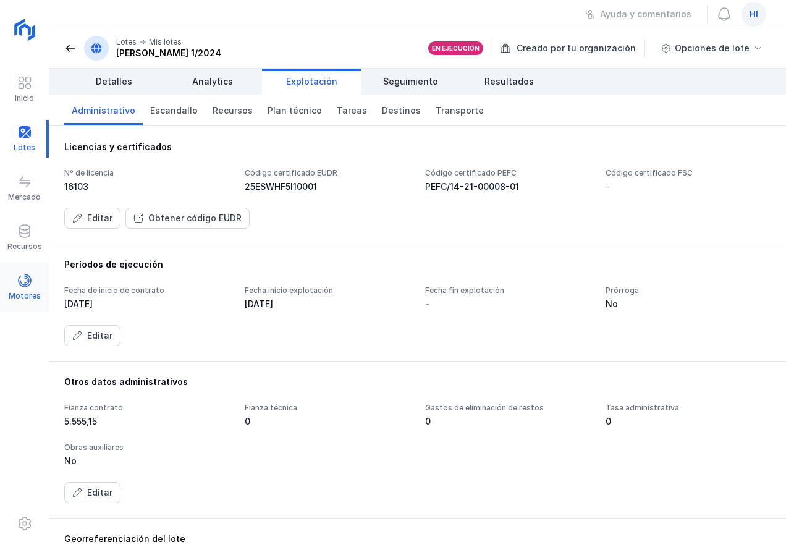
click at [29, 280] on span at bounding box center [24, 280] width 15 height 15
click at [509, 85] on span "Resultados" at bounding box center [509, 81] width 49 height 12
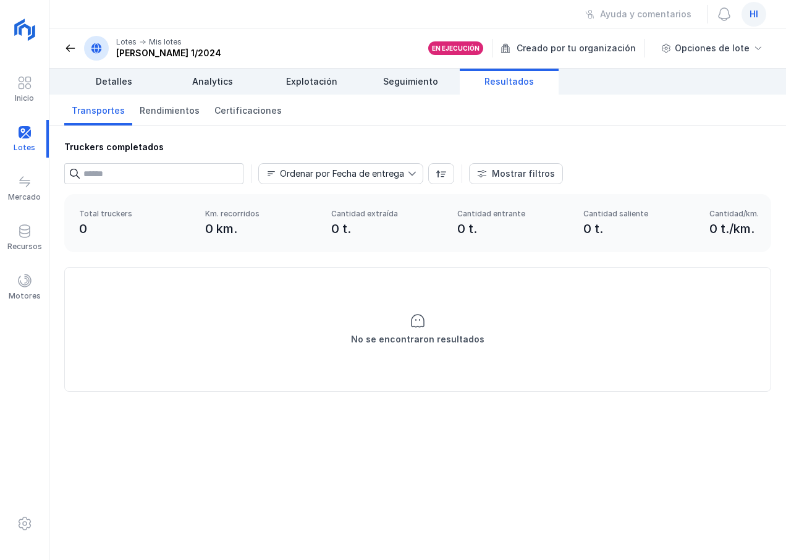
click at [470, 46] on div "En ejecución" at bounding box center [456, 48] width 48 height 9
click at [422, 82] on span "Seguimiento" at bounding box center [410, 81] width 55 height 12
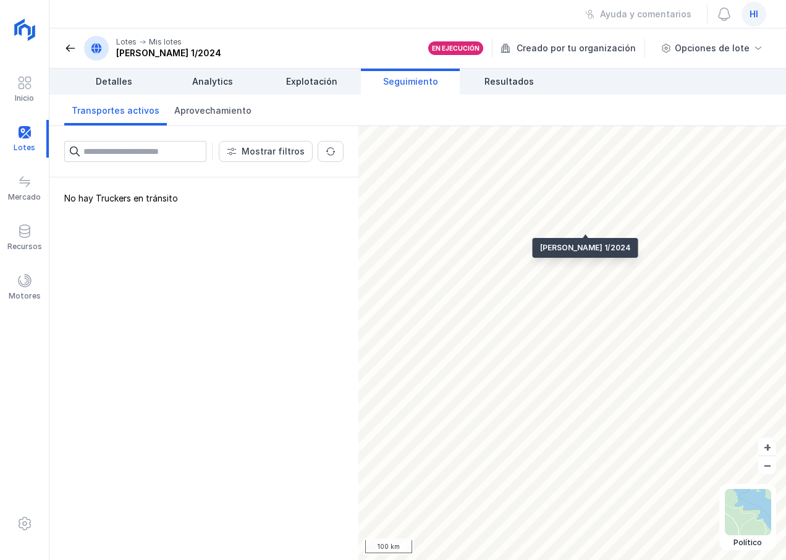
click at [158, 198] on div "No hay Truckers en tránsito" at bounding box center [203, 368] width 309 height 383
click at [213, 119] on link "Aprovechamiento" at bounding box center [213, 110] width 92 height 31
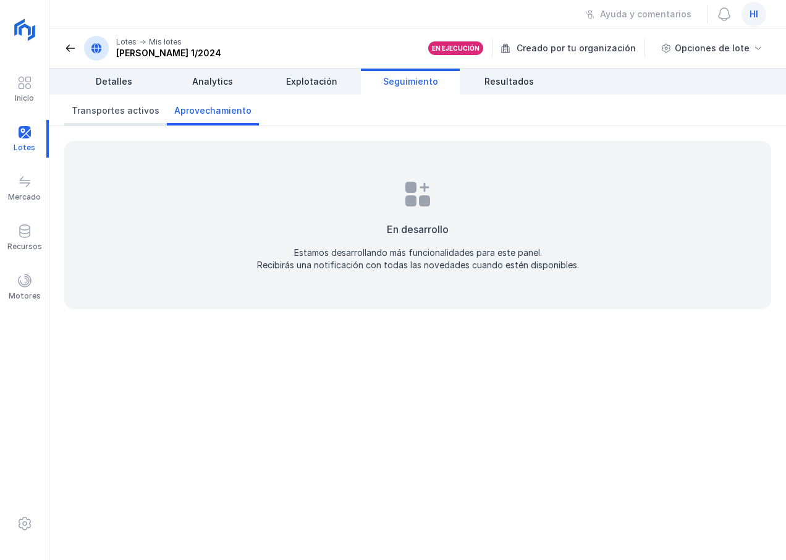
click at [127, 113] on span "Transportes activos" at bounding box center [116, 110] width 88 height 12
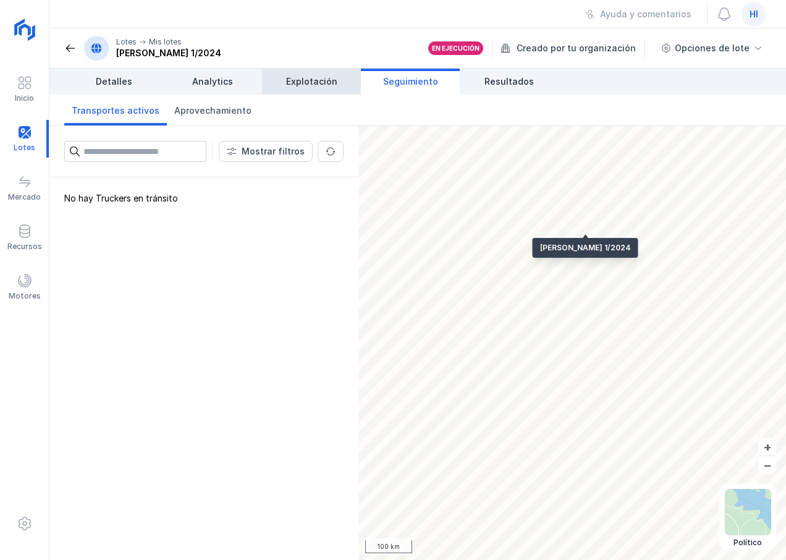
click at [292, 84] on span "Explotación" at bounding box center [311, 81] width 51 height 12
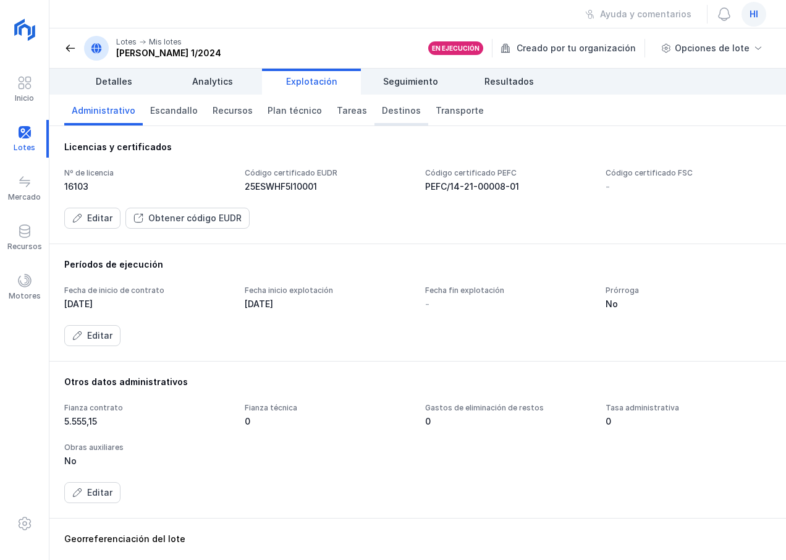
click at [382, 111] on span "Destinos" at bounding box center [401, 110] width 39 height 12
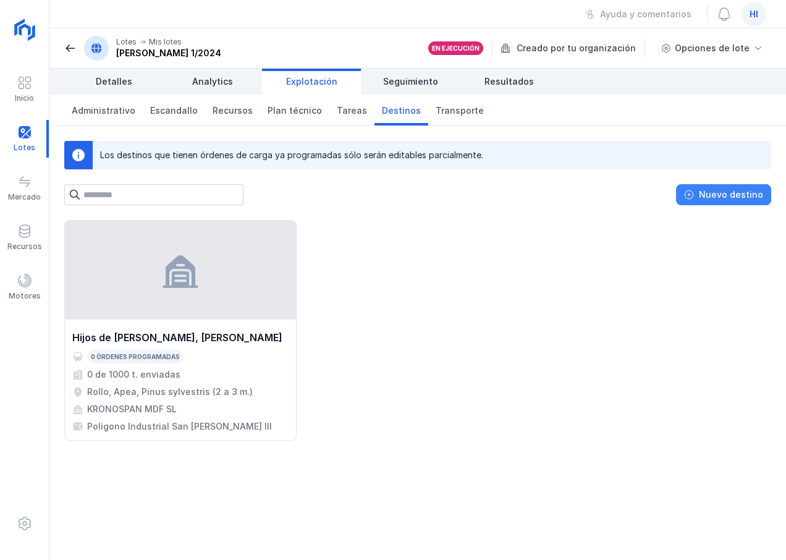
click at [706, 193] on div "Nuevo destino" at bounding box center [731, 195] width 64 height 12
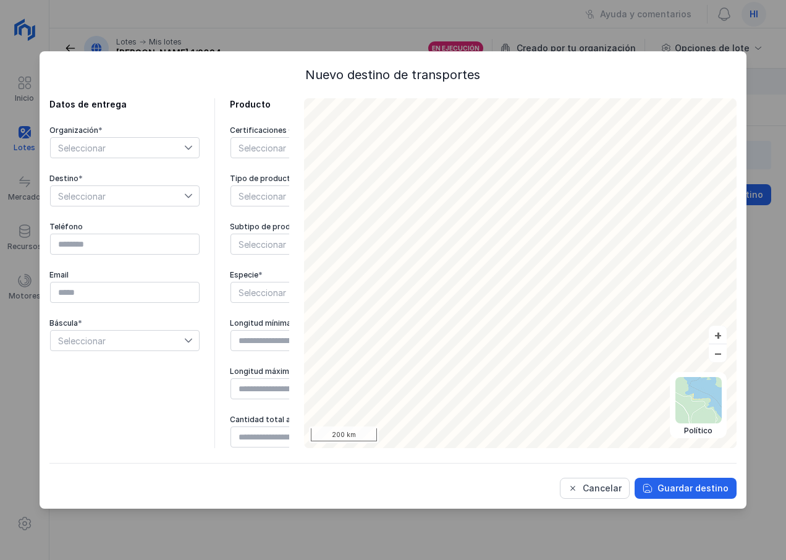
click at [189, 147] on icon at bounding box center [188, 147] width 9 height 9
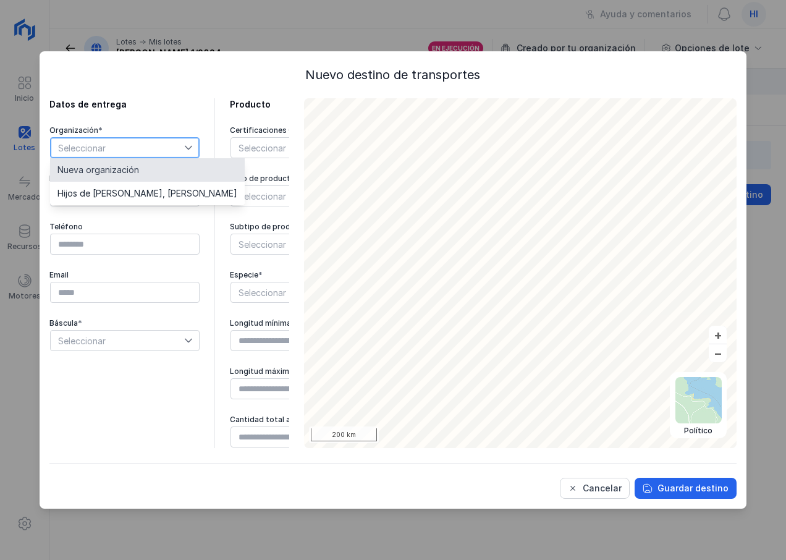
click at [147, 169] on li "Nueva organización" at bounding box center [147, 169] width 195 height 23
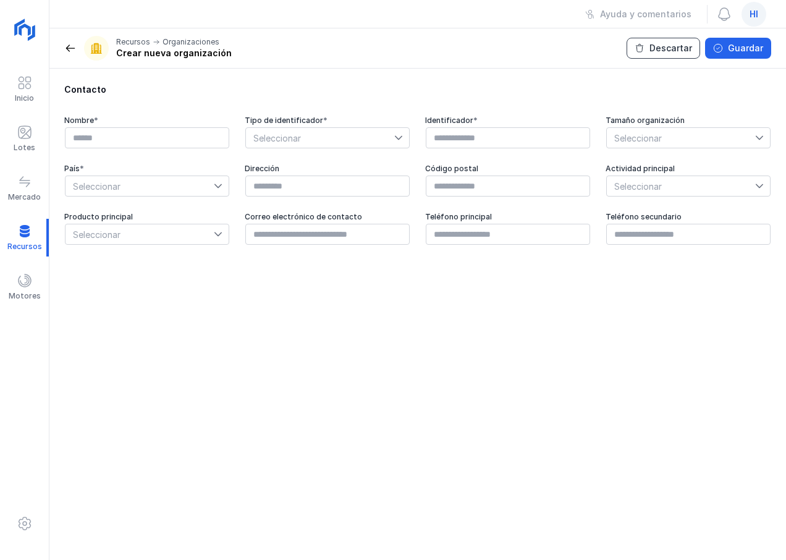
click at [653, 47] on button "Descartar" at bounding box center [664, 48] width 74 height 21
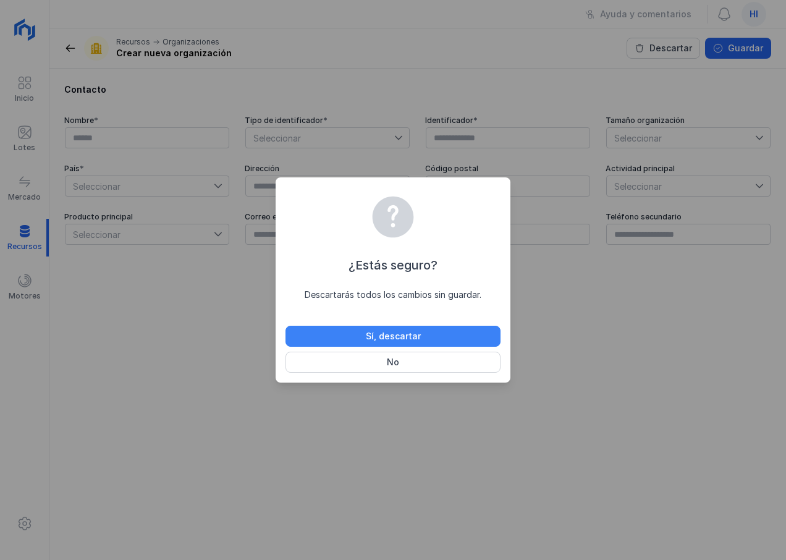
click at [399, 338] on div "Sí, descartar" at bounding box center [393, 336] width 55 height 12
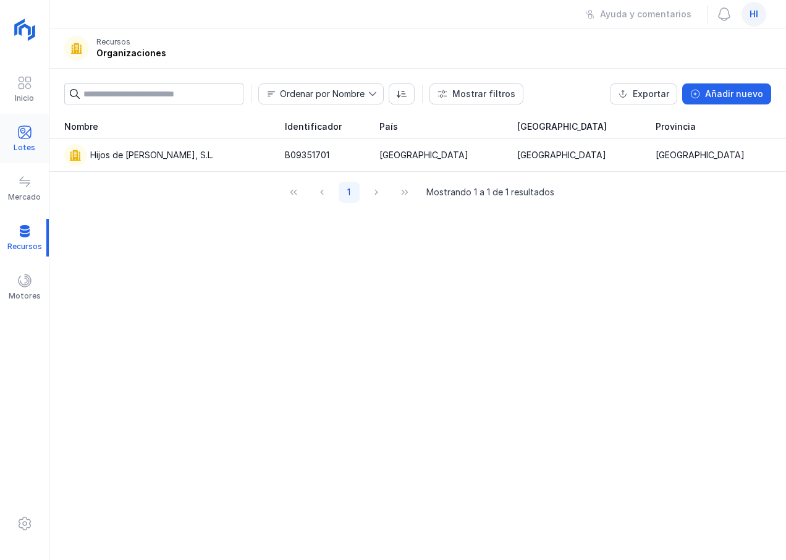
click at [32, 135] on div "Lotes" at bounding box center [24, 139] width 49 height 38
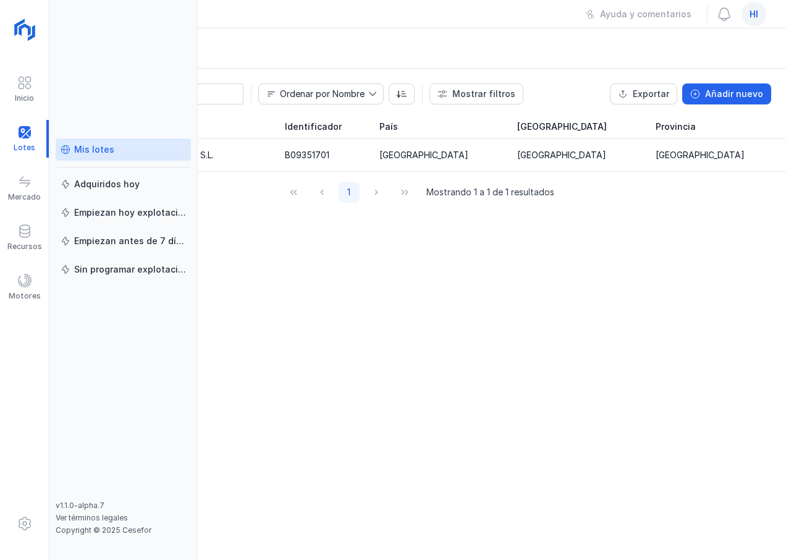
click at [98, 153] on div "Mis lotes" at bounding box center [94, 149] width 40 height 12
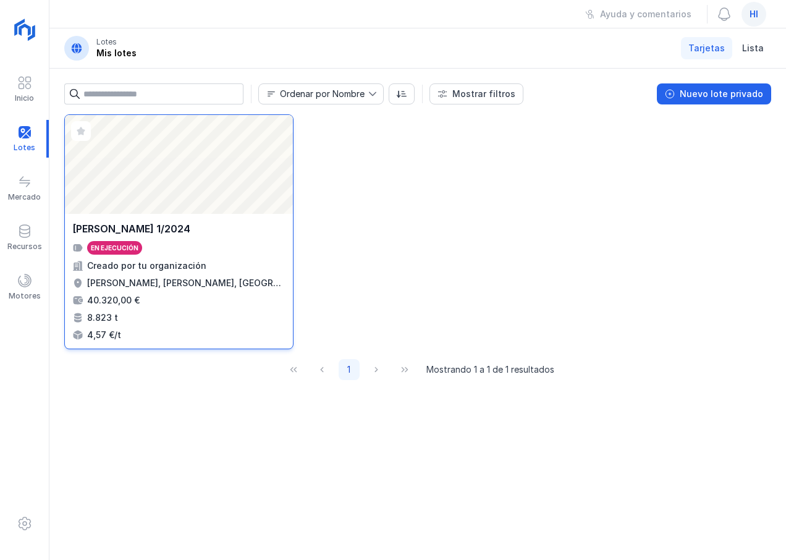
click at [181, 263] on div "Creado por tu organización" at bounding box center [146, 266] width 119 height 12
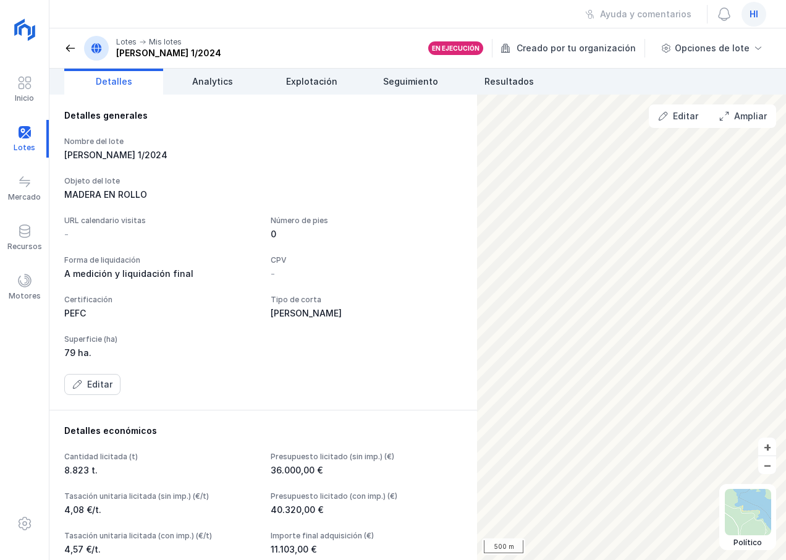
click at [544, 45] on div "Creado por tu organización" at bounding box center [574, 48] width 147 height 19
click at [213, 85] on span "Analytics" at bounding box center [212, 81] width 41 height 12
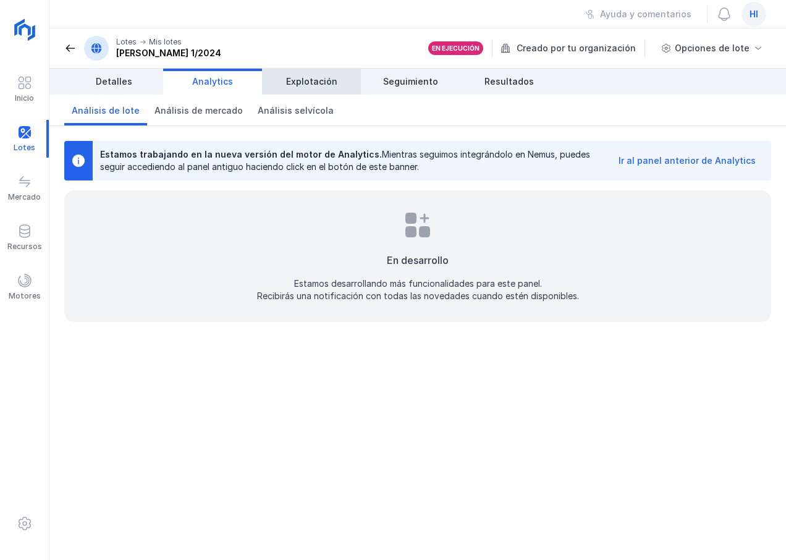
click at [308, 87] on span "Explotación" at bounding box center [311, 81] width 51 height 12
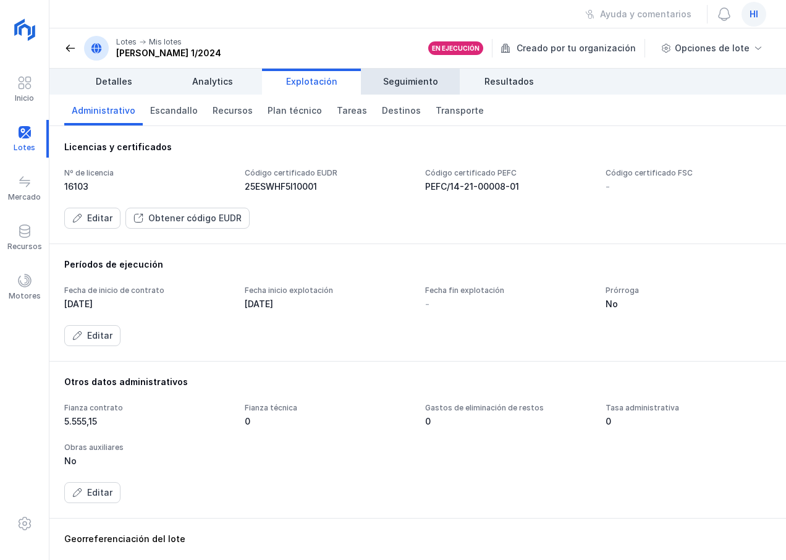
click at [407, 84] on span "Seguimiento" at bounding box center [410, 81] width 55 height 12
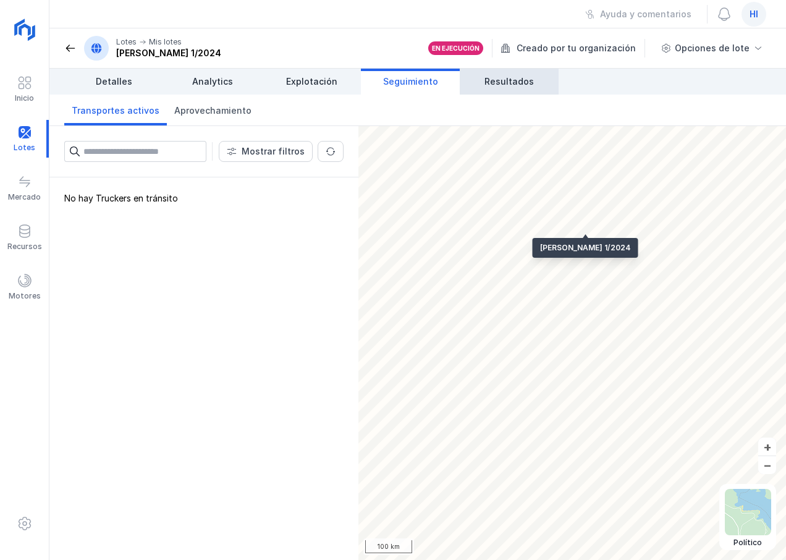
click at [503, 83] on span "Resultados" at bounding box center [509, 81] width 49 height 12
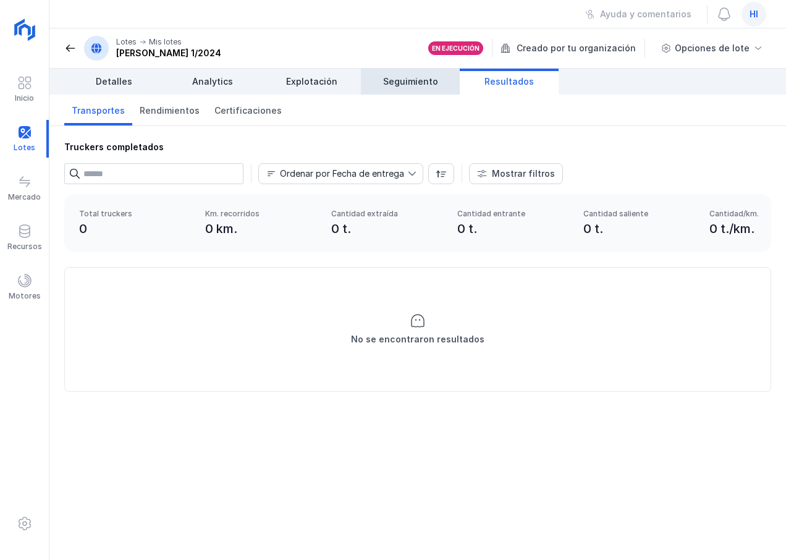
click at [418, 86] on span "Seguimiento" at bounding box center [410, 81] width 55 height 12
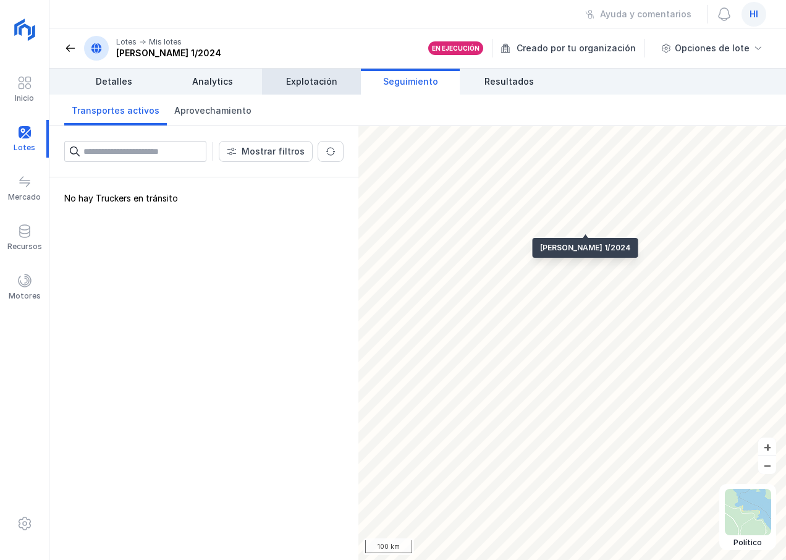
click at [314, 83] on span "Explotación" at bounding box center [311, 81] width 51 height 12
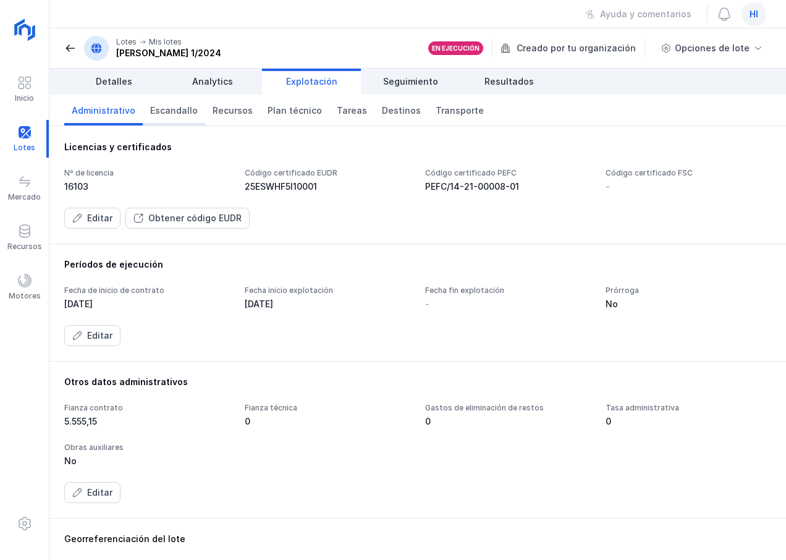
click at [164, 114] on span "Escandallo" at bounding box center [174, 110] width 48 height 12
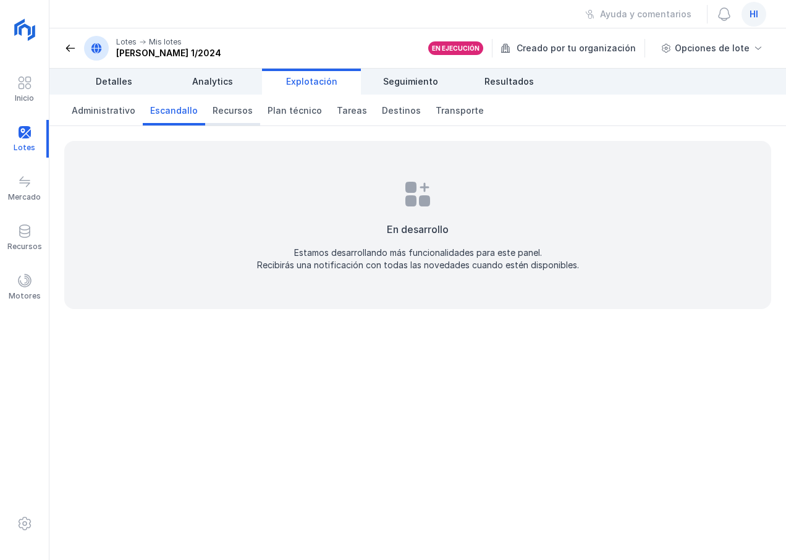
click at [239, 114] on span "Recursos" at bounding box center [233, 110] width 40 height 12
click at [292, 112] on span "Plan técnico" at bounding box center [295, 110] width 54 height 12
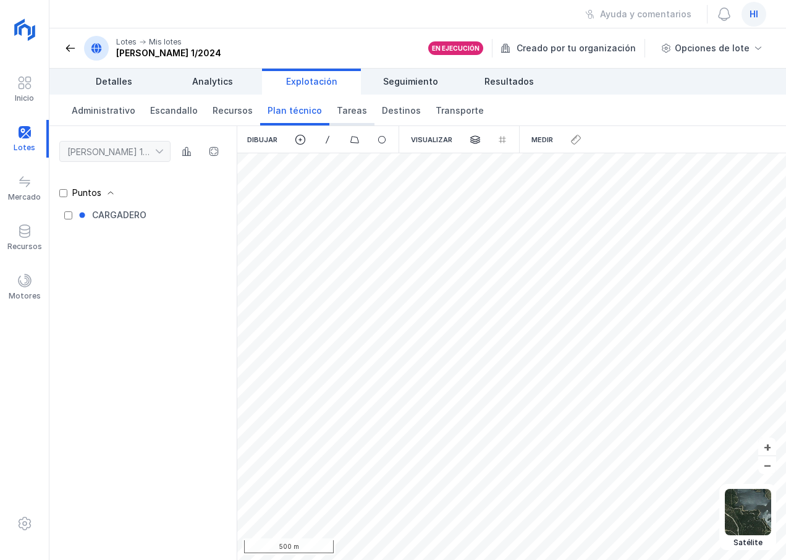
click at [338, 111] on span "Tareas" at bounding box center [352, 110] width 30 height 12
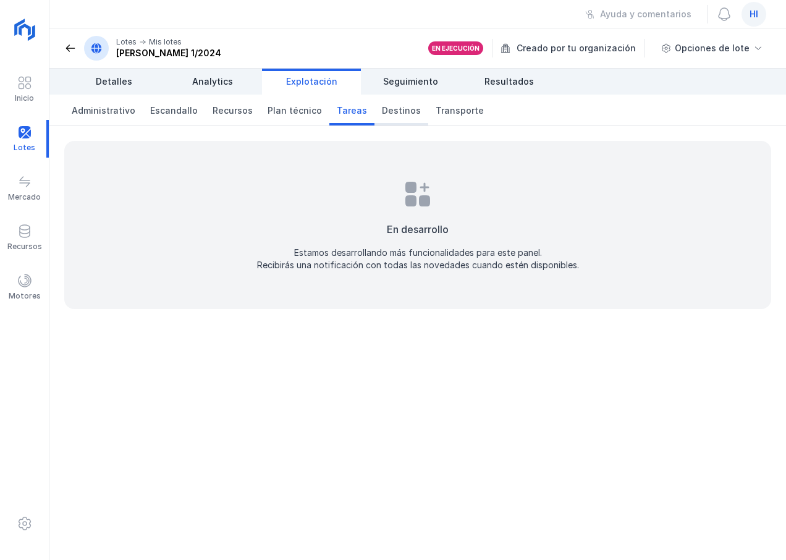
click at [384, 114] on span "Destinos" at bounding box center [401, 110] width 39 height 12
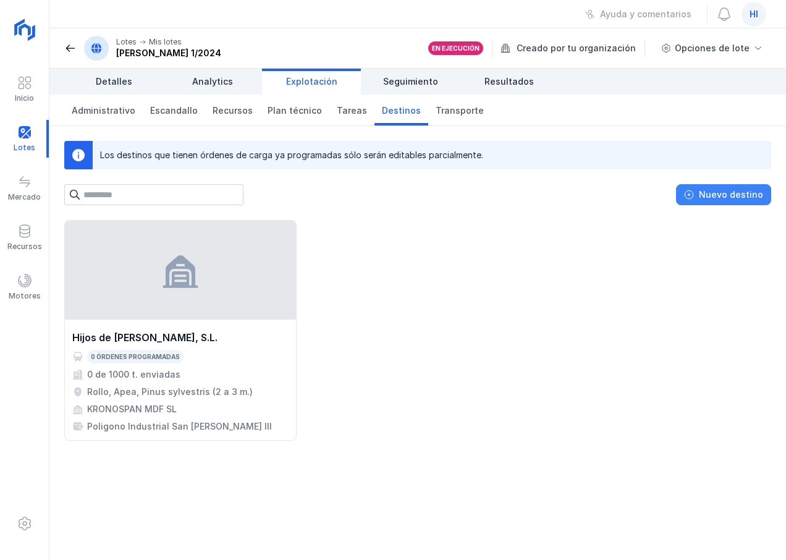
click at [735, 197] on div "Nuevo destino" at bounding box center [731, 195] width 64 height 12
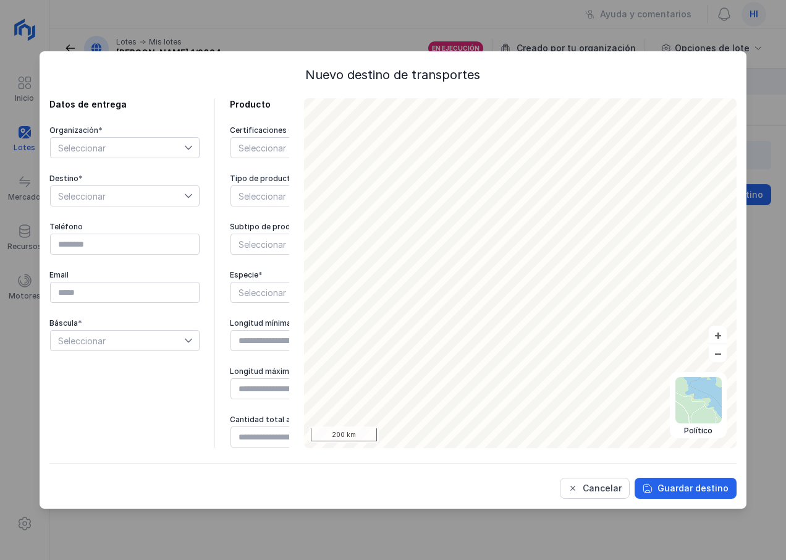
click at [190, 146] on icon at bounding box center [188, 147] width 9 height 9
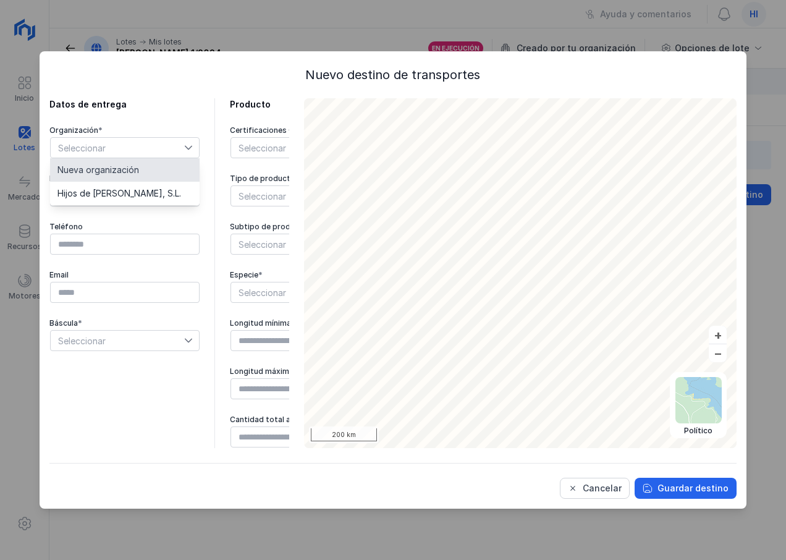
click at [151, 169] on li "Nueva organización" at bounding box center [125, 169] width 150 height 23
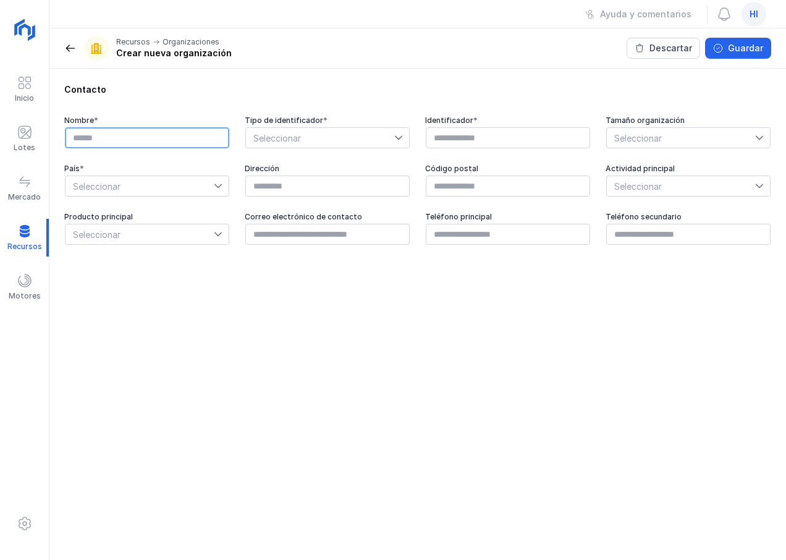
click at [143, 137] on input "text" at bounding box center [147, 137] width 164 height 21
type input "**********"
click at [399, 135] on icon at bounding box center [398, 138] width 9 height 9
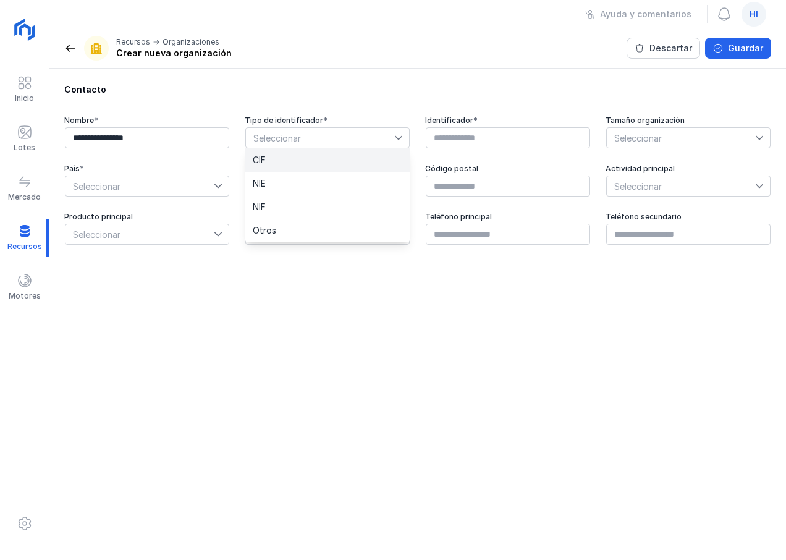
click at [352, 160] on li "CIF" at bounding box center [327, 159] width 164 height 23
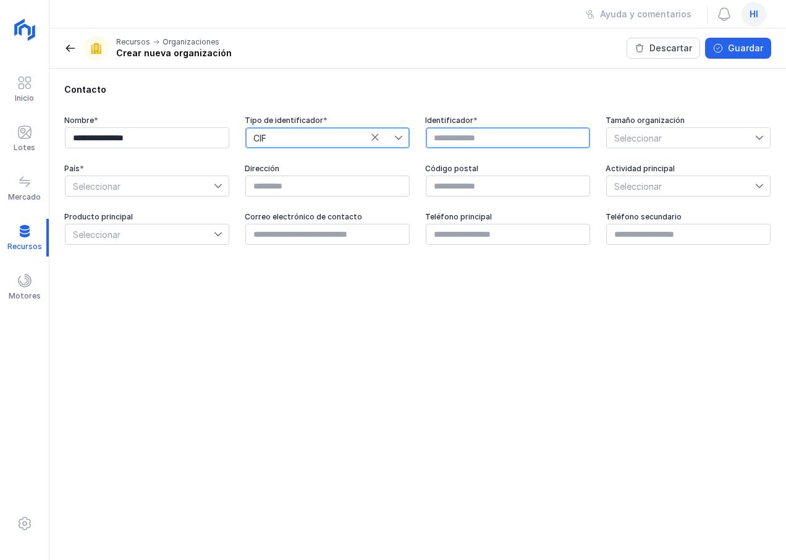
click at [439, 139] on input "text" at bounding box center [508, 137] width 164 height 21
type input "*********"
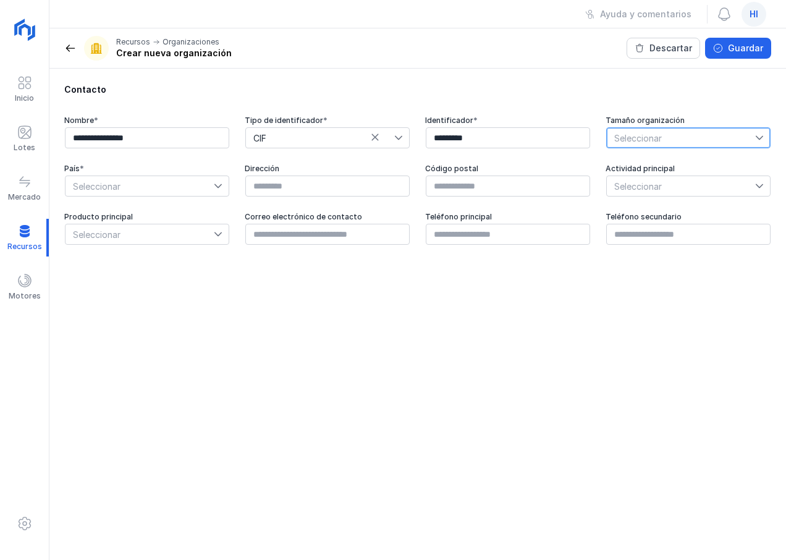
click at [759, 135] on icon at bounding box center [759, 138] width 9 height 9
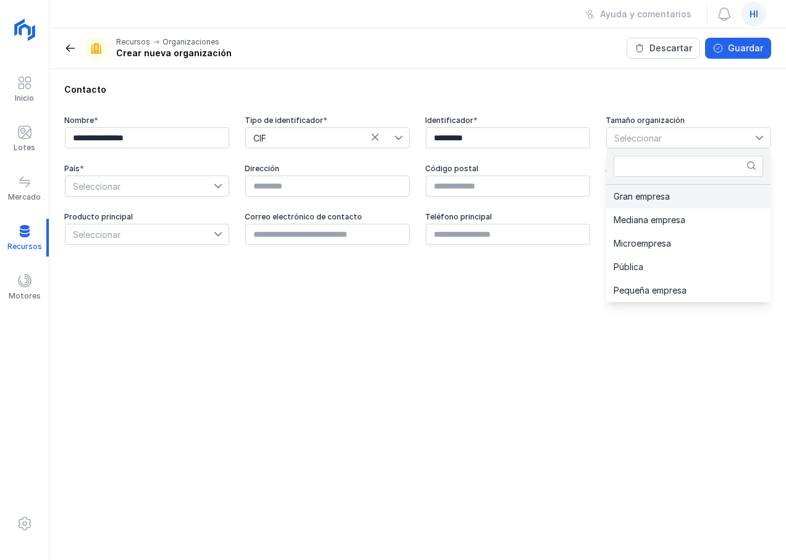
click at [691, 200] on li "Gran empresa" at bounding box center [688, 196] width 164 height 23
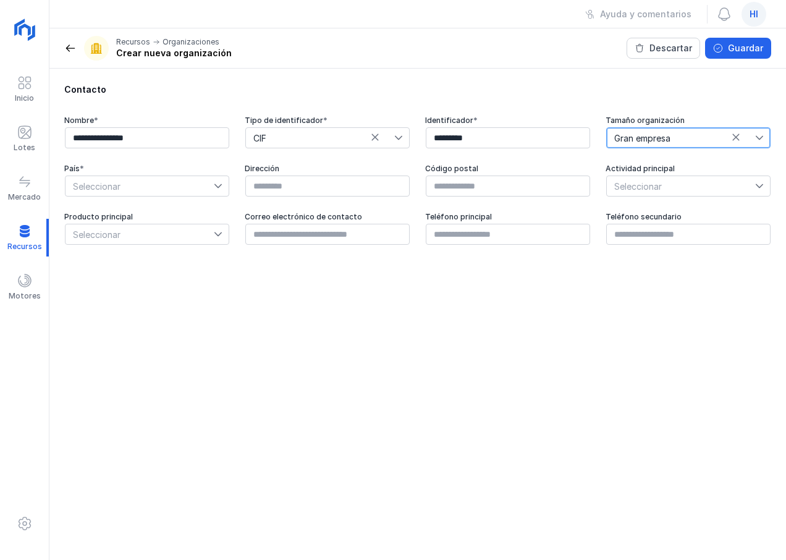
click at [216, 190] on div at bounding box center [221, 186] width 15 height 20
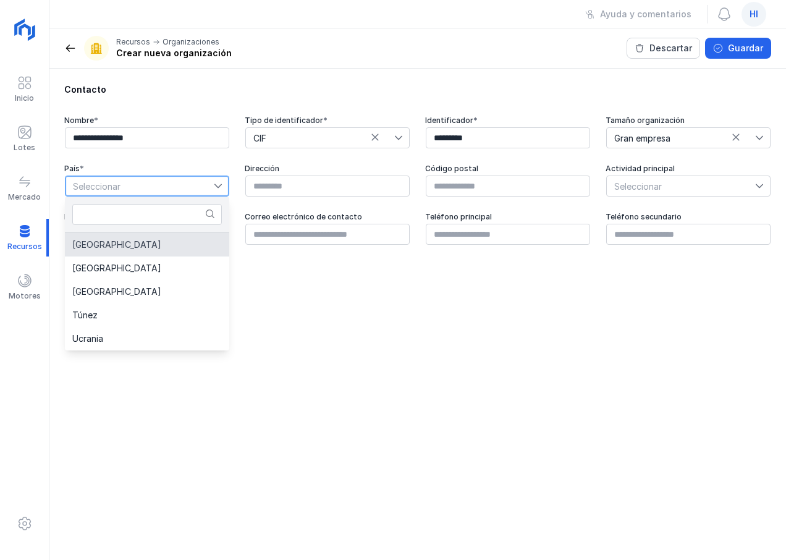
click at [172, 246] on li "[GEOGRAPHIC_DATA]" at bounding box center [147, 244] width 164 height 23
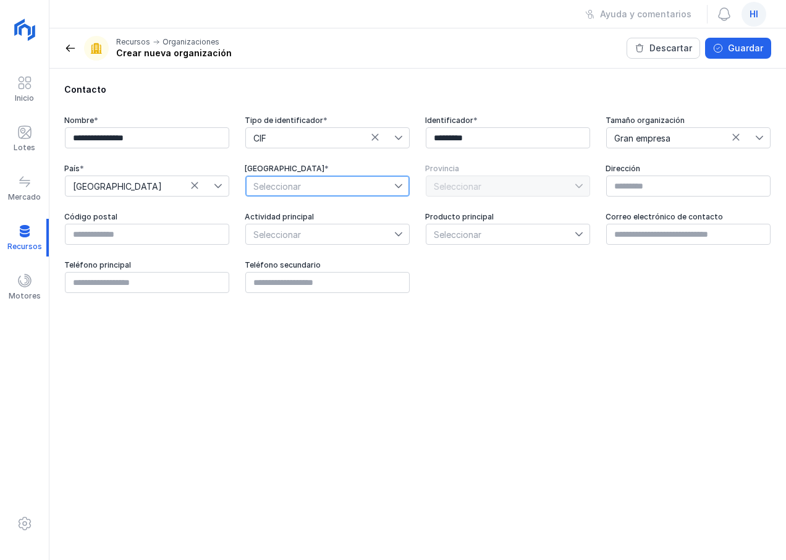
click at [310, 185] on span "Seleccionar" at bounding box center [320, 186] width 148 height 20
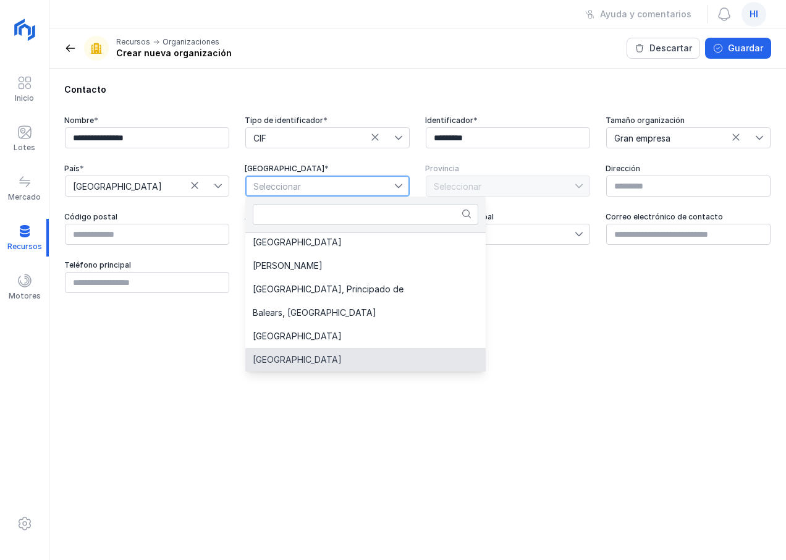
scroll to position [124, 0]
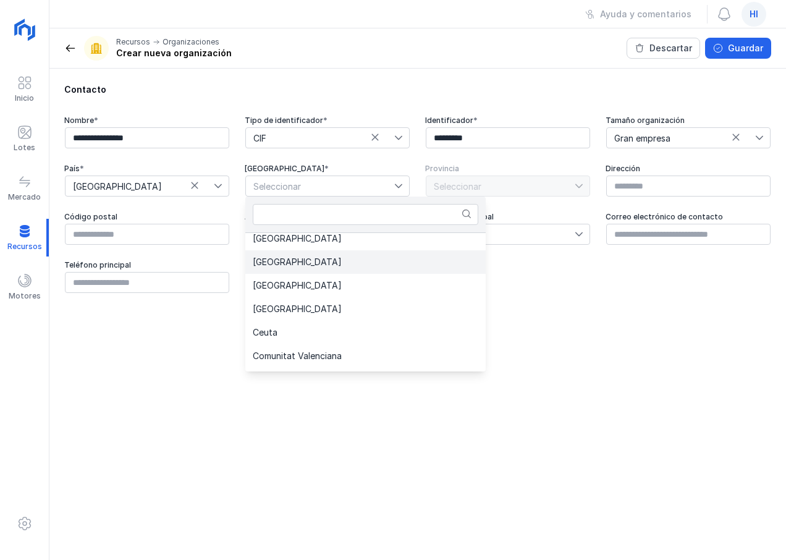
click at [326, 265] on li "[GEOGRAPHIC_DATA]" at bounding box center [365, 261] width 240 height 23
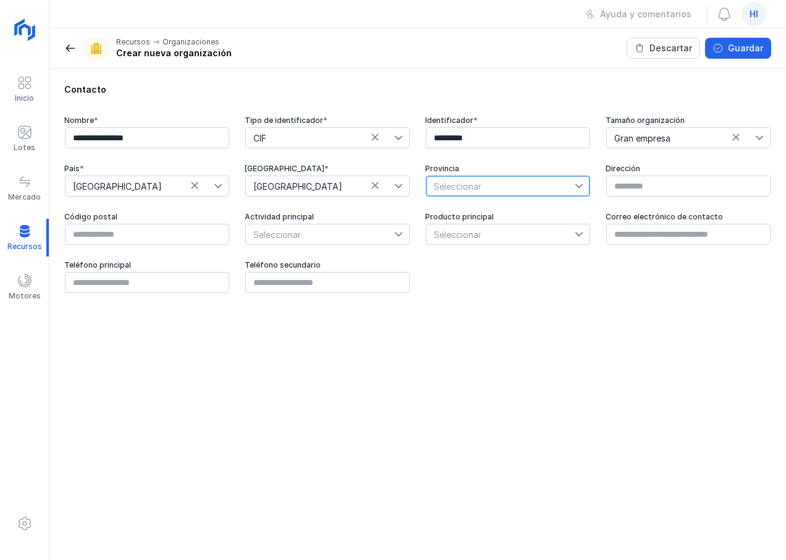
click at [498, 187] on span "Seleccionar" at bounding box center [501, 186] width 148 height 20
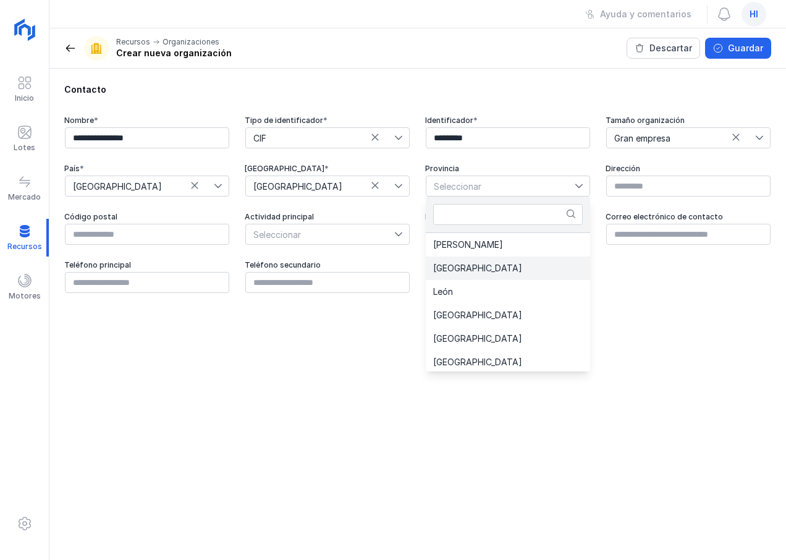
click at [490, 270] on li "[GEOGRAPHIC_DATA]" at bounding box center [508, 268] width 164 height 23
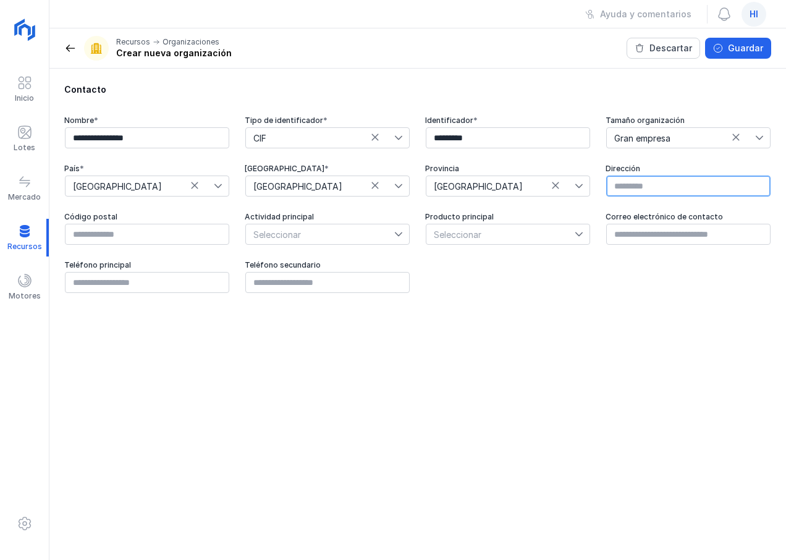
click at [650, 187] on input "text" at bounding box center [688, 186] width 164 height 21
type input "**********"
type input "*****"
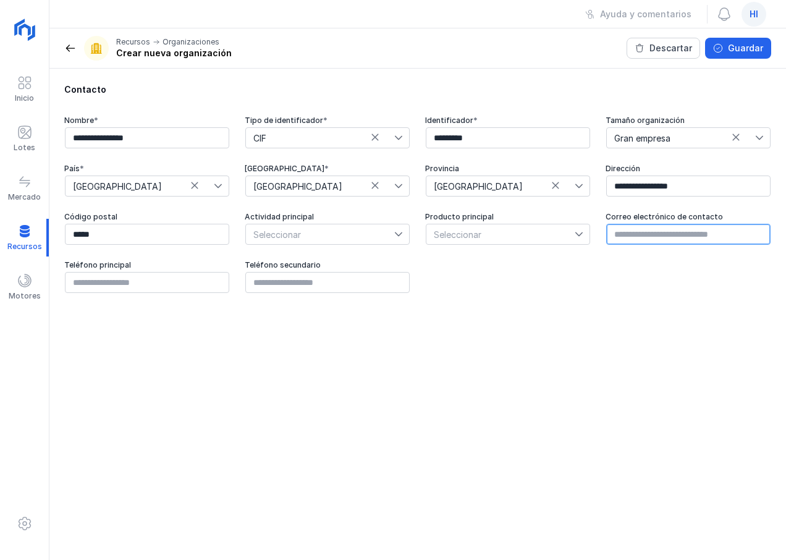
type input "**********"
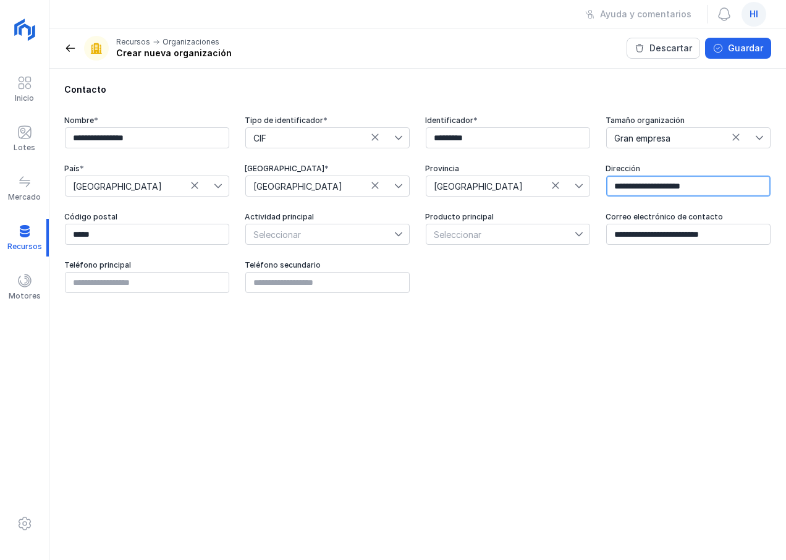
type input "**********"
click at [399, 233] on icon at bounding box center [398, 234] width 9 height 9
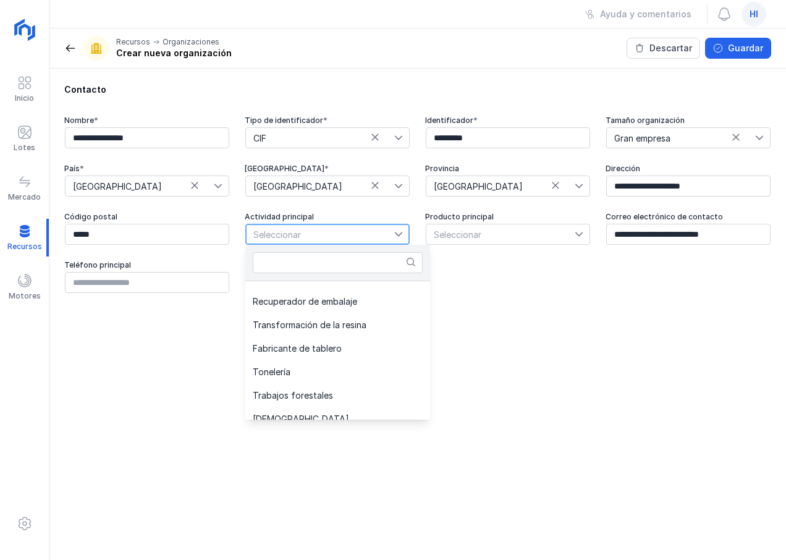
scroll to position [496, 0]
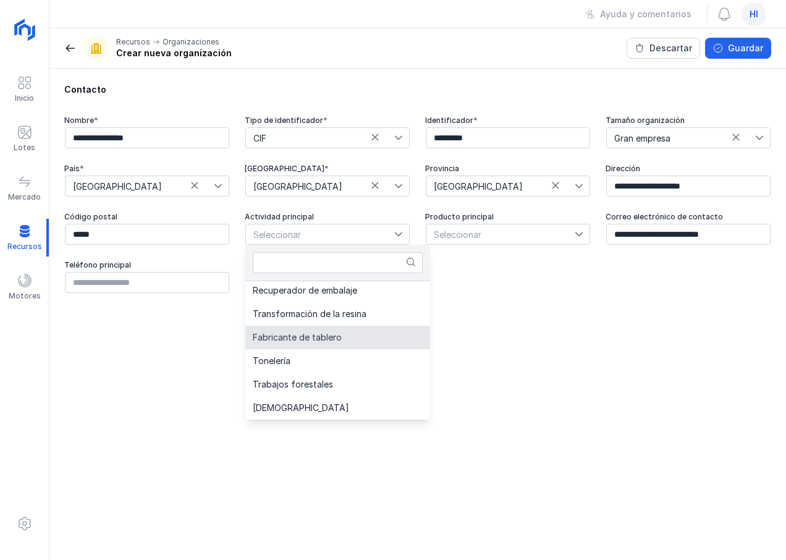
click at [336, 341] on span "Fabricante de tablero" at bounding box center [297, 337] width 89 height 9
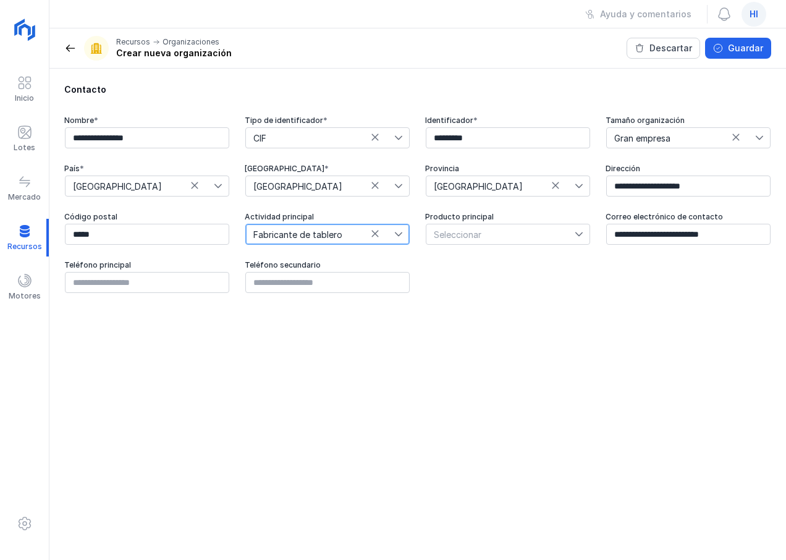
click at [577, 233] on icon at bounding box center [579, 234] width 9 height 9
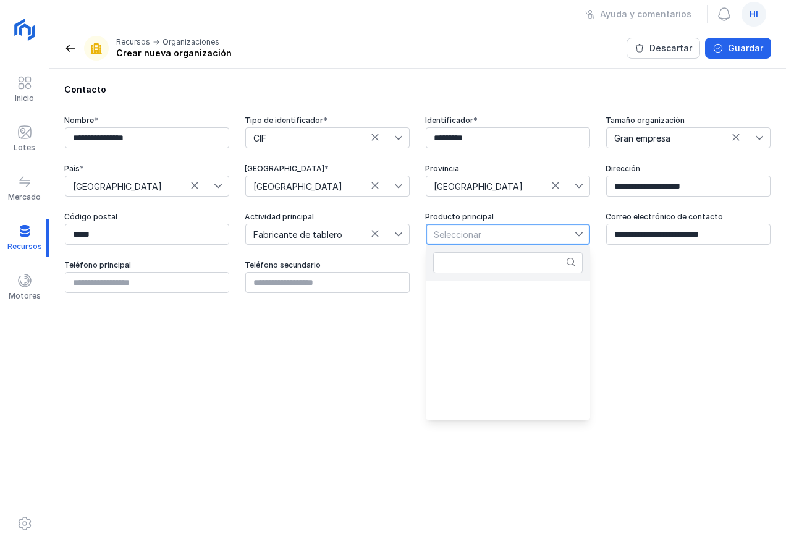
scroll to position [841, 0]
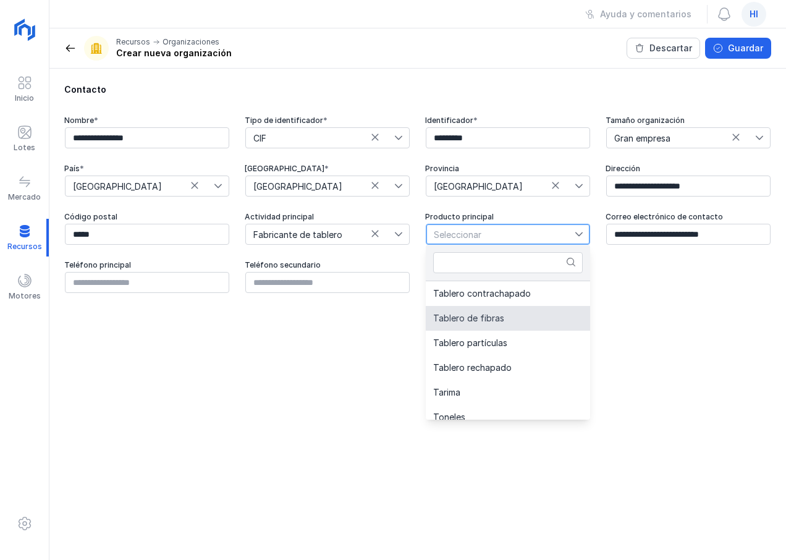
click at [501, 320] on span "Tablero de fibras" at bounding box center [468, 318] width 71 height 9
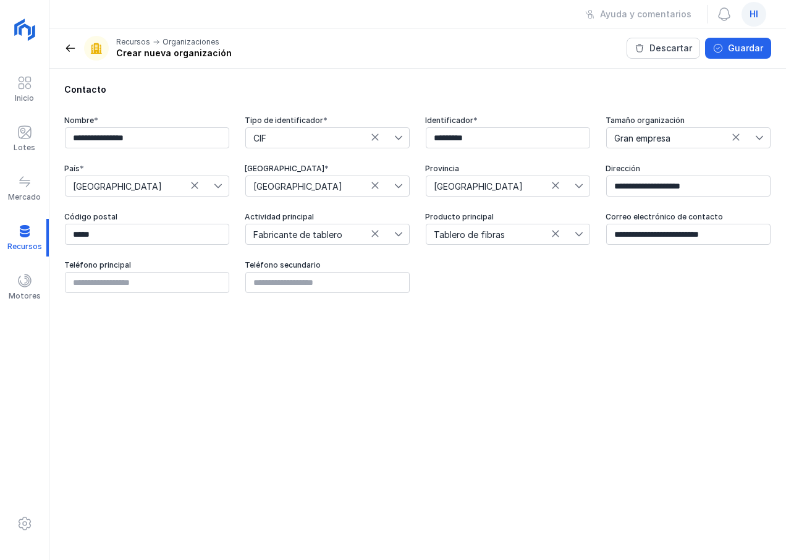
click at [446, 334] on div "**********" at bounding box center [417, 314] width 737 height 491
click at [741, 46] on div "Guardar" at bounding box center [745, 48] width 35 height 12
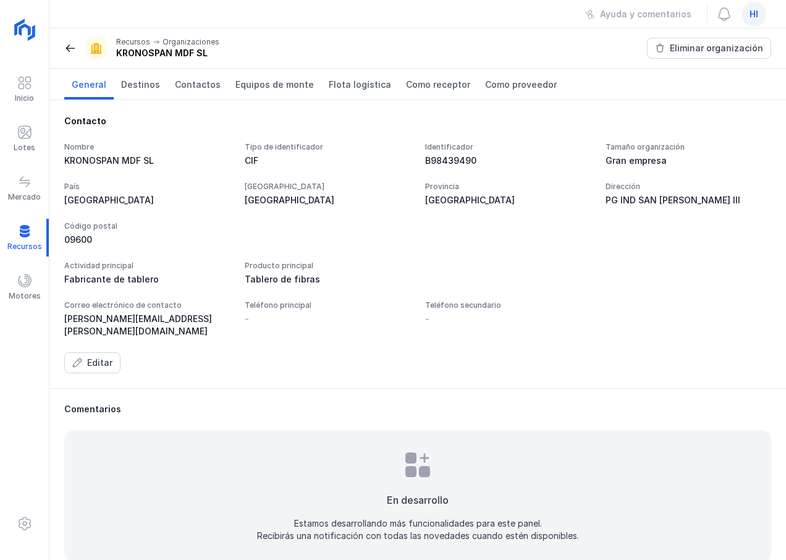
click at [352, 365] on div "Contacto Nombre KRONOSPAN MDF SL Tipo de identificador CIF Identificador B98439…" at bounding box center [417, 244] width 737 height 288
click at [504, 87] on span "Como proveedor" at bounding box center [521, 85] width 72 height 12
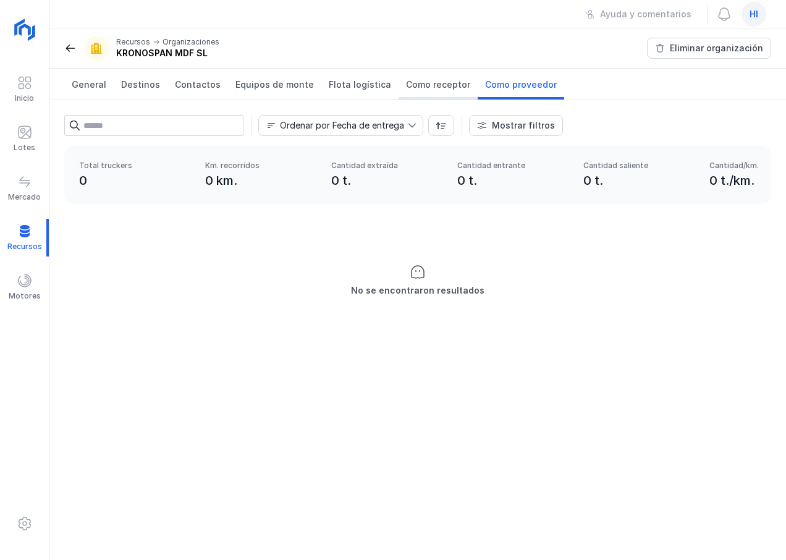
click at [432, 88] on span "Como receptor" at bounding box center [438, 85] width 64 height 12
click at [93, 85] on span "General" at bounding box center [89, 85] width 35 height 12
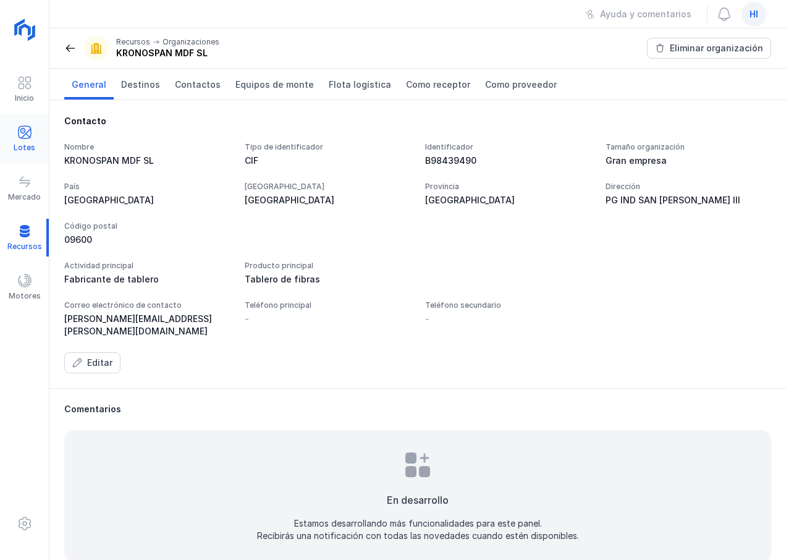
click at [22, 137] on span at bounding box center [24, 132] width 15 height 15
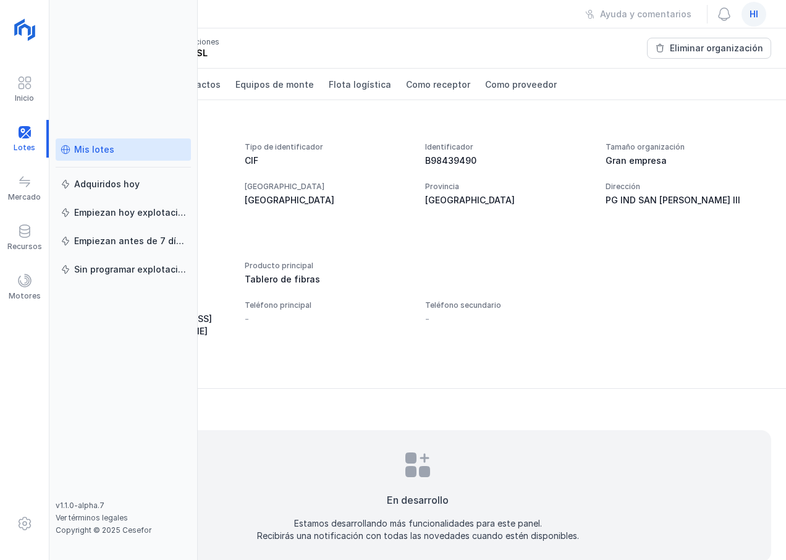
click at [98, 149] on div "Mis lotes" at bounding box center [94, 149] width 40 height 12
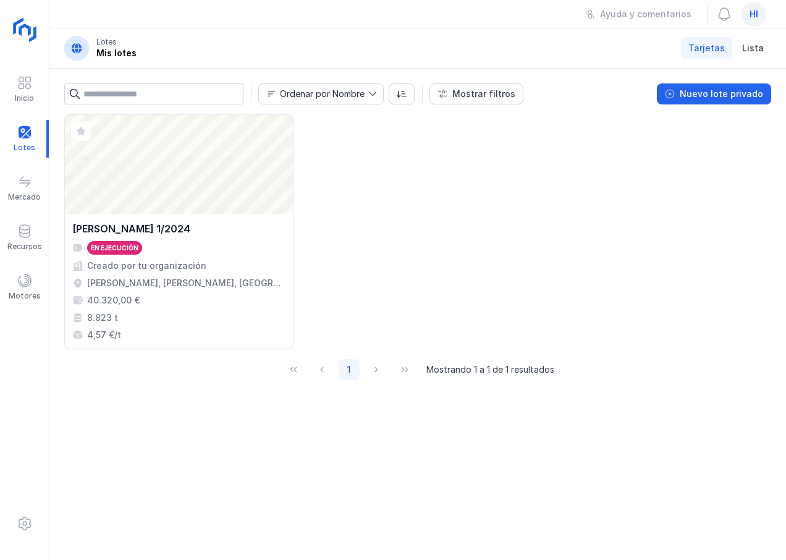
click at [27, 35] on img at bounding box center [26, 30] width 31 height 31
click at [22, 84] on span at bounding box center [24, 82] width 15 height 15
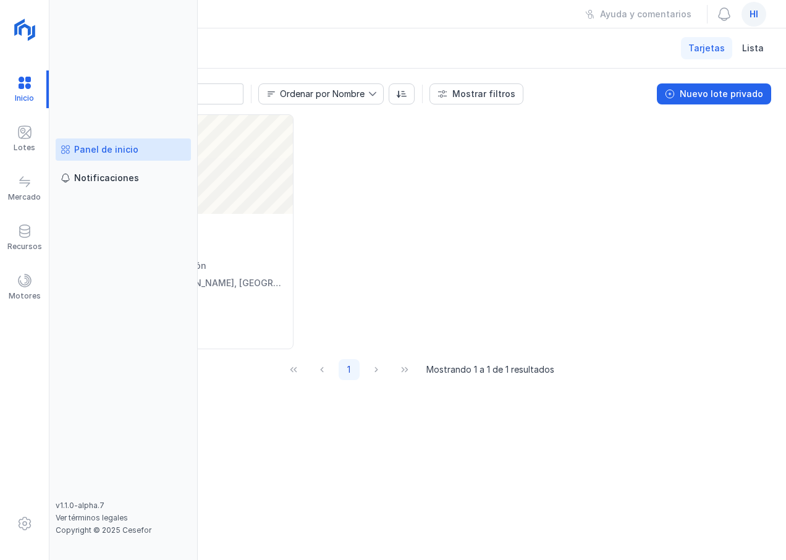
click at [115, 149] on div "Panel de inicio" at bounding box center [106, 149] width 64 height 12
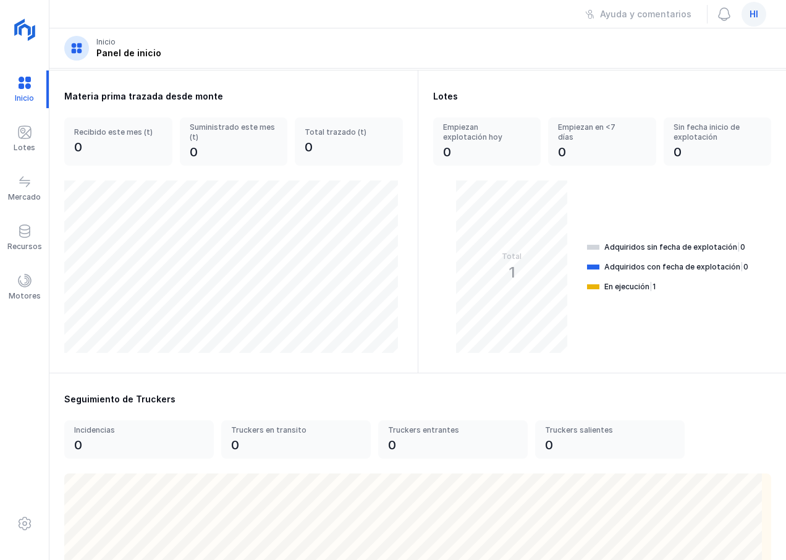
scroll to position [124, 0]
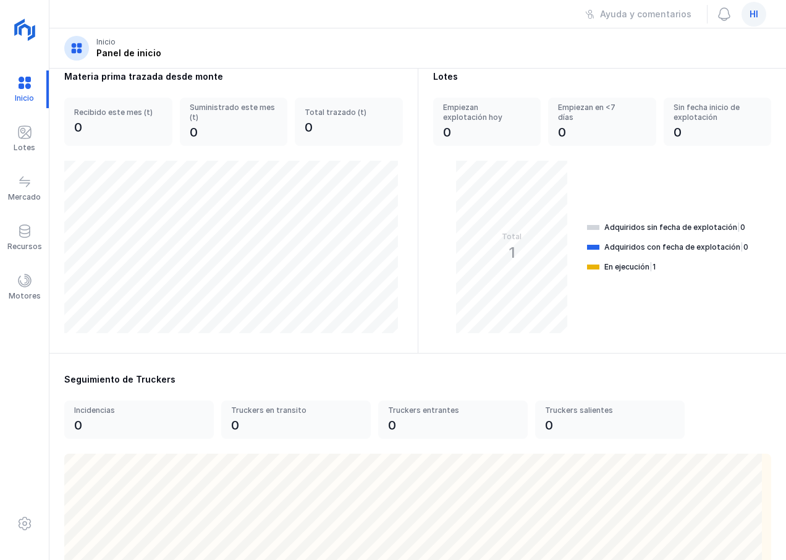
click at [624, 266] on div "En ejecución | 1" at bounding box center [630, 267] width 51 height 10
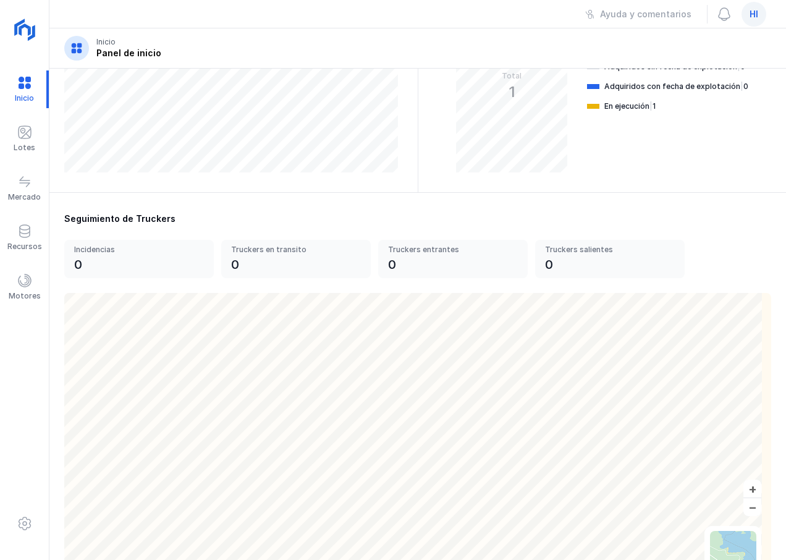
scroll to position [346, 0]
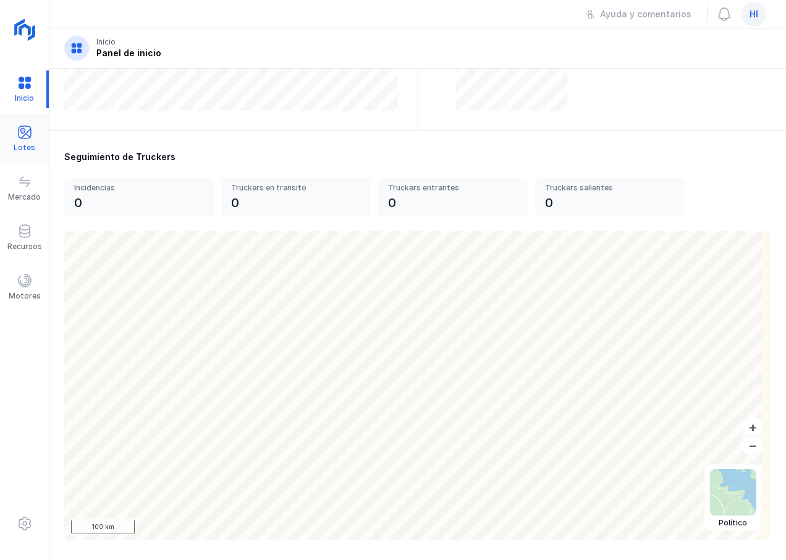
click at [27, 141] on div at bounding box center [24, 134] width 15 height 18
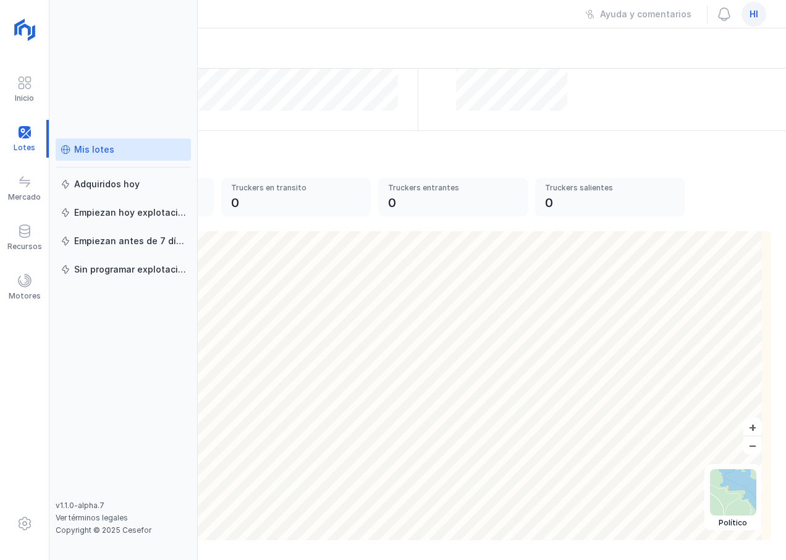
click at [125, 155] on div "Mis lotes" at bounding box center [123, 149] width 125 height 12
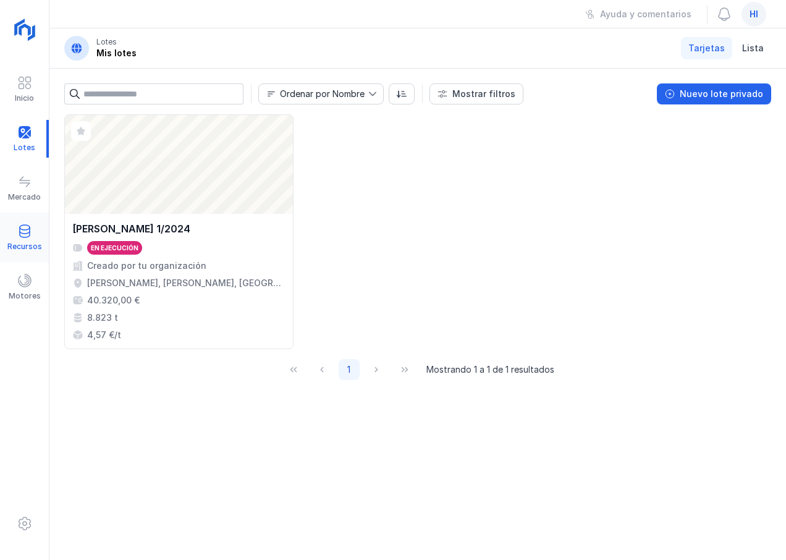
click at [25, 240] on div at bounding box center [24, 233] width 15 height 18
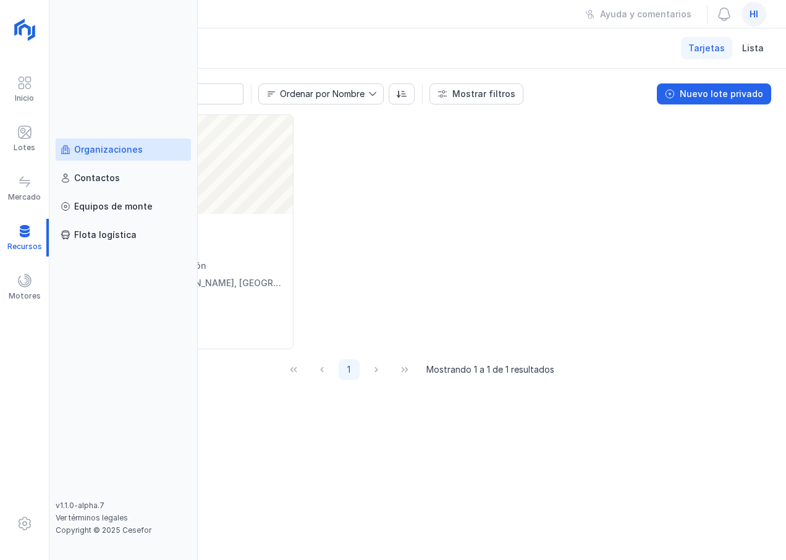
click at [117, 148] on div "Organizaciones" at bounding box center [108, 149] width 69 height 12
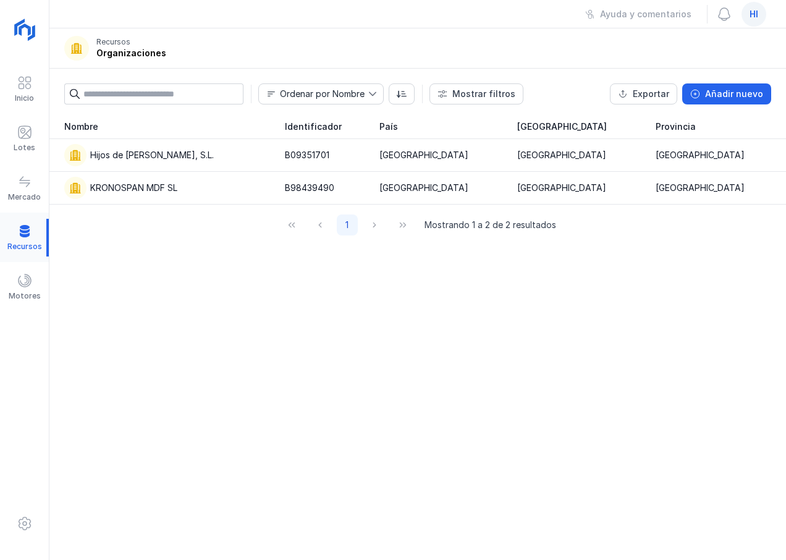
click at [24, 240] on div at bounding box center [24, 238] width 49 height 38
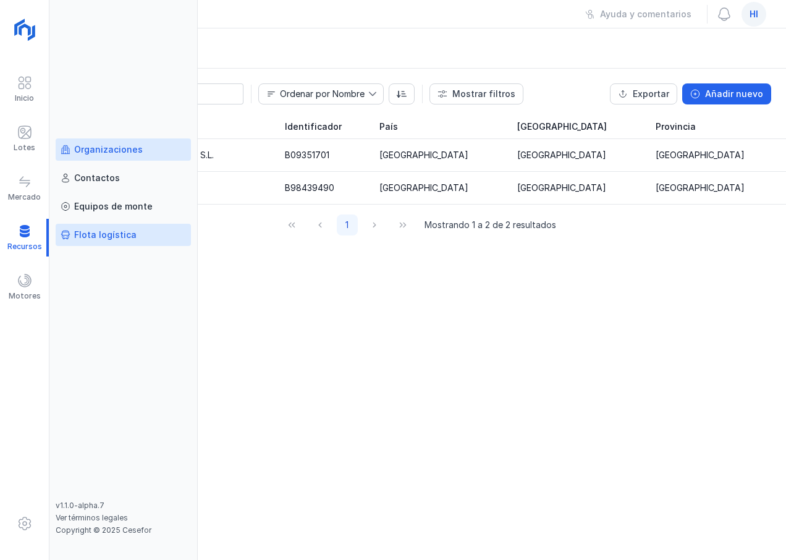
click at [116, 236] on div "Flota logística" at bounding box center [105, 235] width 62 height 12
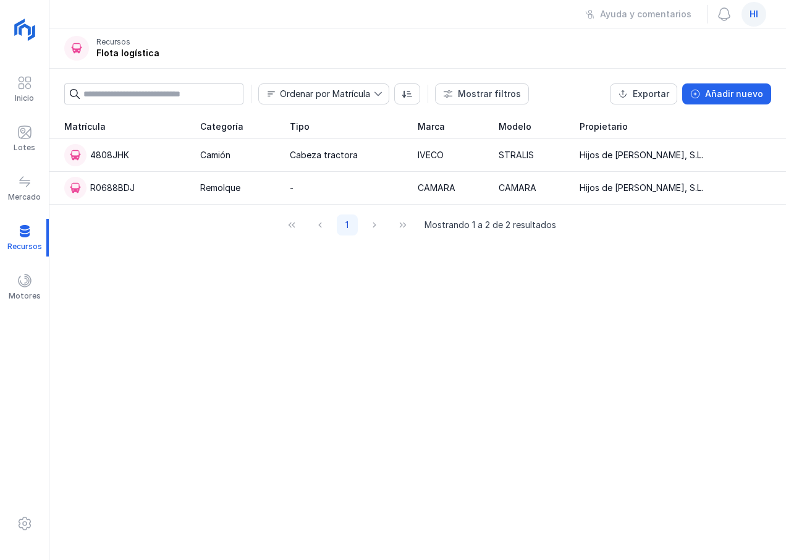
click at [756, 17] on span "hi" at bounding box center [754, 14] width 9 height 12
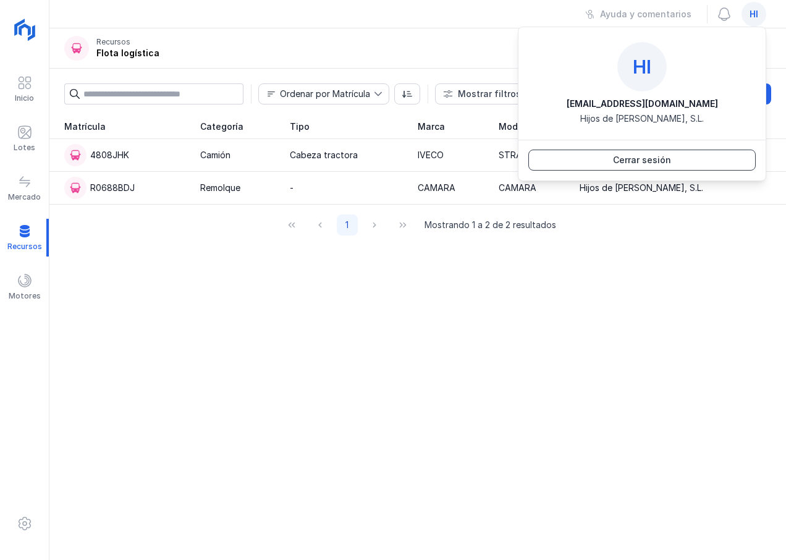
click at [648, 158] on div "Cerrar sesión" at bounding box center [642, 160] width 58 height 12
